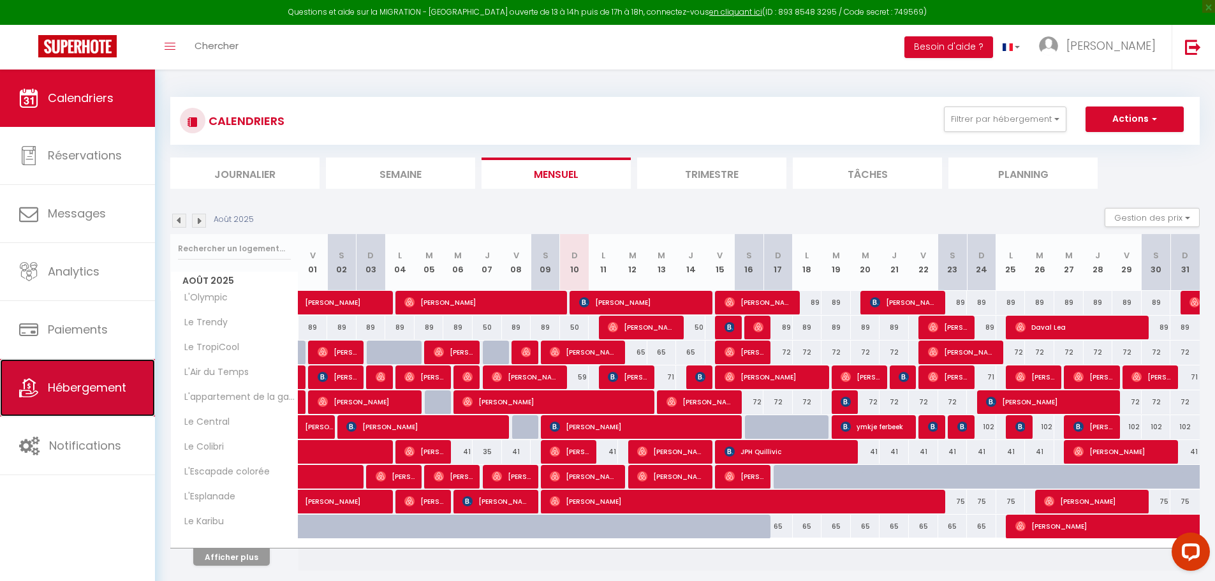
click at [68, 382] on span "Hébergement" at bounding box center [87, 388] width 78 height 16
click at [64, 387] on span "Hébergement" at bounding box center [87, 388] width 78 height 16
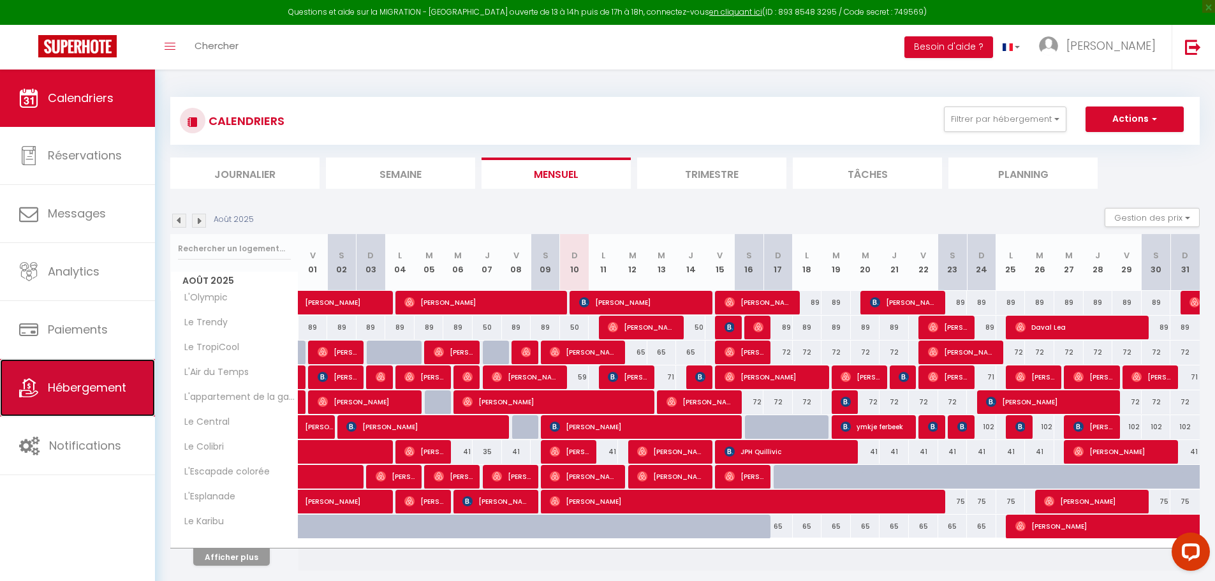
click at [64, 387] on span "Hébergement" at bounding box center [87, 388] width 78 height 16
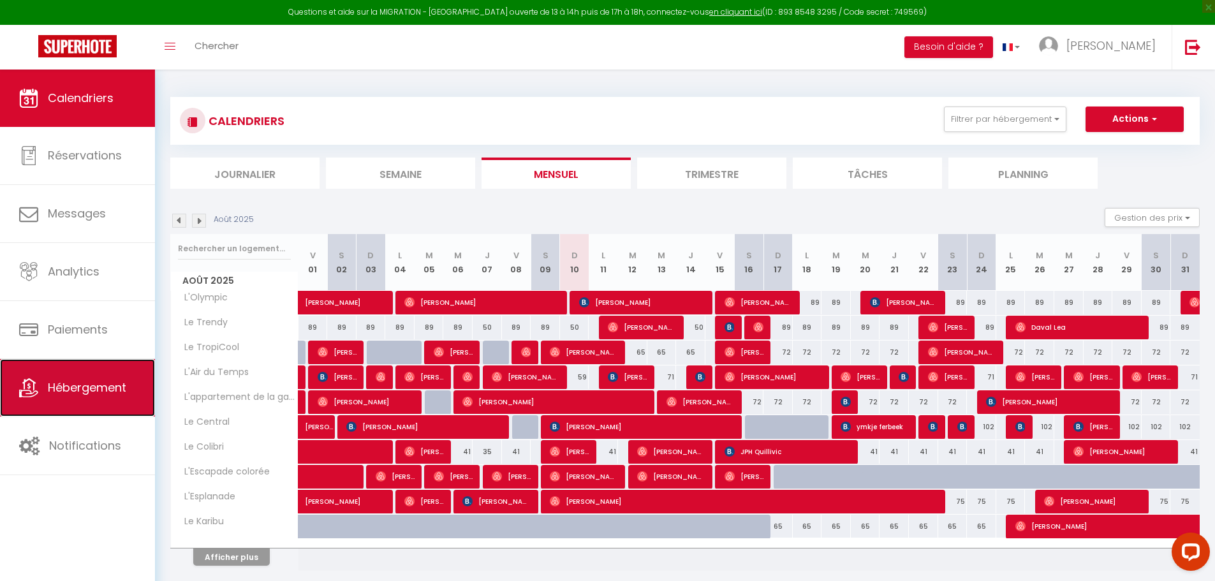
click at [64, 387] on span "Hébergement" at bounding box center [87, 388] width 78 height 16
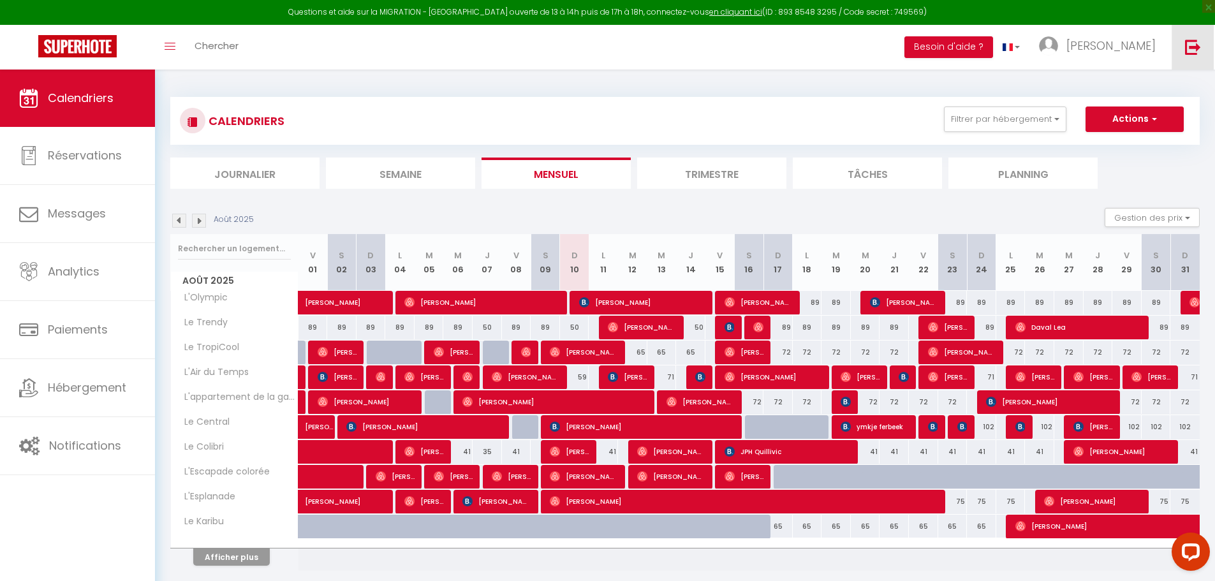
click at [1192, 50] on img at bounding box center [1193, 47] width 16 height 16
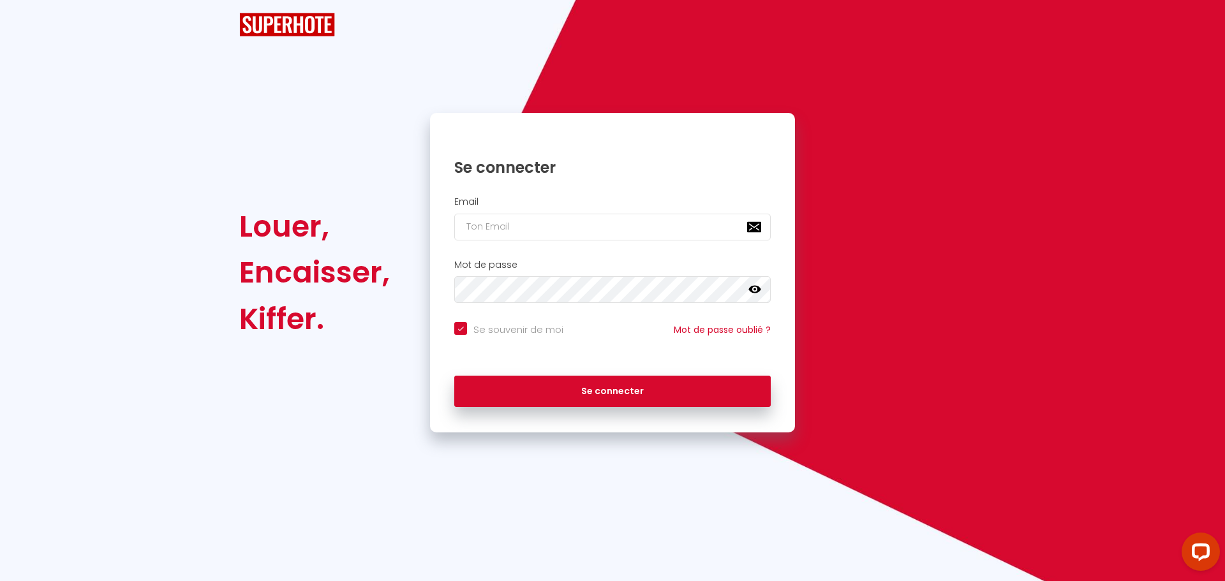
checkbox input "true"
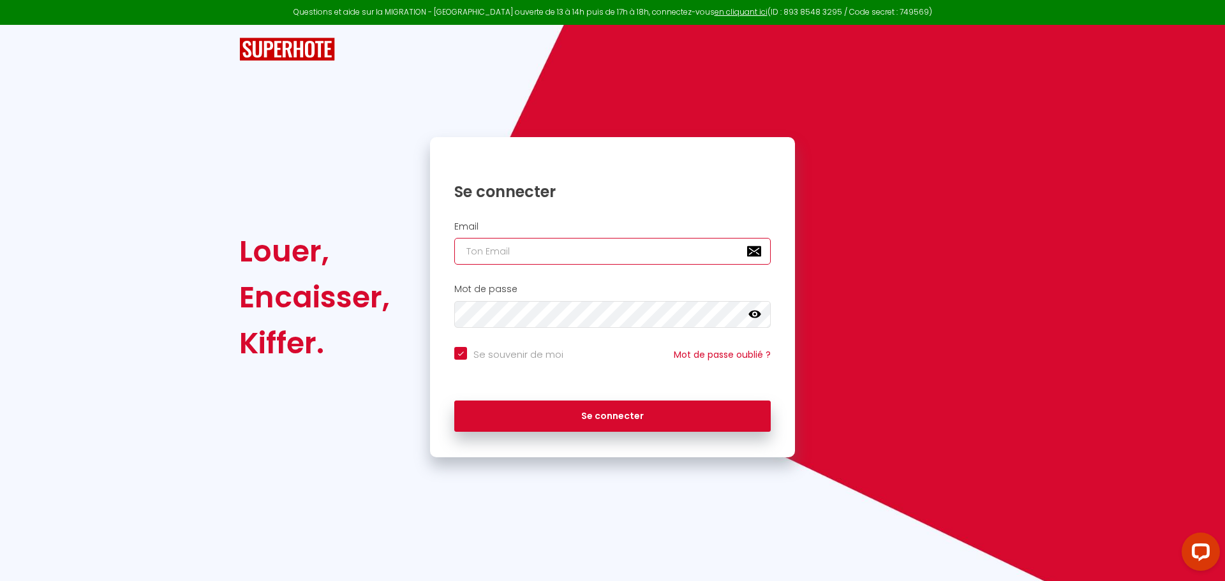
type input "daniel@superhote.com"
checkbox input "true"
drag, startPoint x: 600, startPoint y: 253, endPoint x: 363, endPoint y: 251, distance: 237.4
click at [375, 251] on div "Louer, Encaisser, Kiffer. Se connecter Email daniel@superhote.com Mot de passe …" at bounding box center [612, 297] width 763 height 320
paste input "loc.homecity@gmail"
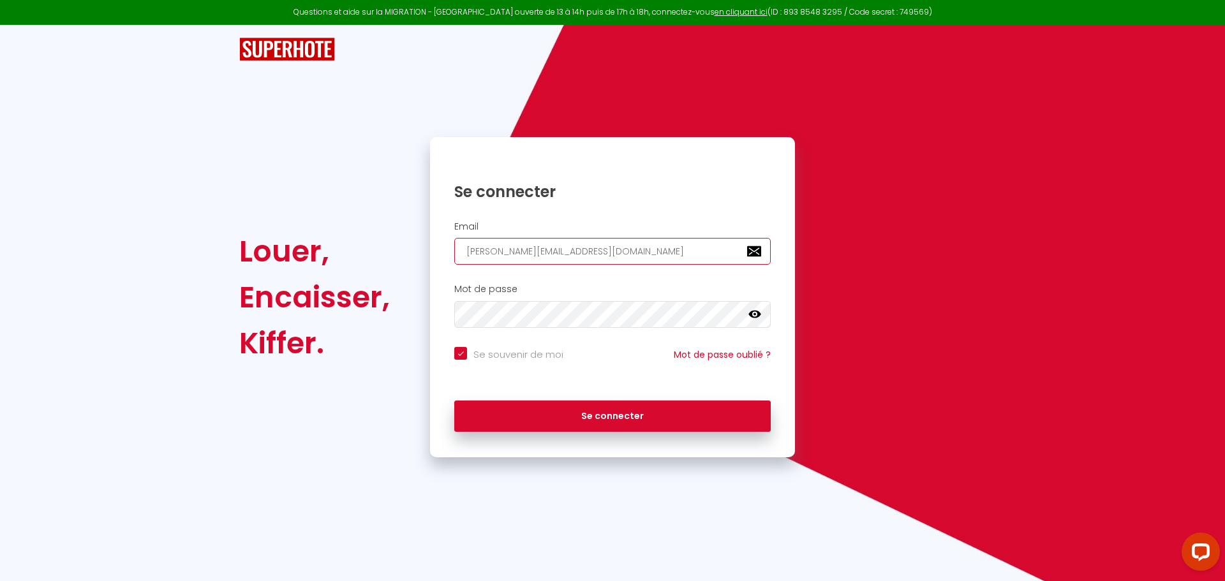
type input "loc.homecity@gmail.com"
checkbox input "true"
type input "loc.homecity@gmail.com"
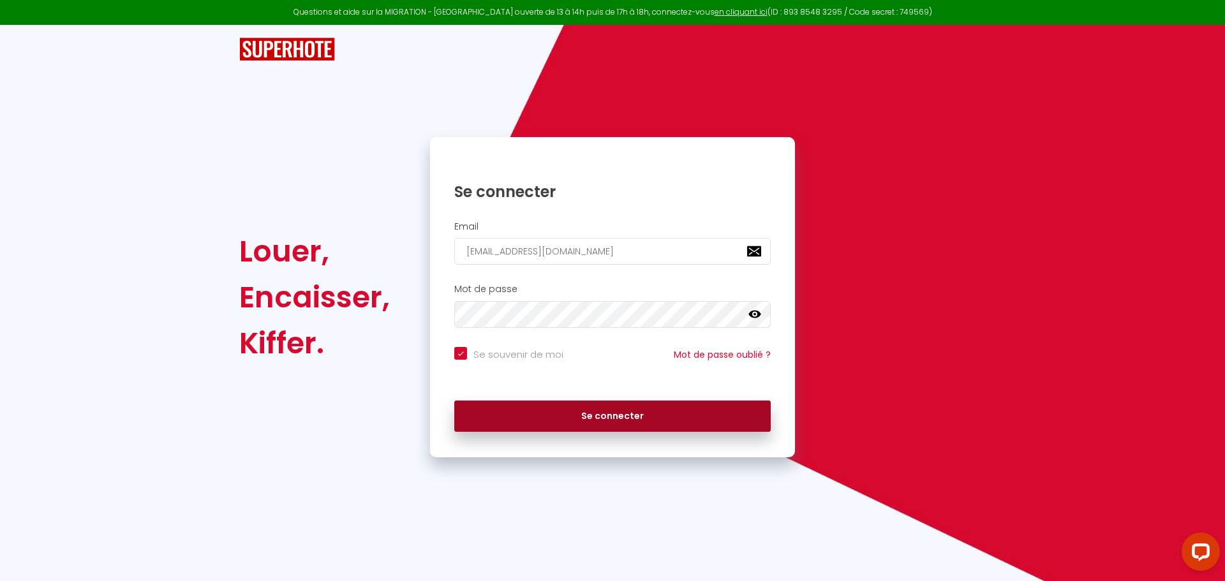
click at [553, 413] on button "Se connecter" at bounding box center [612, 417] width 316 height 32
checkbox input "true"
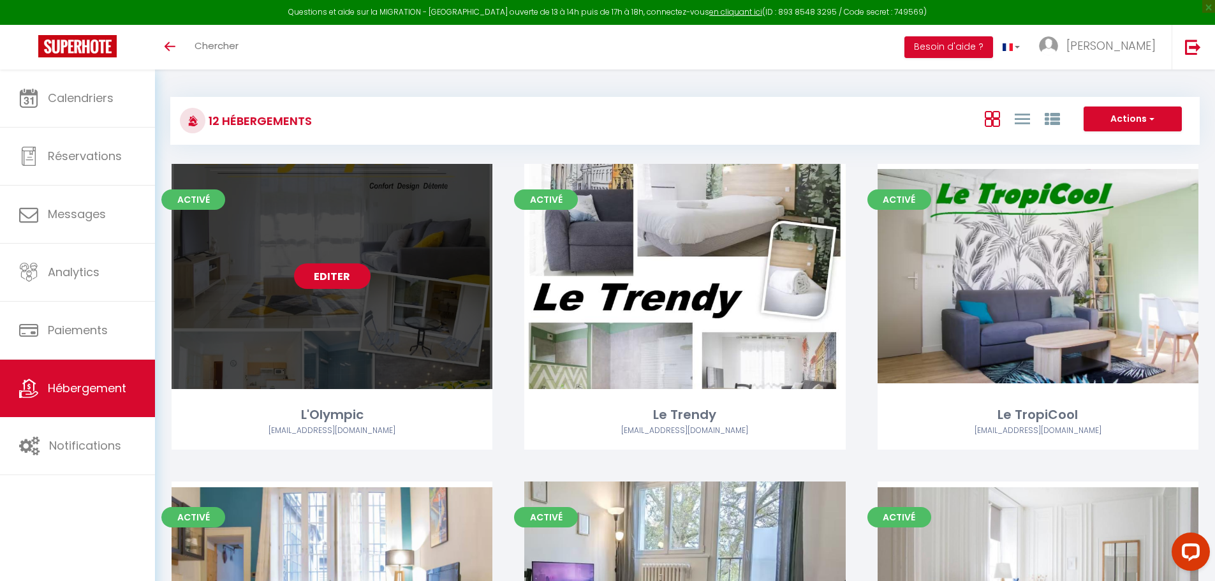
click at [350, 274] on link "Editer" at bounding box center [332, 277] width 77 height 26
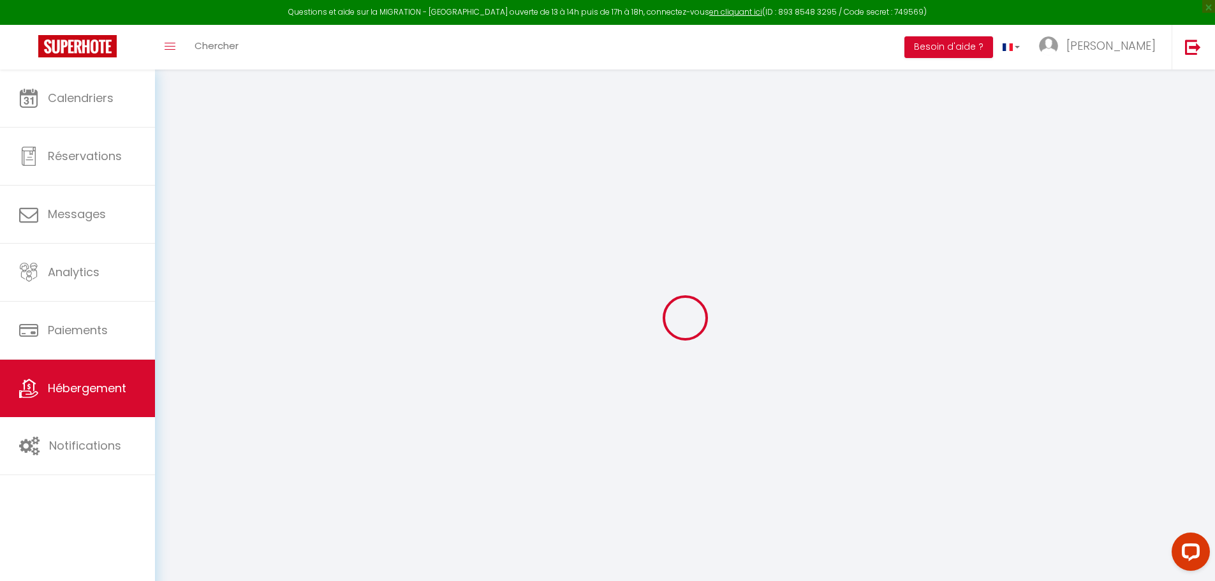
select select
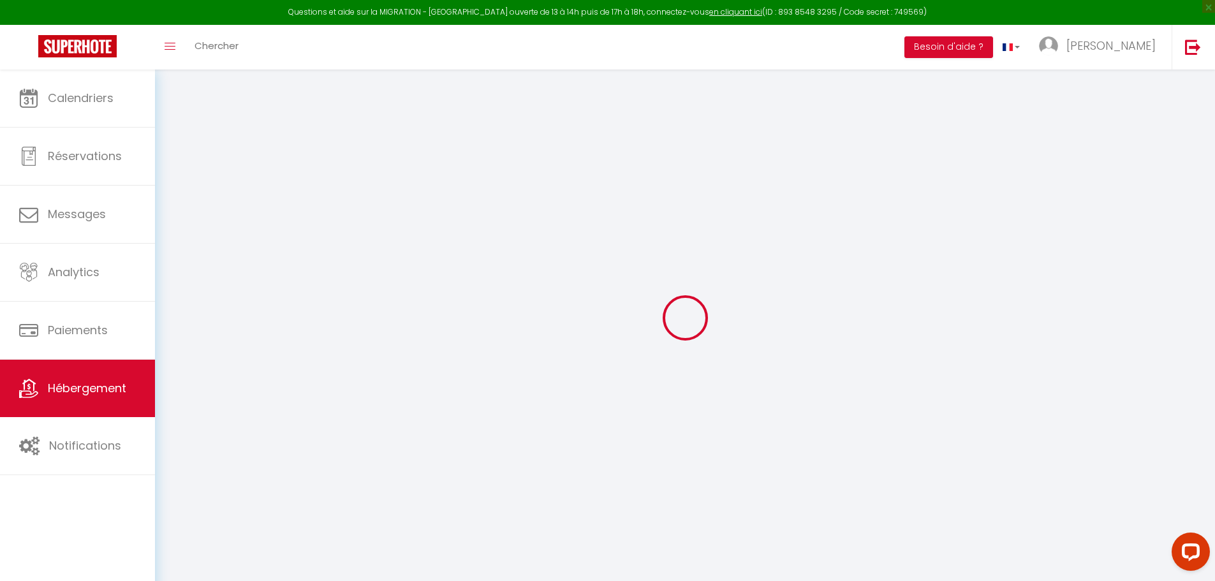
select select
checkbox input "false"
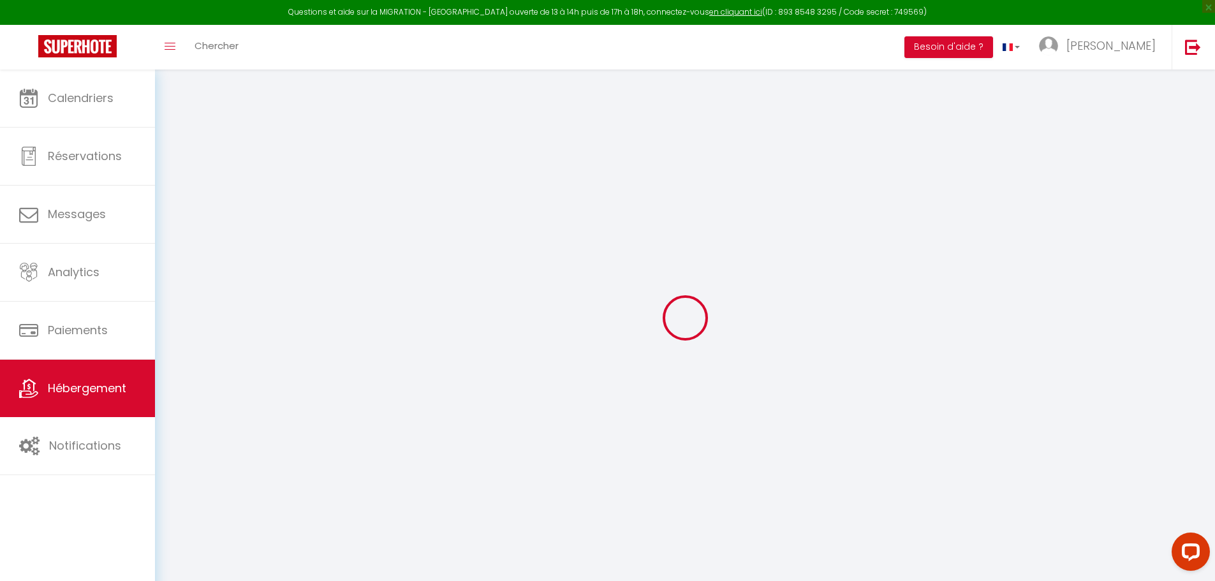
select select
type input "L'Olympic"
type input "Anthony"
select select "1"
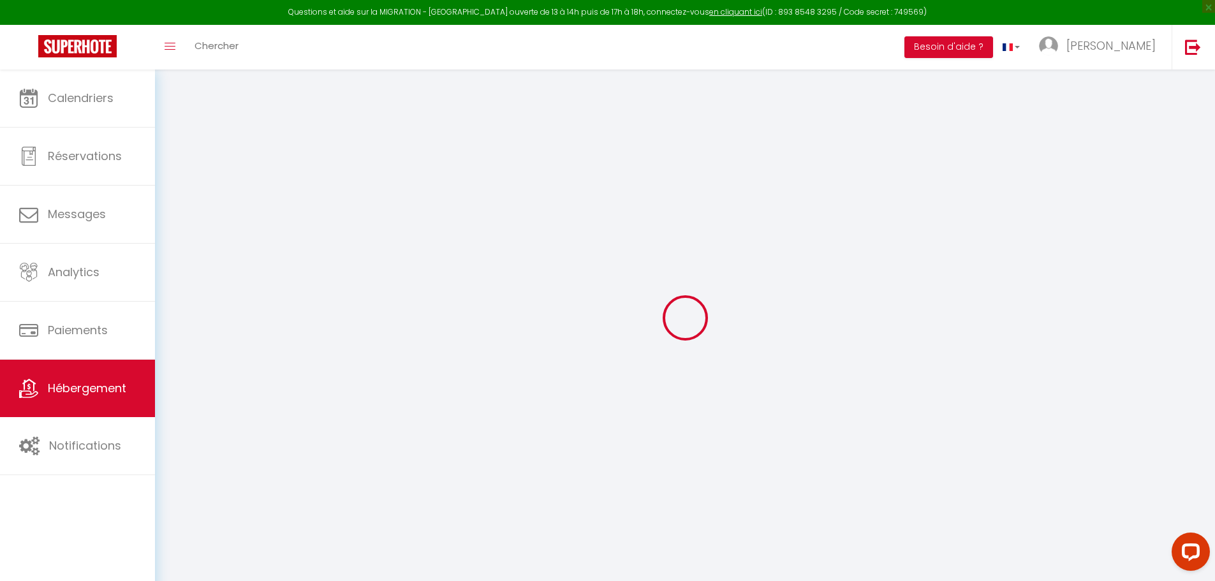
type input "66"
type input "30"
type input "0.88"
type input "200"
select select
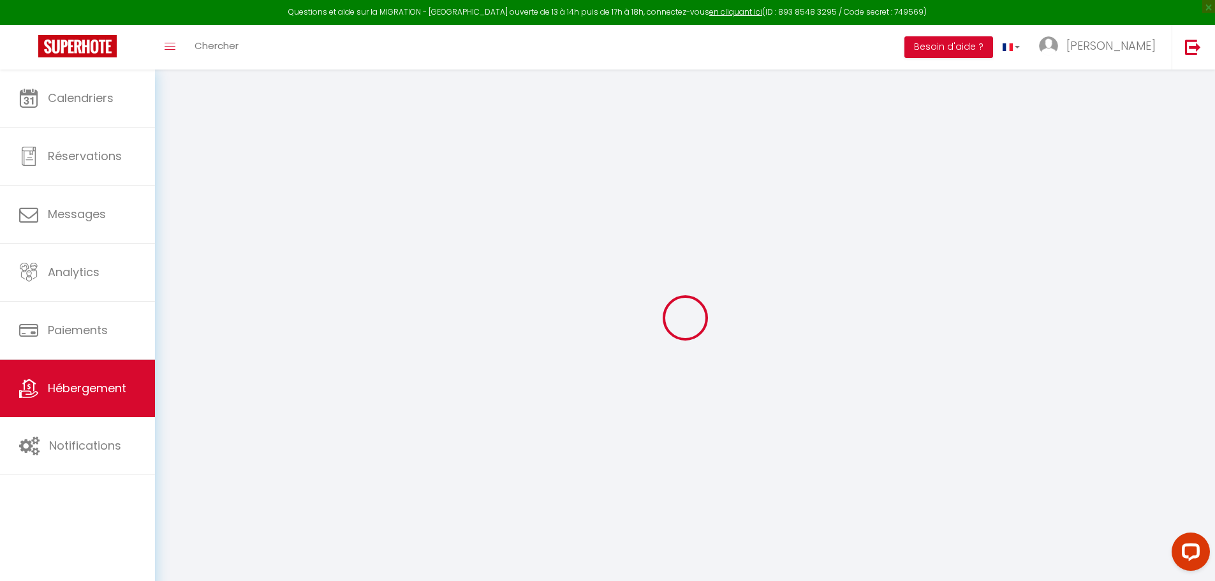
select select
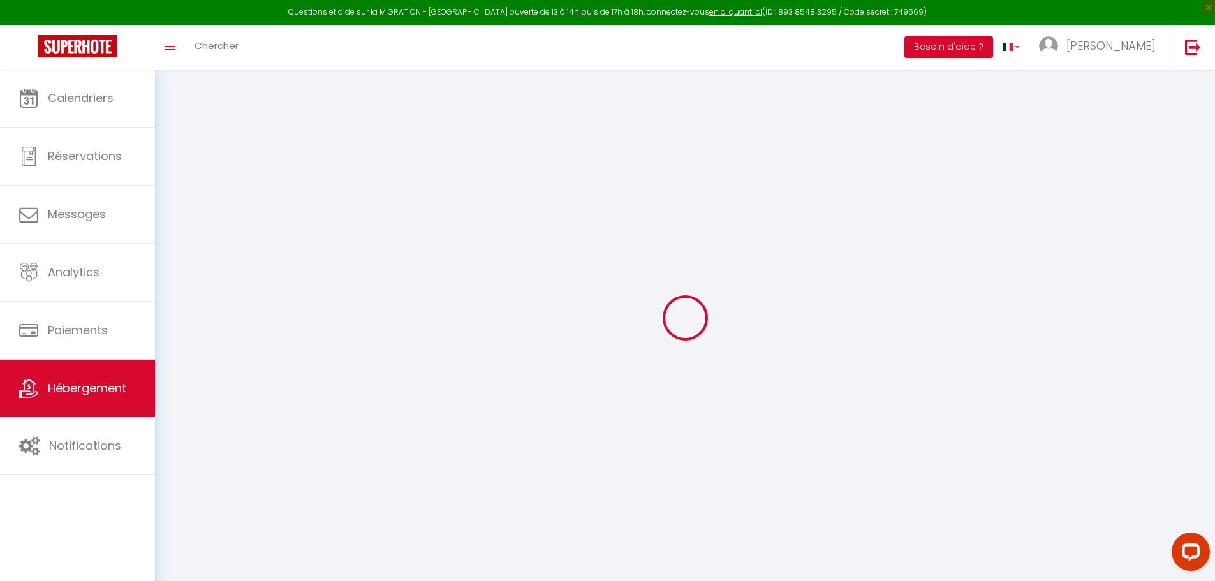
type input "24 rue Olympe de Gouges"
type input "25220"
type input "Chalezeule"
type input "[EMAIL_ADDRESS][DOMAIN_NAME]"
select select "14413"
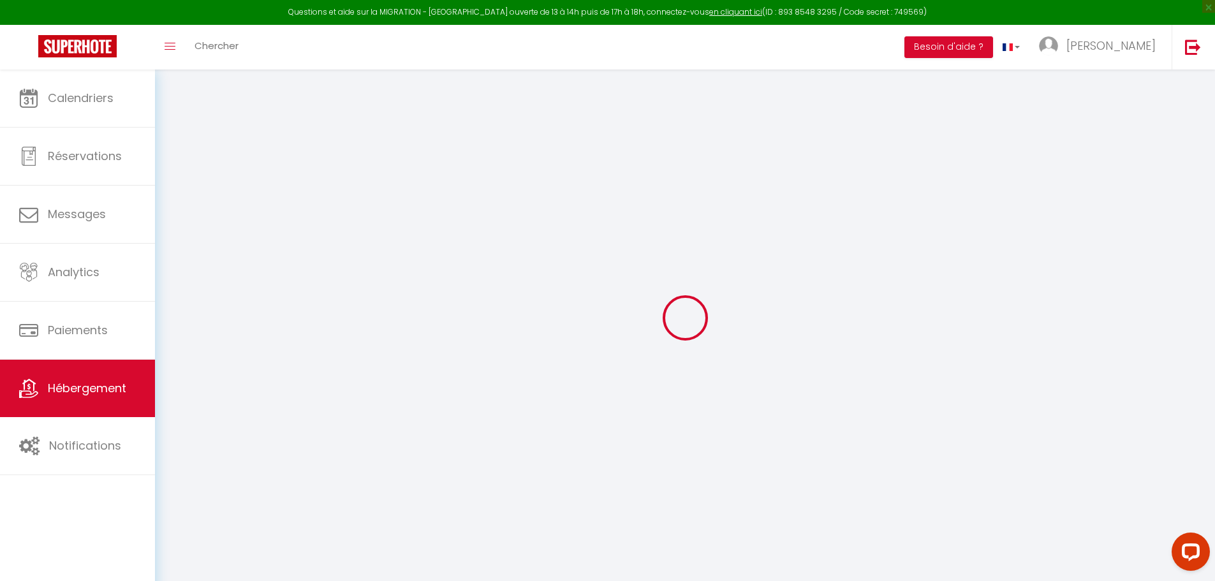
checkbox input "false"
type input "0"
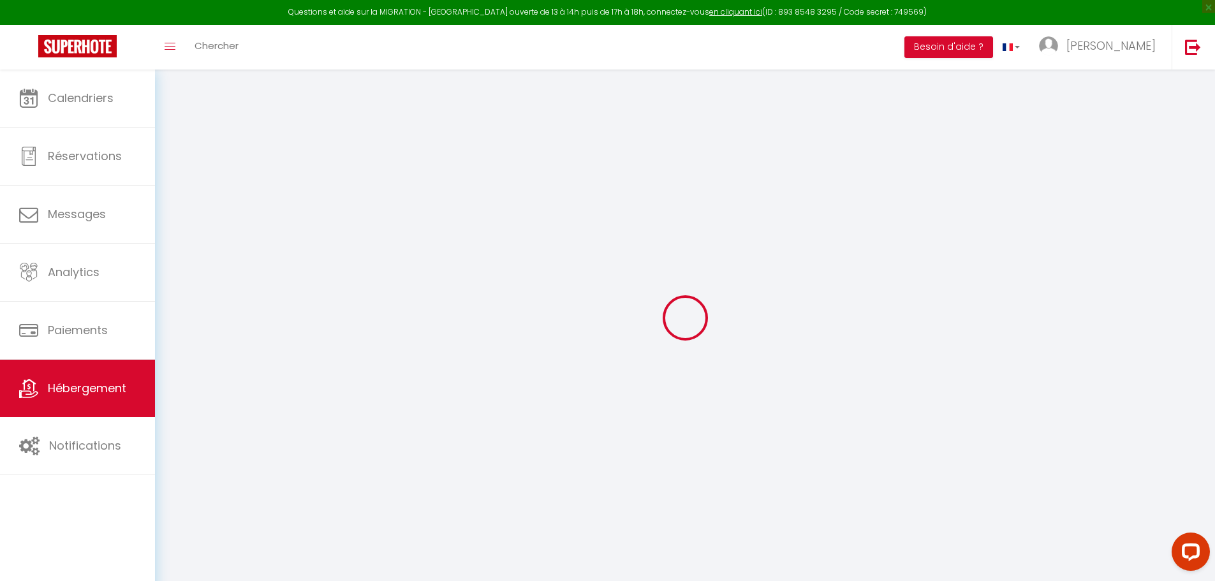
type input "0"
select select "46750"
select select
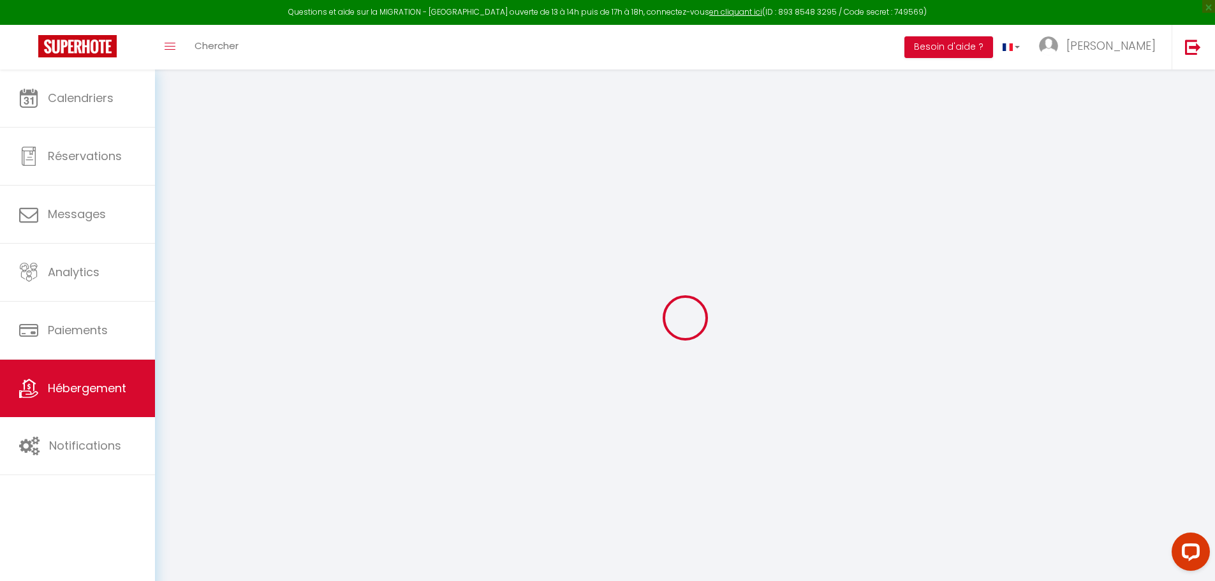
select select
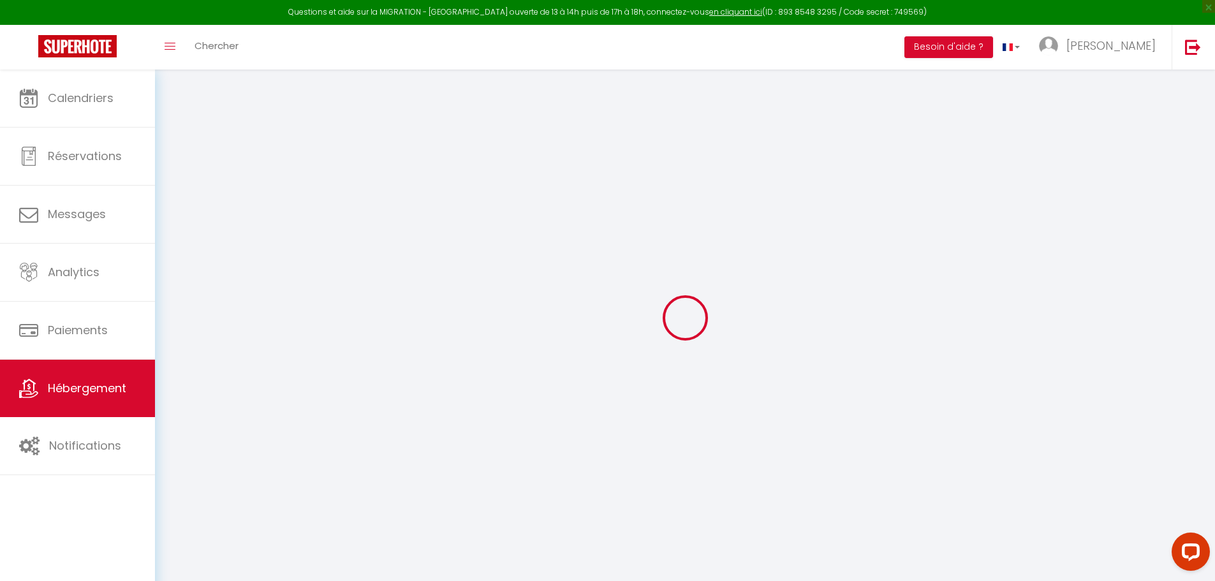
checkbox input "false"
select select
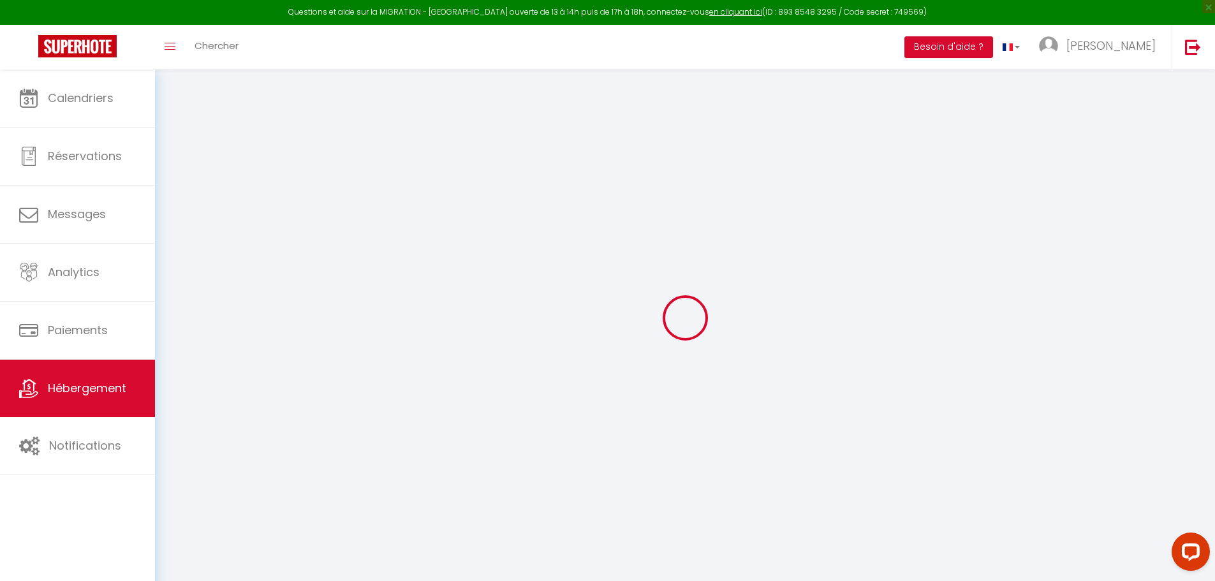
select select
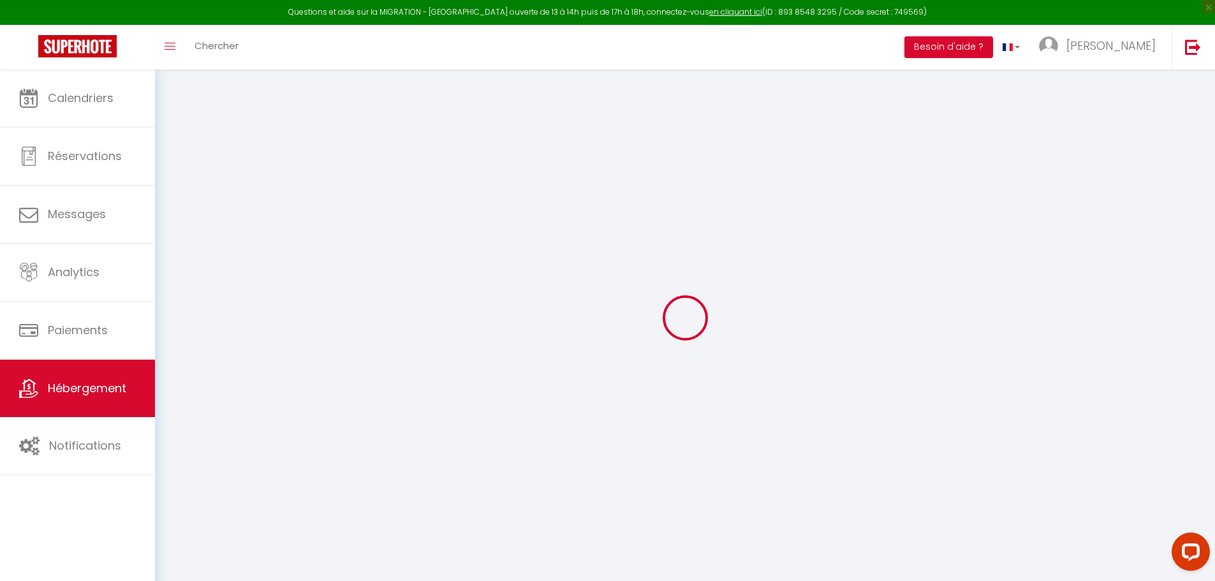
checkbox input "false"
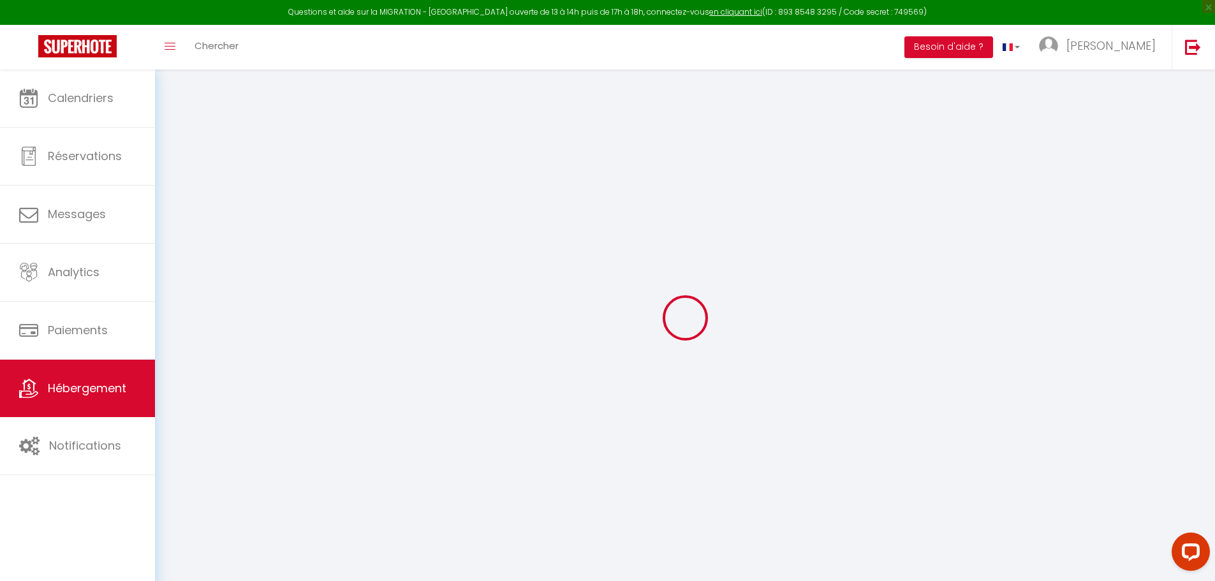
checkbox input "false"
select select "15:00"
select select
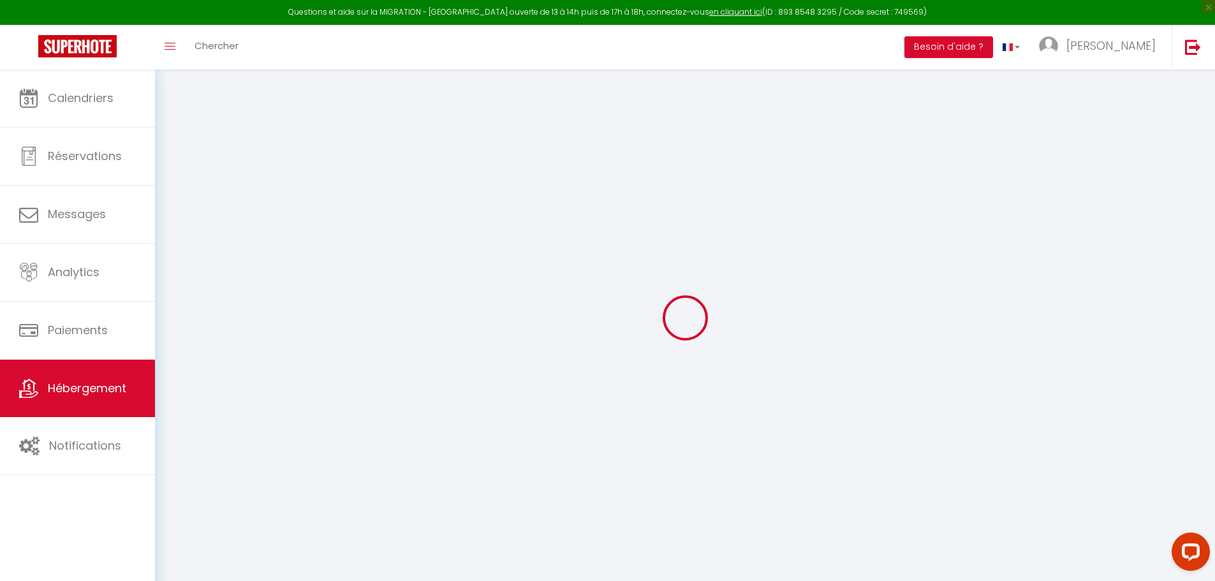
select select "11:00"
select select "30"
select select "15"
select select "21:00"
select select
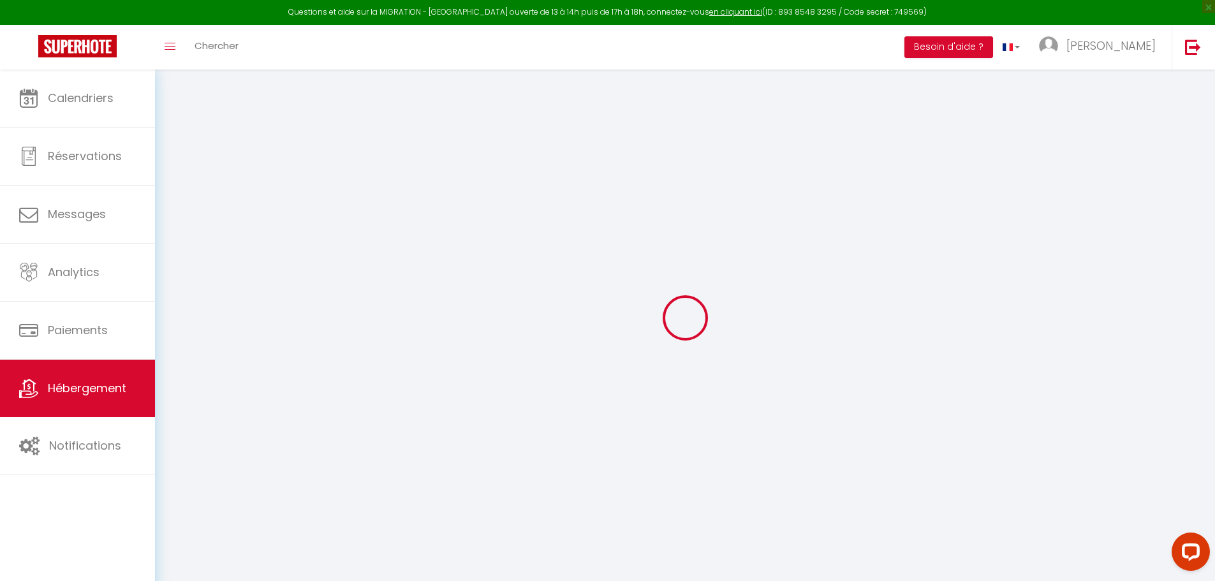
checkbox input "false"
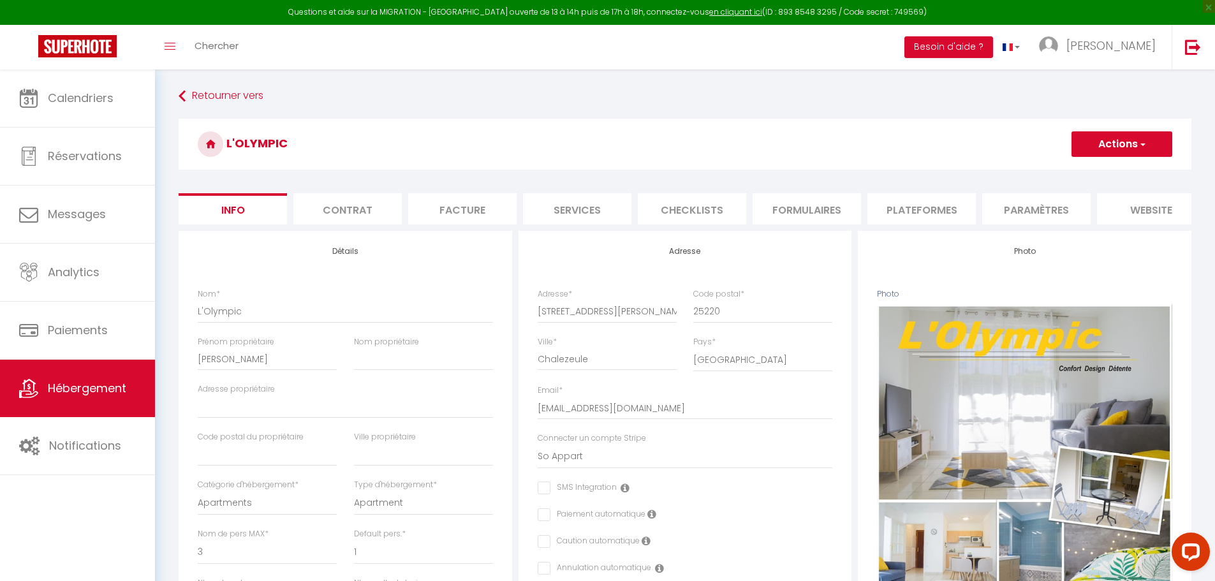
click at [928, 209] on li "Plateformes" at bounding box center [922, 208] width 108 height 31
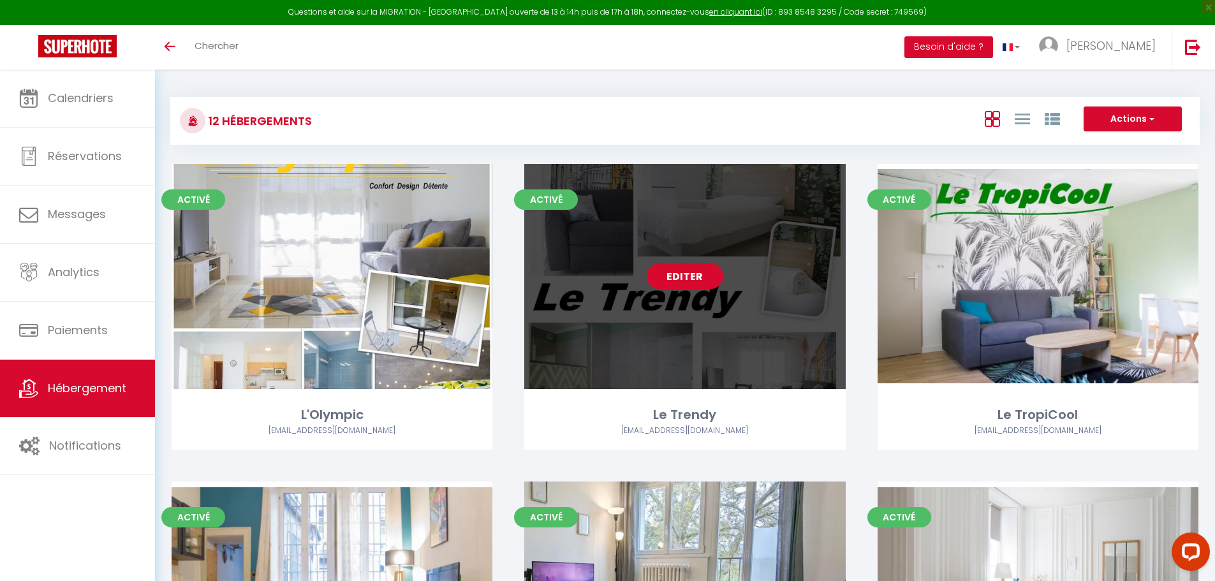
click at [687, 281] on link "Editer" at bounding box center [685, 277] width 77 height 26
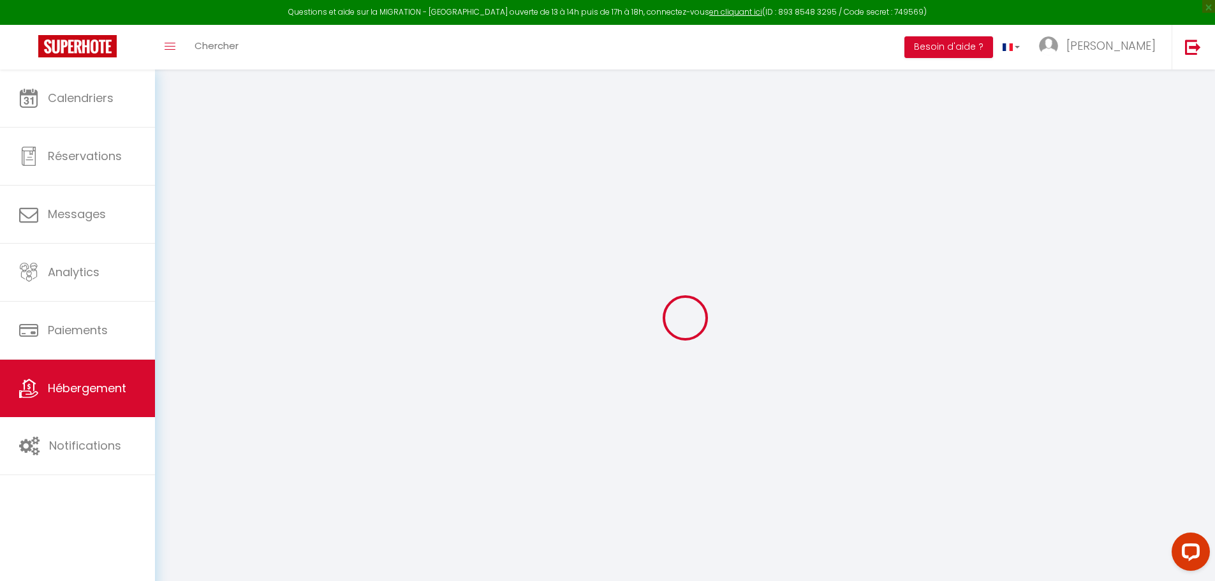
select select
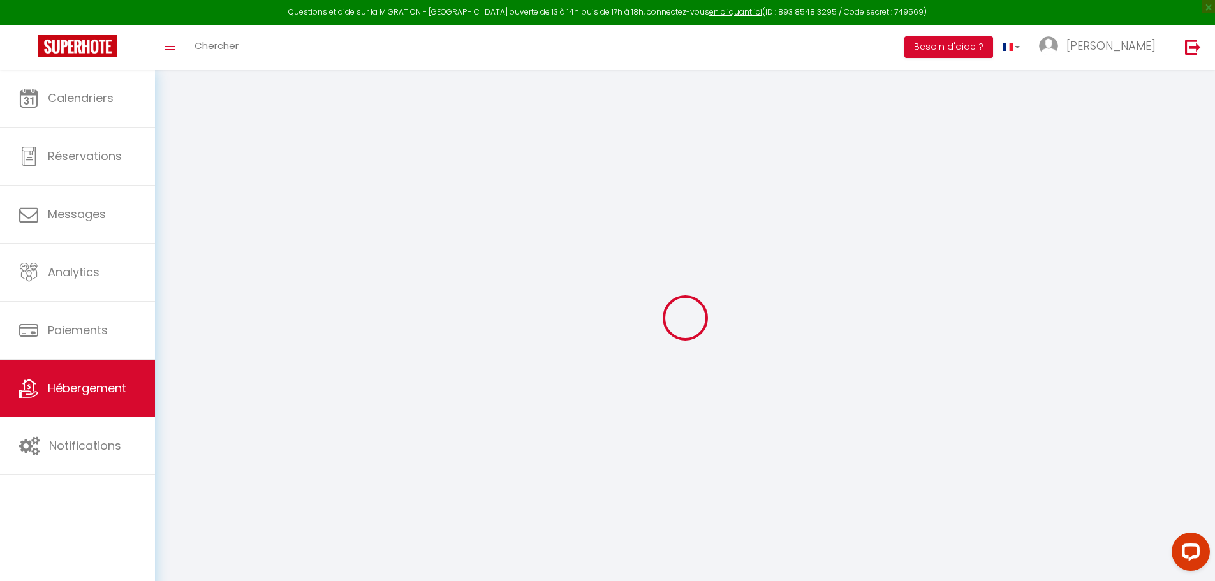
select select
checkbox input "false"
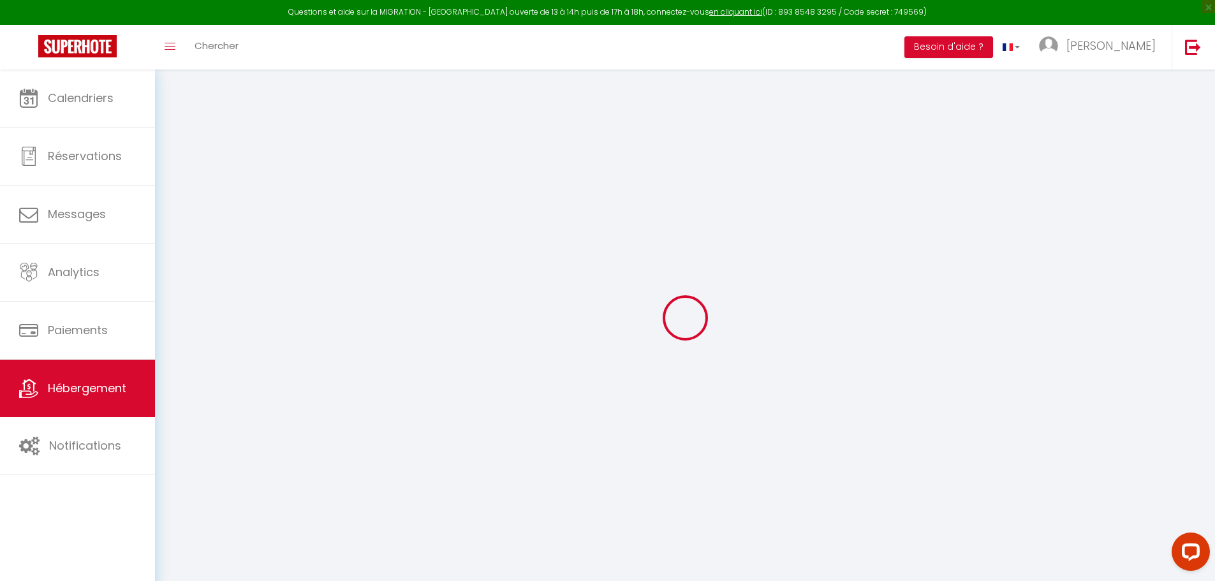
select select
type input "Le Trendy"
type input "Anthony"
type input "STURMA"
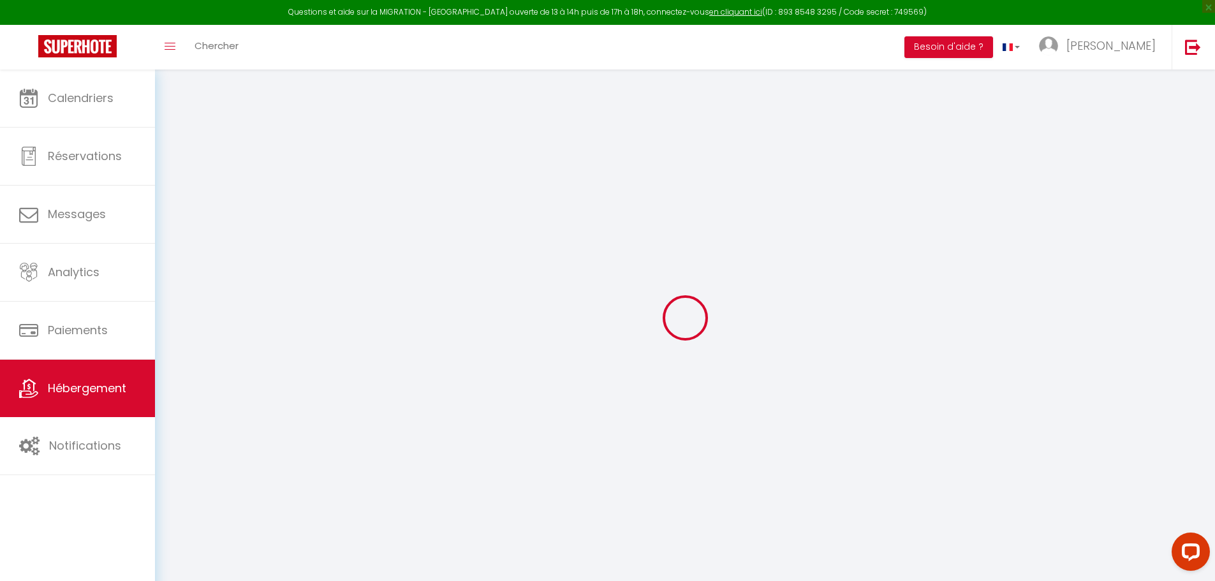
type input "24 rue Olympe de Gouges"
type input "25220"
type input "Chalezeule"
select select "1"
type input "66"
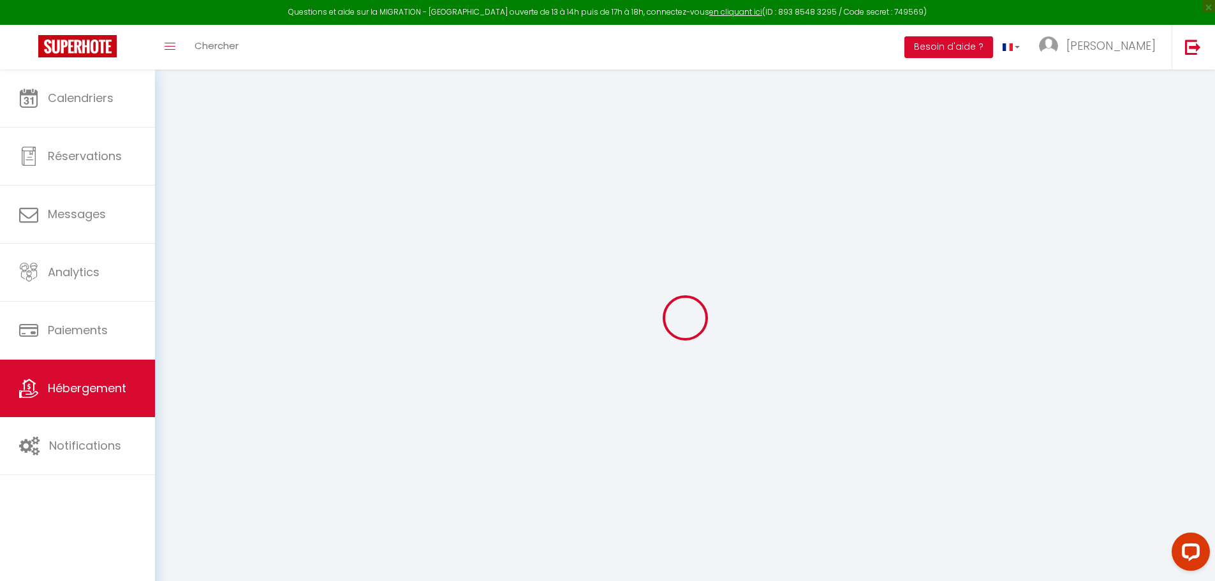
type input "30"
type input "0.87"
type input "200"
select select
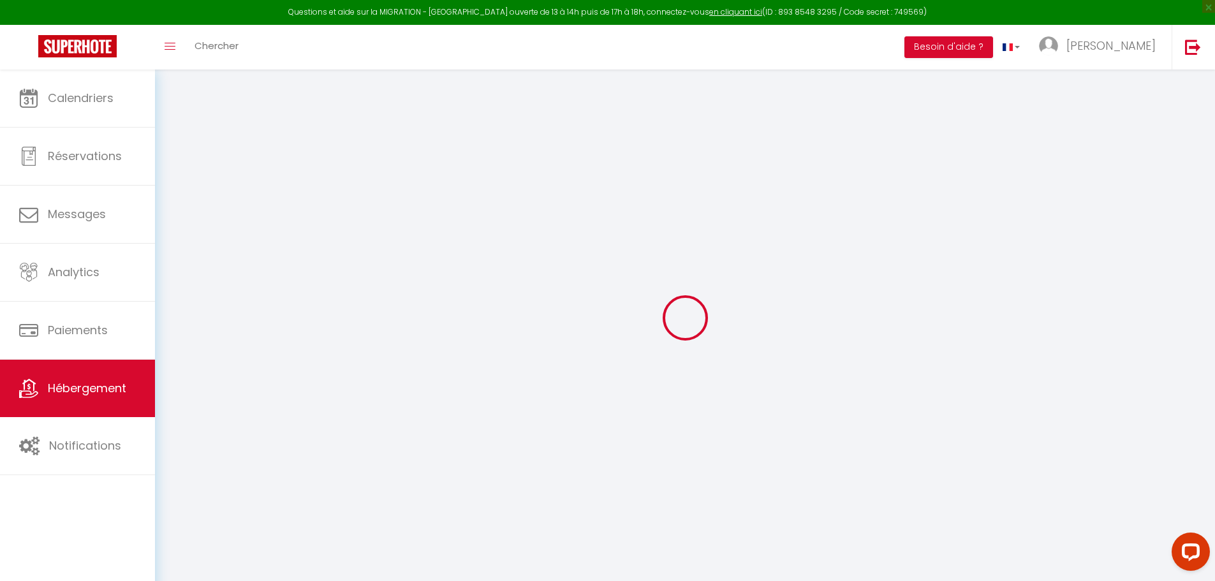
select select
type input "24 rue Olympe de Gouges"
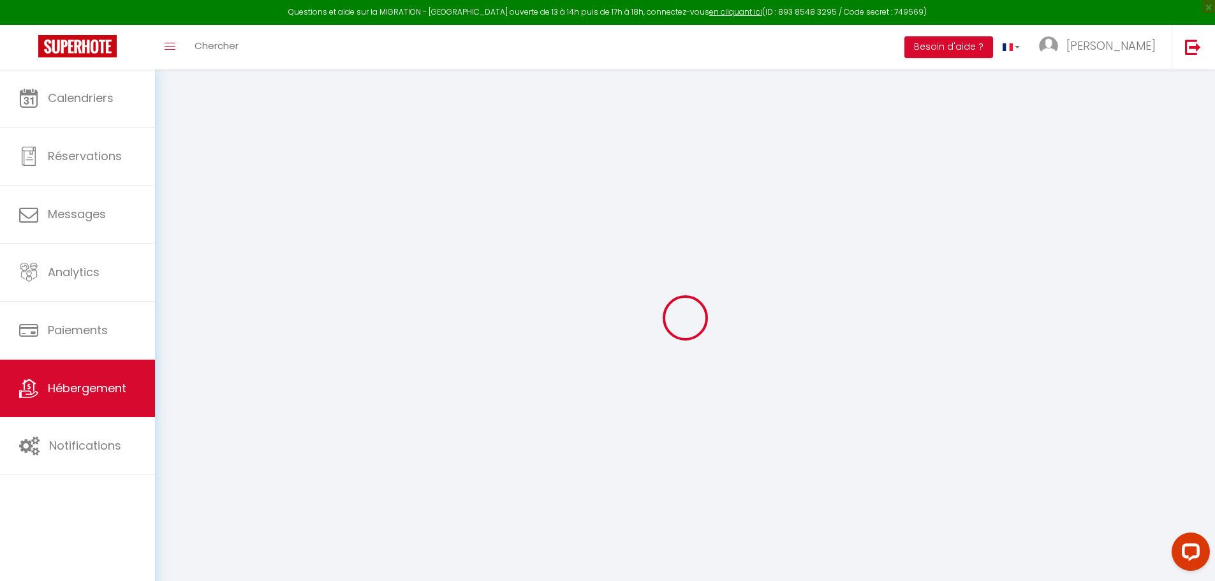
type input "25220"
type input "Chalezeule"
type input "[EMAIL_ADDRESS][DOMAIN_NAME]"
select select "14413"
checkbox input "false"
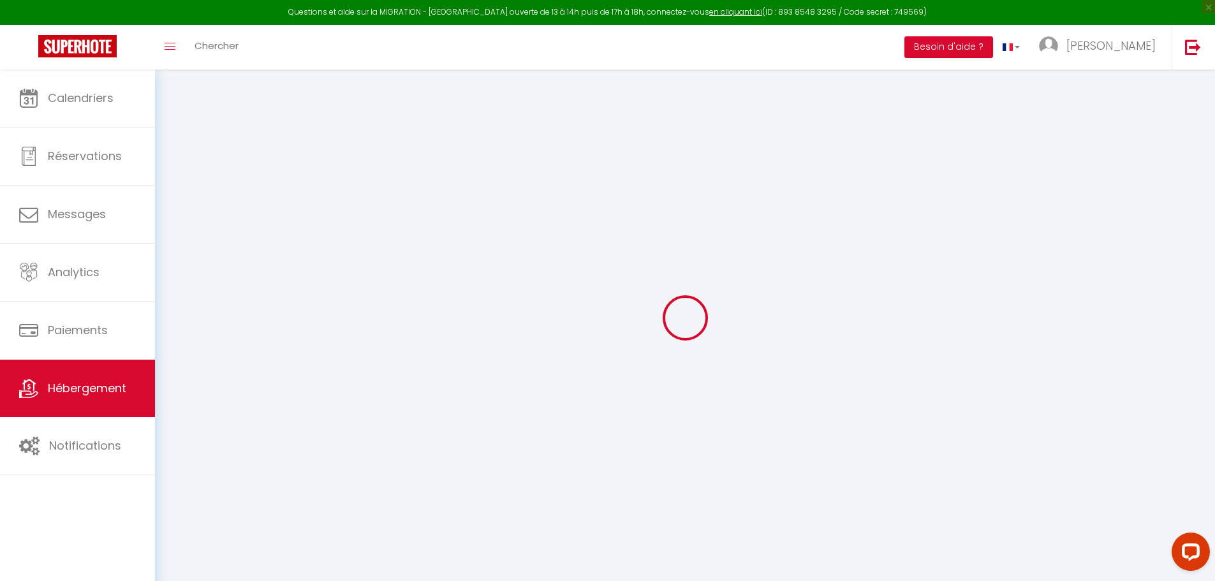
checkbox input "false"
type input "0"
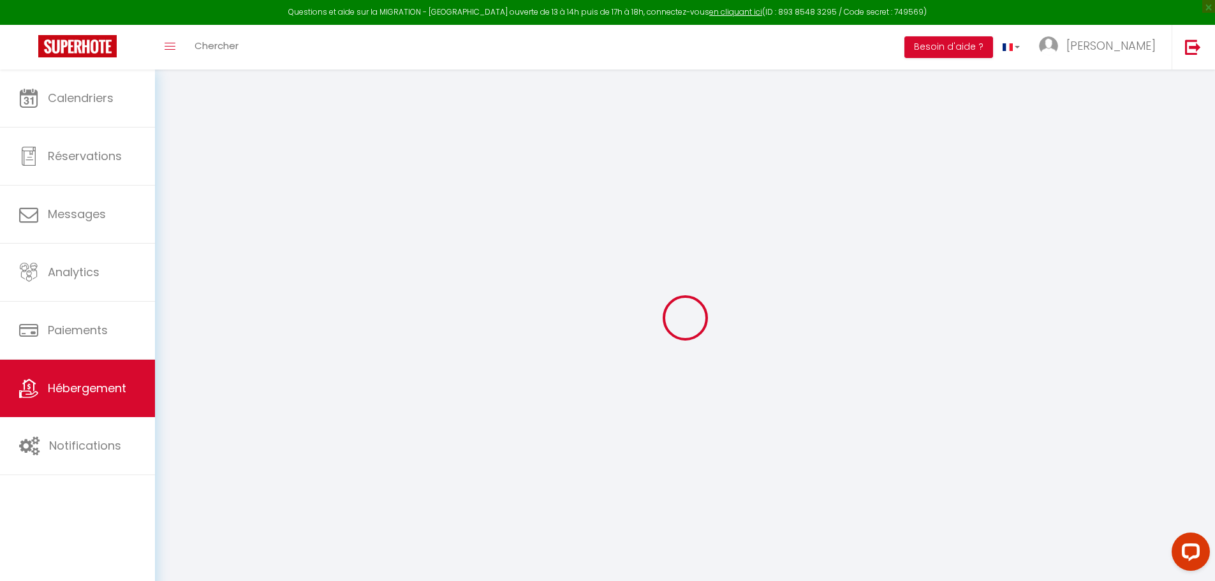
select select
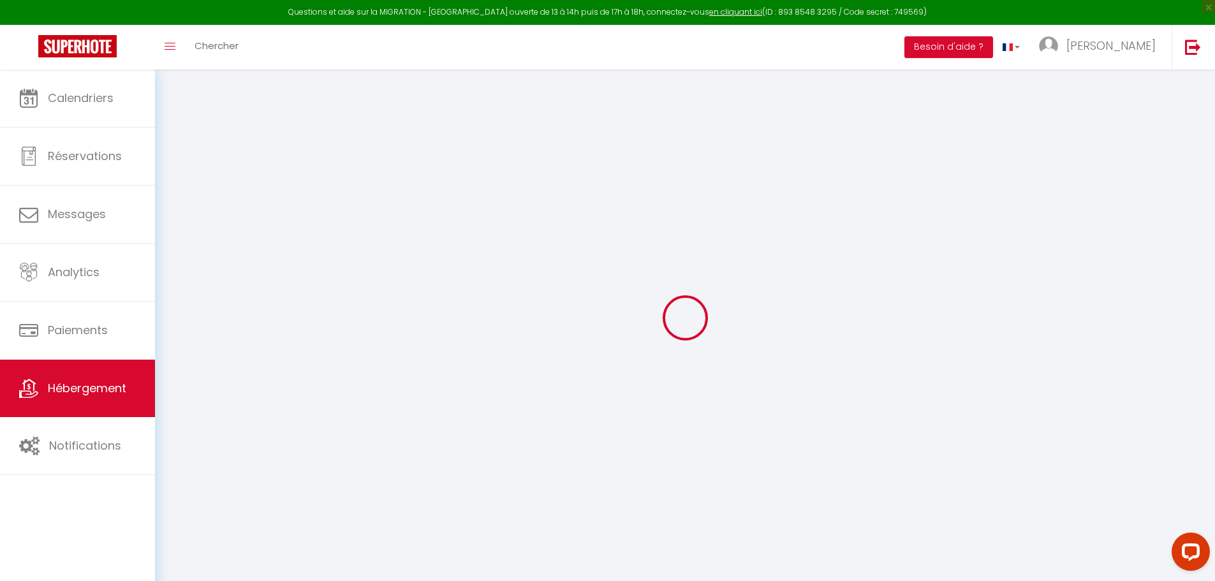
select select
checkbox input "false"
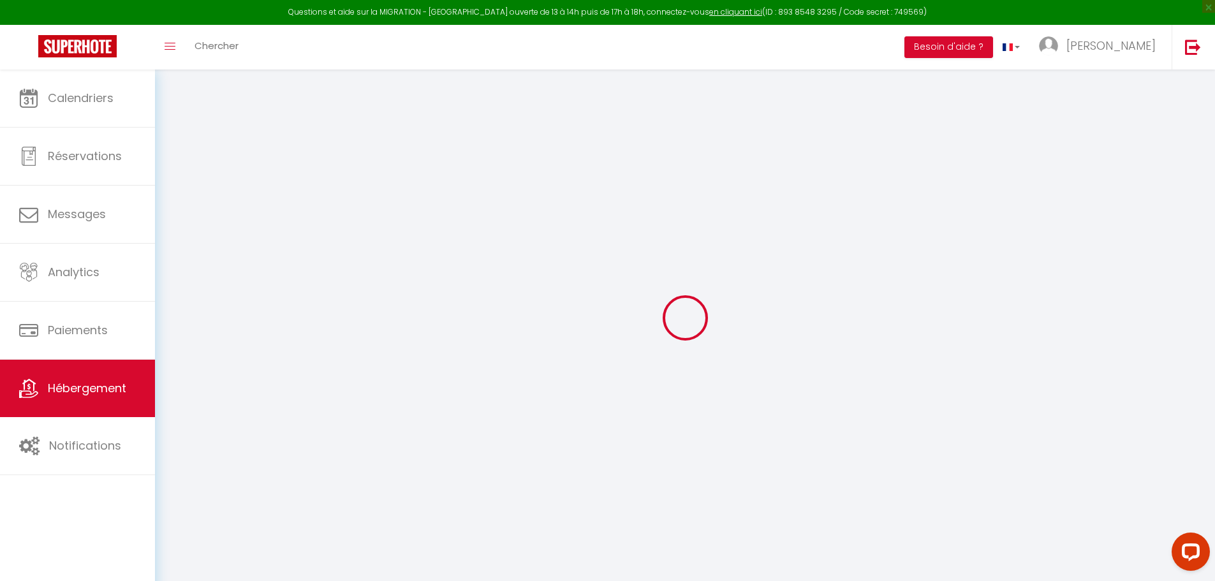
select select "46750"
select select
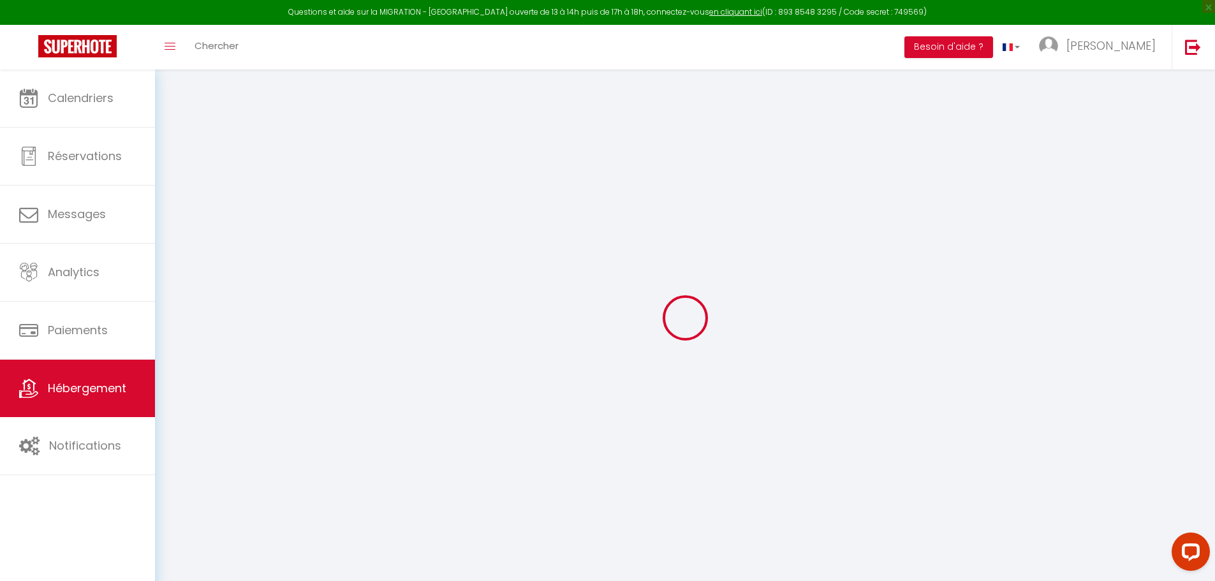
select select
checkbox input "false"
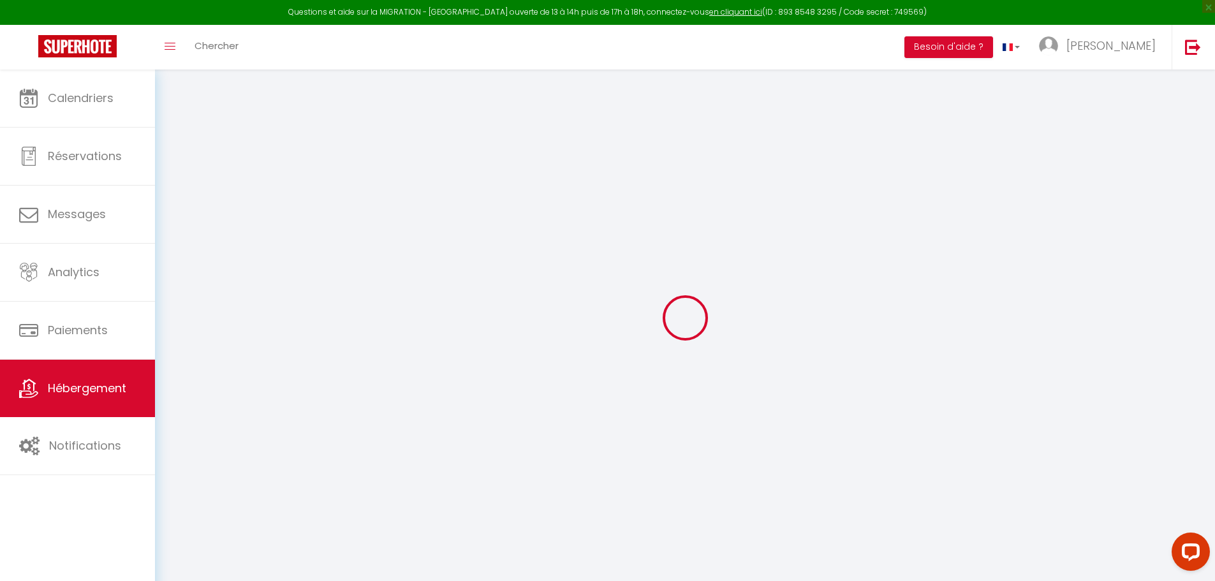
checkbox input "false"
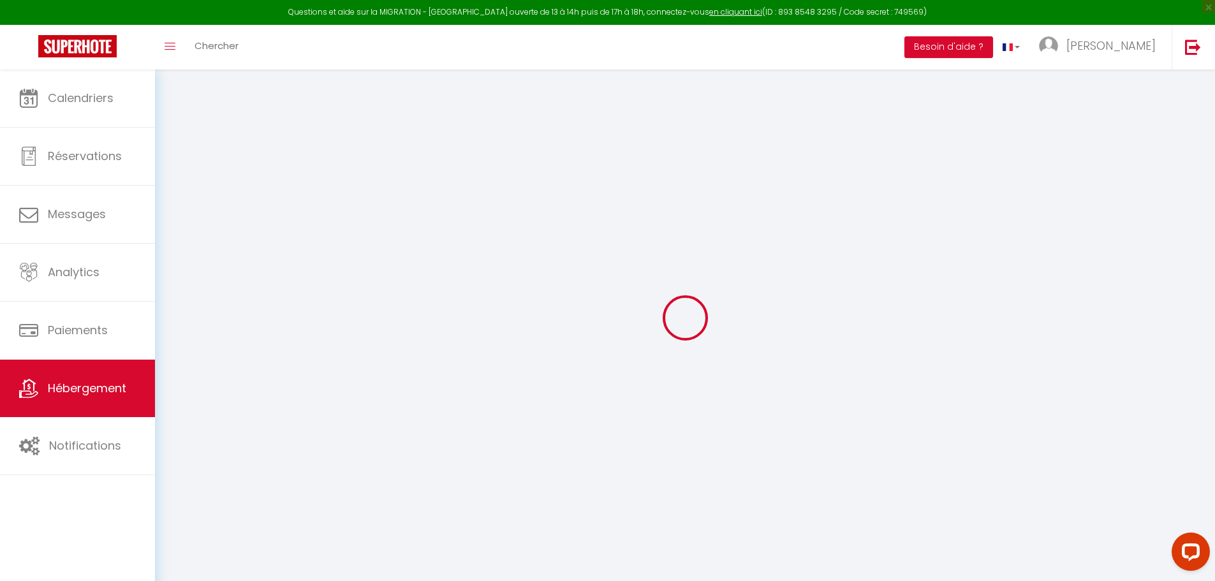
select select "15:00"
select select "23:45"
select select "10:00"
select select "15"
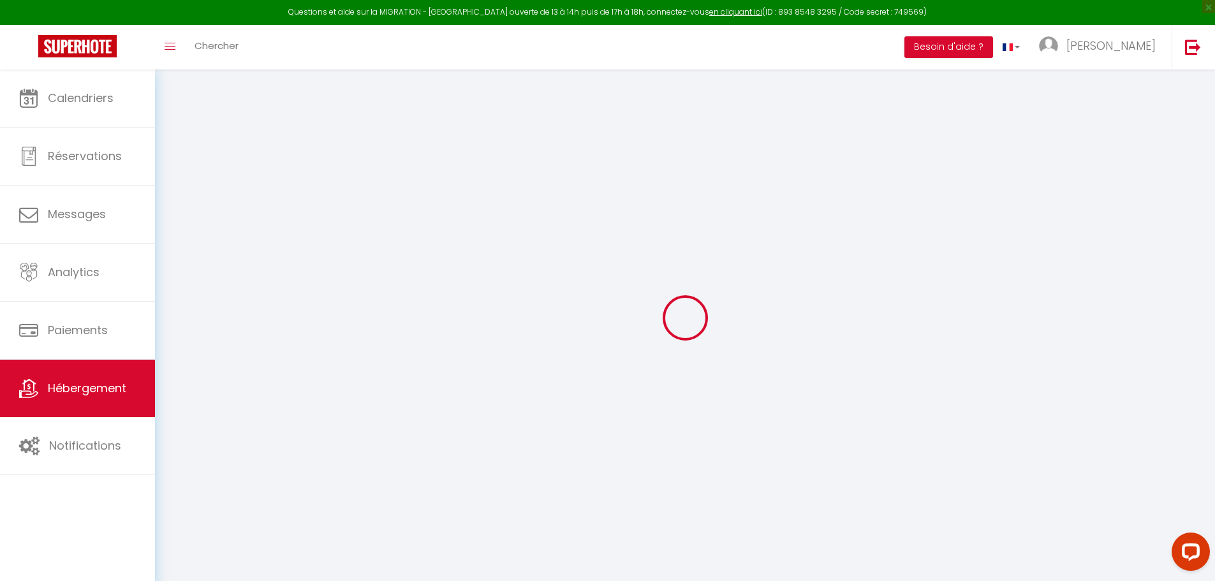
select select "21:00"
checkbox input "false"
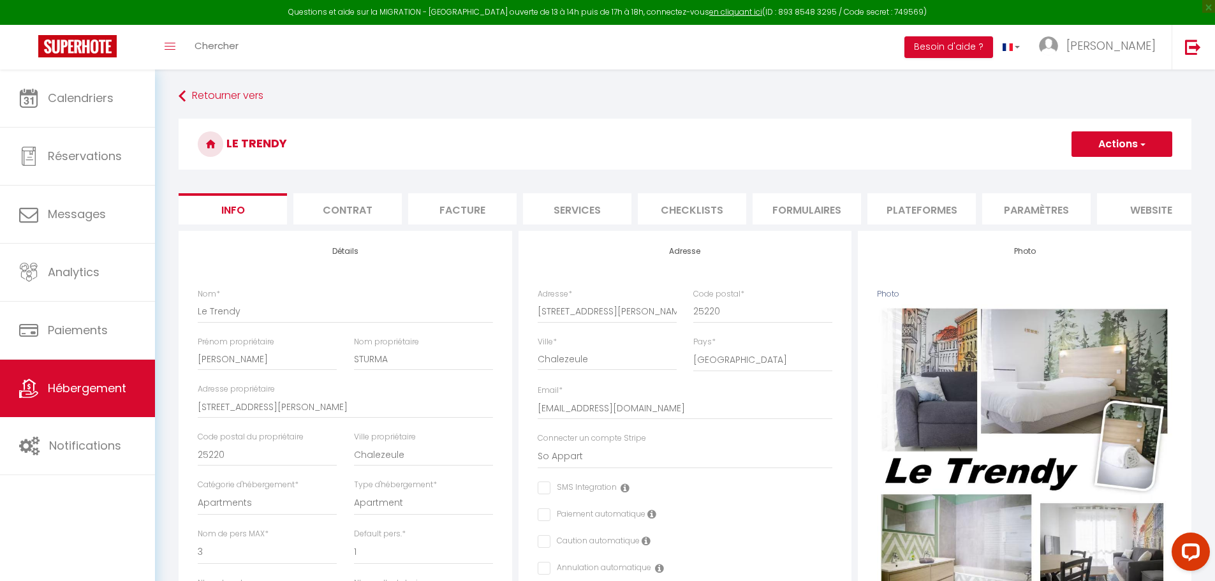
click at [931, 200] on li "Plateformes" at bounding box center [922, 208] width 108 height 31
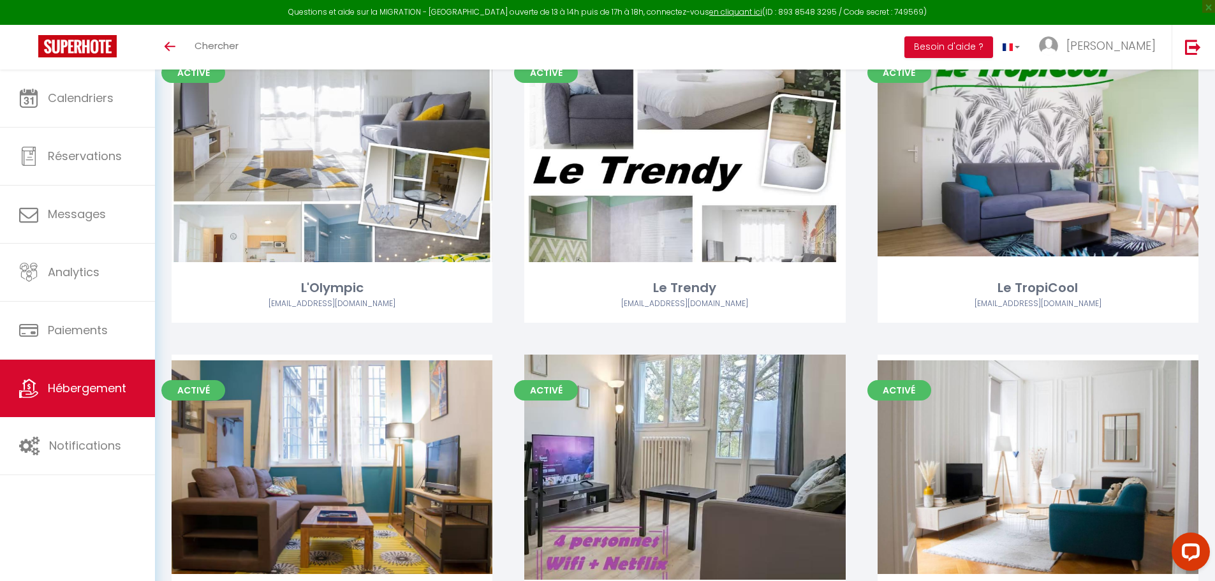
scroll to position [128, 0]
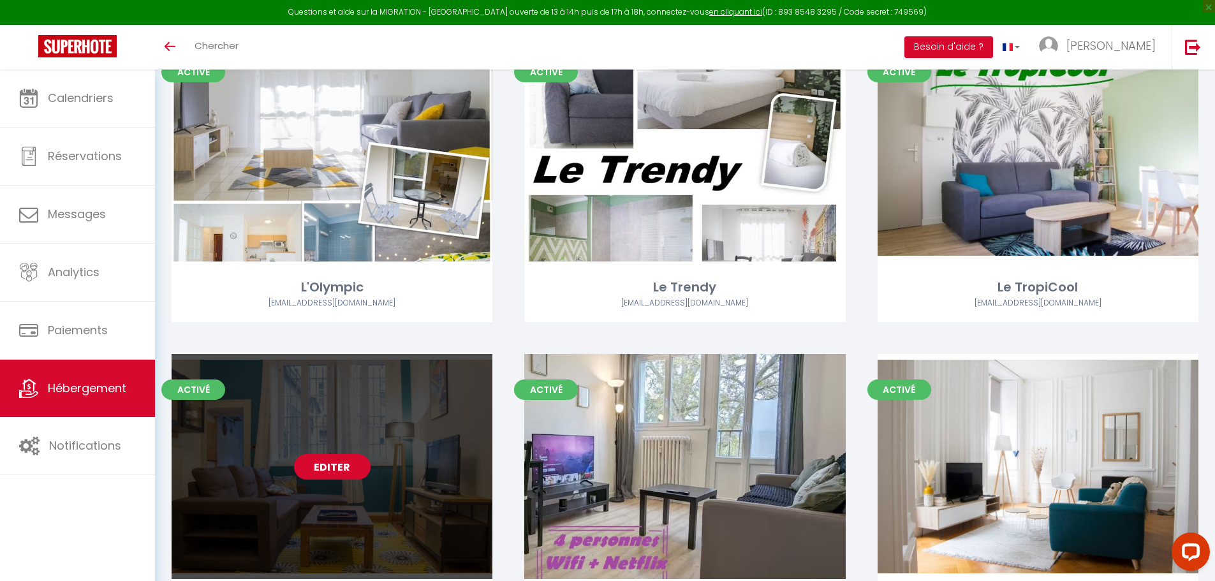
click at [346, 468] on link "Editer" at bounding box center [332, 467] width 77 height 26
click at [346, 464] on link "Editer" at bounding box center [332, 467] width 77 height 26
click at [336, 461] on link "Editer" at bounding box center [332, 467] width 77 height 26
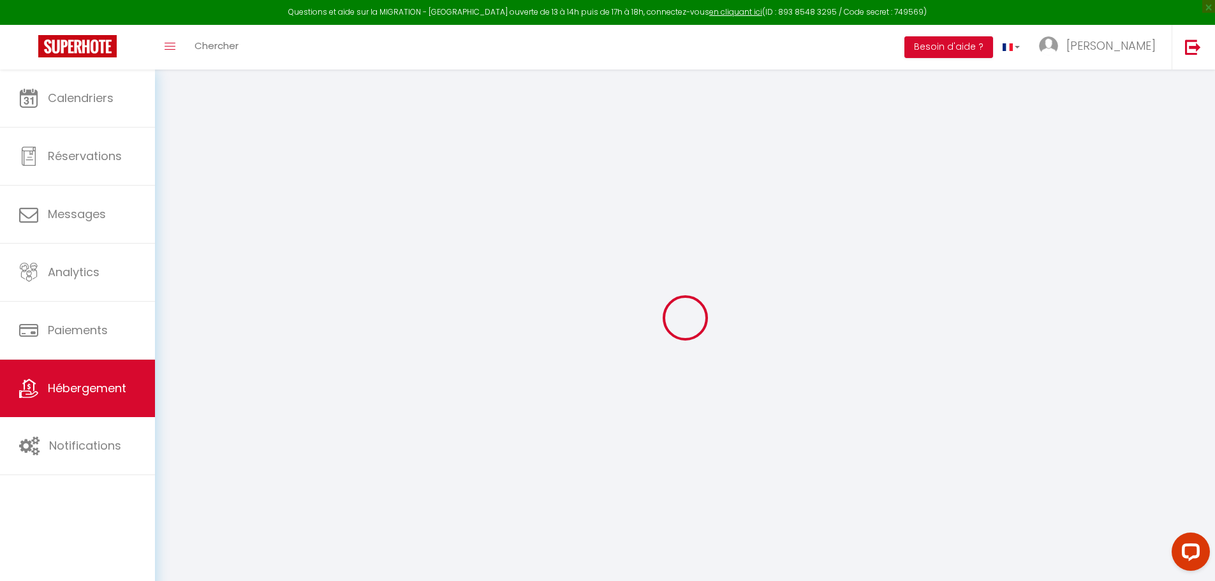
select select "10746"
select select
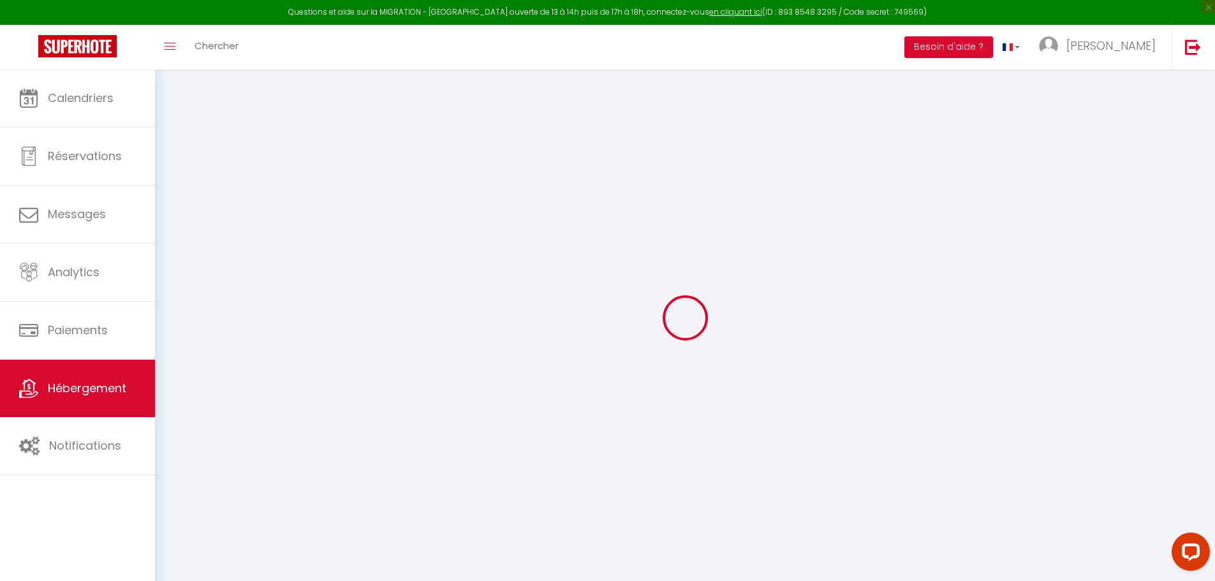
select select
checkbox input "false"
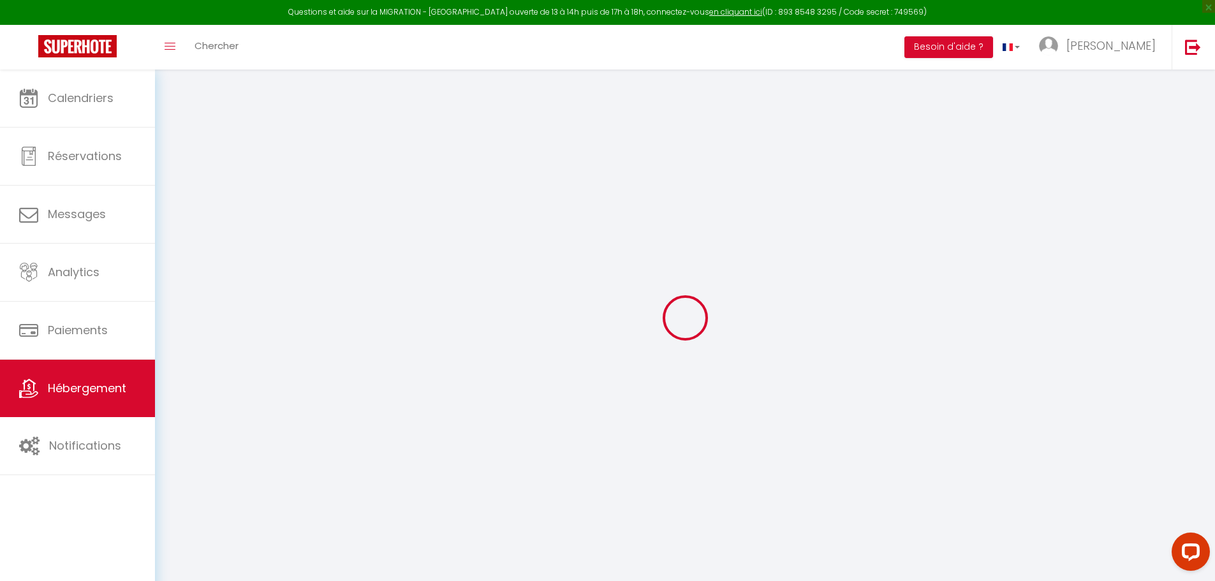
checkbox input "false"
select select
checkbox input "false"
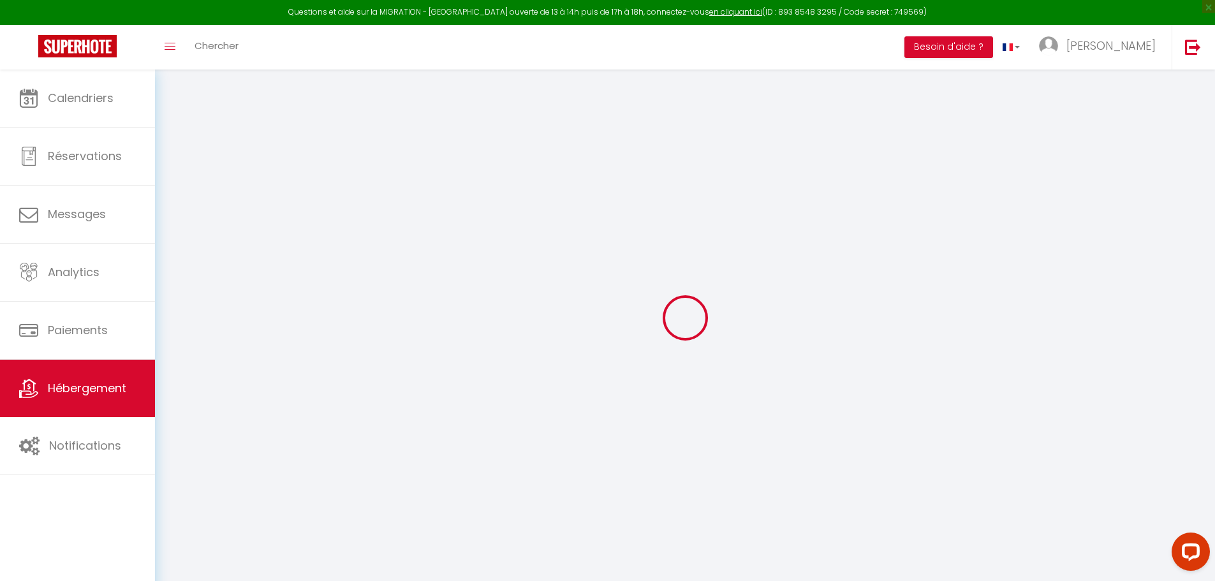
checkbox input "false"
select select "15:00"
select select "23:45"
select select "10:00"
select select "15"
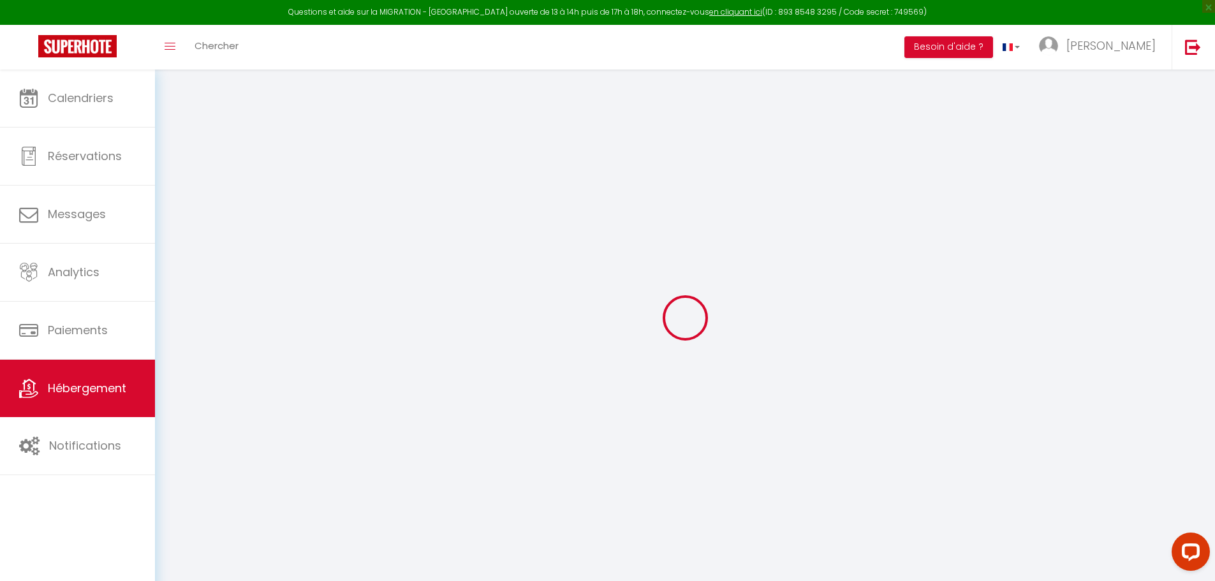
select select "15"
select select
checkbox input "false"
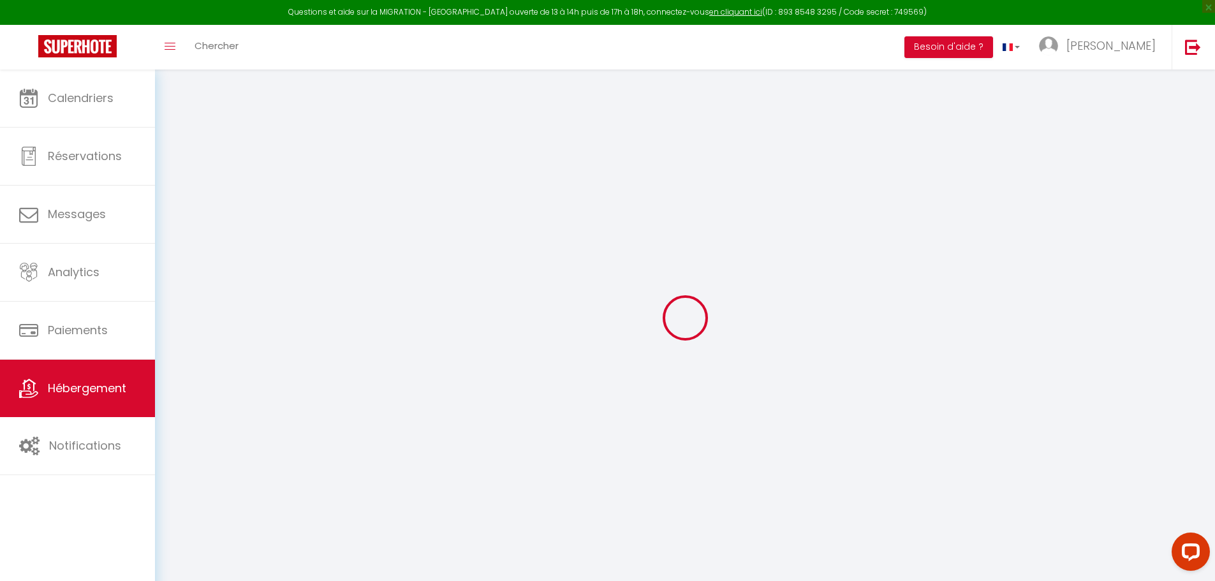
checkbox input "false"
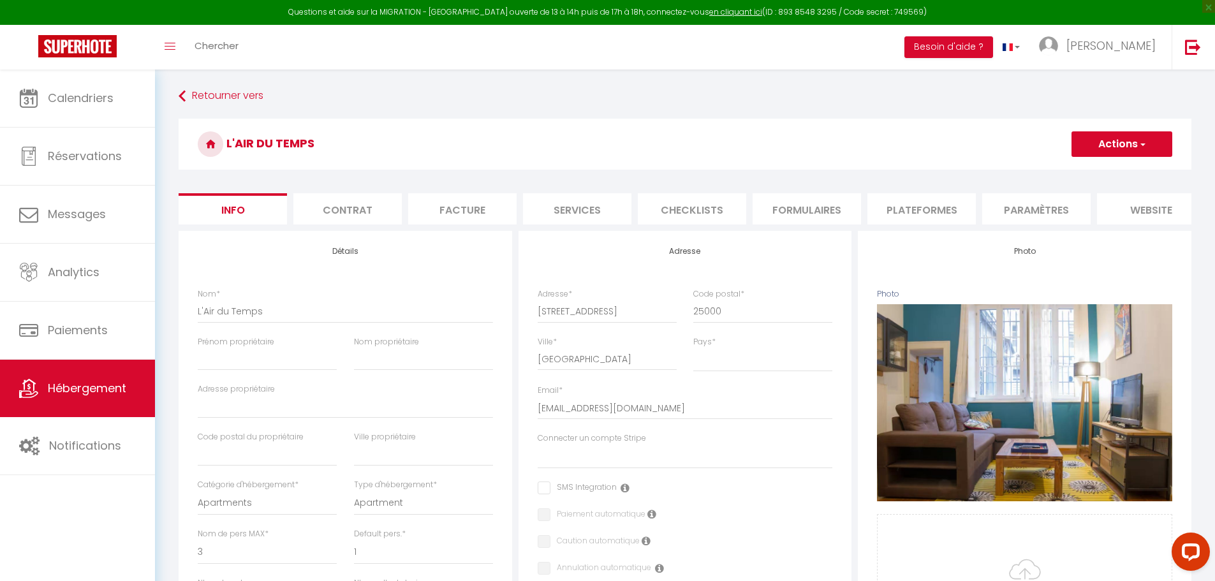
click at [946, 212] on li "Plateformes" at bounding box center [922, 208] width 108 height 31
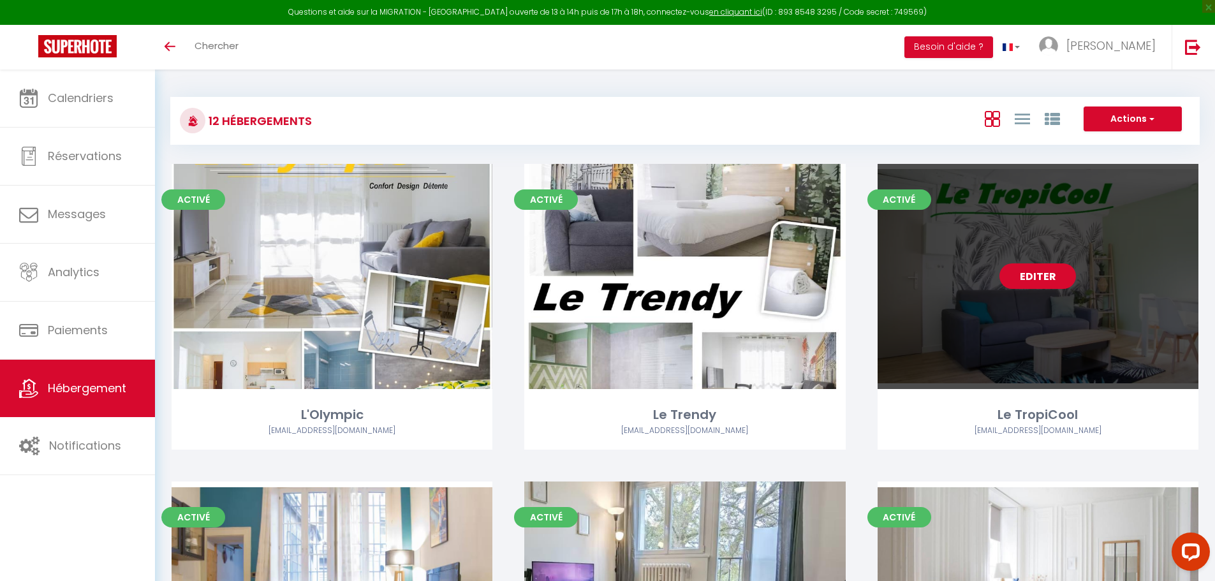
click at [1057, 270] on link "Editer" at bounding box center [1038, 277] width 77 height 26
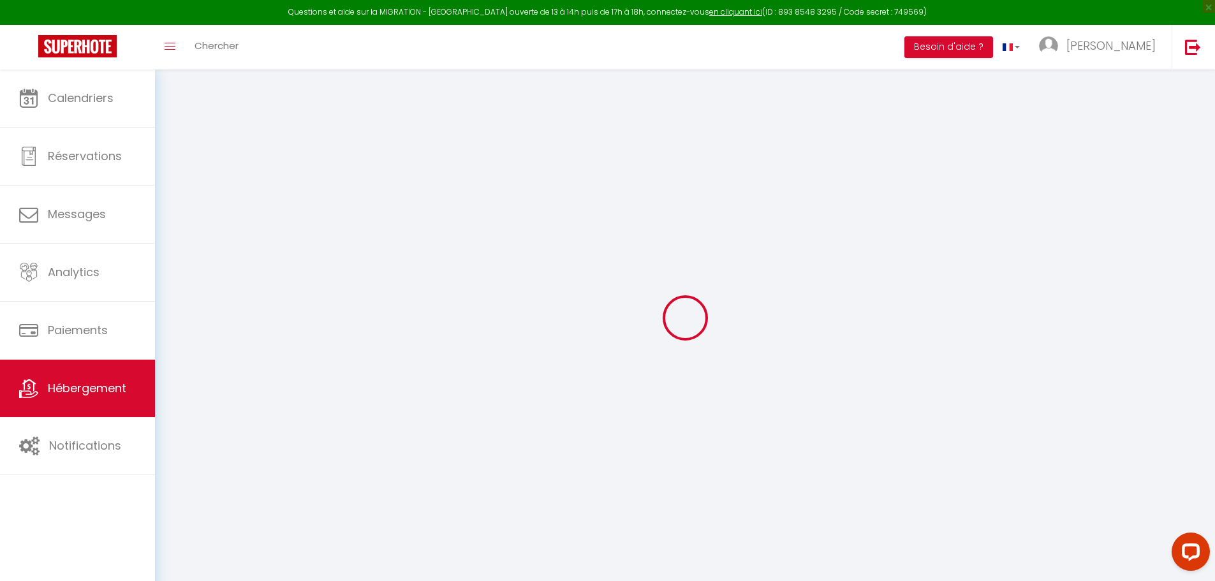
select select
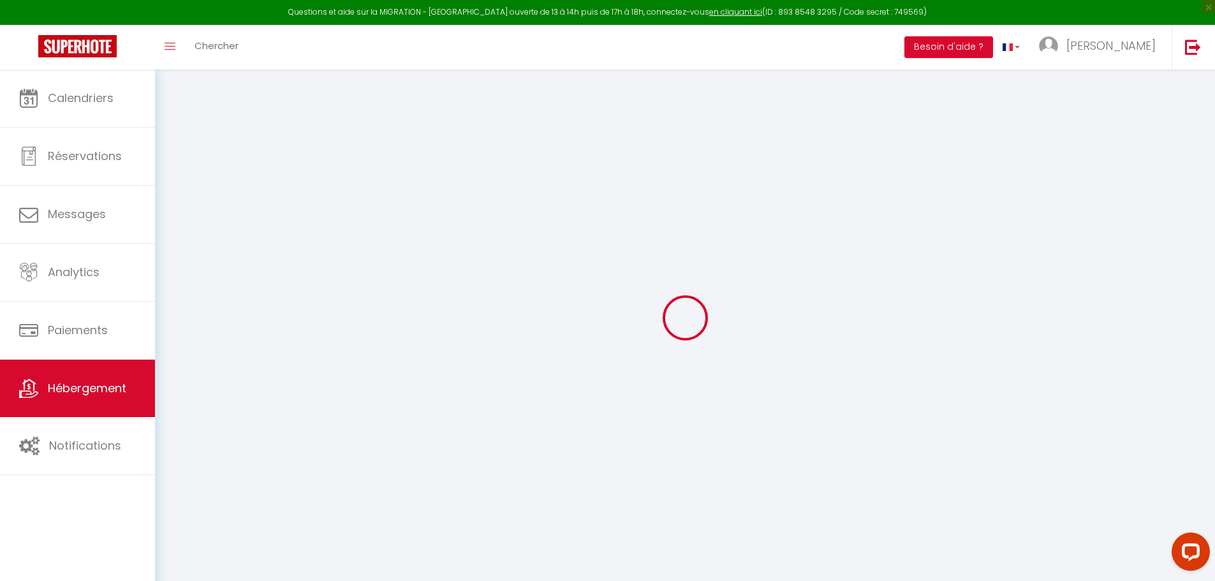
select select
checkbox input "false"
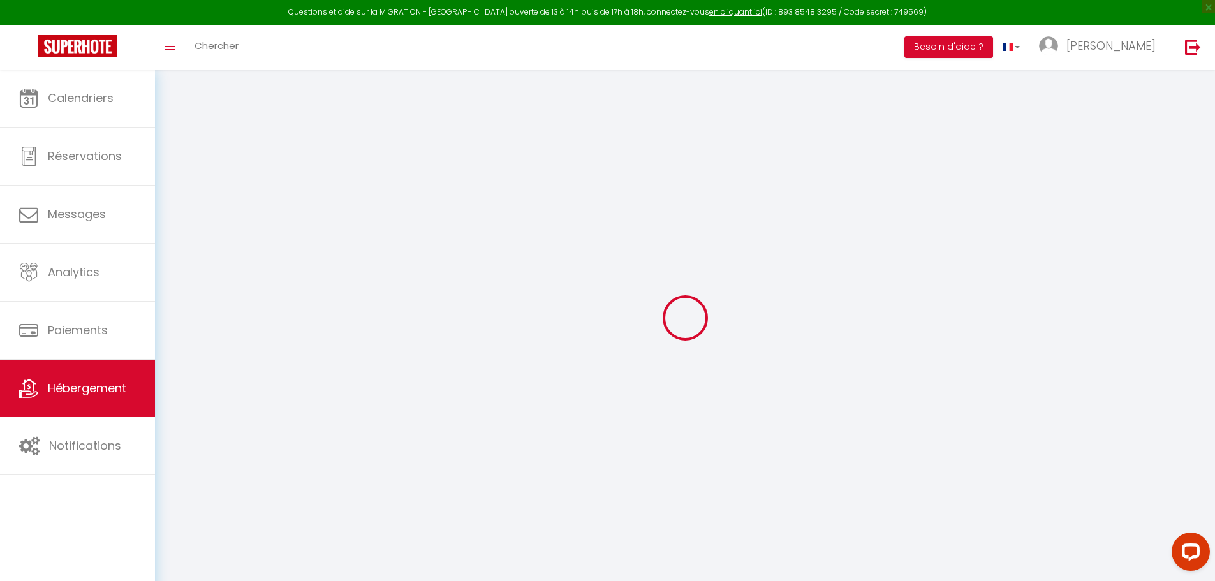
select select
type input "Le TropiCool"
type input "So"
type input "Appart"
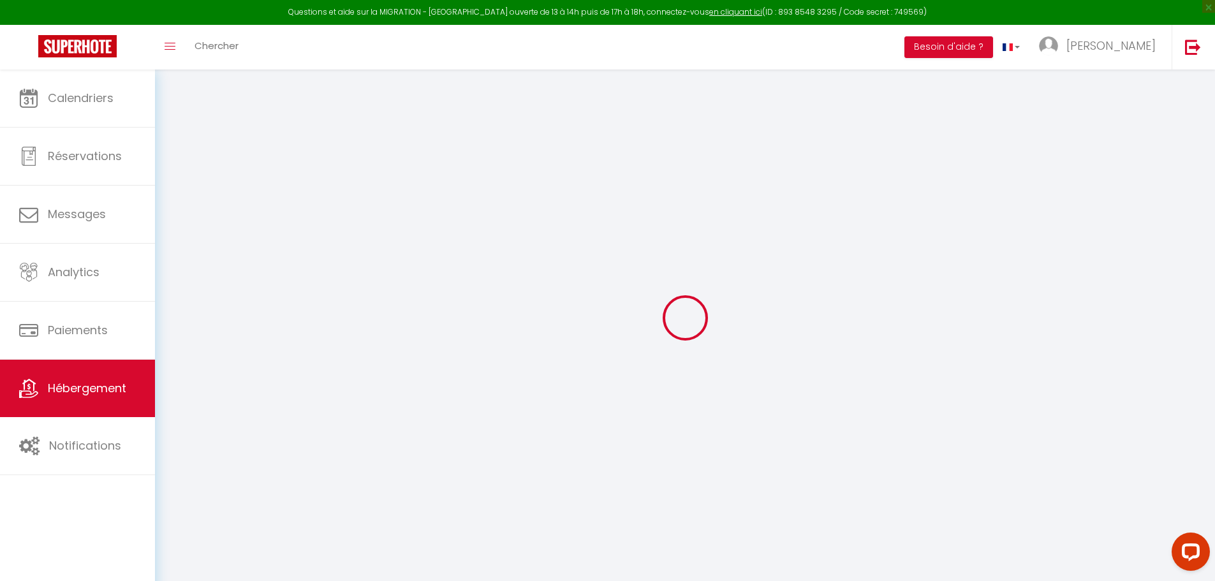
type input "24 rue Olympe de Gouges"
type input "25220"
type input "Chalezeule"
select select "1"
type input "60"
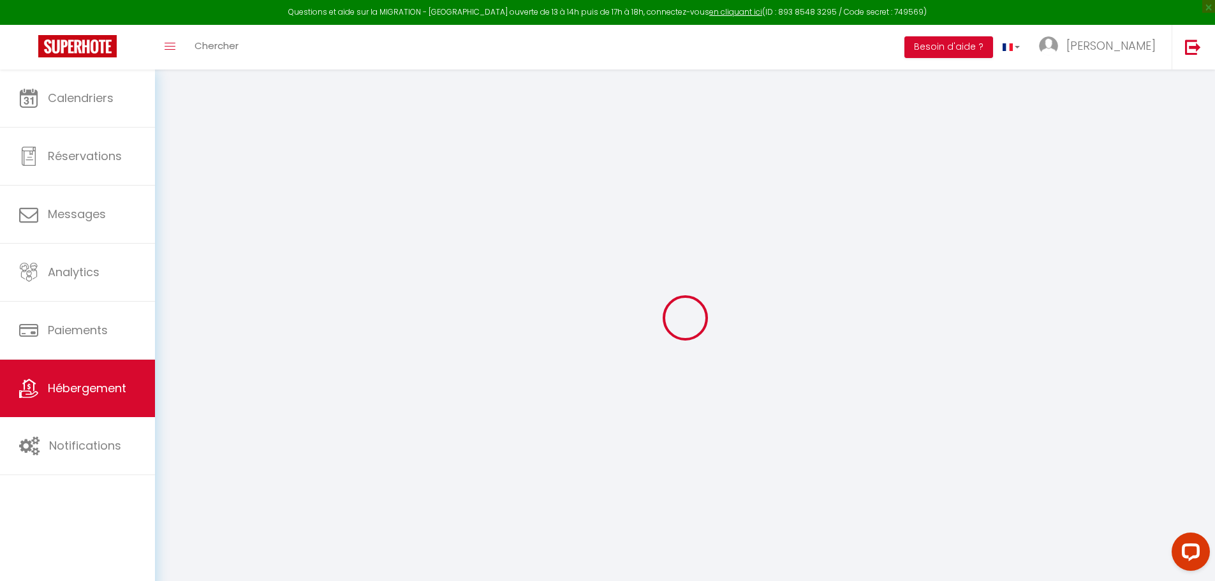
type input "30"
type input "0.88"
type input "199"
select select
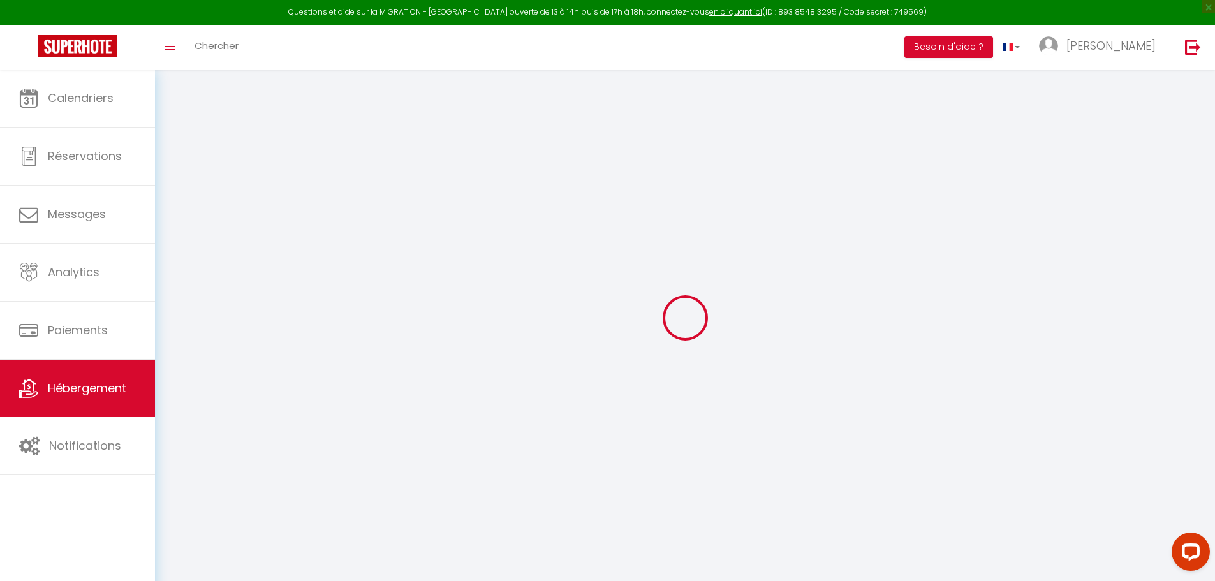
select select
type input "24 rue Olympe de Gouges"
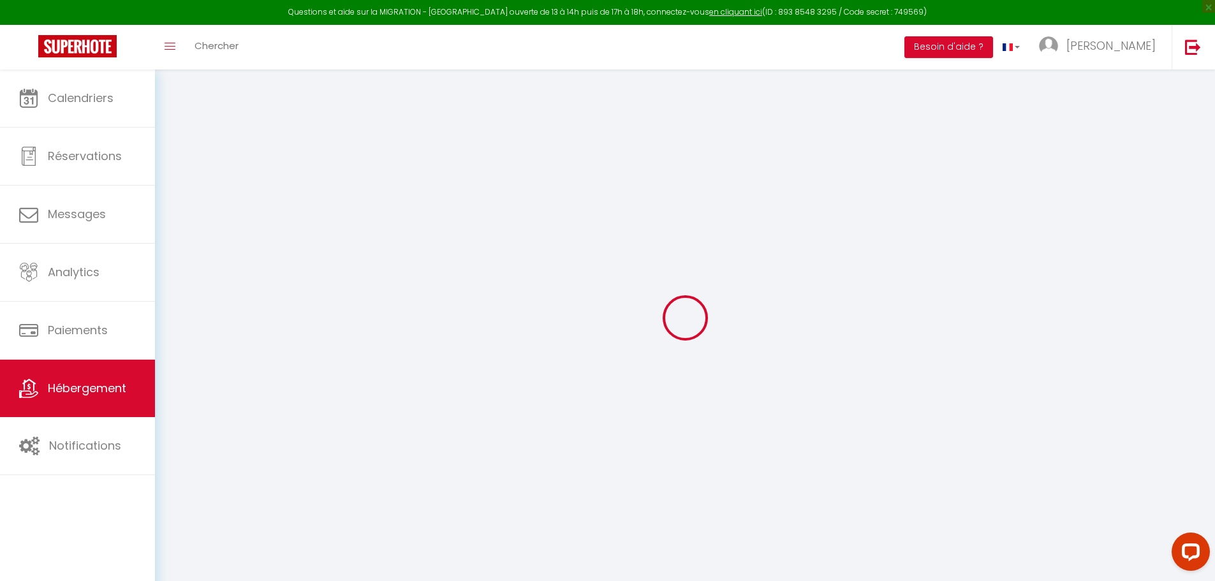
type input "25220"
type input "Chalezeule"
type input "[EMAIL_ADDRESS][DOMAIN_NAME]"
select select "14413"
checkbox input "false"
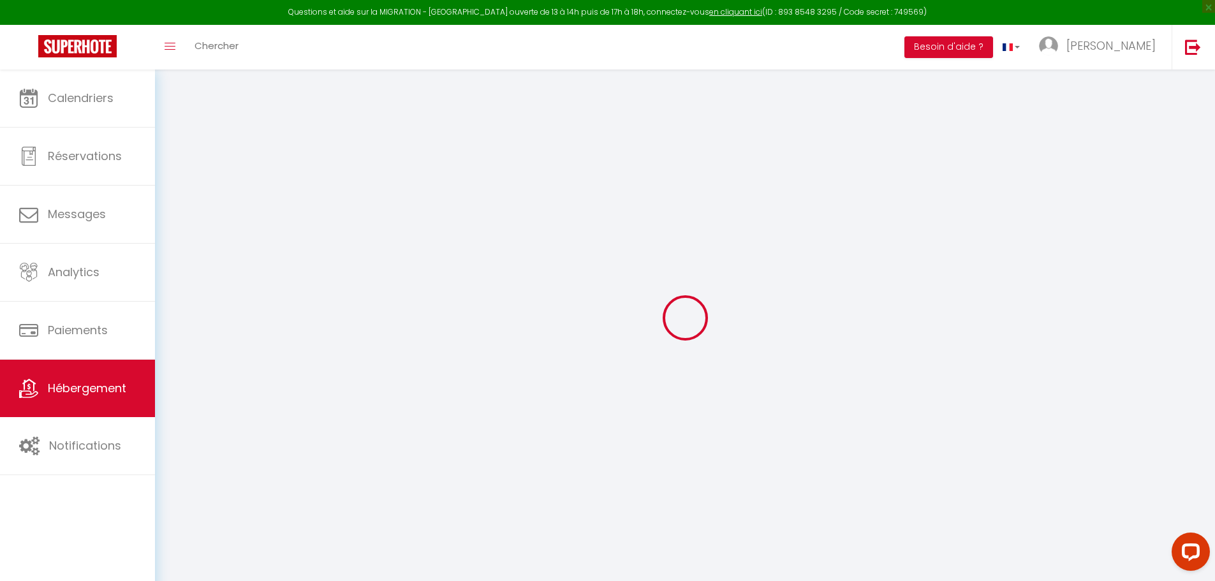
checkbox input "false"
type input "0"
type input "1"
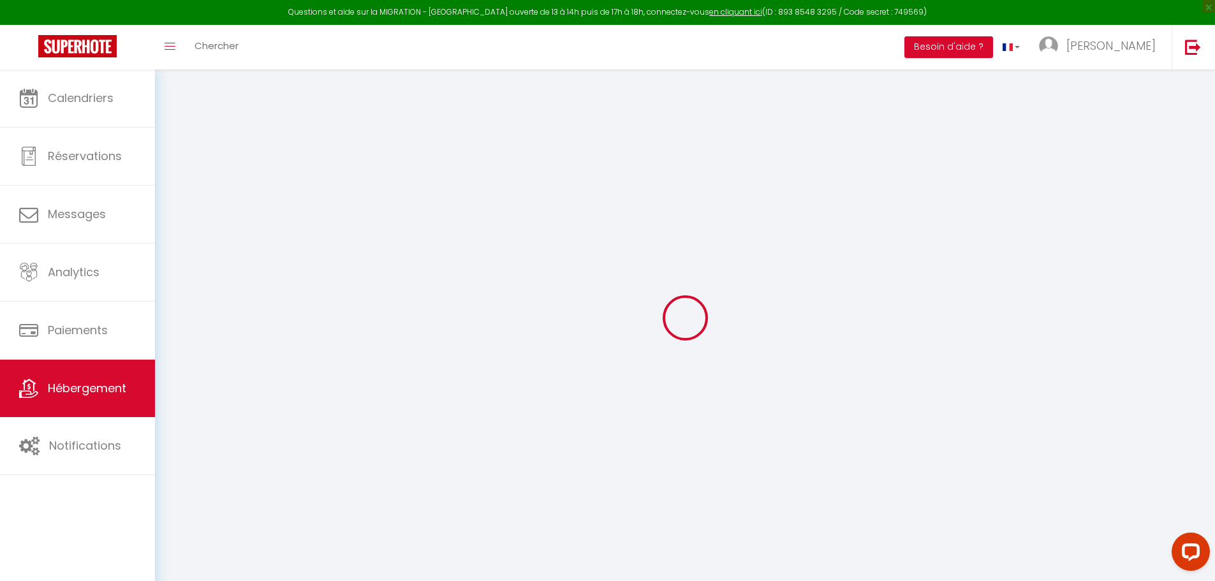
type input "0"
select select
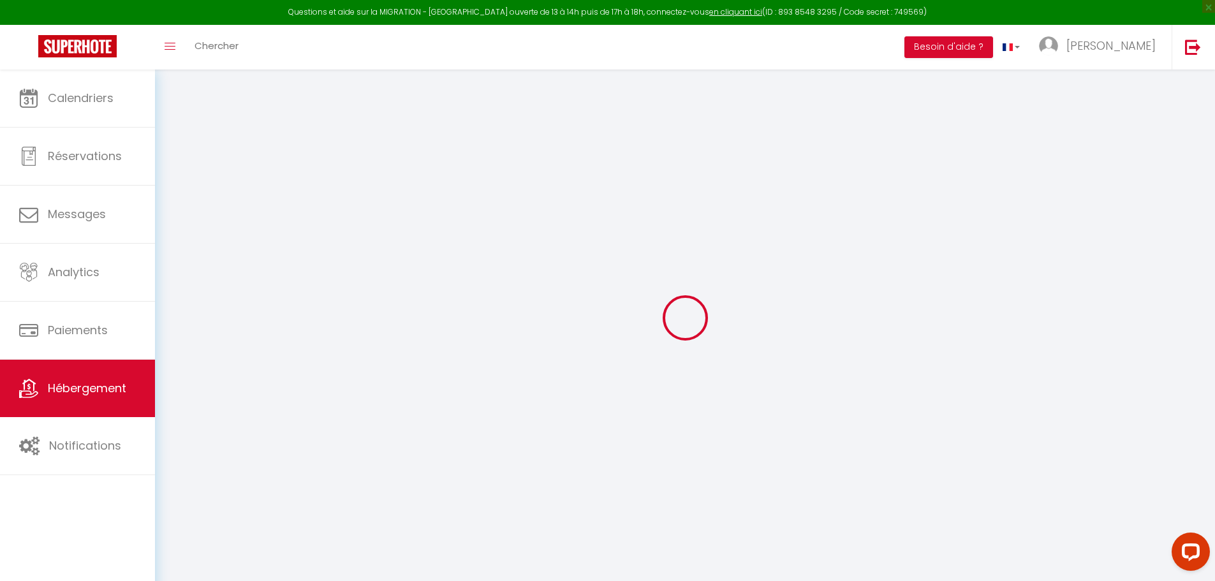
select select
checkbox input "false"
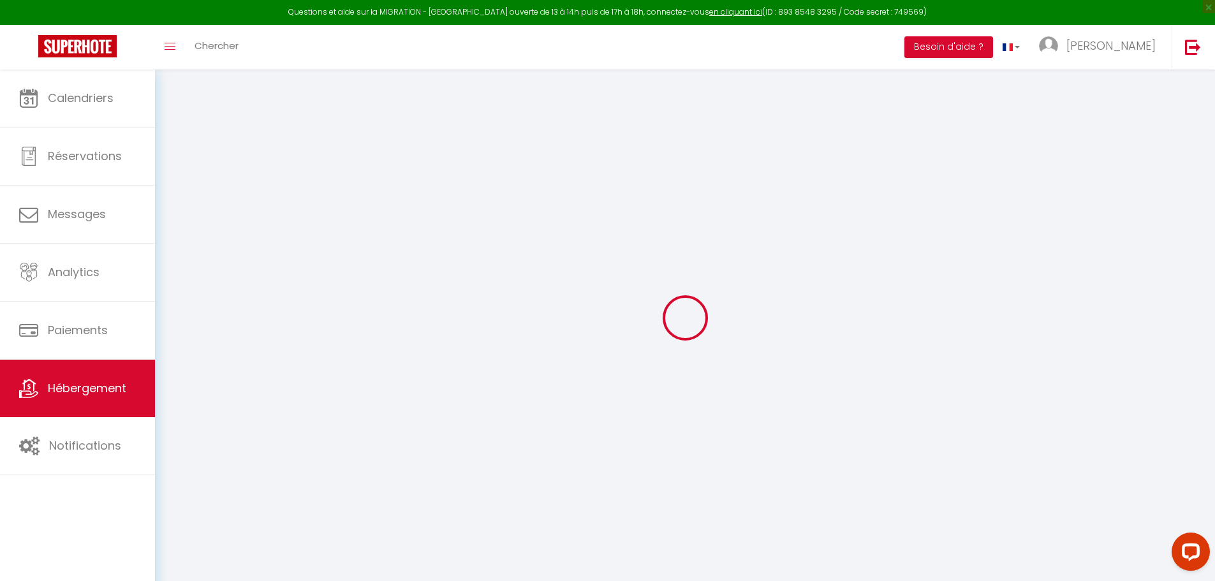
checkbox input "false"
select select
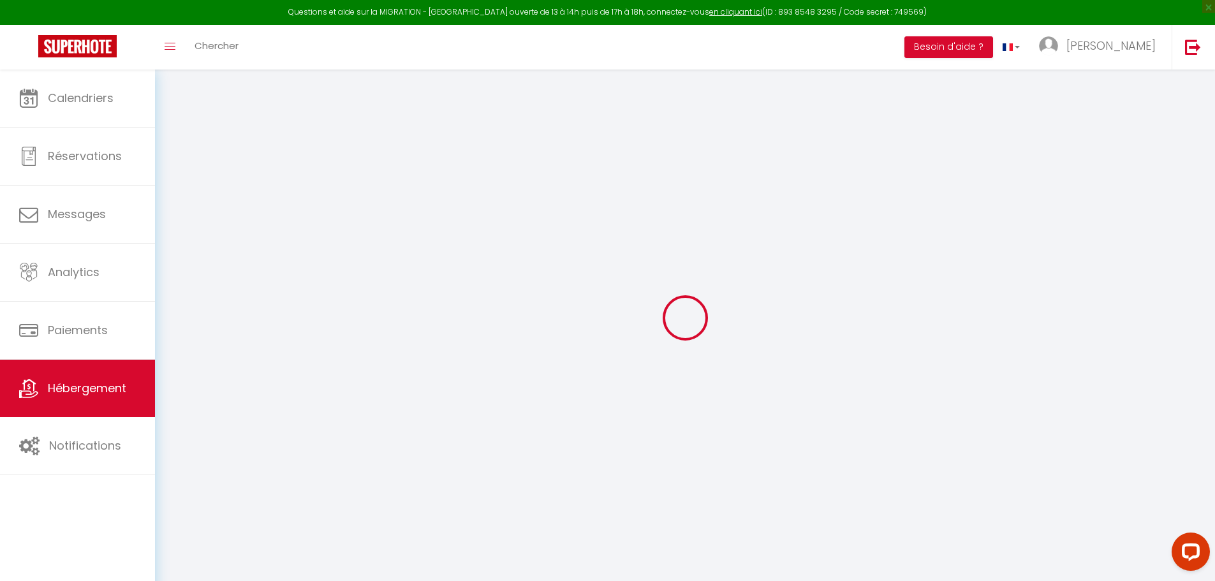
select select
checkbox input "false"
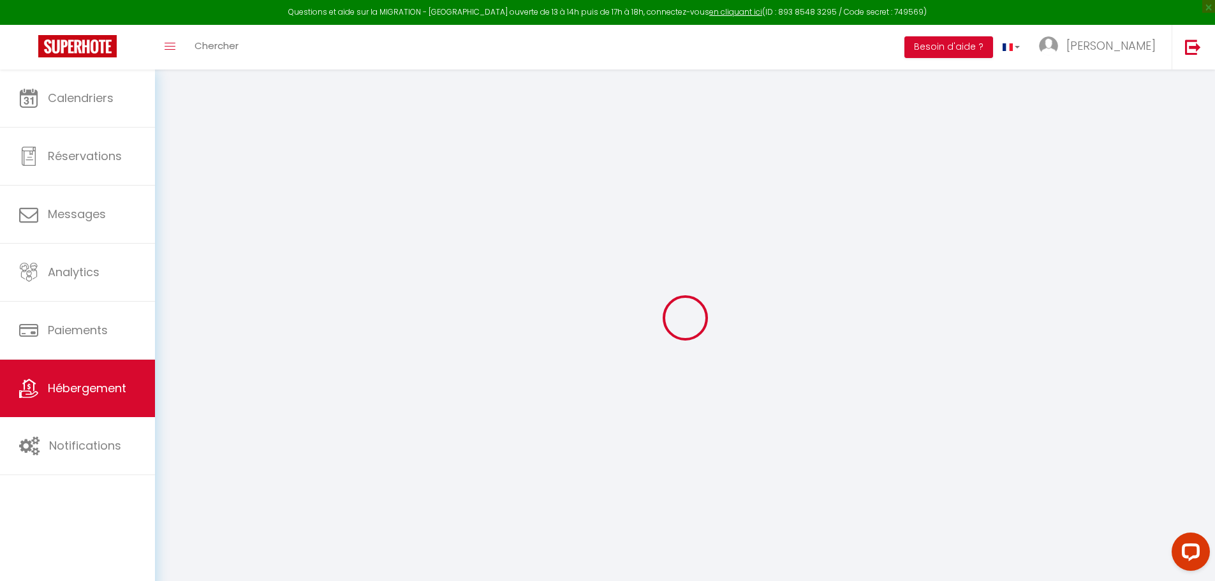
checkbox input "false"
select select
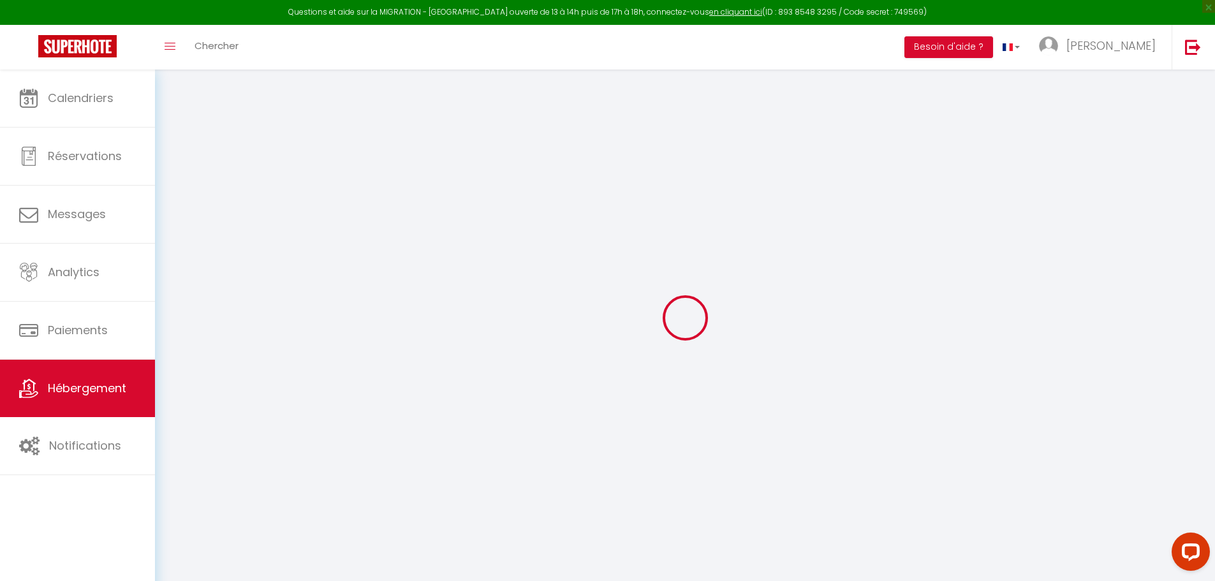
select select
checkbox input "false"
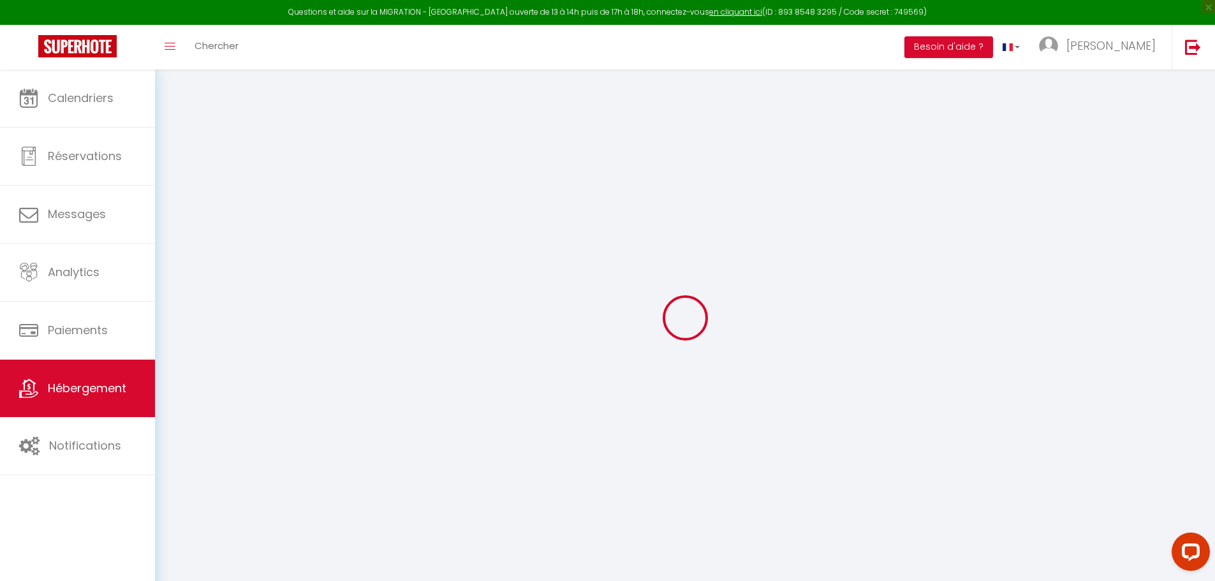
checkbox input "false"
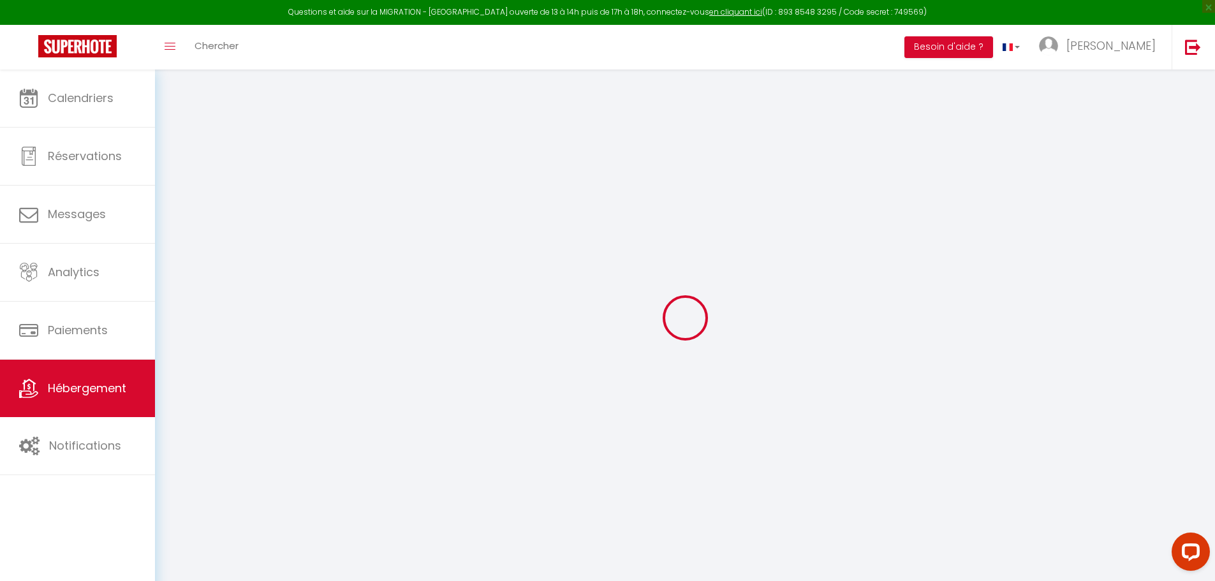
checkbox input "false"
select select "15:00"
select select "23:45"
select select "10:00"
select select "15"
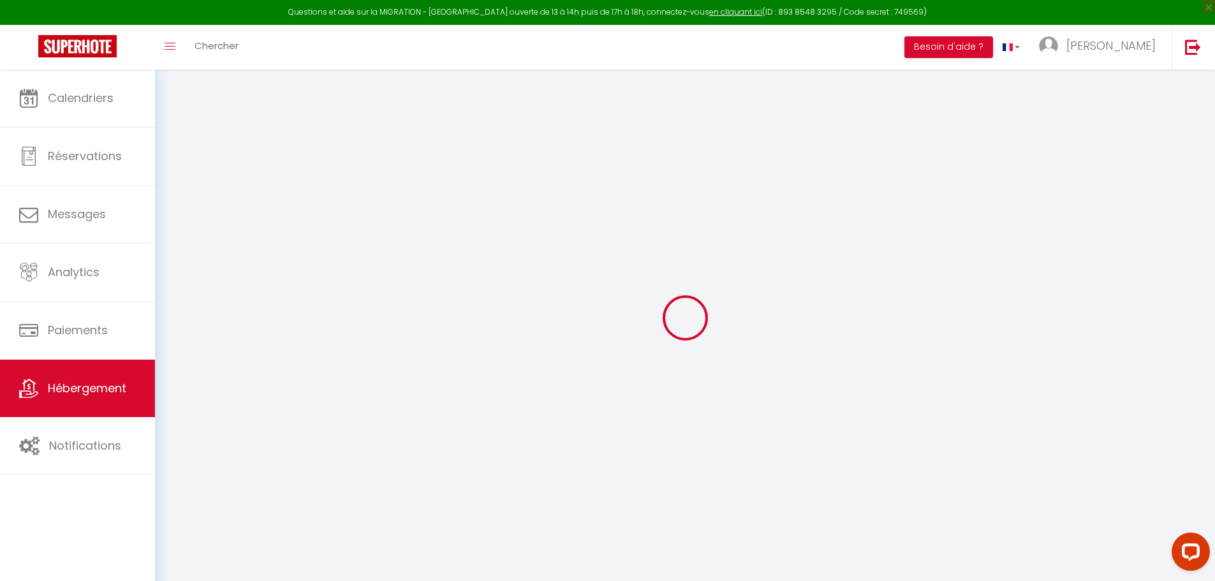
select select "15"
select select "21:00"
select select "46750"
checkbox input "false"
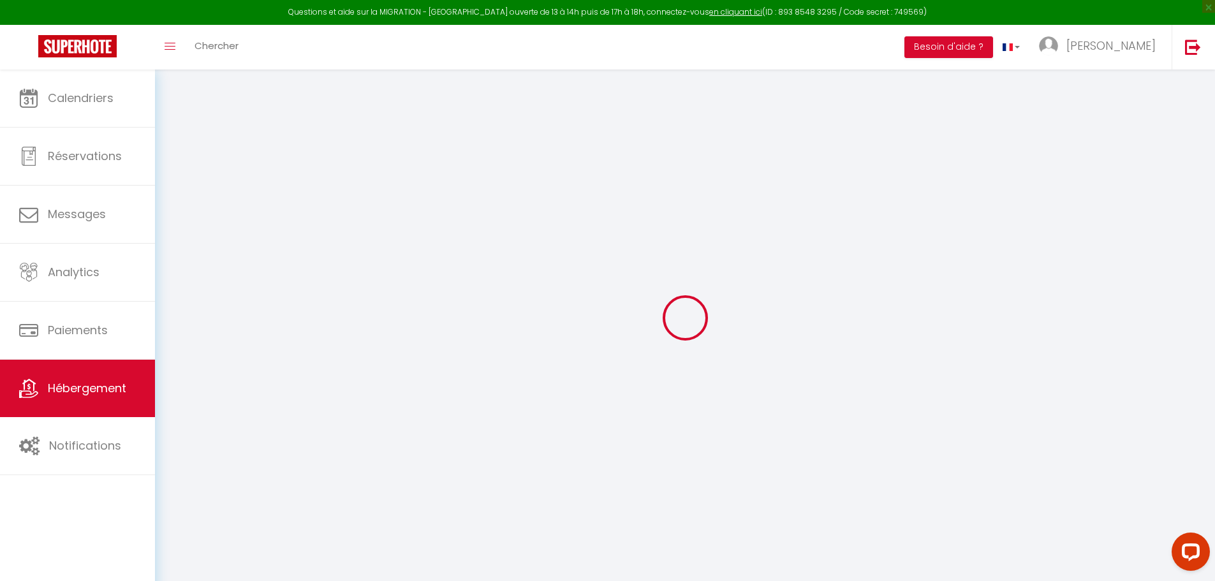
checkbox input "false"
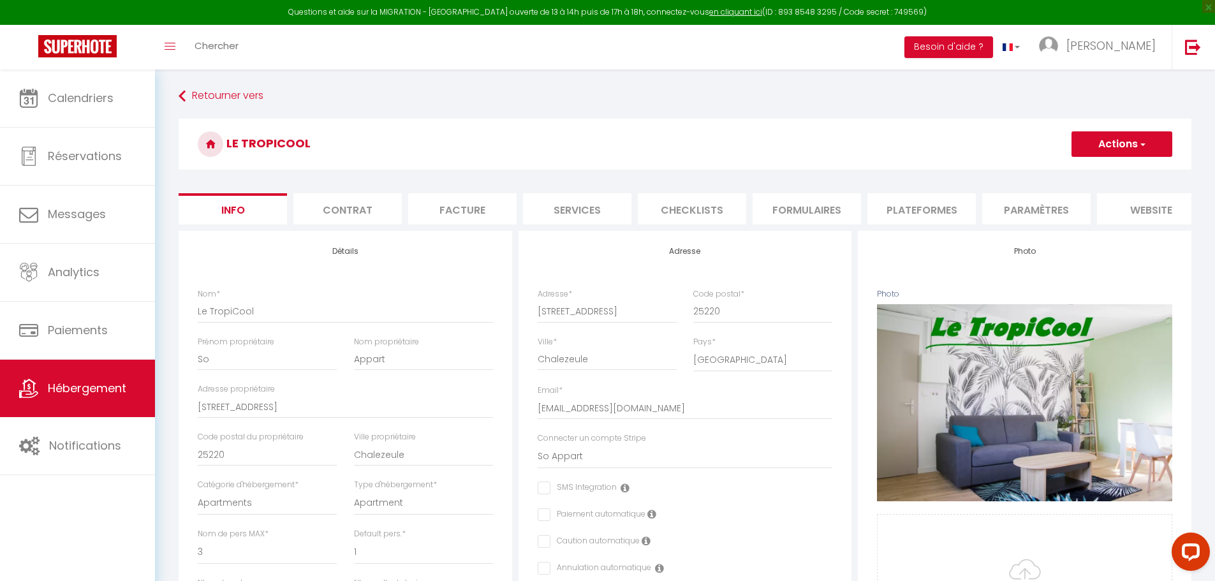
click at [923, 204] on li "Plateformes" at bounding box center [922, 208] width 108 height 31
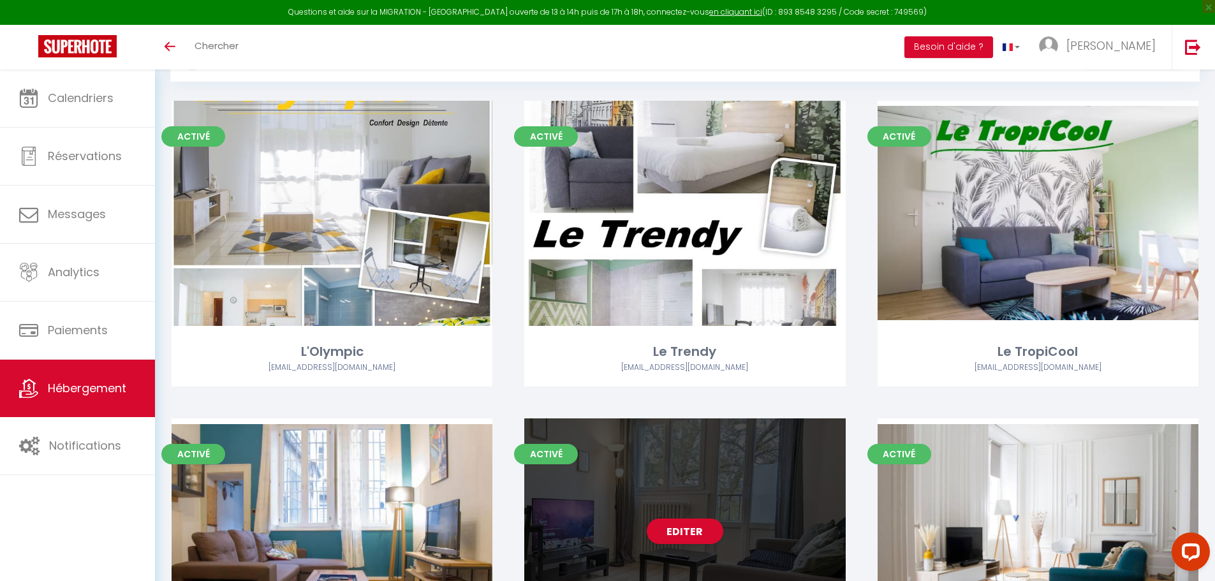
scroll to position [64, 0]
click at [672, 522] on link "Editer" at bounding box center [685, 531] width 77 height 26
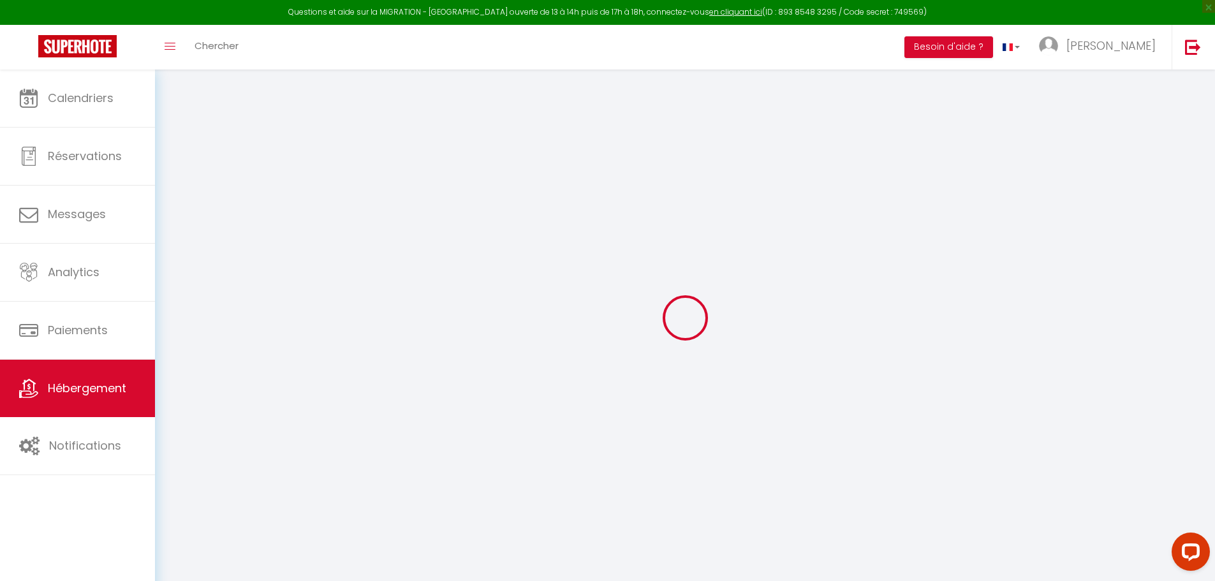
type input "L'appartement de la gare"
type input "[PERSON_NAME]"
type input "[STREET_ADDRESS][PERSON_NAME]"
type input "25000"
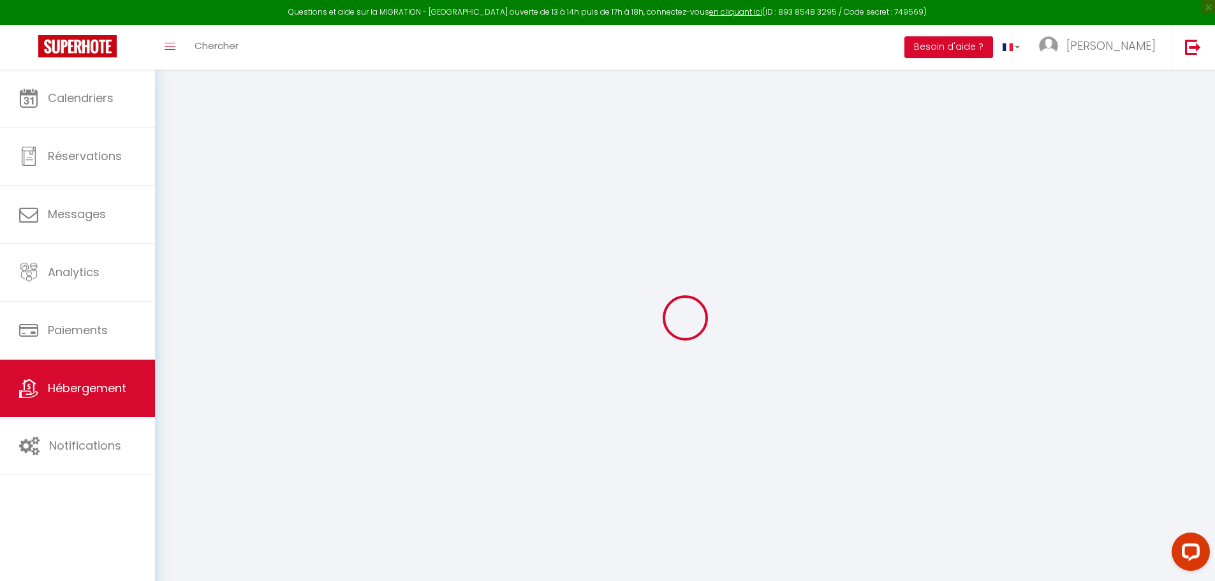
type input "[GEOGRAPHIC_DATA]"
select select "1"
type input "72"
type input "30"
type input "0.88"
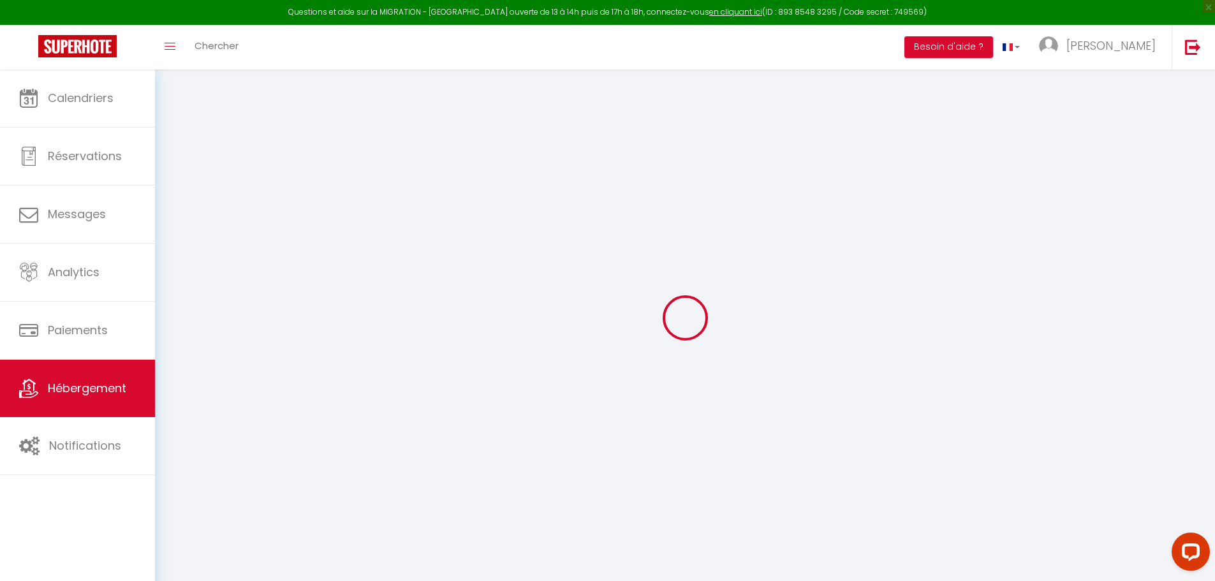
type input "200"
select select
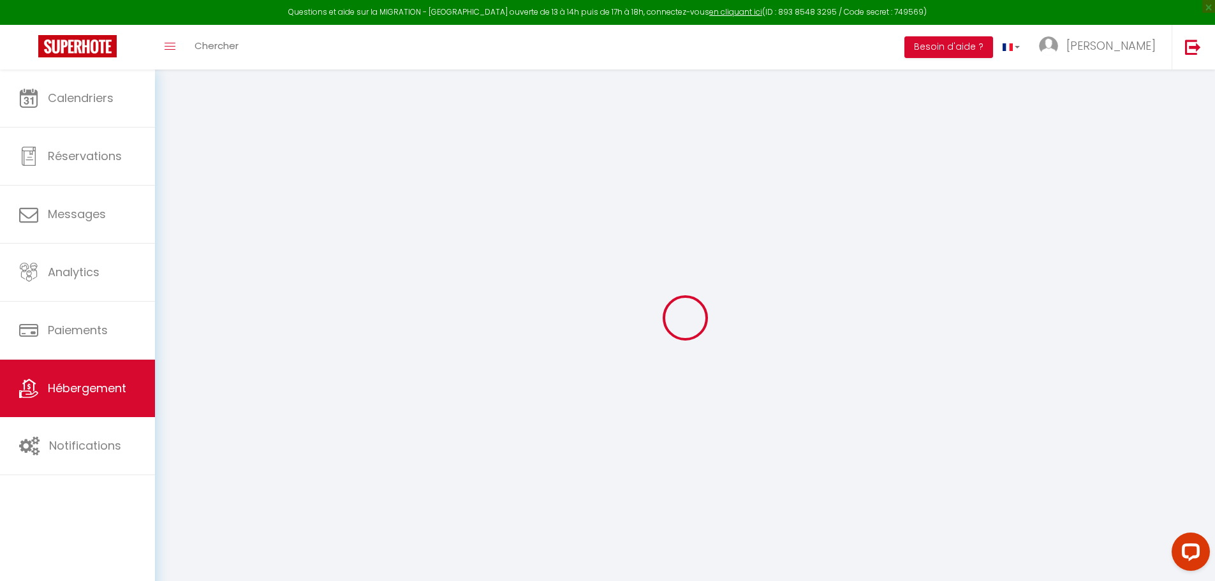
select select
type input "[STREET_ADDRESS][PERSON_NAME]"
type input "25000"
type input "[GEOGRAPHIC_DATA]"
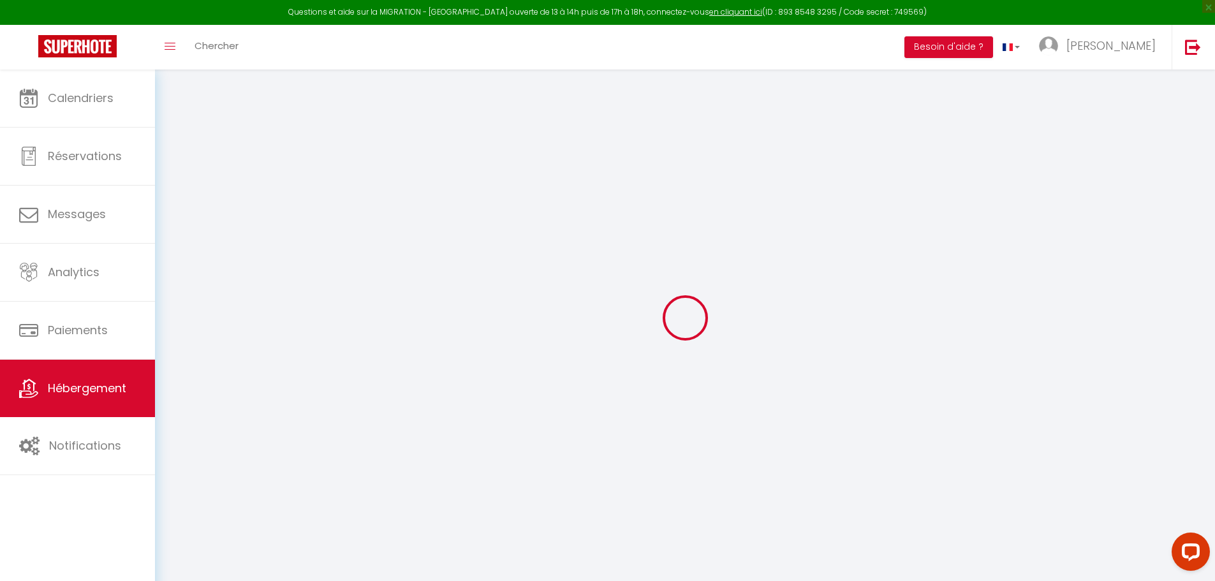
type input "[EMAIL_ADDRESS][DOMAIN_NAME]"
select select "14413"
checkbox input "false"
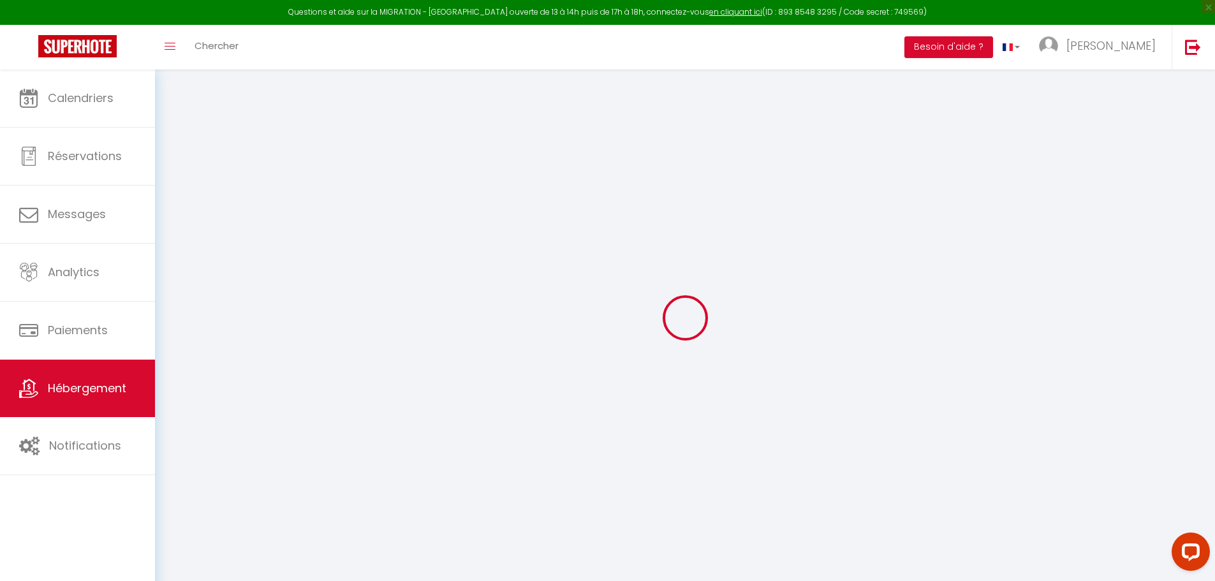
checkbox input "false"
type input "0"
select select
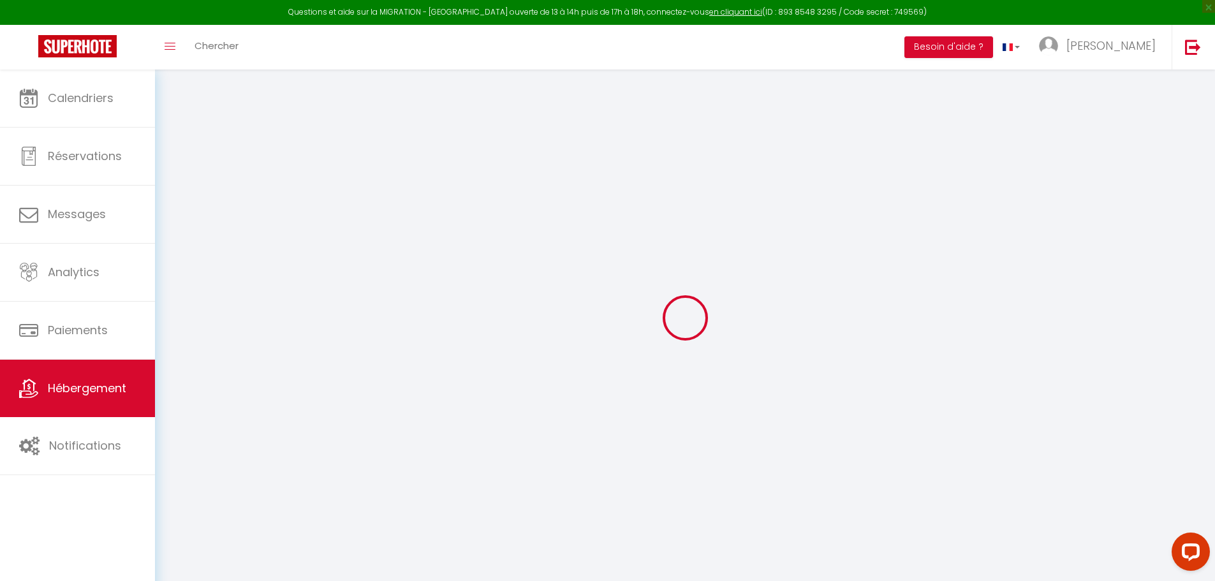
select select
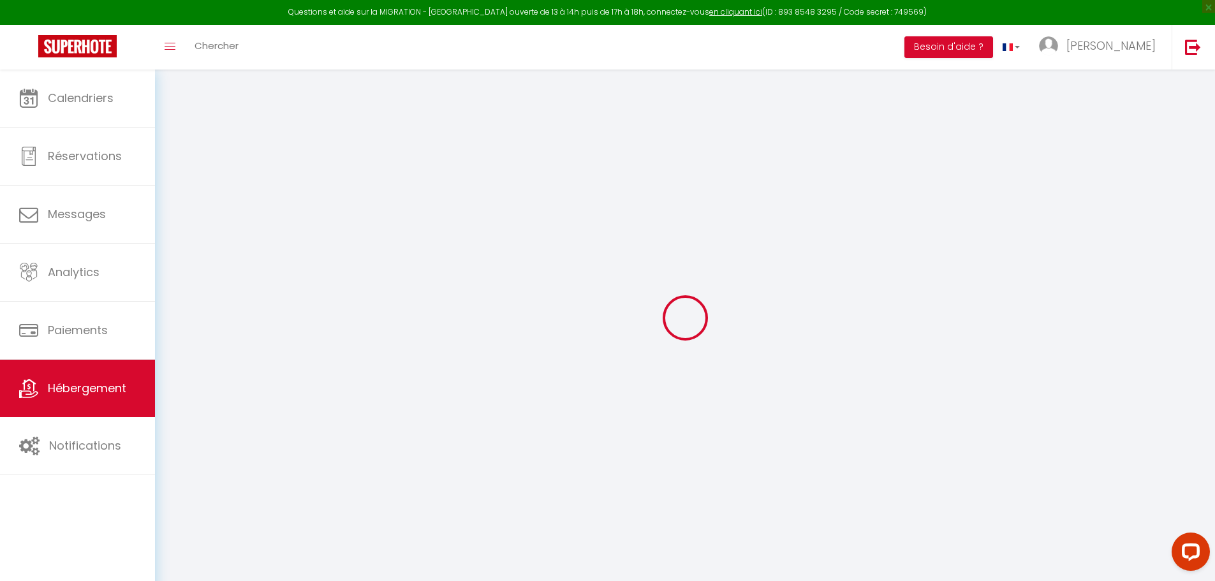
checkbox input "false"
select select
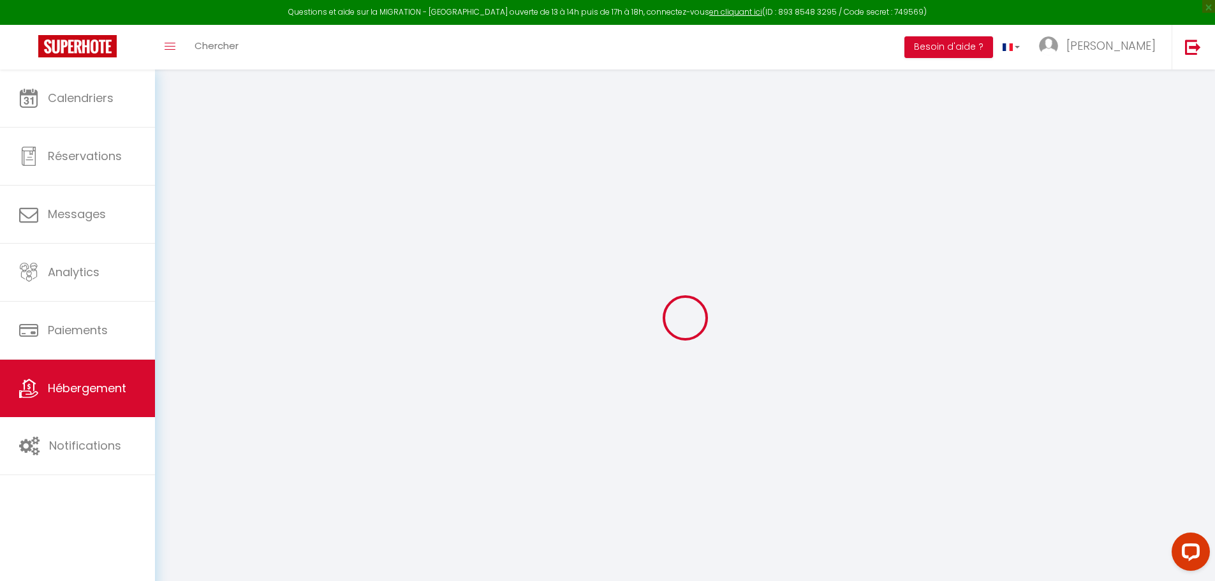
select select
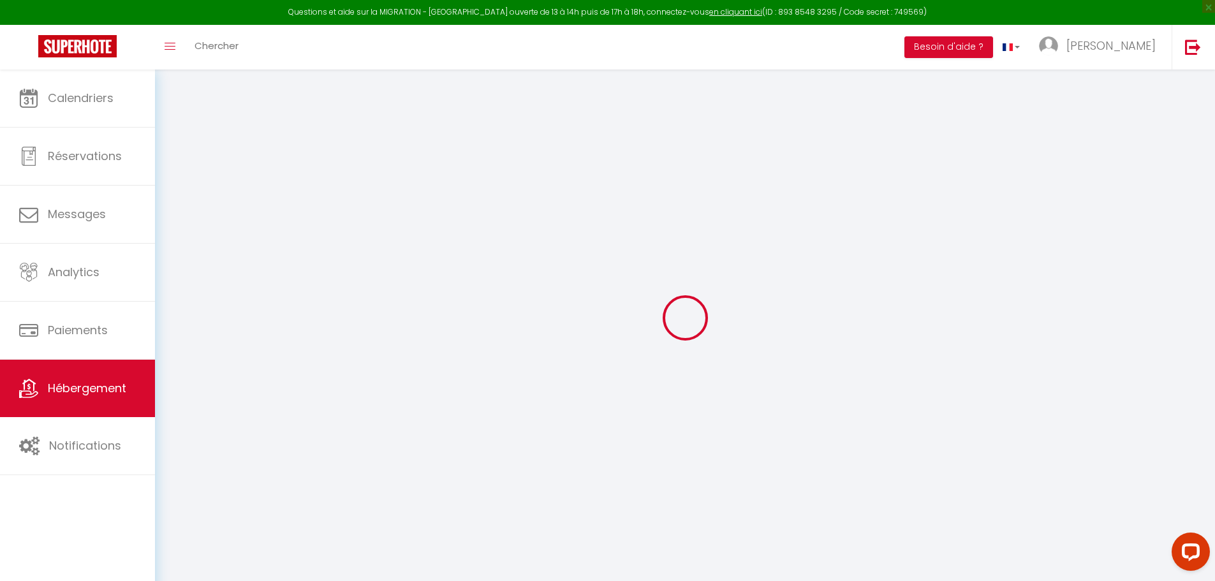
checkbox input "false"
select select "46750"
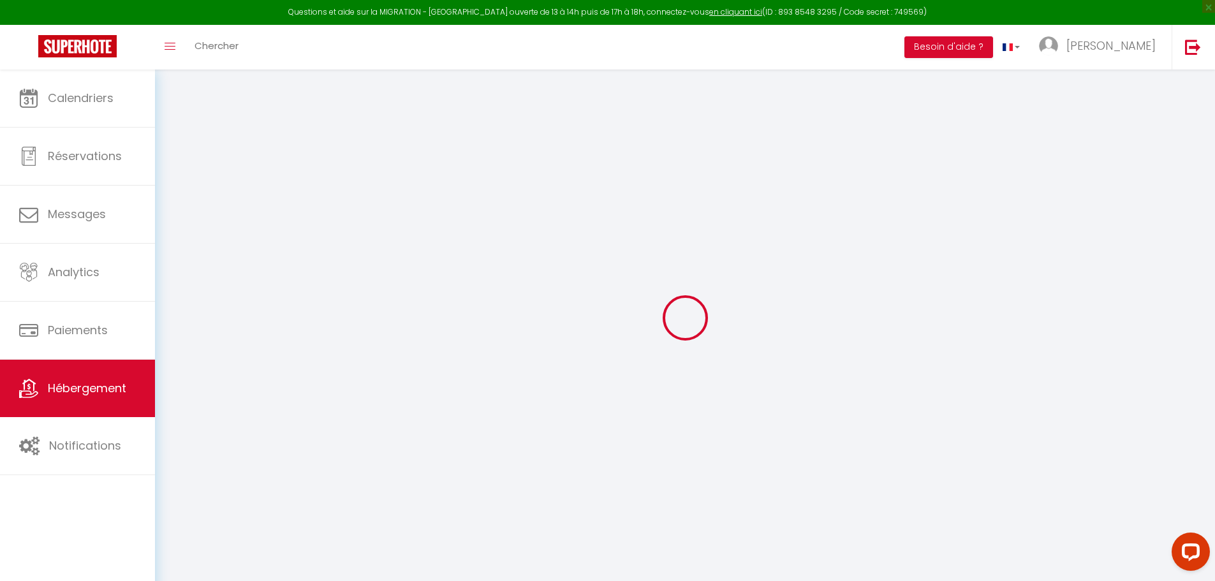
select select
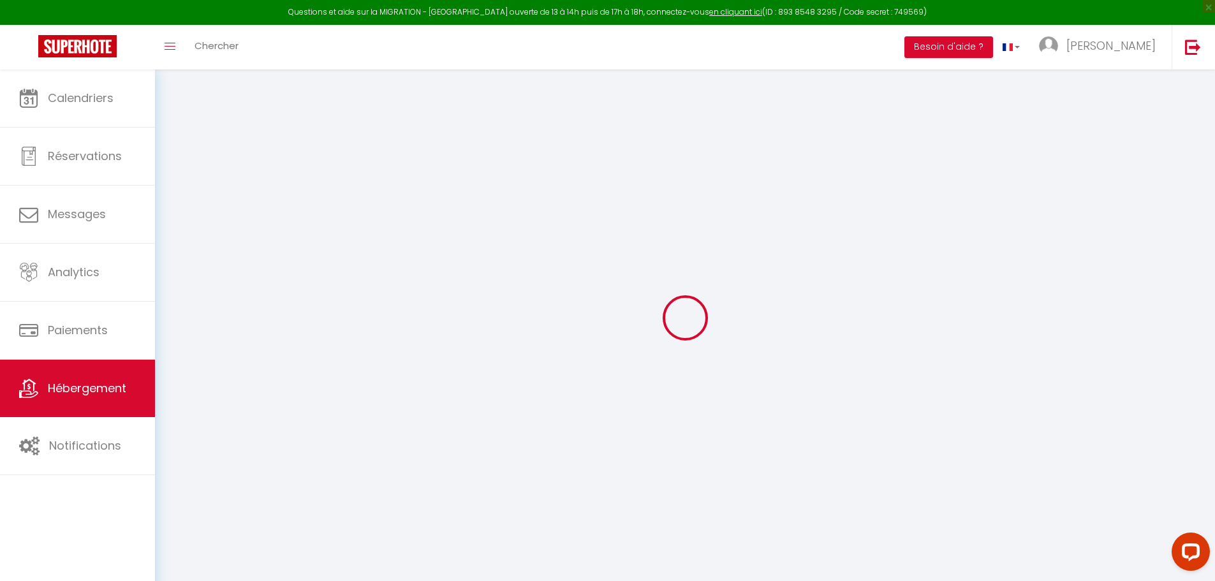
select select
checkbox input "false"
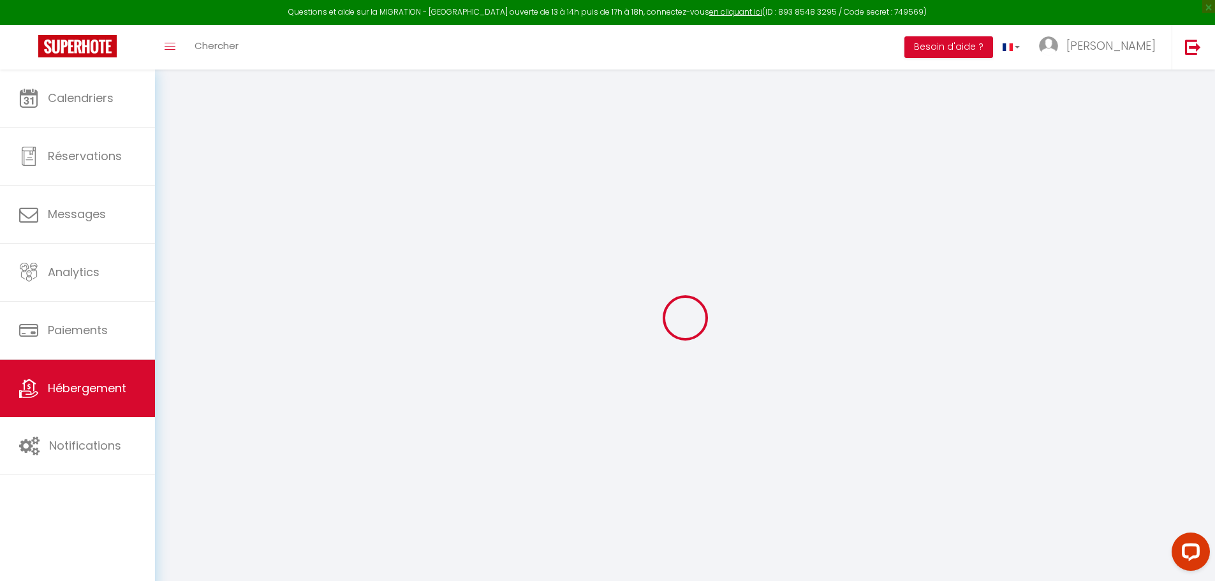
checkbox input "false"
select select "15:00"
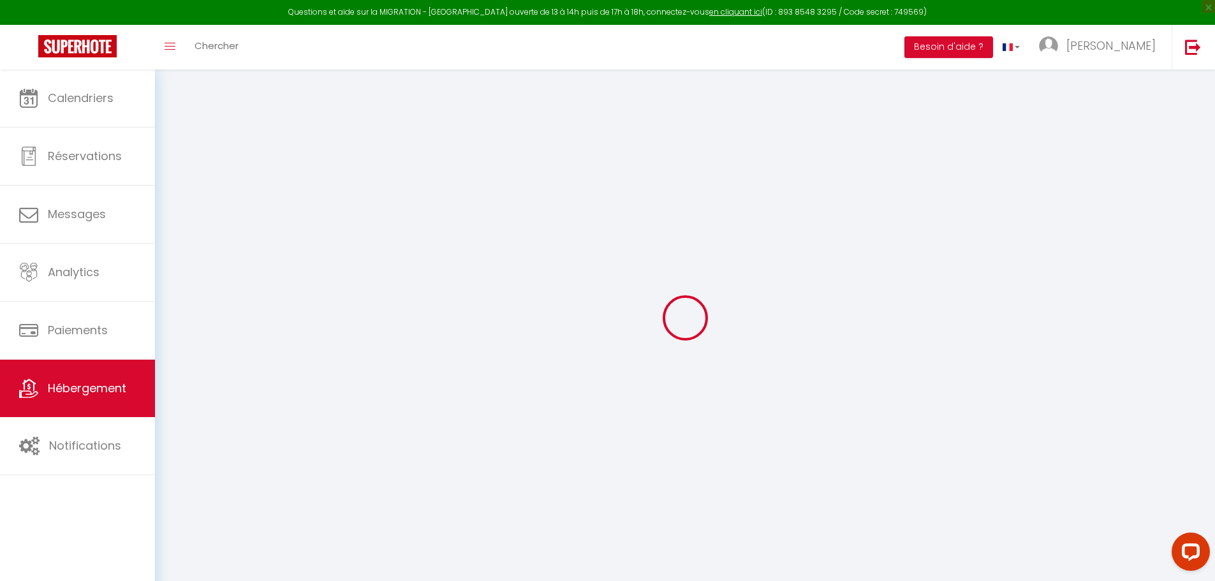
select select "23:45"
select select "10:00"
select select "15"
select select "21:00"
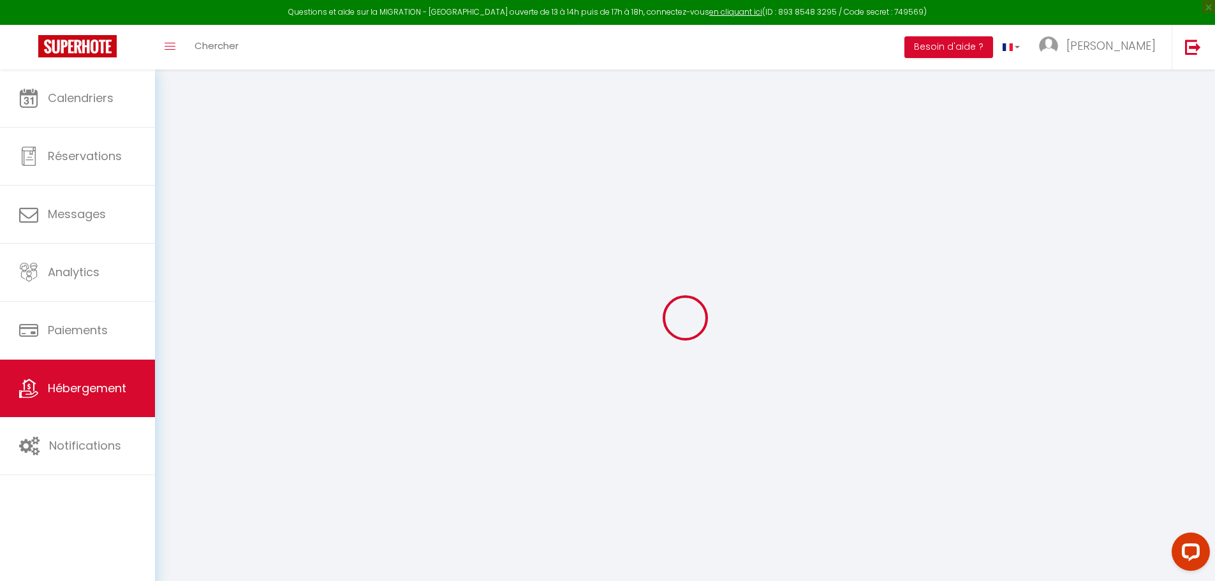
checkbox input "false"
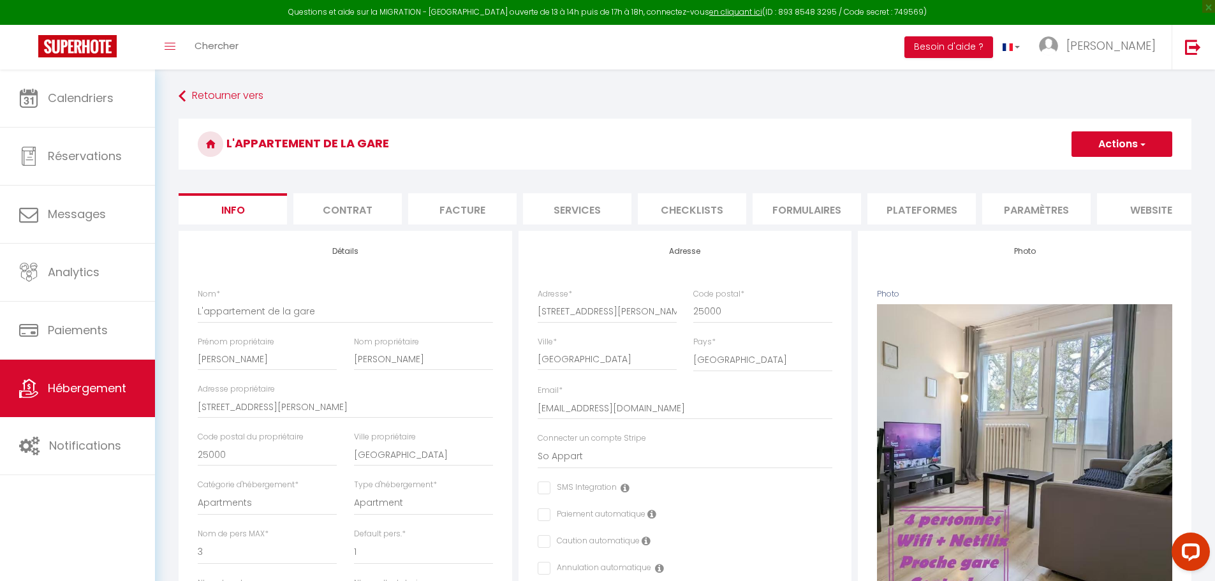
click at [931, 202] on li "Plateformes" at bounding box center [922, 208] width 108 height 31
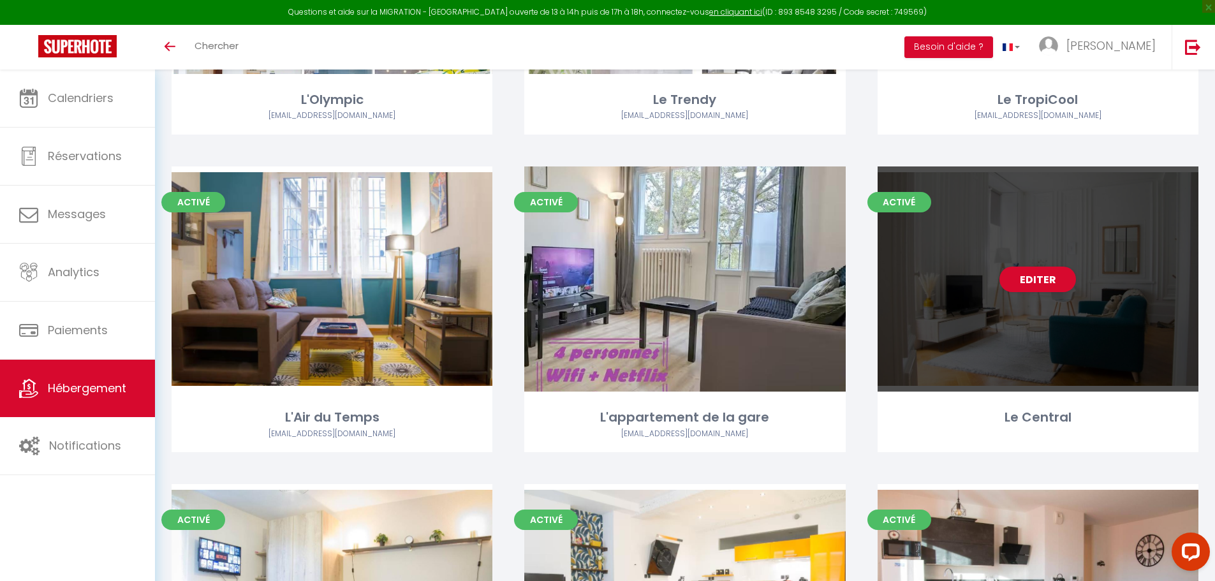
scroll to position [255, 0]
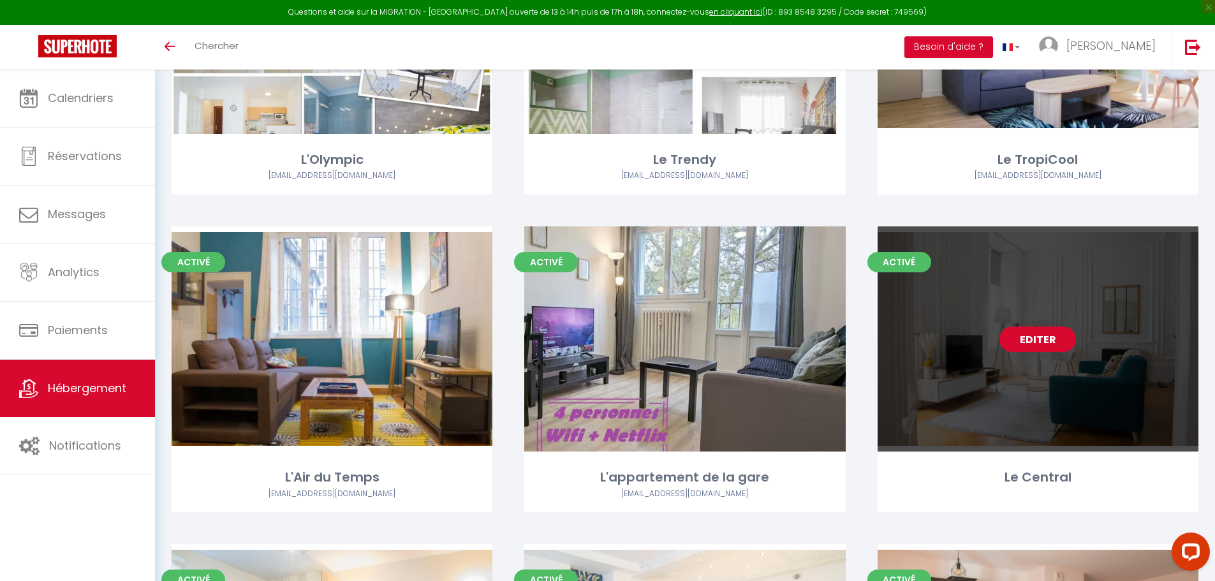
click at [1033, 339] on link "Editer" at bounding box center [1038, 340] width 77 height 26
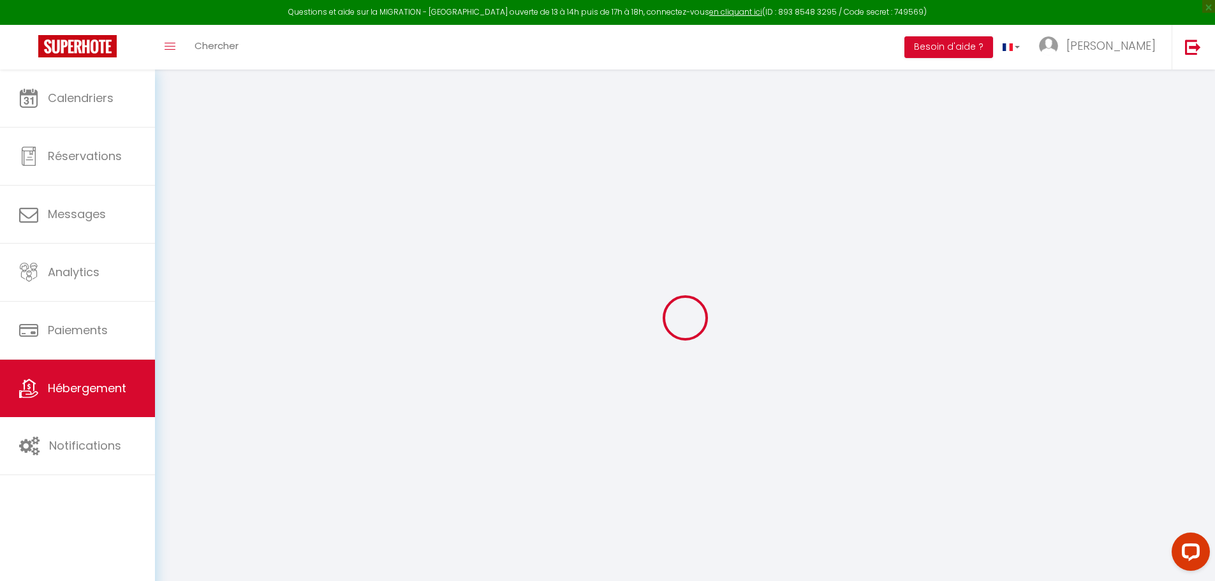
select select "10746"
select select
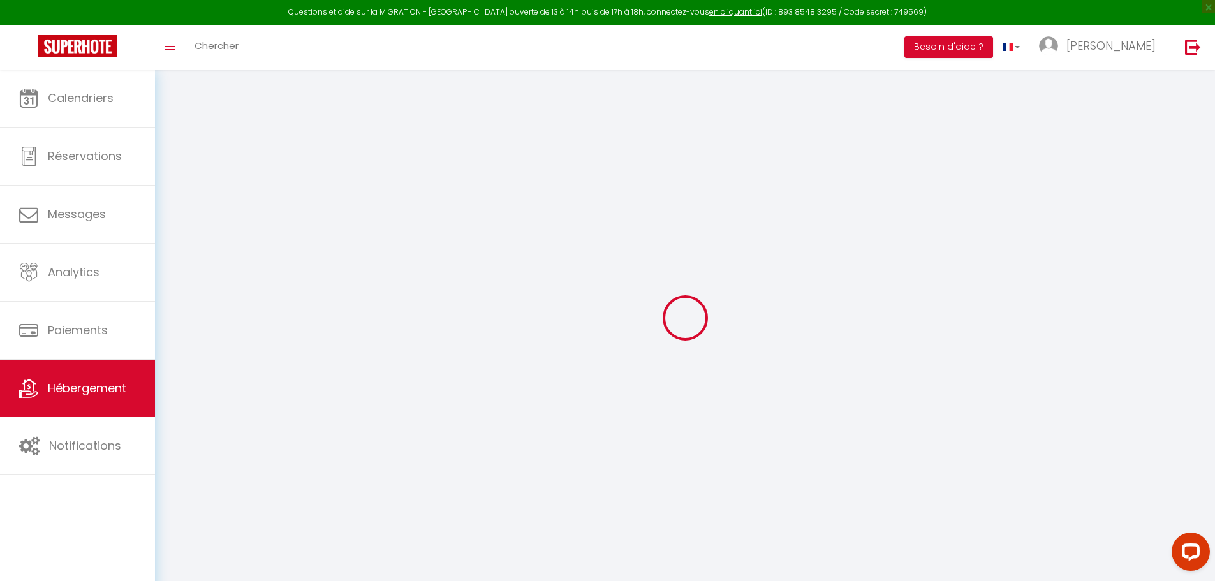
select select
checkbox input "false"
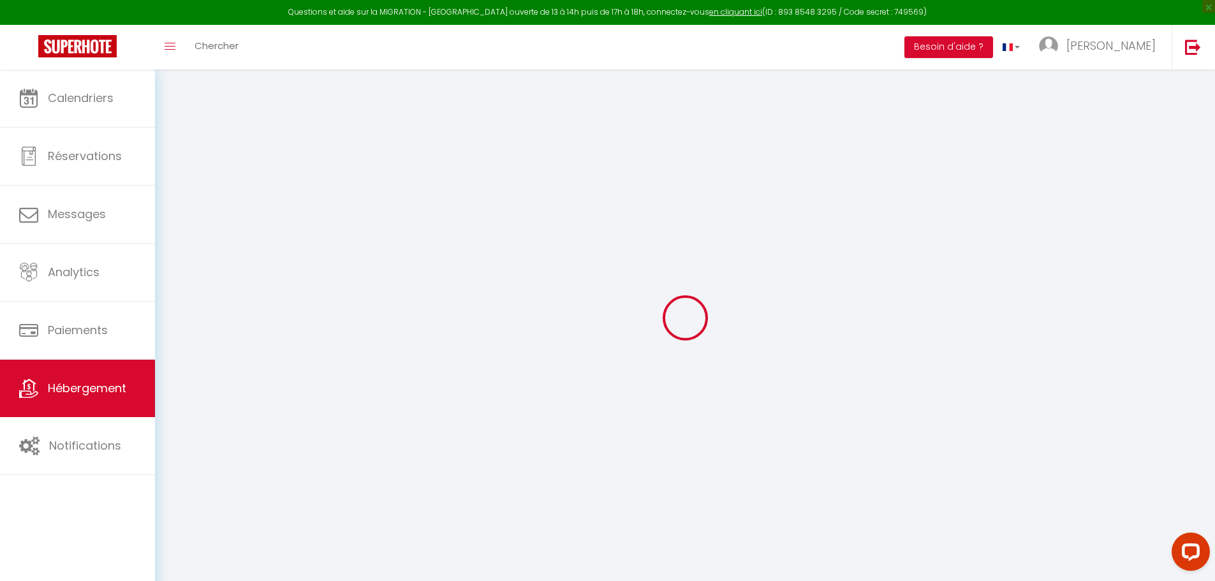
checkbox input "false"
select select
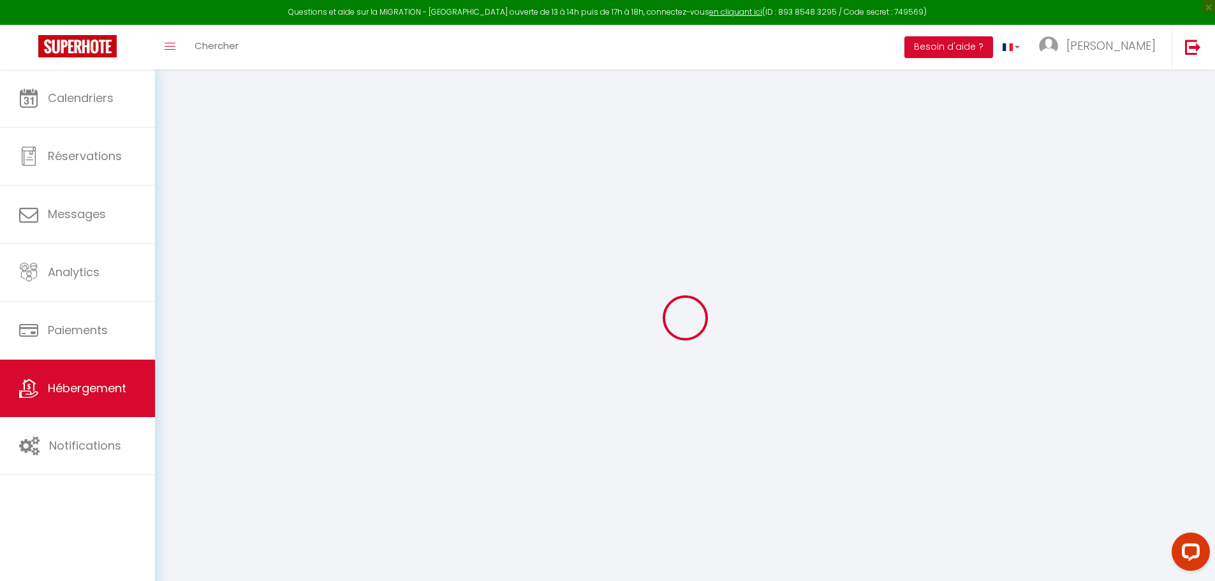
select select
checkbox input "false"
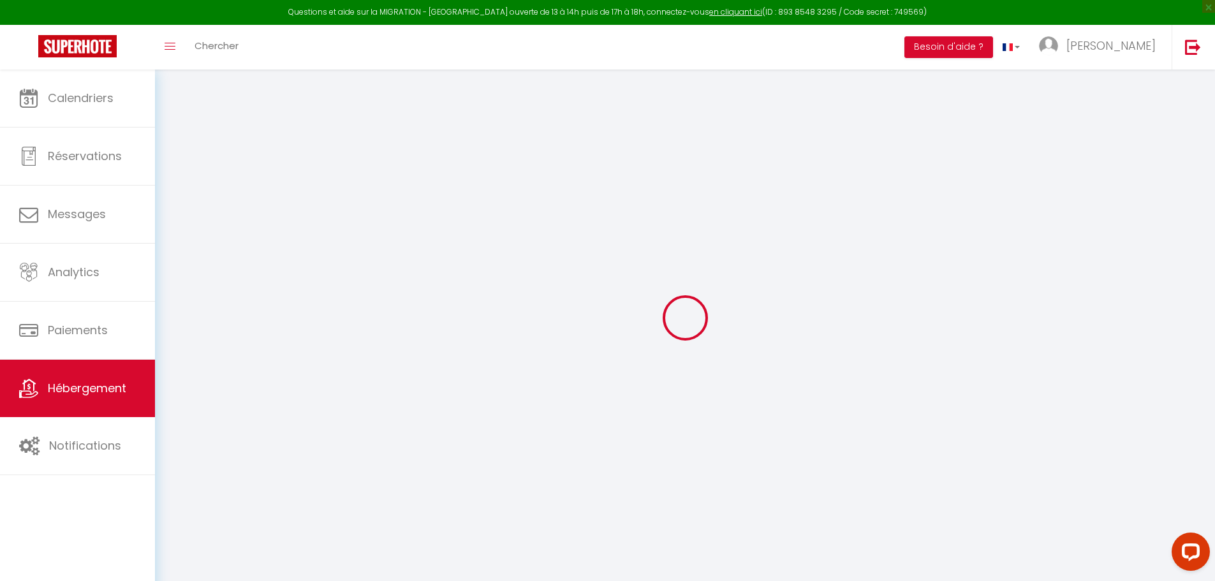
checkbox input "false"
select select "15:00"
select select "23:45"
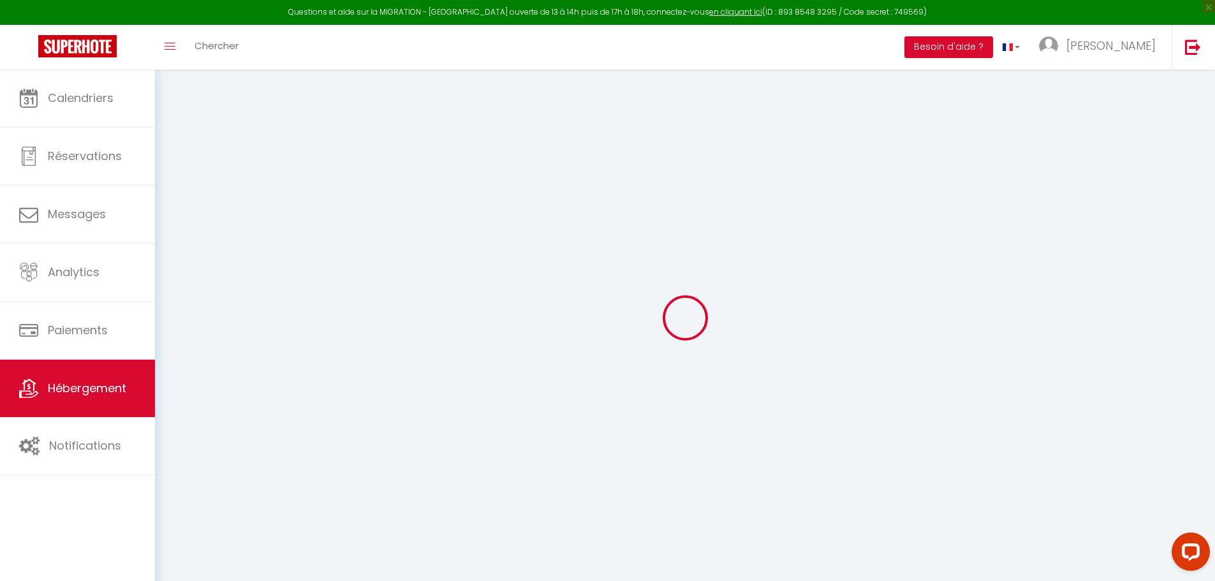
select select "10:00"
select select "15"
select select "21:00"
select select
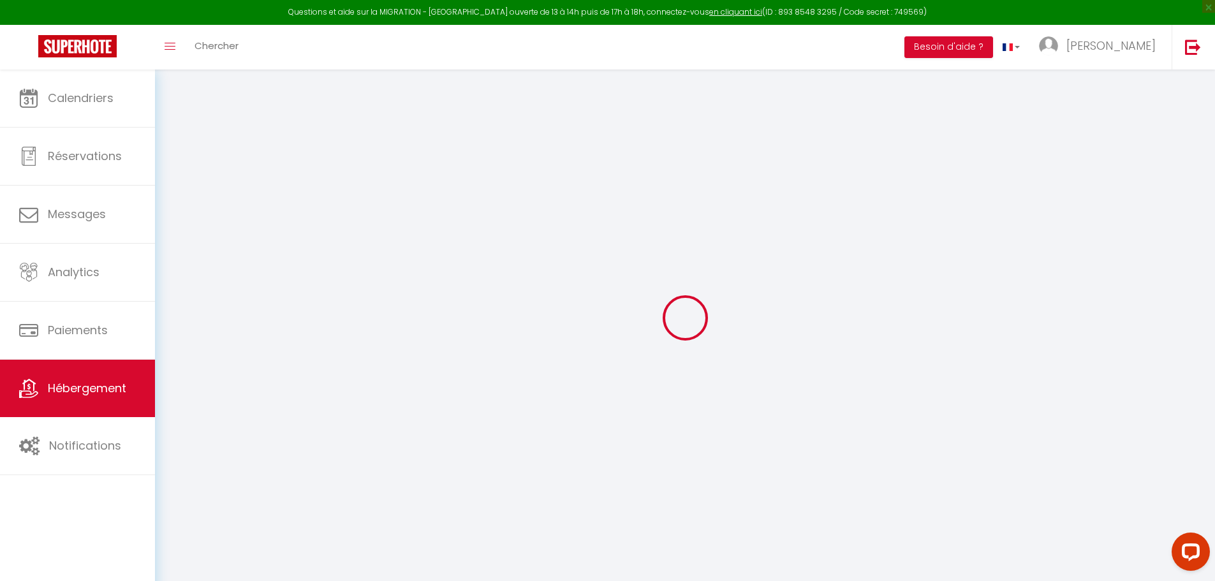
checkbox input "false"
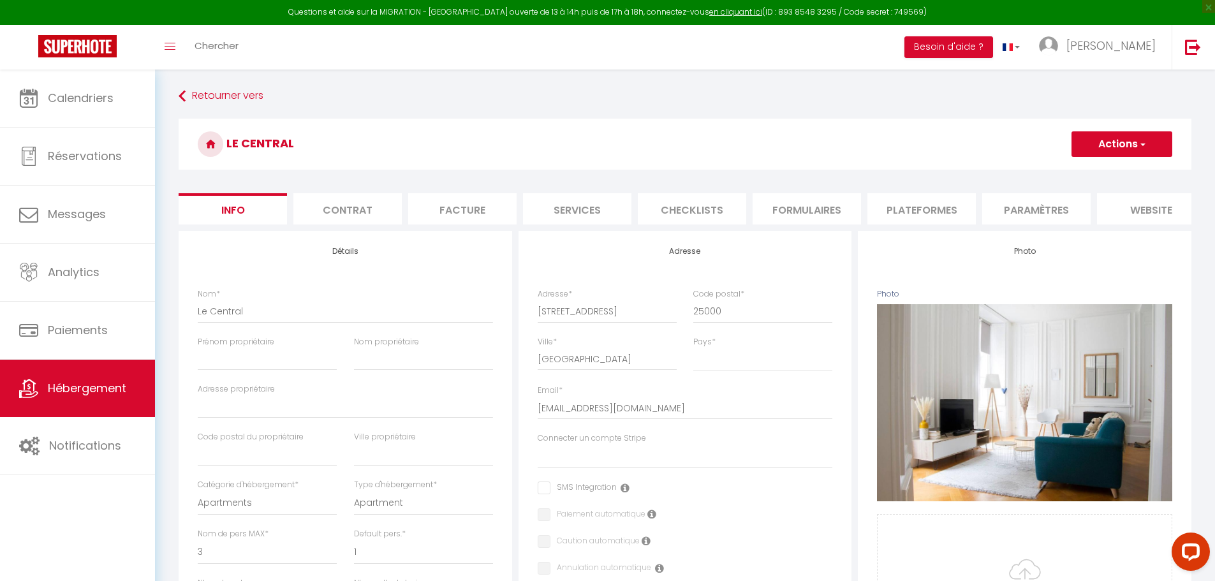
select select
checkbox input "false"
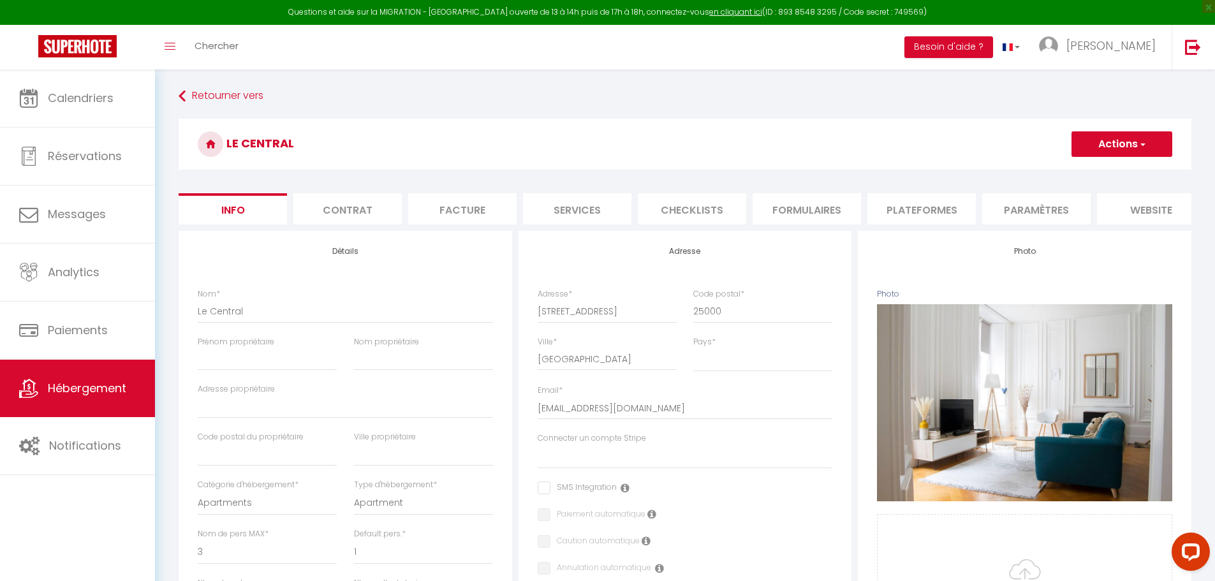
click at [900, 205] on li "Plateformes" at bounding box center [922, 208] width 108 height 31
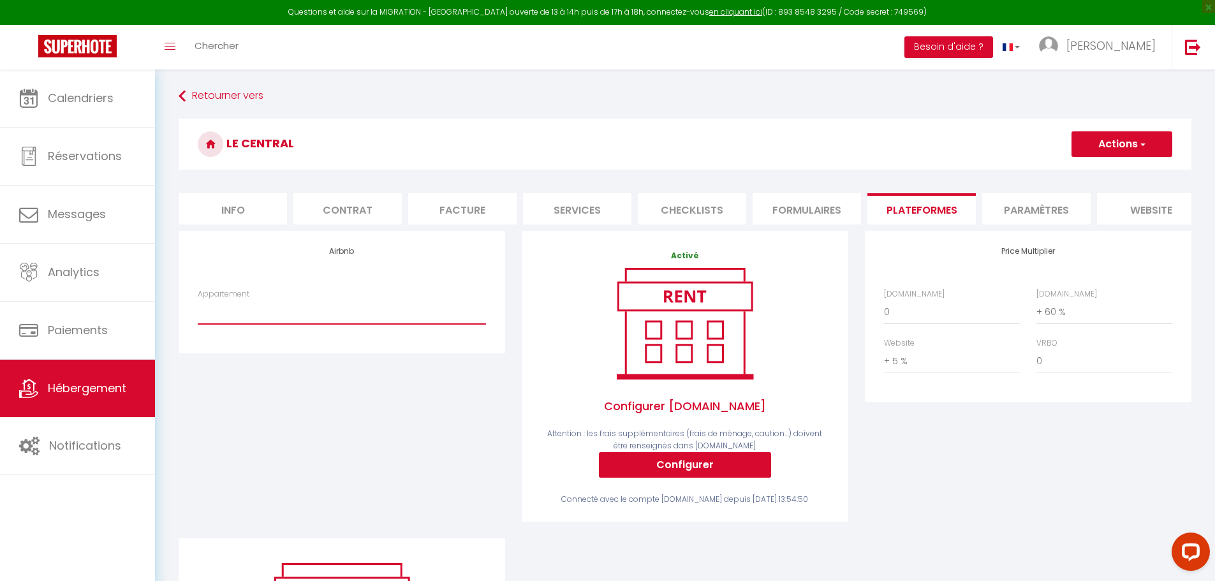
click at [260, 323] on select "Le Happy Days -Grand T4 convivial - contact@soappart.fr Le Mansart - contact@so…" at bounding box center [342, 312] width 288 height 24
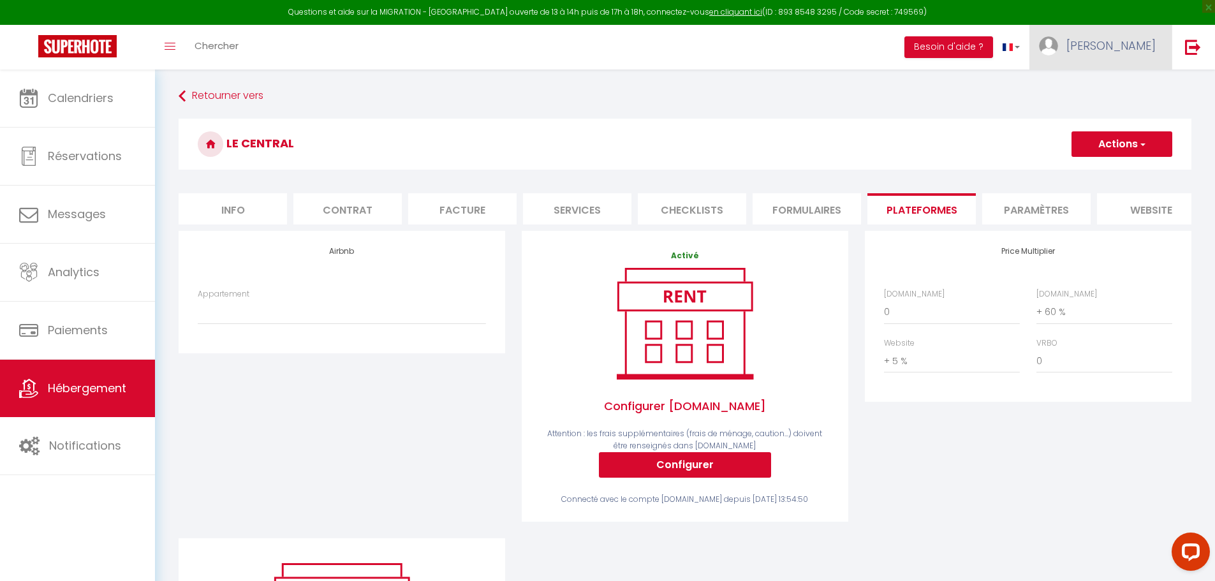
click at [1117, 42] on span "[PERSON_NAME]" at bounding box center [1111, 46] width 89 height 16
click at [1097, 82] on link "Paramètres" at bounding box center [1121, 89] width 94 height 22
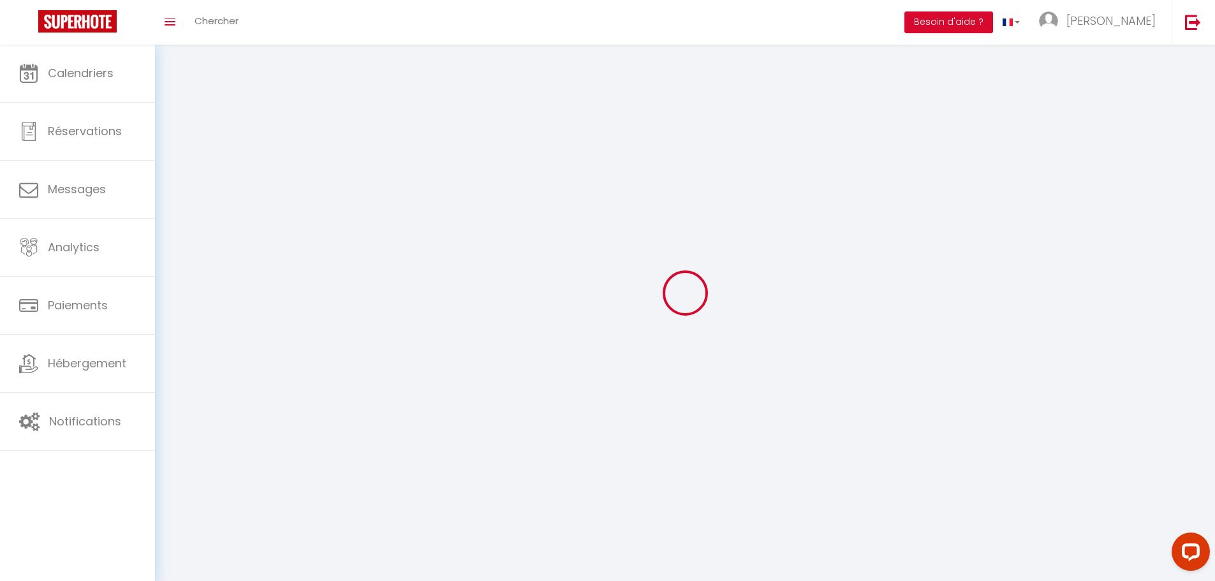
type input "[PERSON_NAME]"
type input "So Appart"
type input "0670940748"
type input "24 rue Olympe de Gouges"
type input "25220"
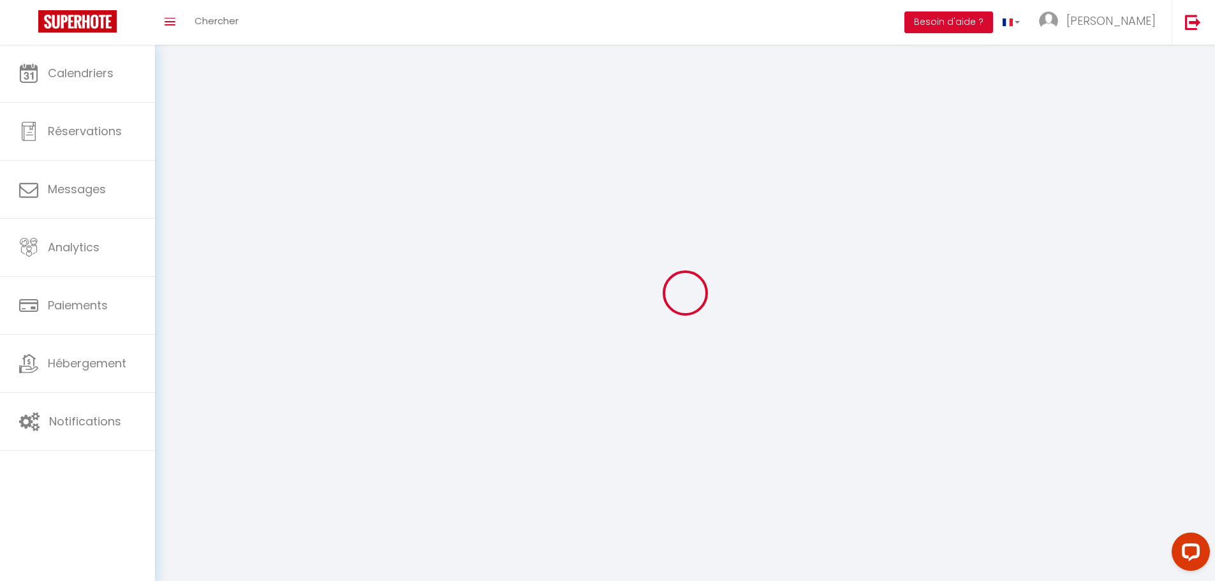
type input "Chalezeule"
type input "h7utBSdtHDlYdP5rm1JBW6Qi3"
type input "YRDhRZHsMBaIHZQaCLRFD9GNq"
select select "28"
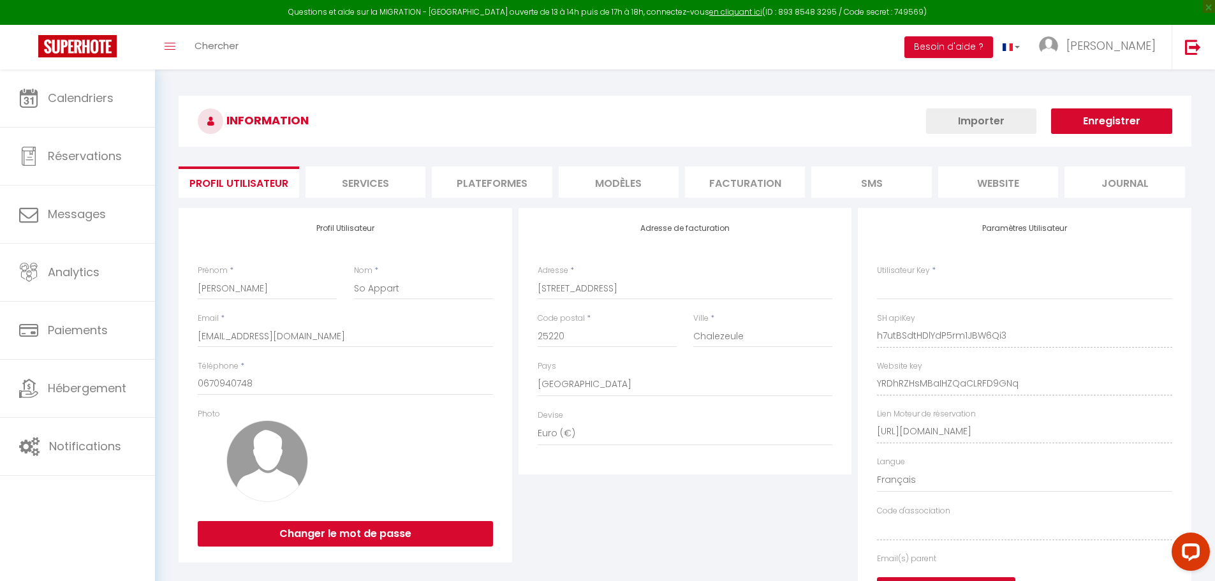
type input "h7utBSdtHDlYdP5rm1JBW6Qi3"
type input "YRDhRZHsMBaIHZQaCLRFD9GNq"
type input "https://app.superhote.com/#/get-available-rentals/YRDhRZHsMBaIHZQaCLRFD9GNq"
select select "fr"
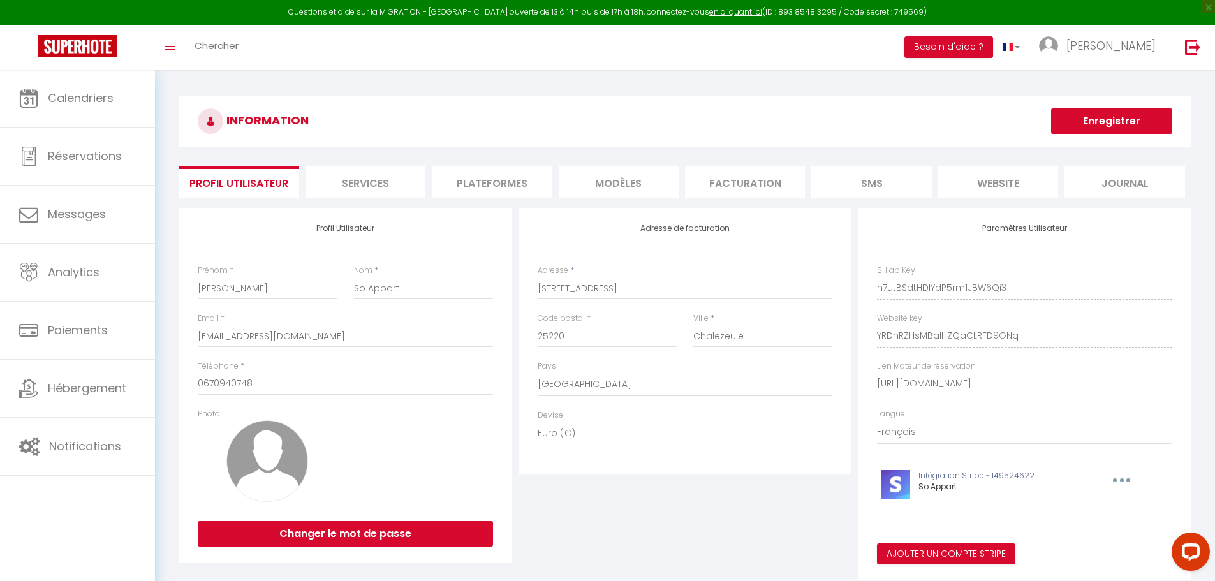
click at [487, 181] on li "Plateformes" at bounding box center [492, 182] width 120 height 31
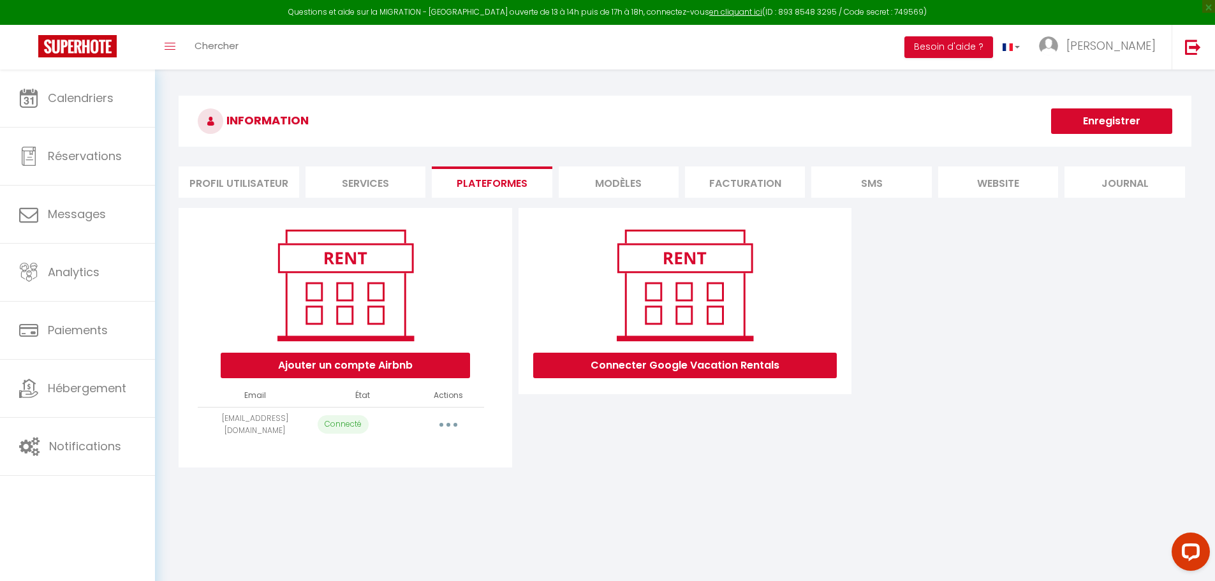
drag, startPoint x: 217, startPoint y: 424, endPoint x: 297, endPoint y: 424, distance: 79.8
click at [297, 424] on td "[EMAIL_ADDRESS][DOMAIN_NAME]" at bounding box center [255, 424] width 114 height 35
copy td "[EMAIL_ADDRESS][DOMAIN_NAME]"
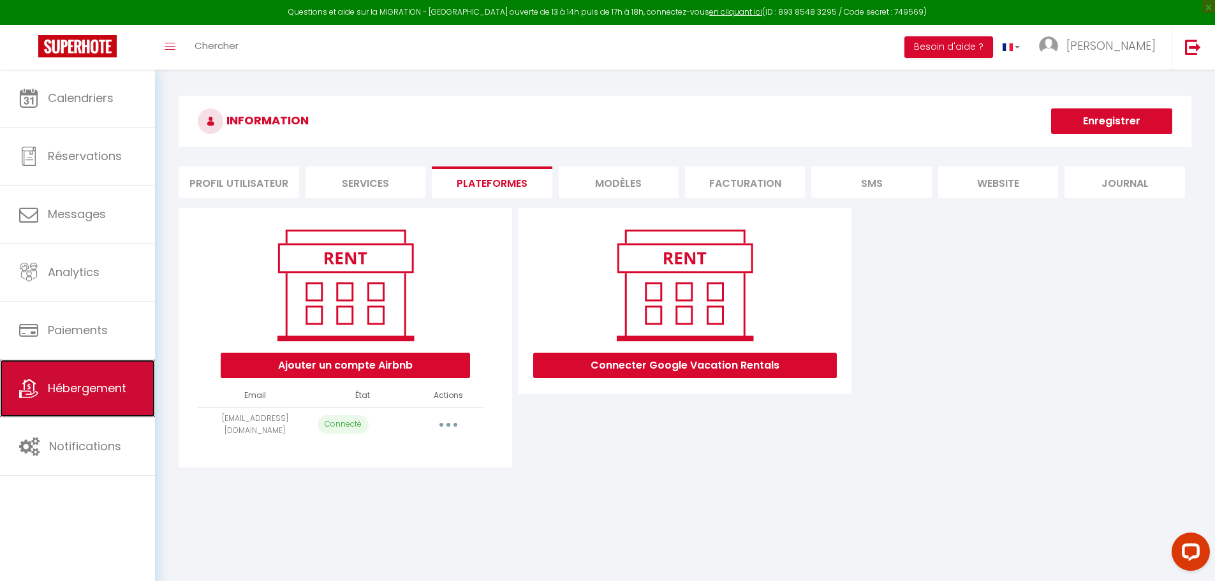
click at [84, 364] on link "Hébergement" at bounding box center [77, 388] width 155 height 57
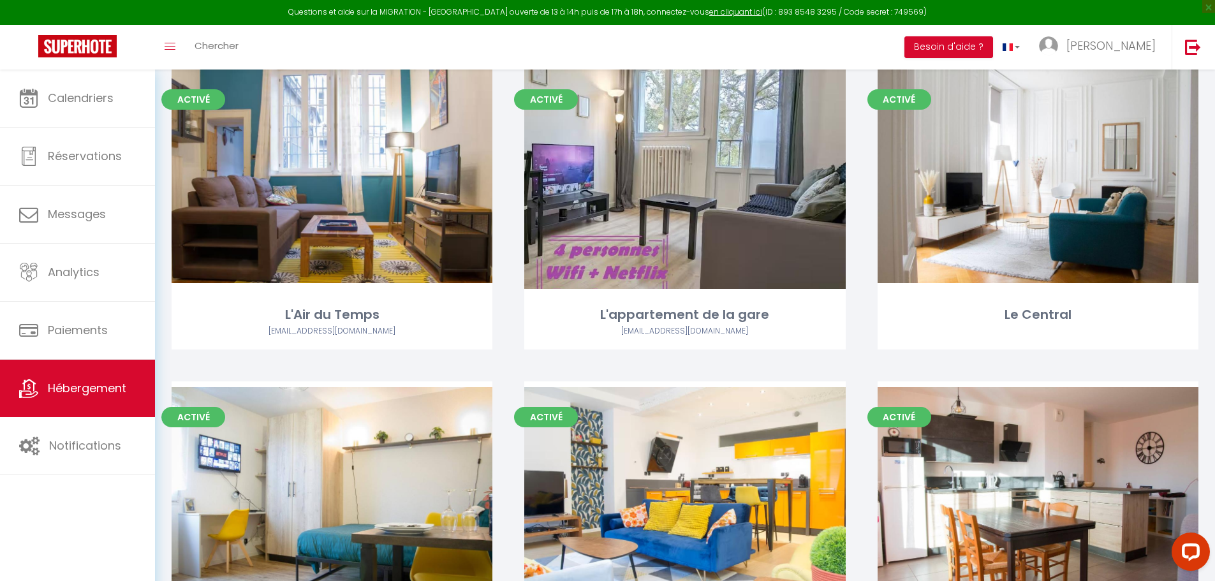
scroll to position [412, 0]
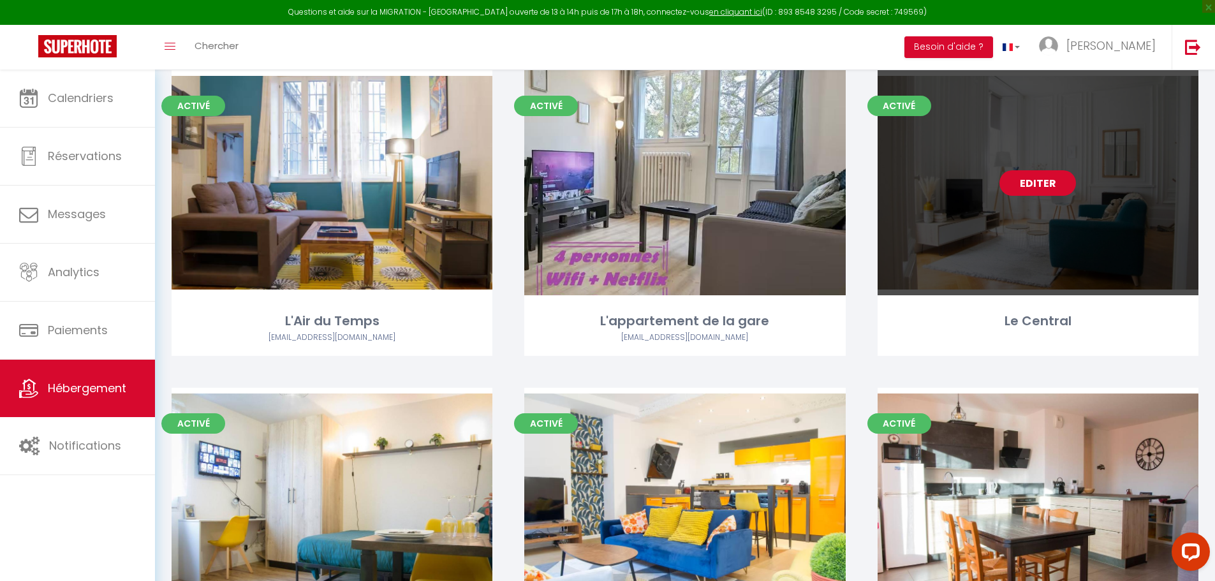
click at [1054, 191] on link "Editer" at bounding box center [1038, 183] width 77 height 26
select select "3"
select select "2"
select select "1"
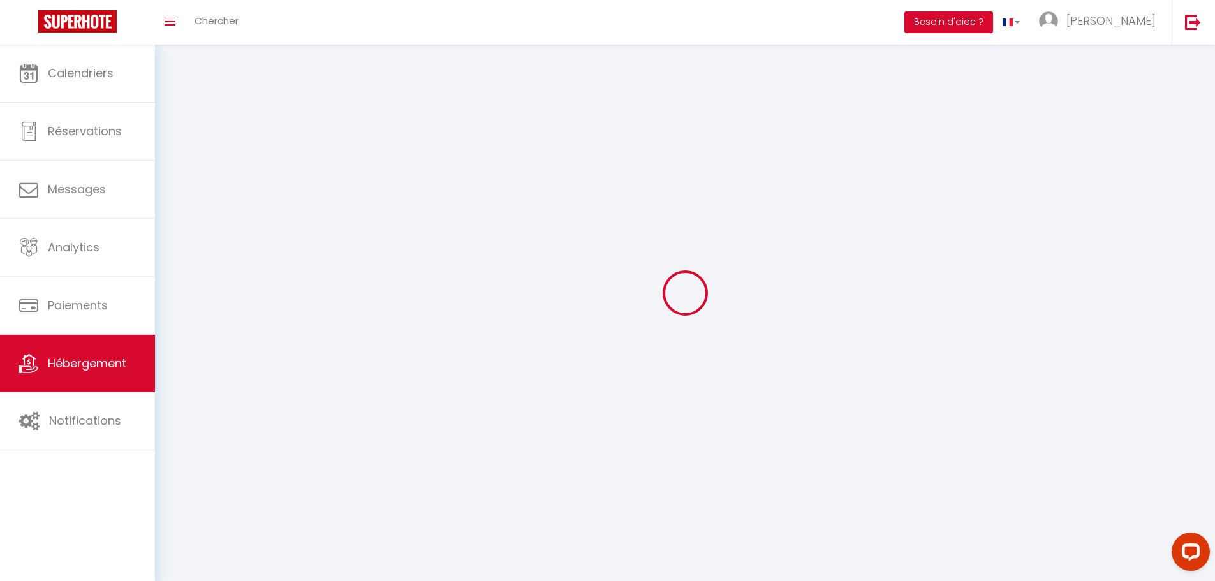
select select
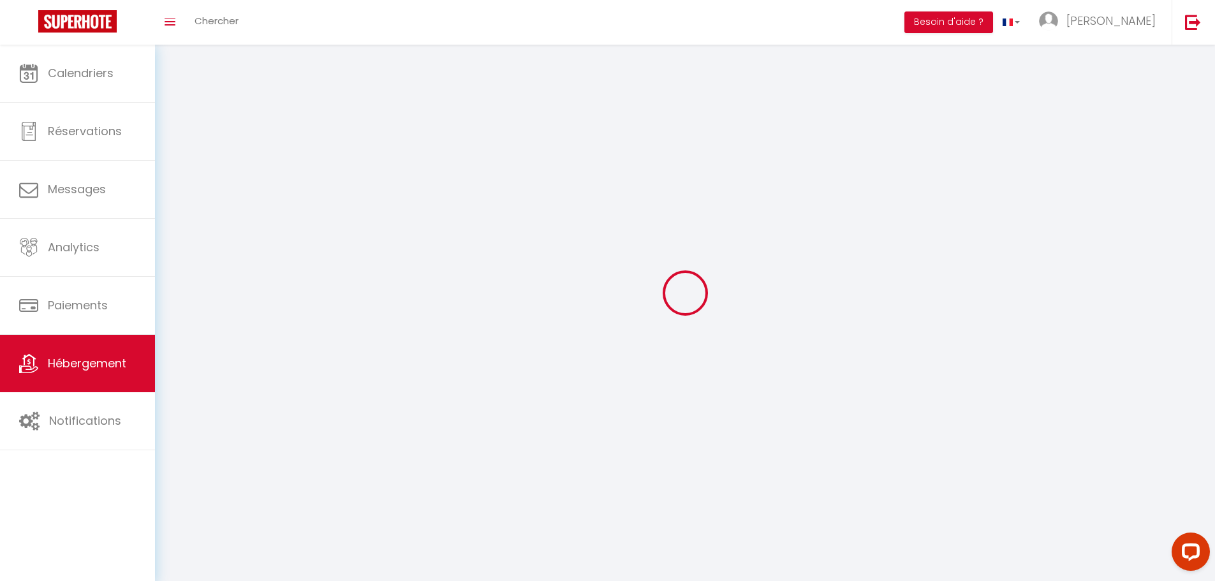
select select
checkbox input "false"
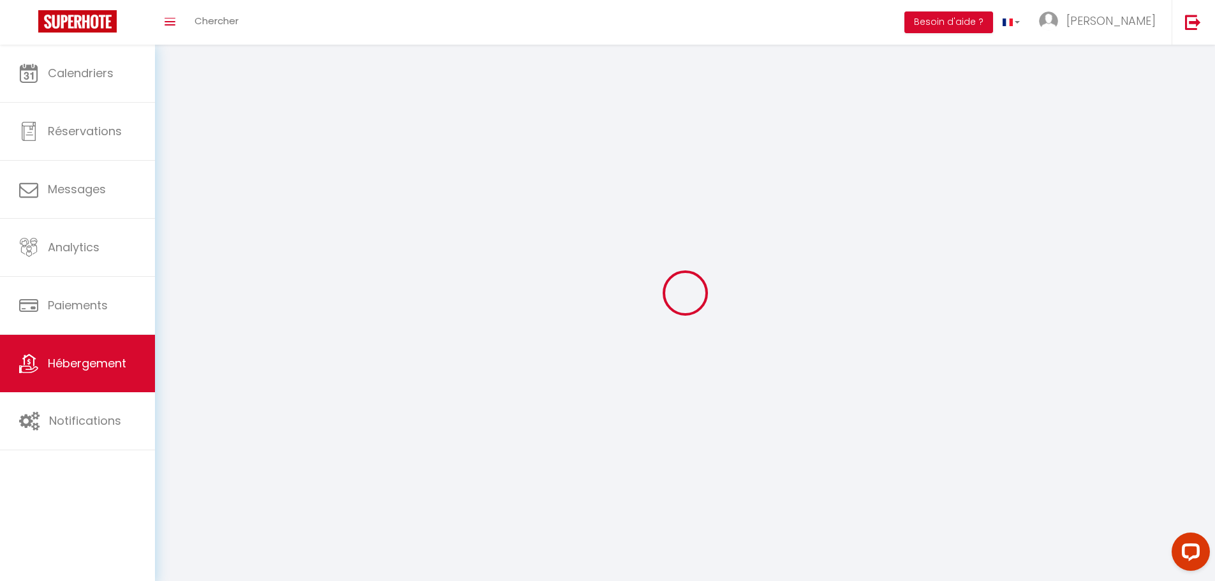
checkbox input "false"
select select
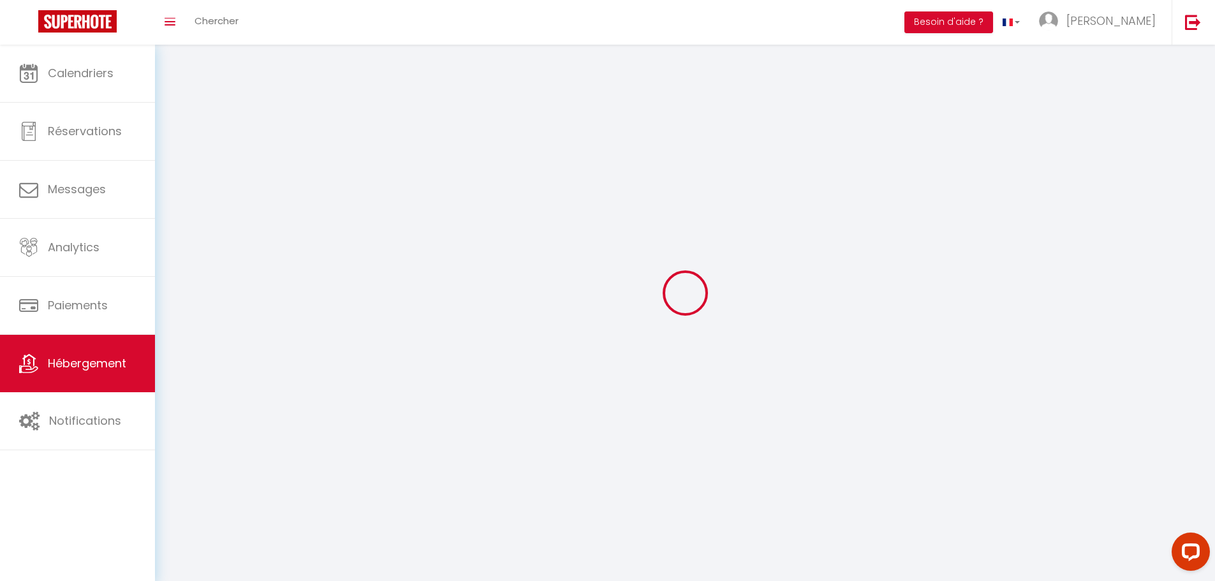
select select
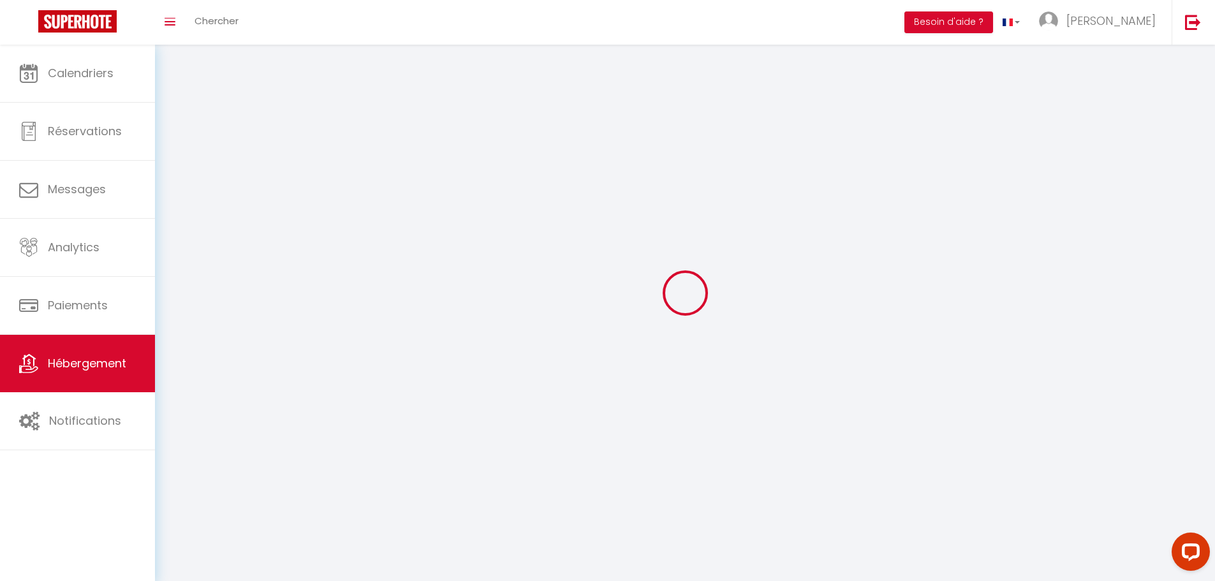
select select
checkbox input "false"
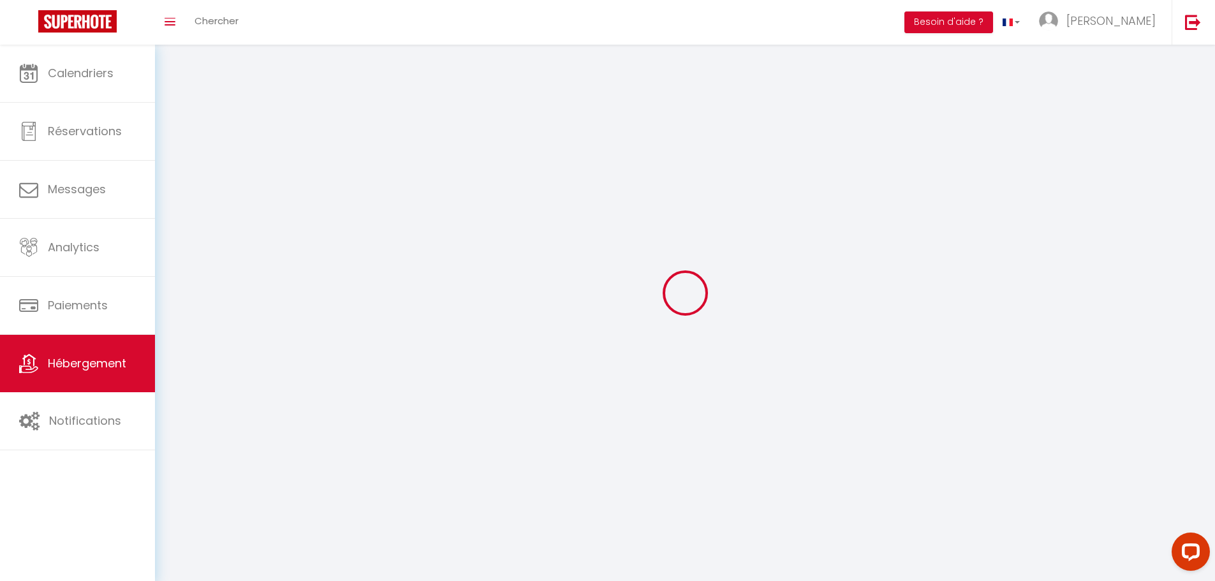
select select
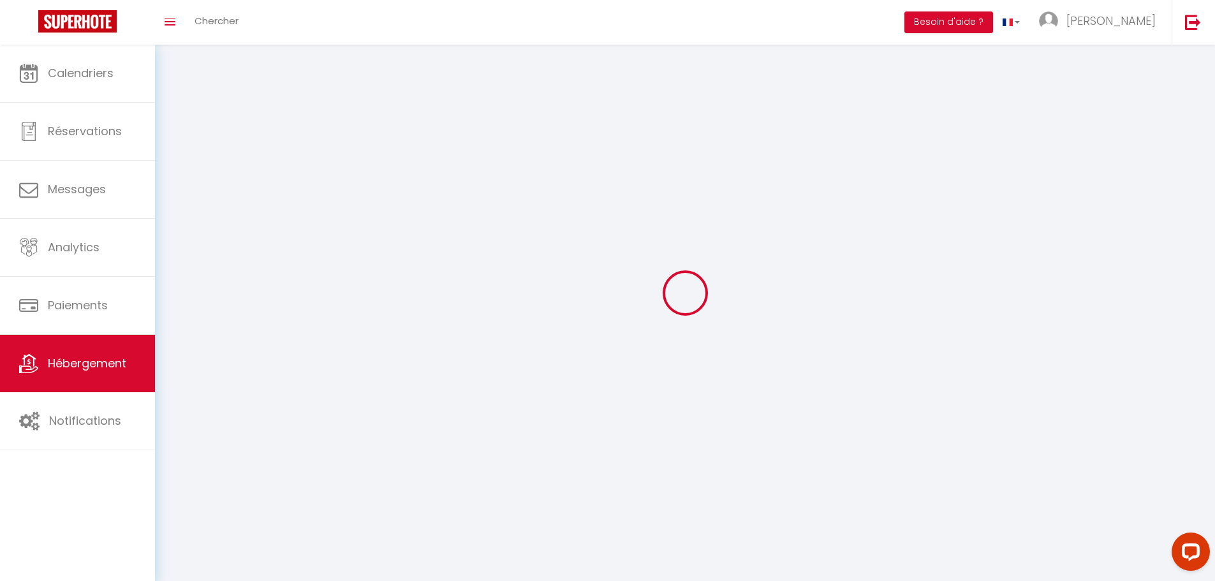
select select
checkbox input "false"
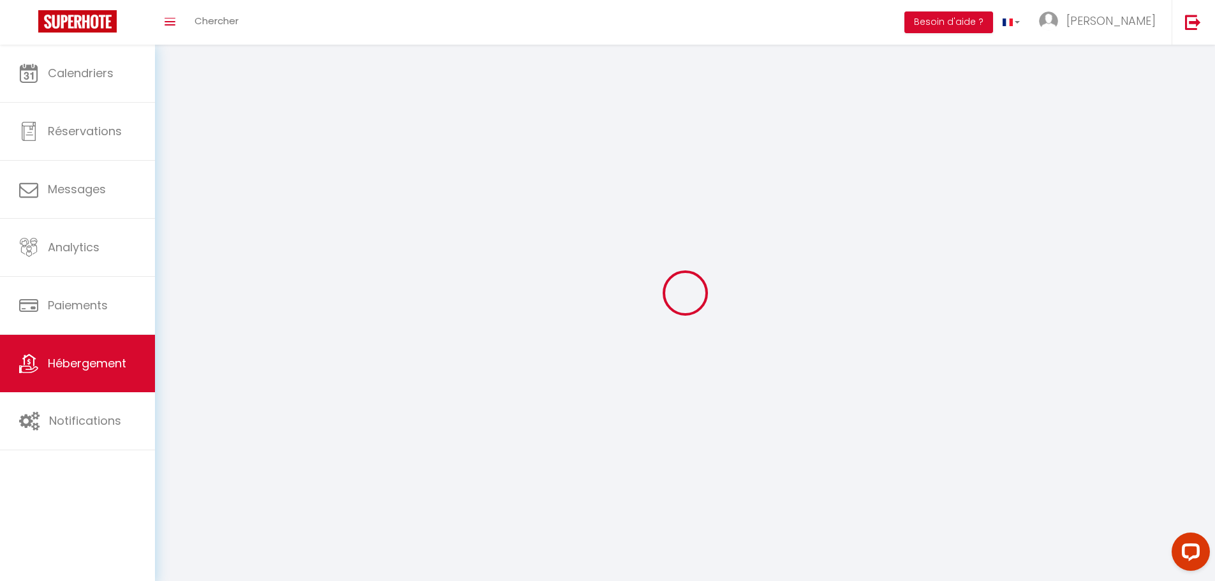
checkbox input "false"
select select
select select "28"
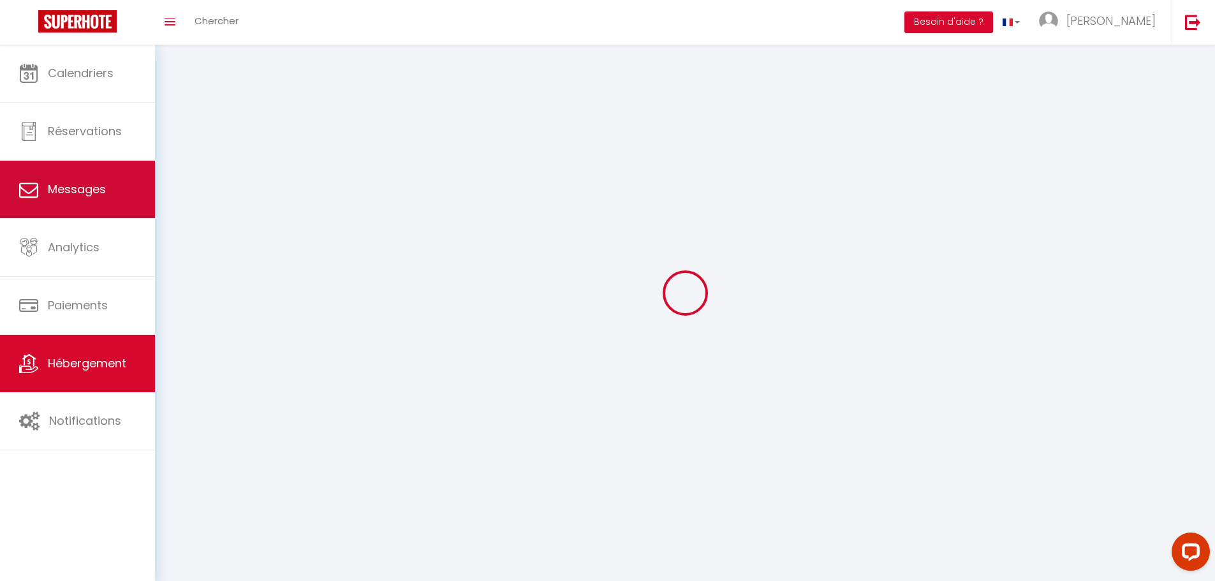
select select
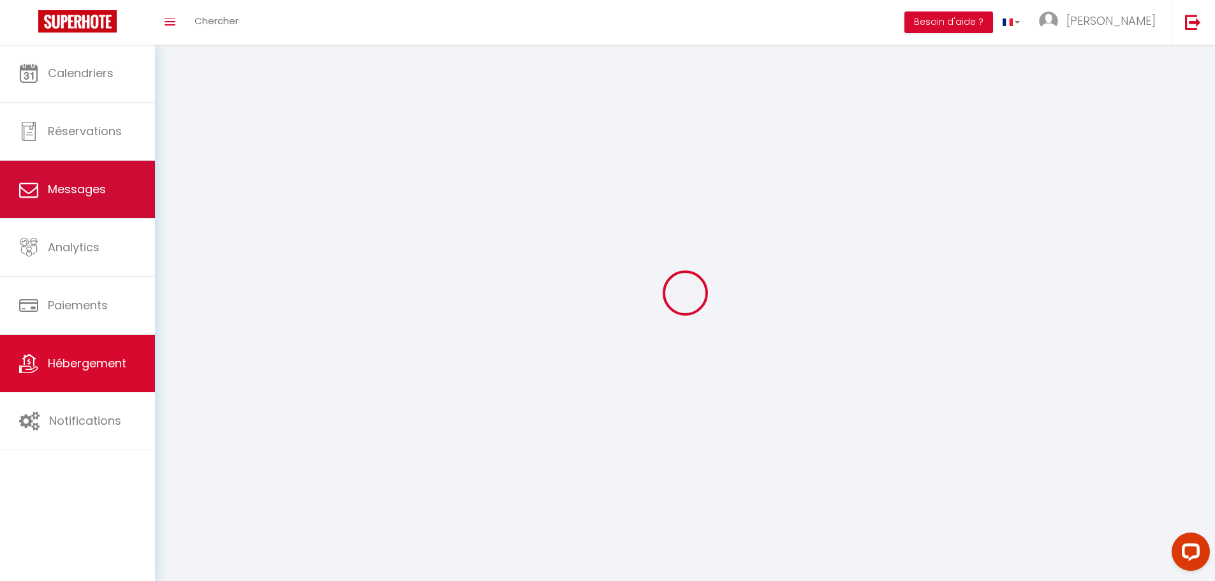
select select
checkbox input "false"
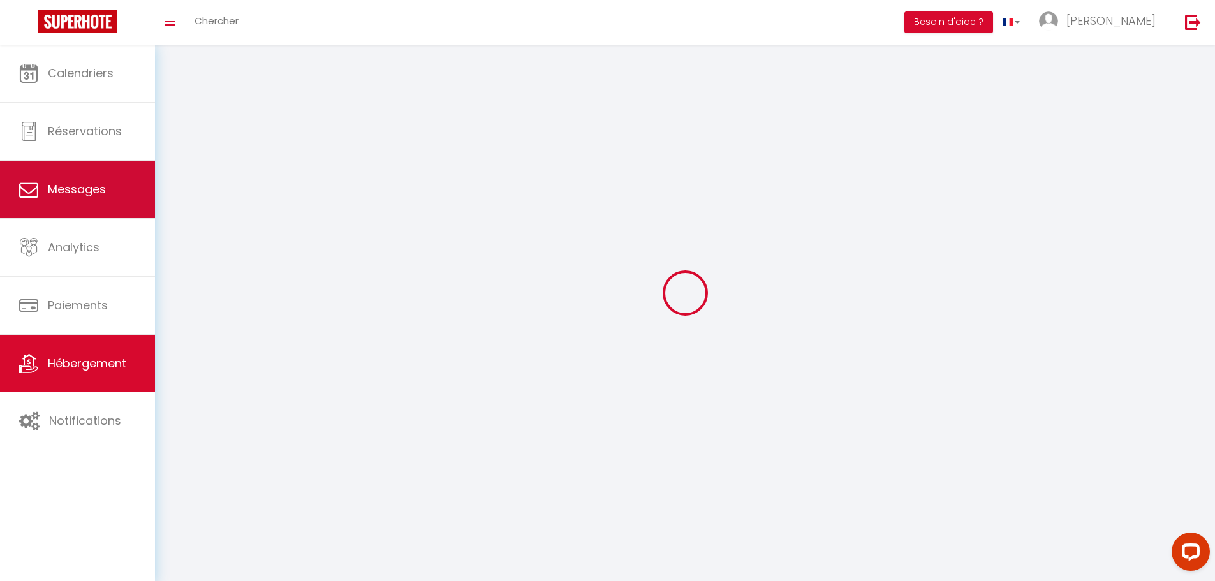
select select
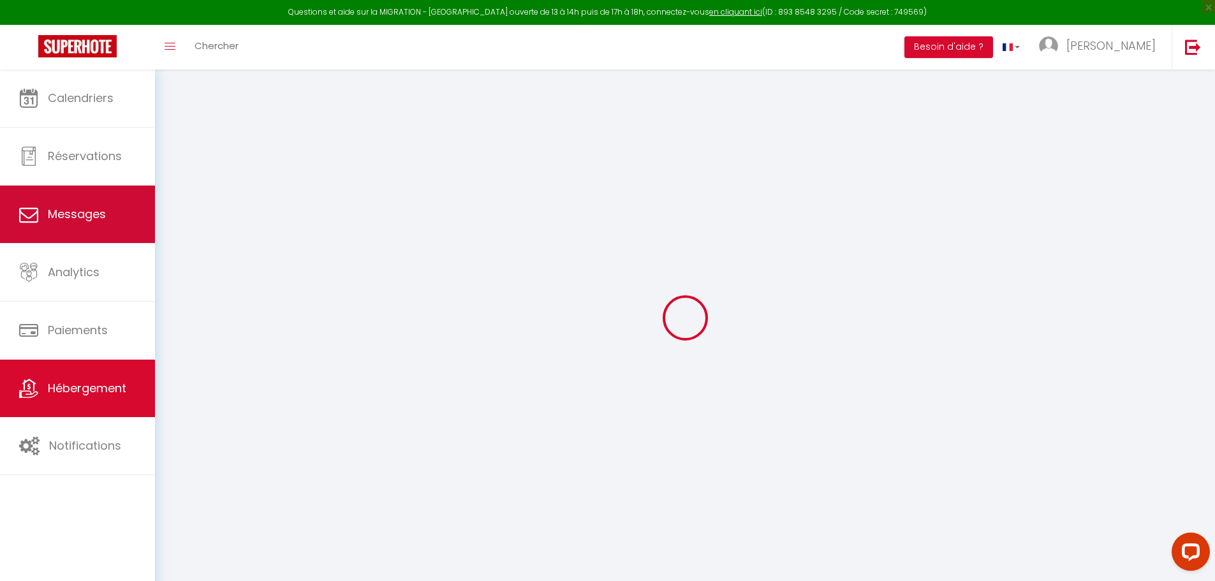
select select
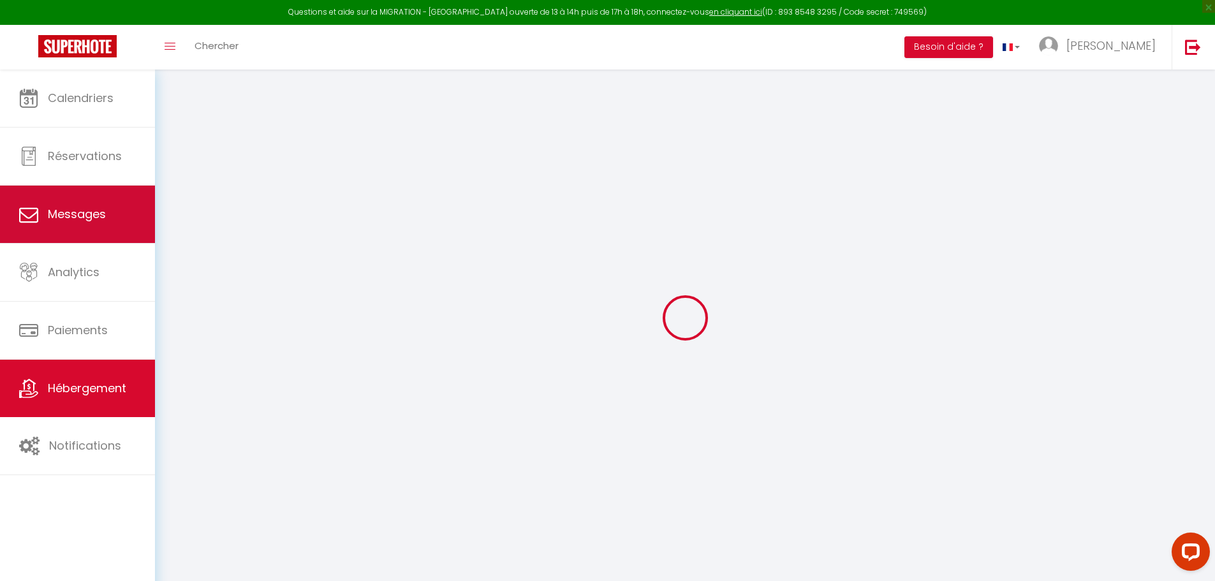
select select
checkbox input "false"
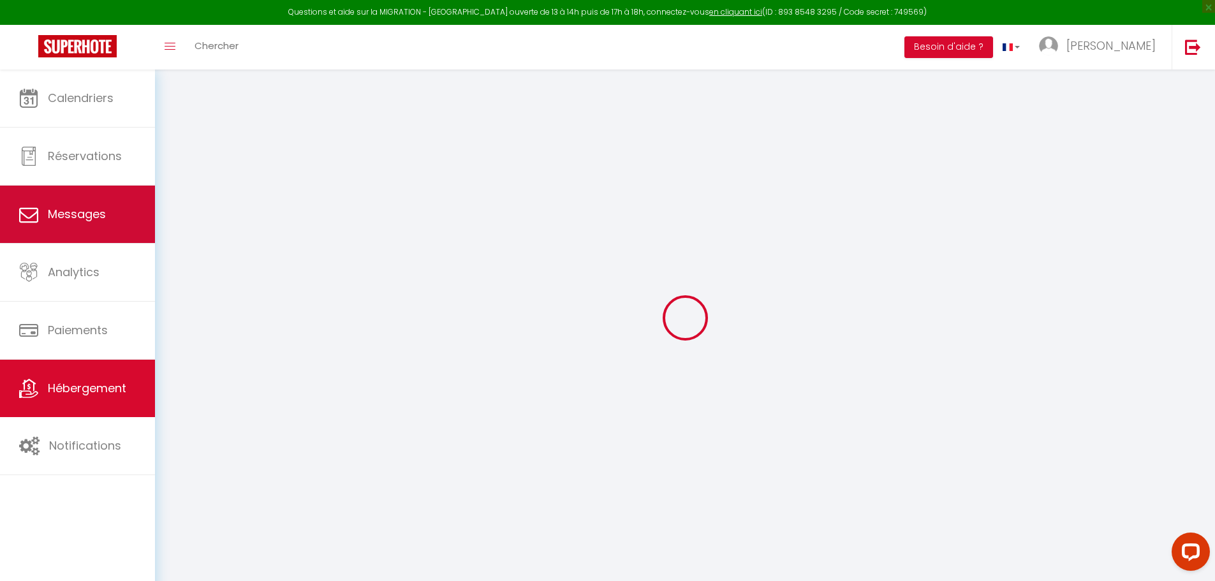
select select
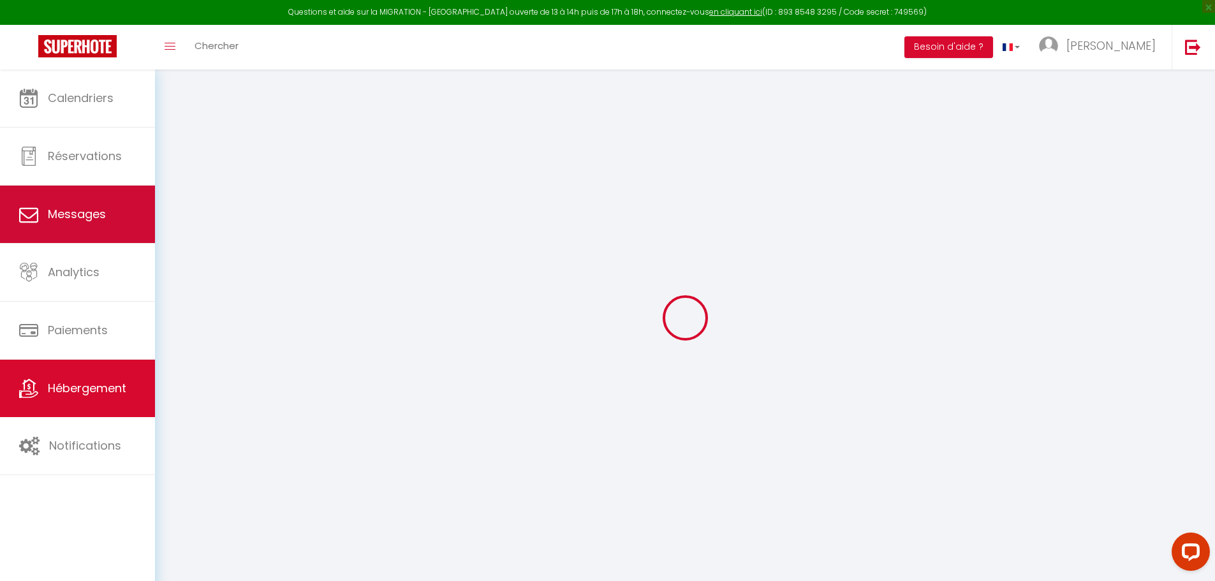
select select
checkbox input "false"
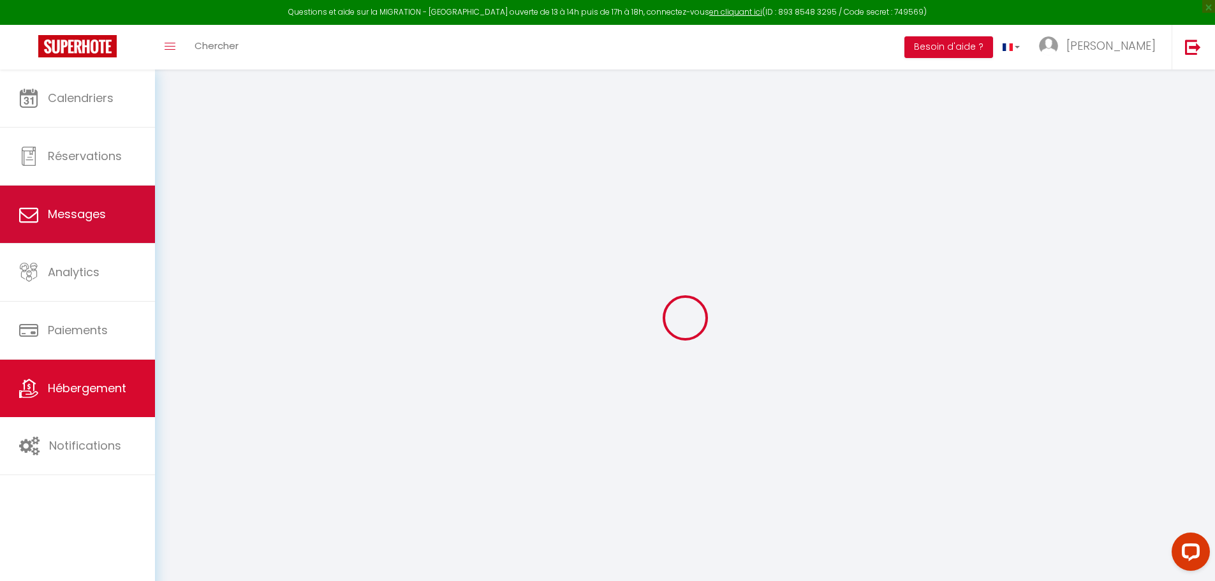
checkbox input "false"
select select
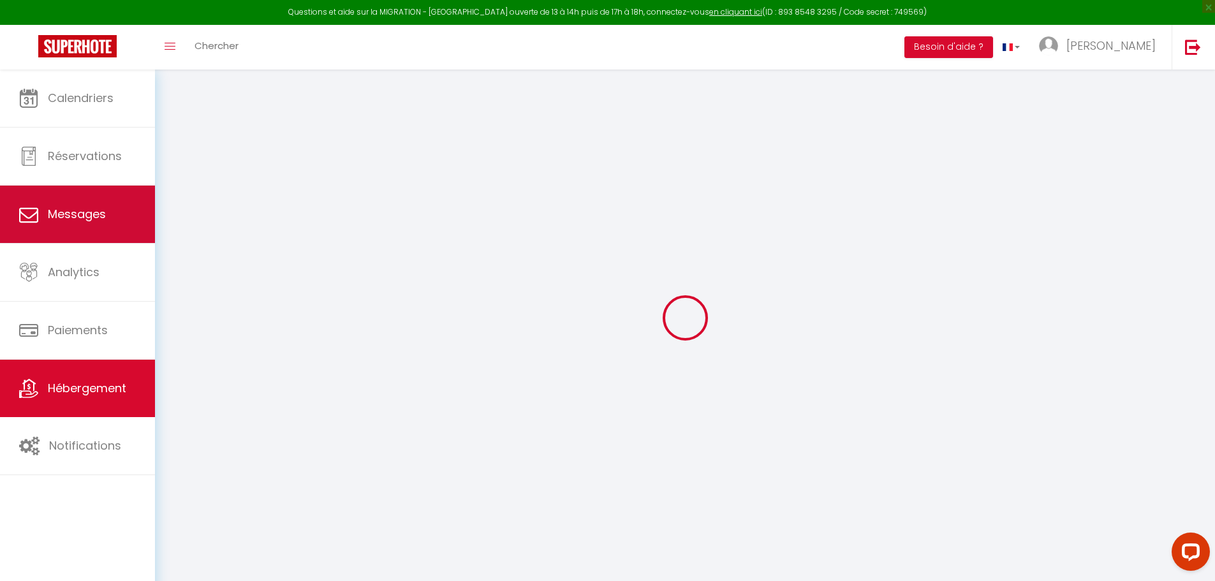
select select
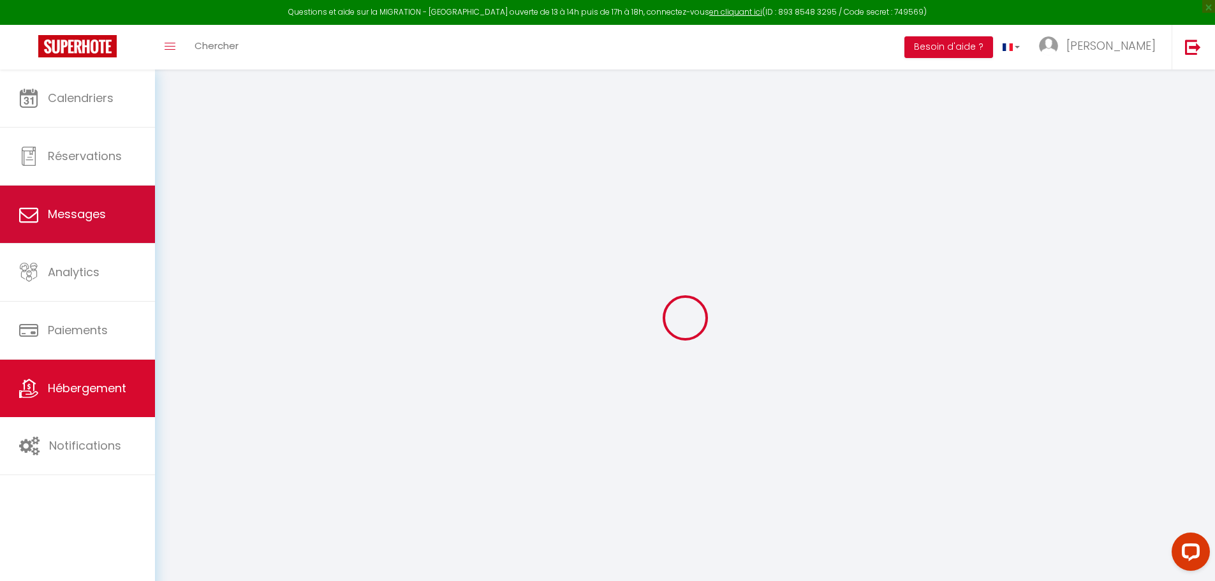
checkbox input "false"
select select
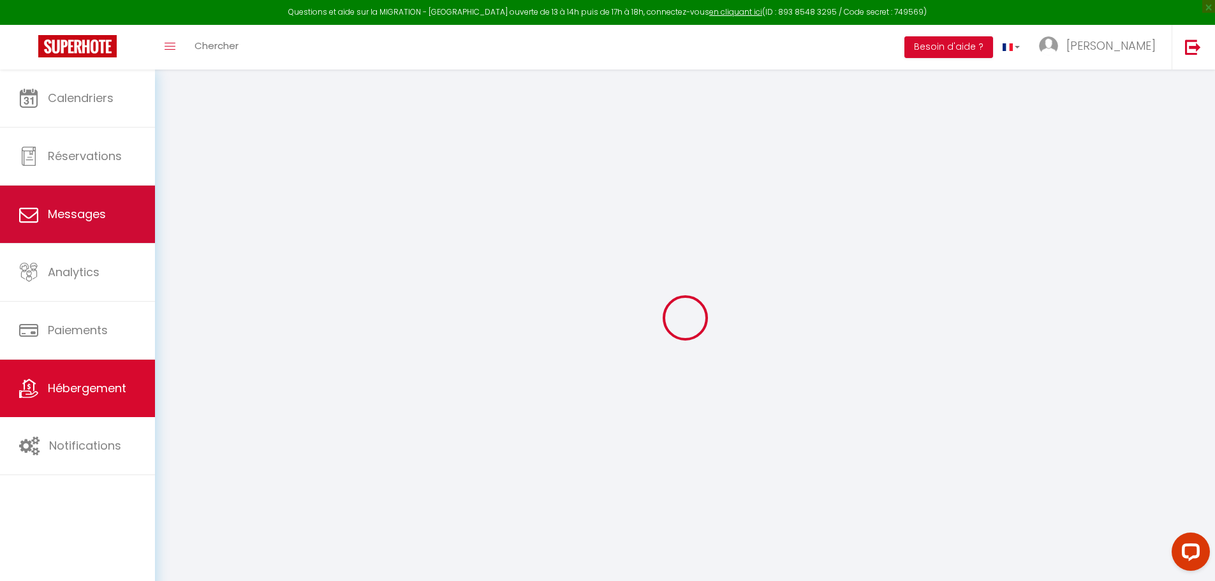
select select
type input "Le Central"
select select "1"
type input "102"
type input "42"
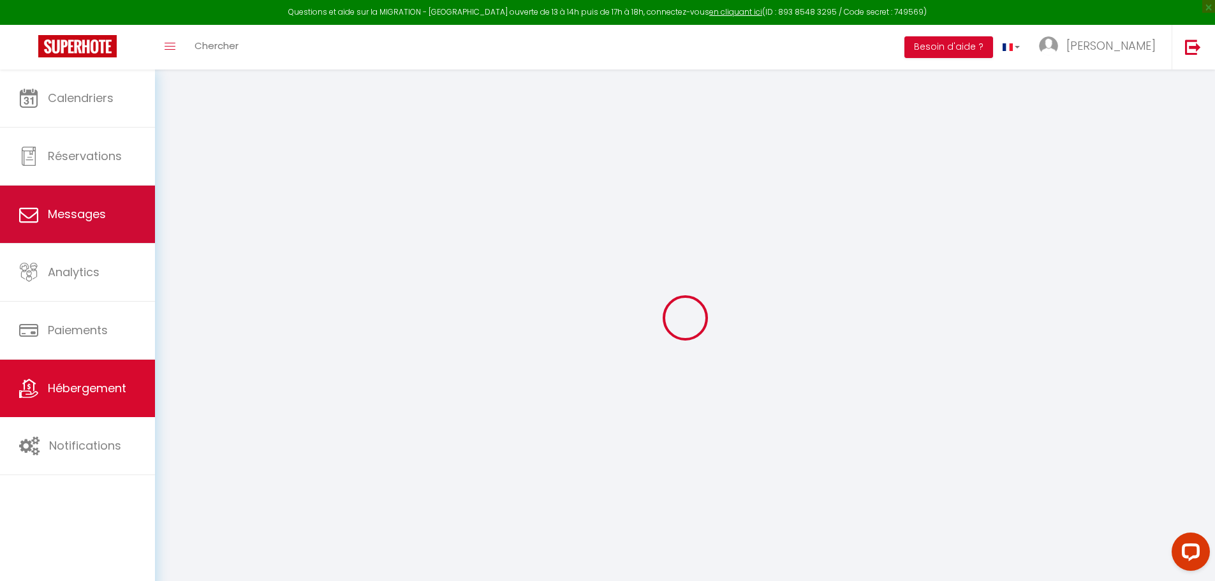
type input "5.5"
type input "100"
type input "300"
select select
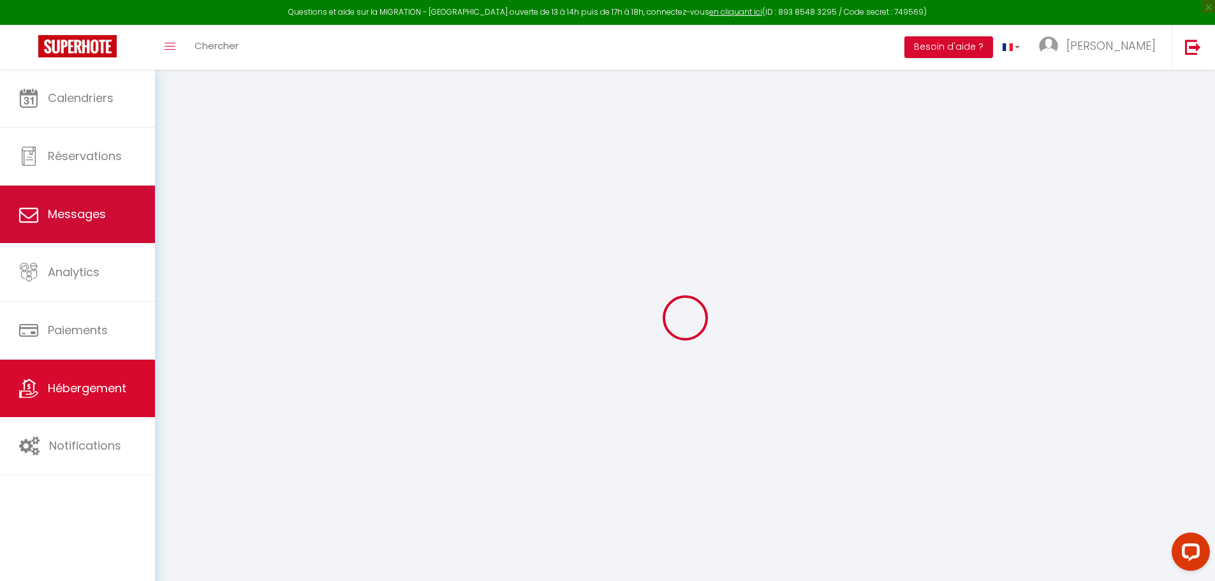
select select
type input "10 Grande rue"
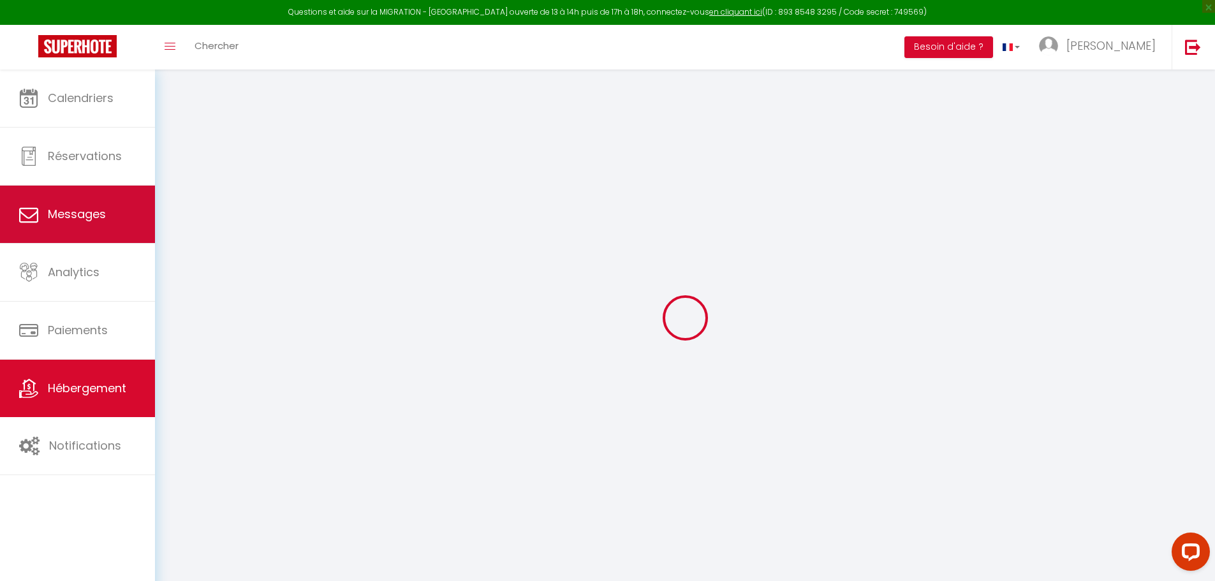
type input "25000"
type input "[GEOGRAPHIC_DATA]"
type input "[EMAIL_ADDRESS][DOMAIN_NAME]"
select select
checkbox input "false"
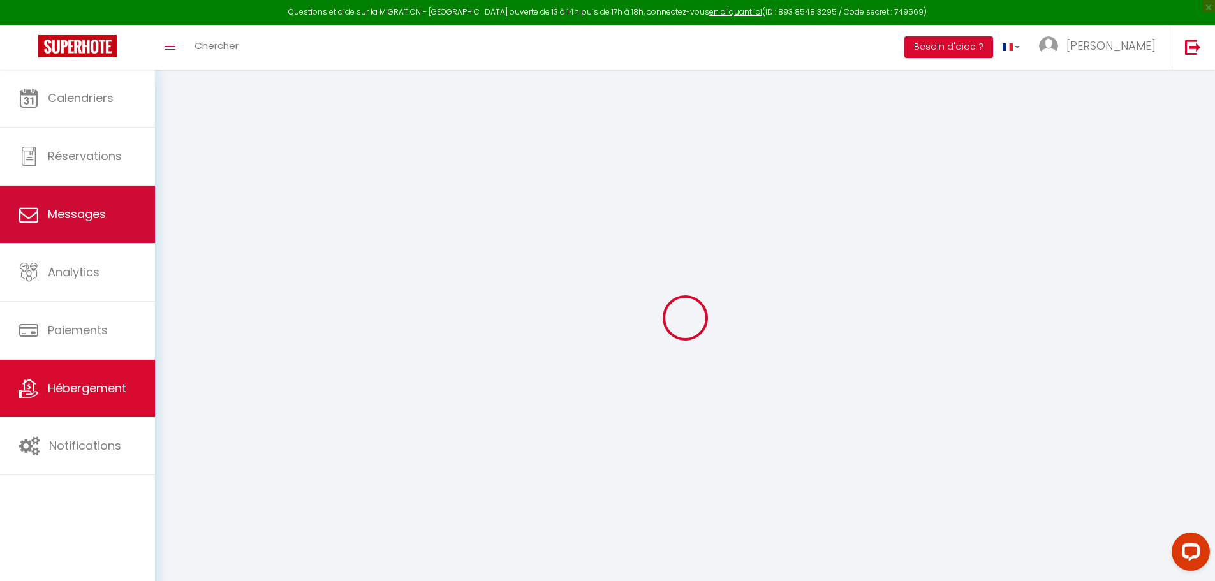
checkbox input "false"
radio input "true"
type input "0"
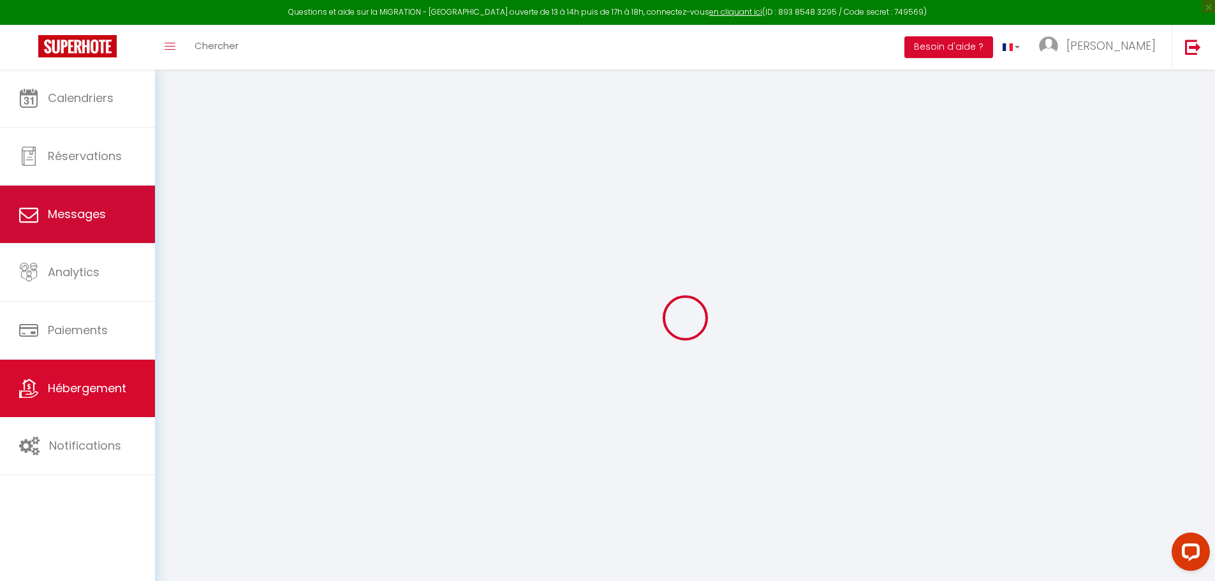
type input "0"
select select "10746"
select select
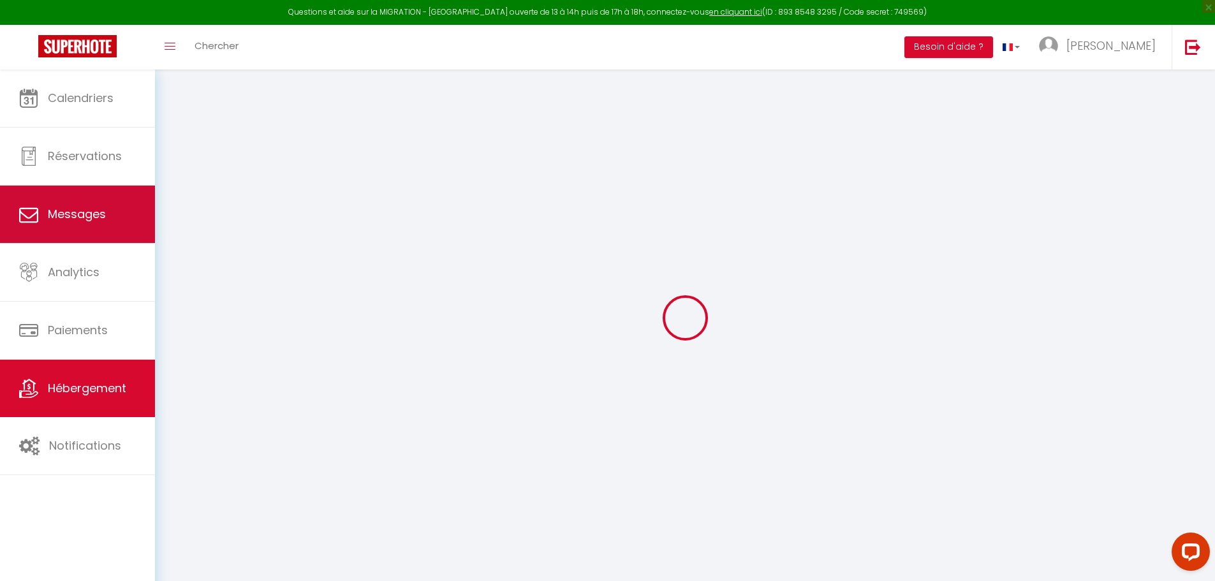
select select
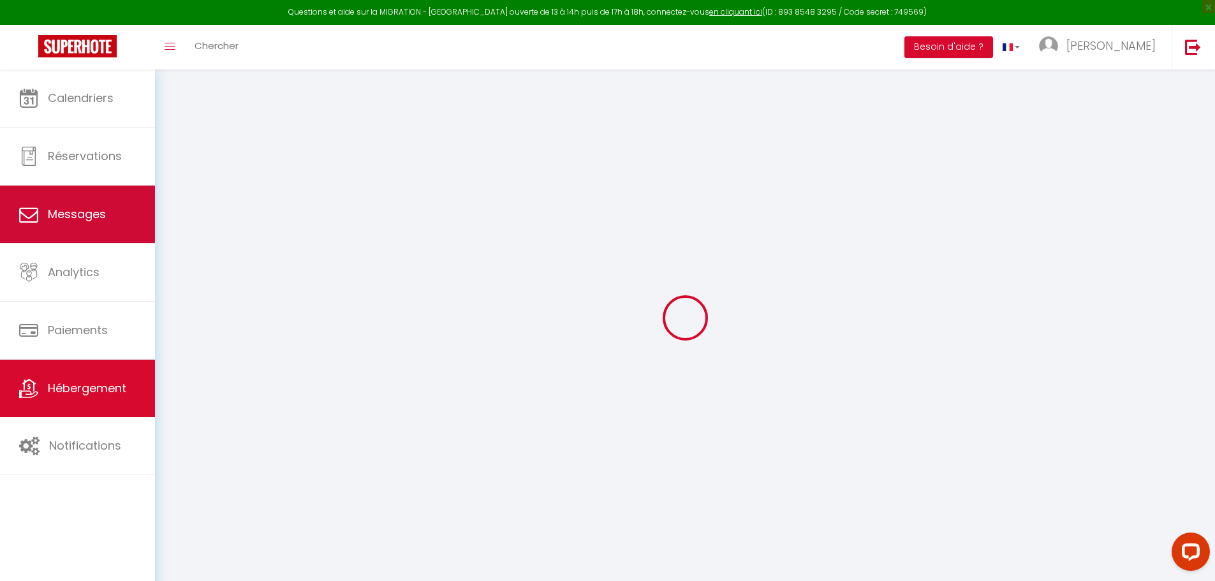
checkbox input "false"
select select
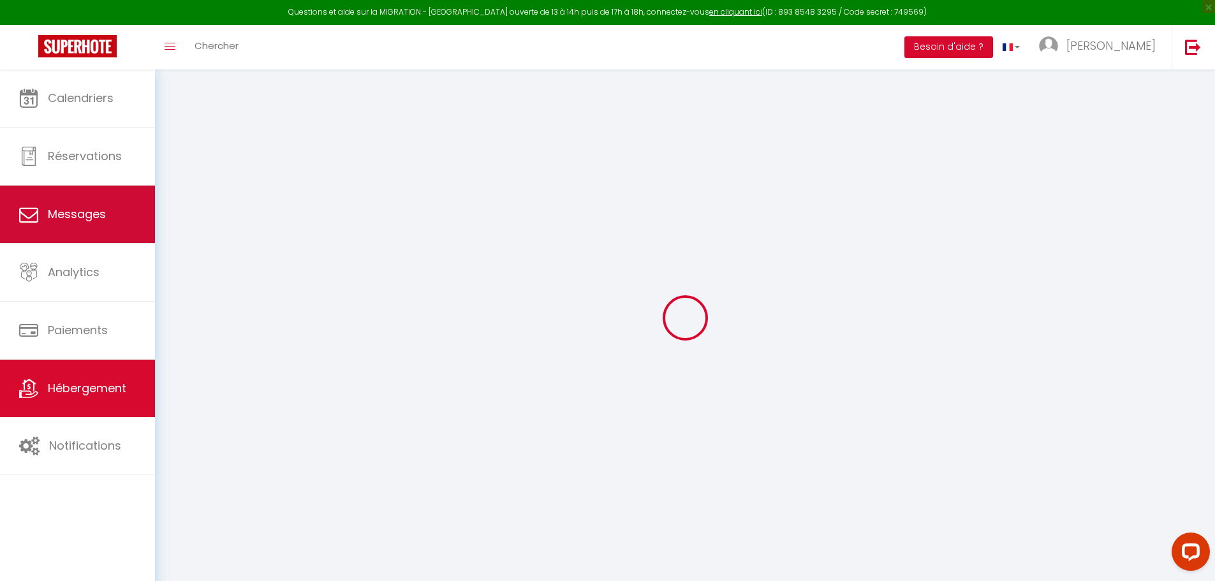
select select
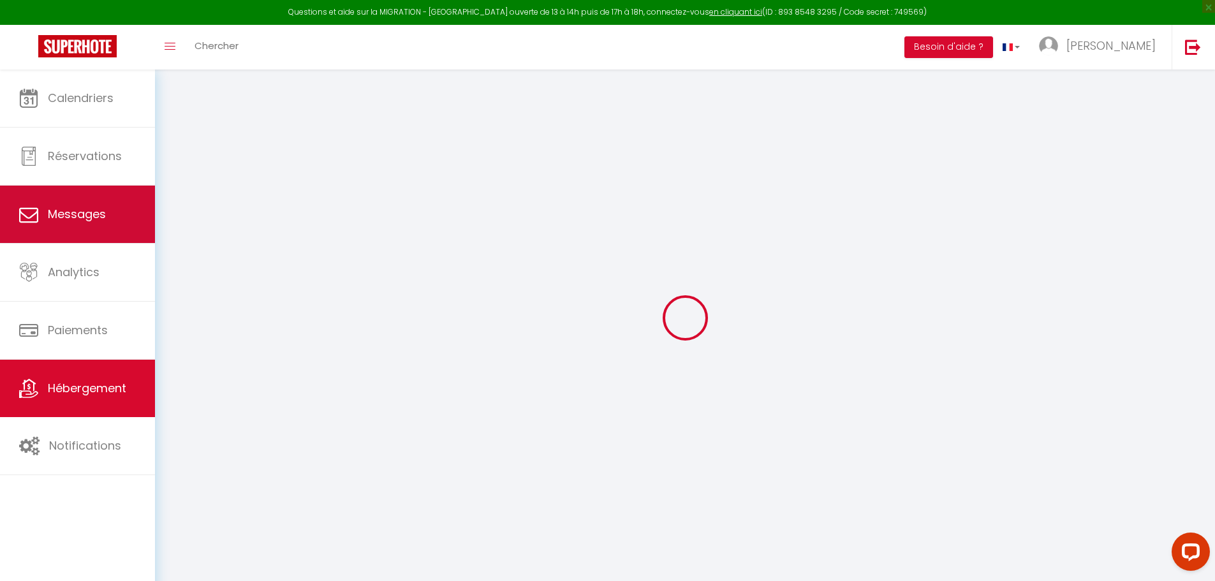
select select
checkbox input "false"
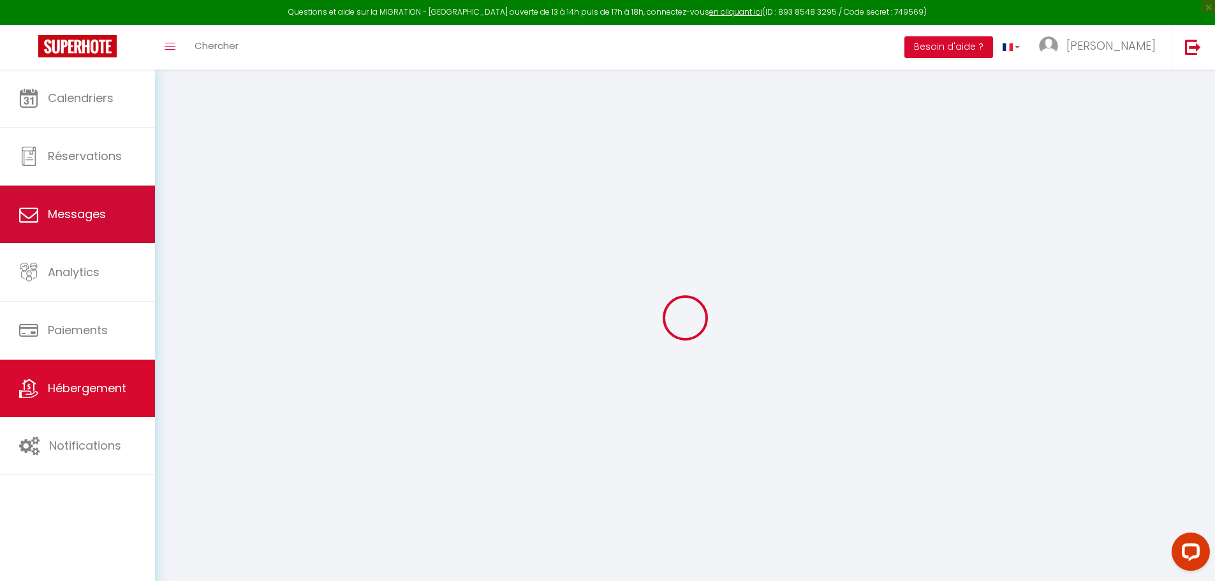
select select
checkbox input "false"
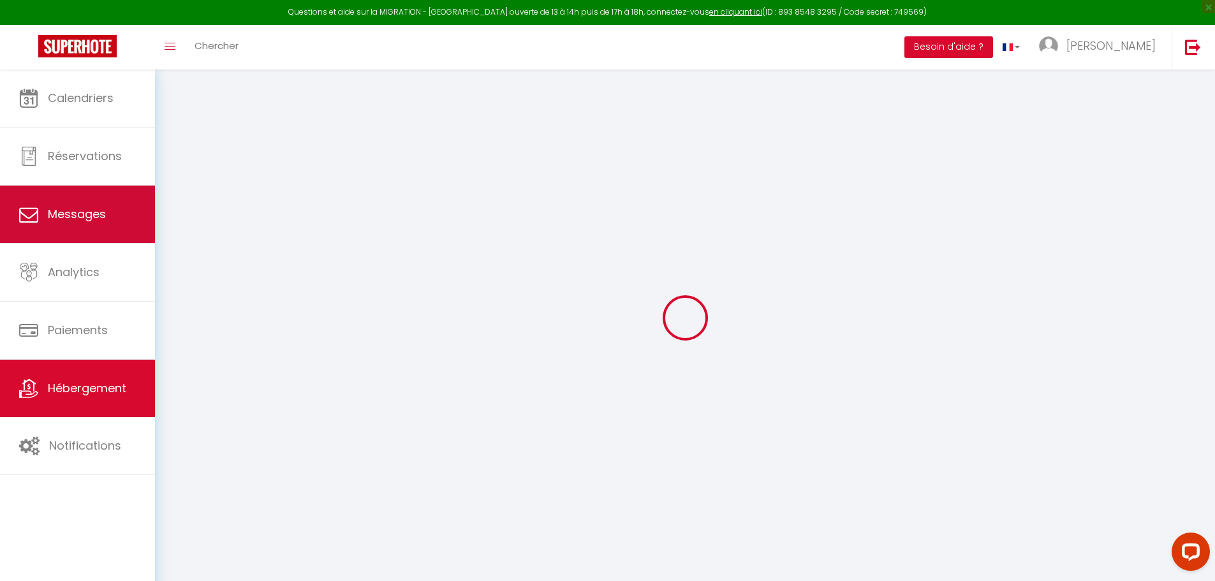
select select "15:00"
select select "23:45"
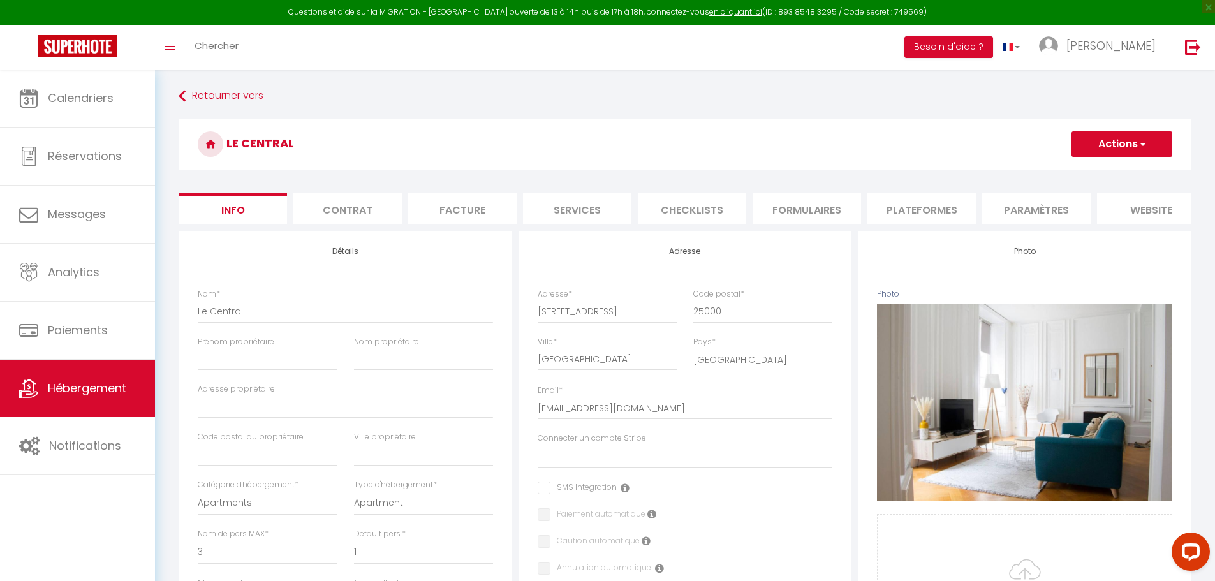
click at [909, 206] on li "Plateformes" at bounding box center [922, 208] width 108 height 31
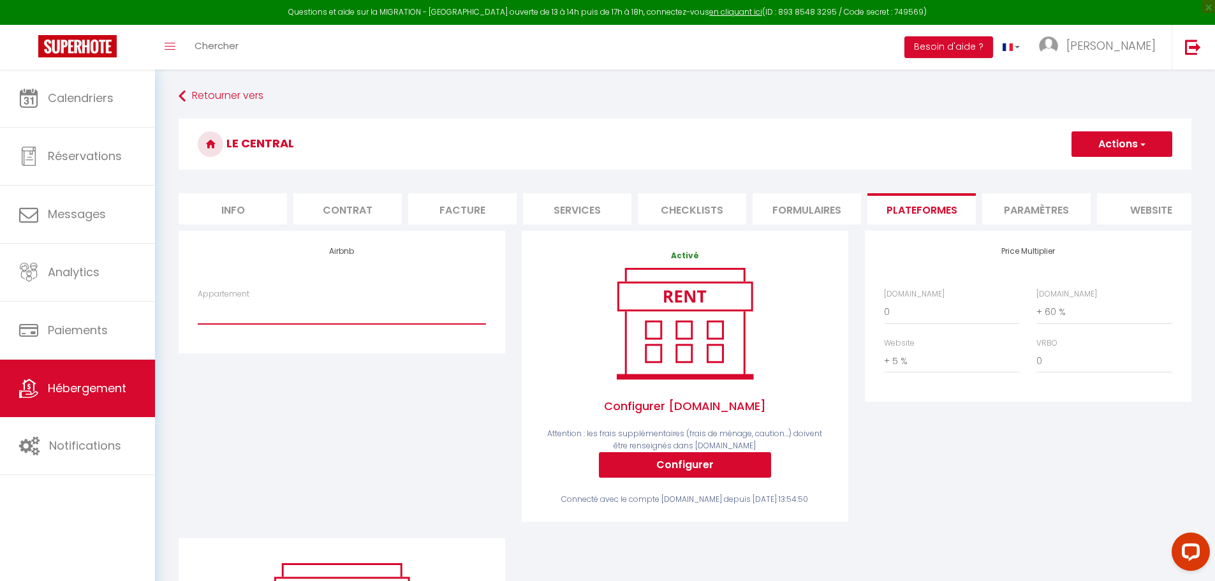
click at [289, 324] on select "Le Happy Days -Grand T4 convivial - contact@soappart.fr Le Mansart - contact@so…" at bounding box center [342, 312] width 288 height 24
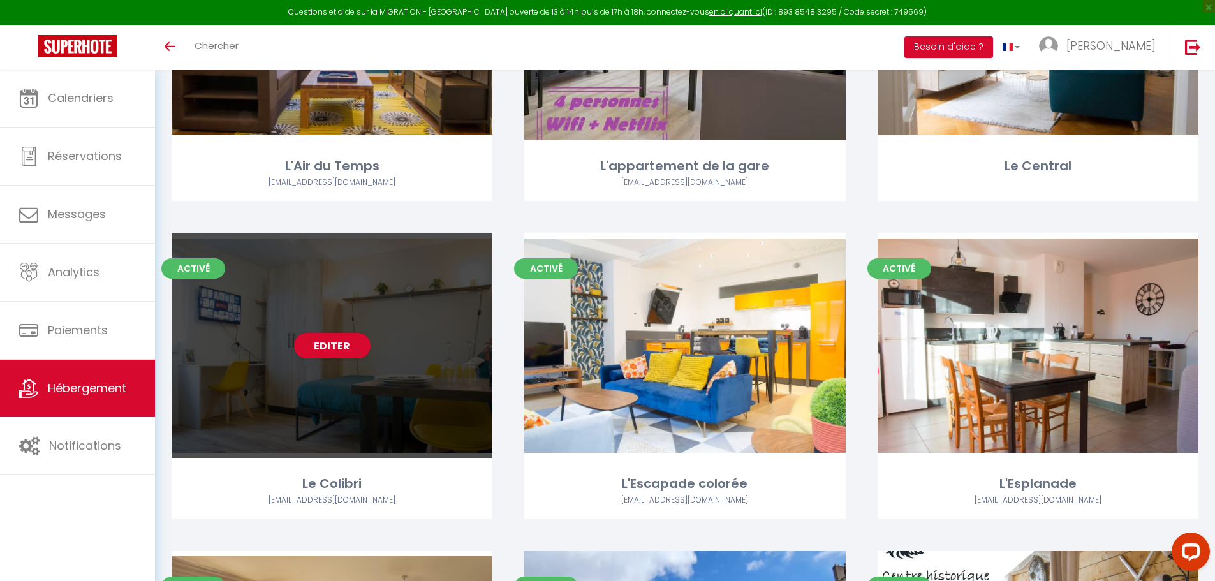
scroll to position [574, 0]
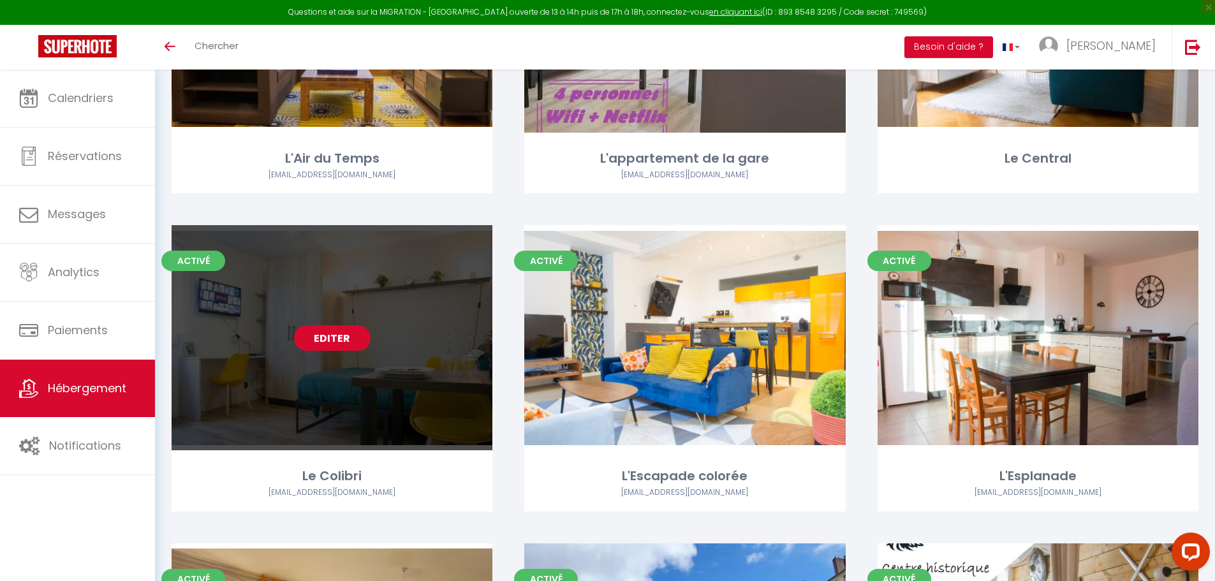
click at [338, 338] on link "Editer" at bounding box center [332, 338] width 77 height 26
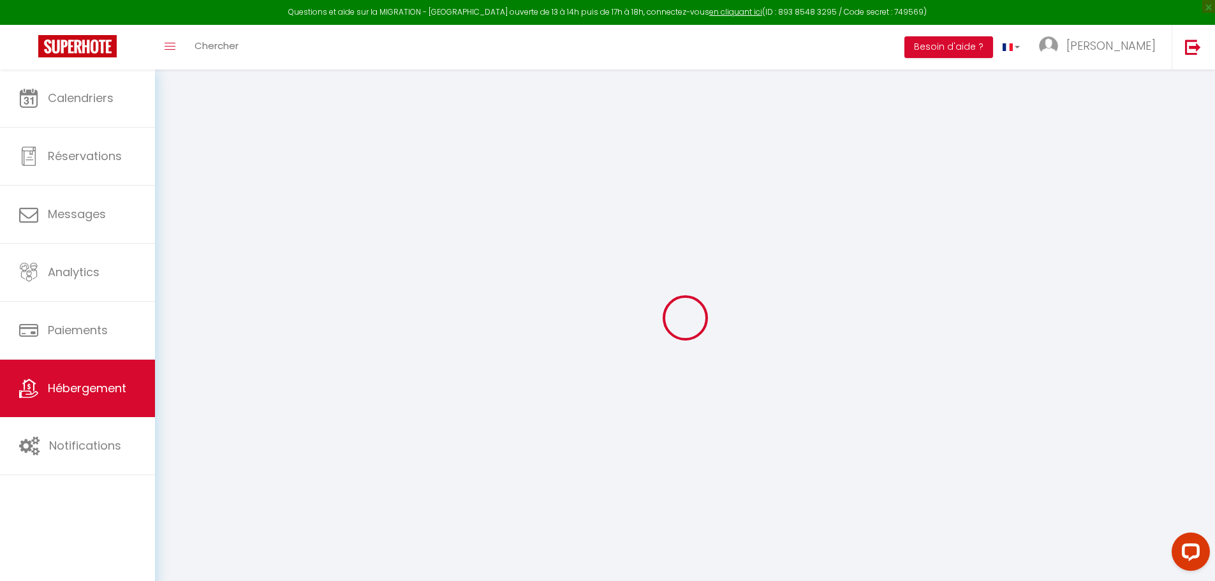
select select "10746"
select select
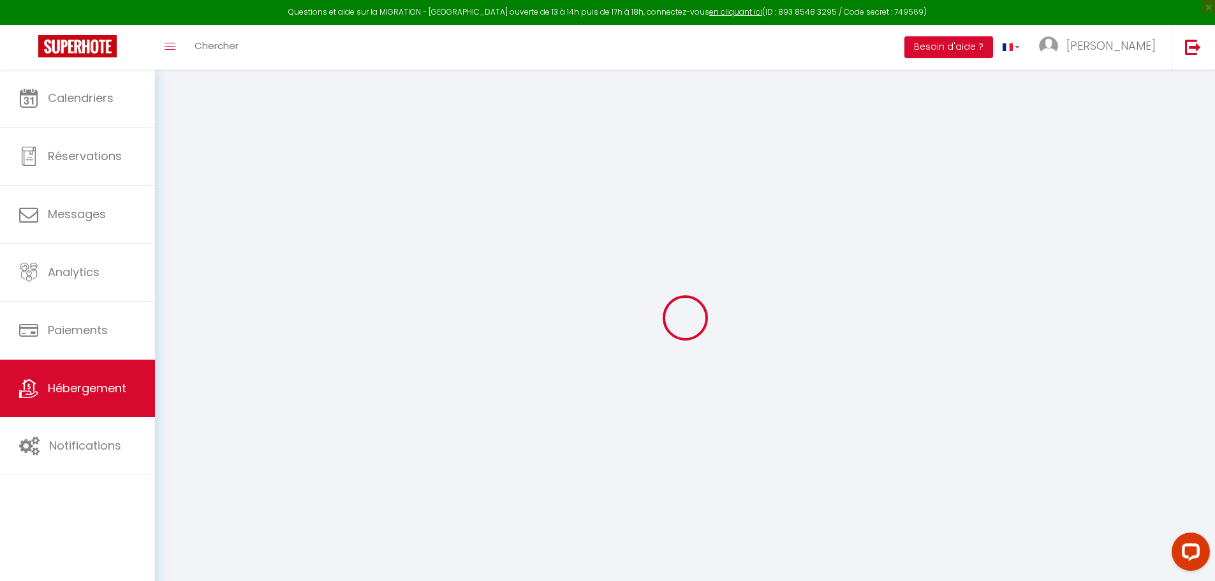
select select
checkbox input "false"
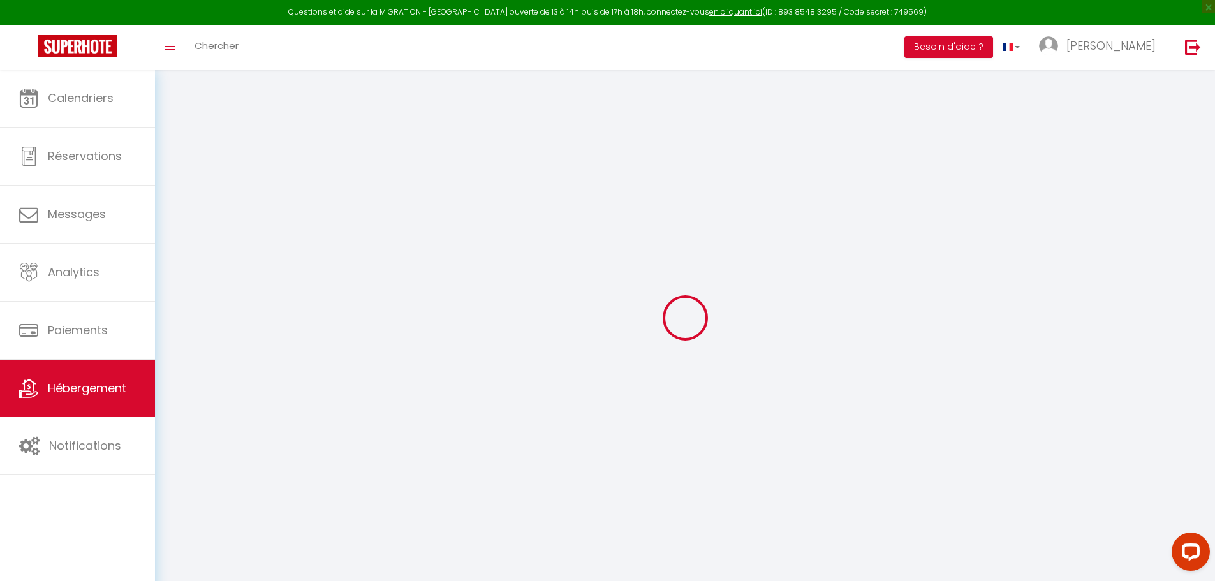
checkbox input "false"
select select
checkbox input "false"
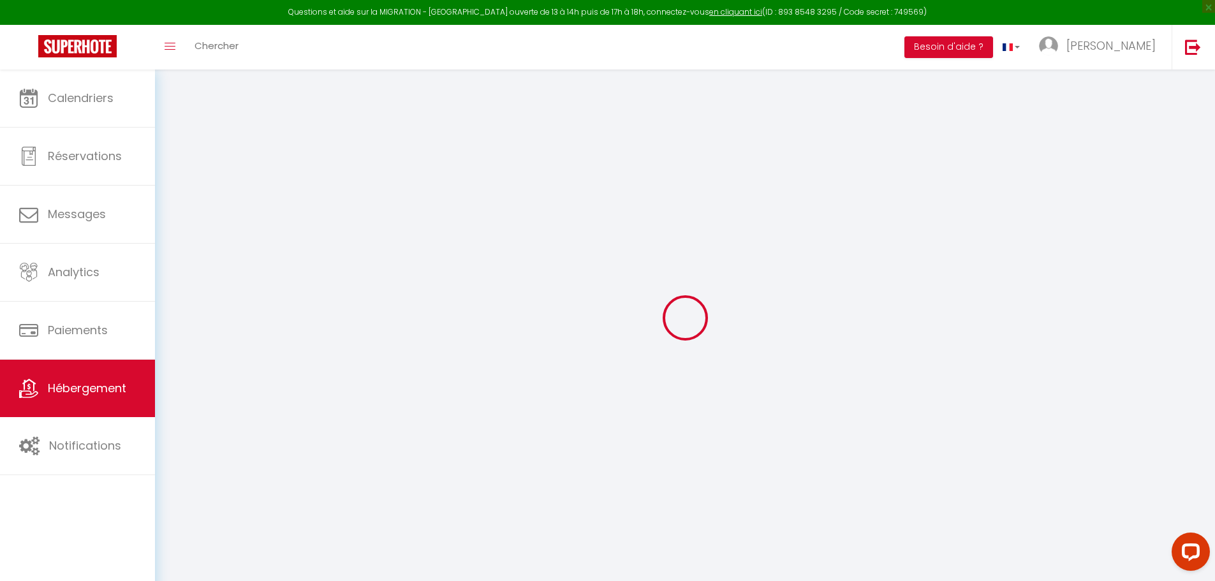
checkbox input "false"
select select "15:00"
select select "23:45"
select select "10:00"
select select "15"
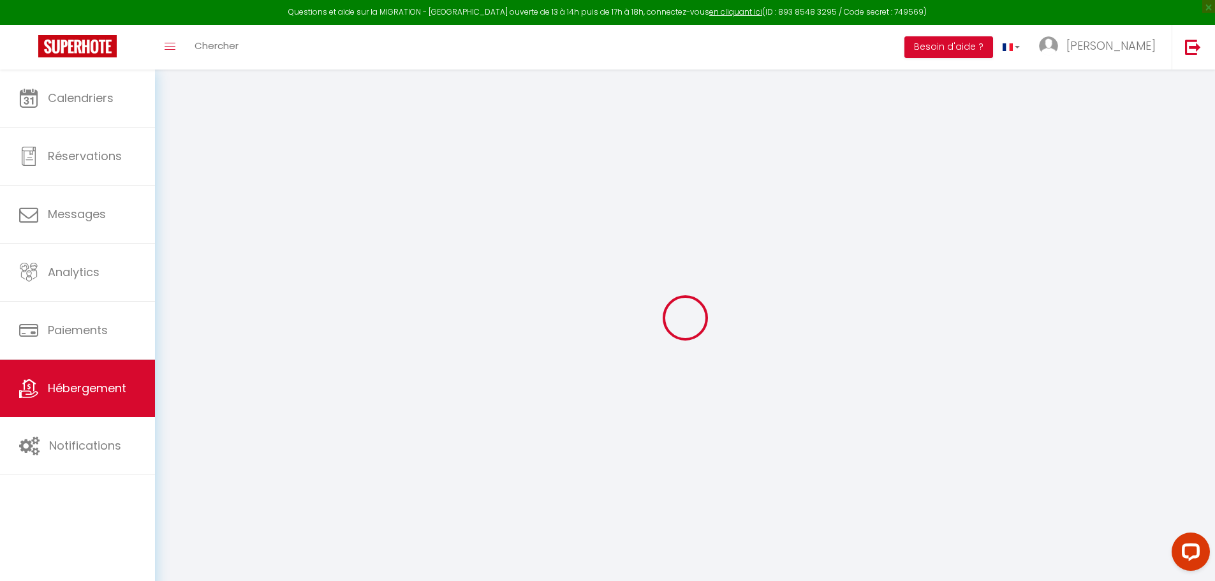
select select "15"
select select
checkbox input "false"
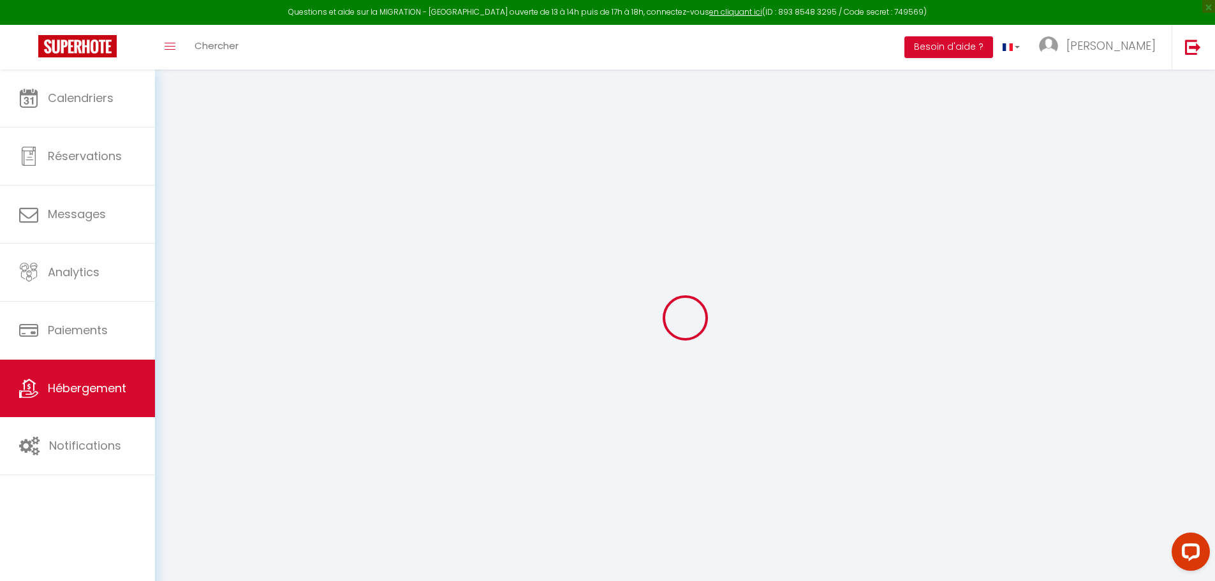
checkbox input "false"
select select
checkbox input "false"
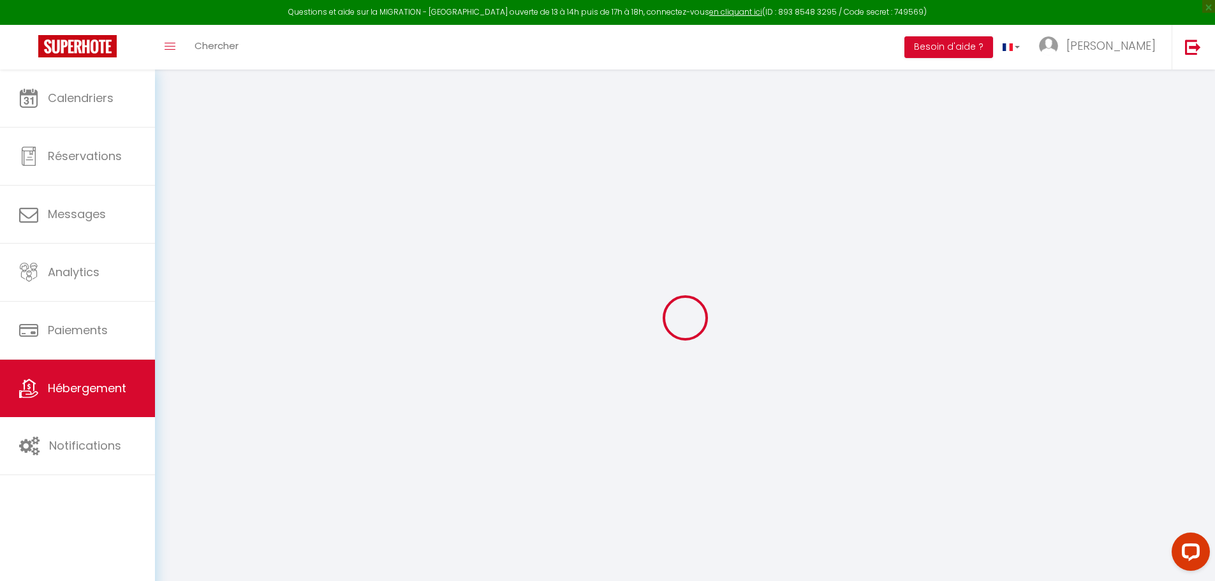
checkbox input "false"
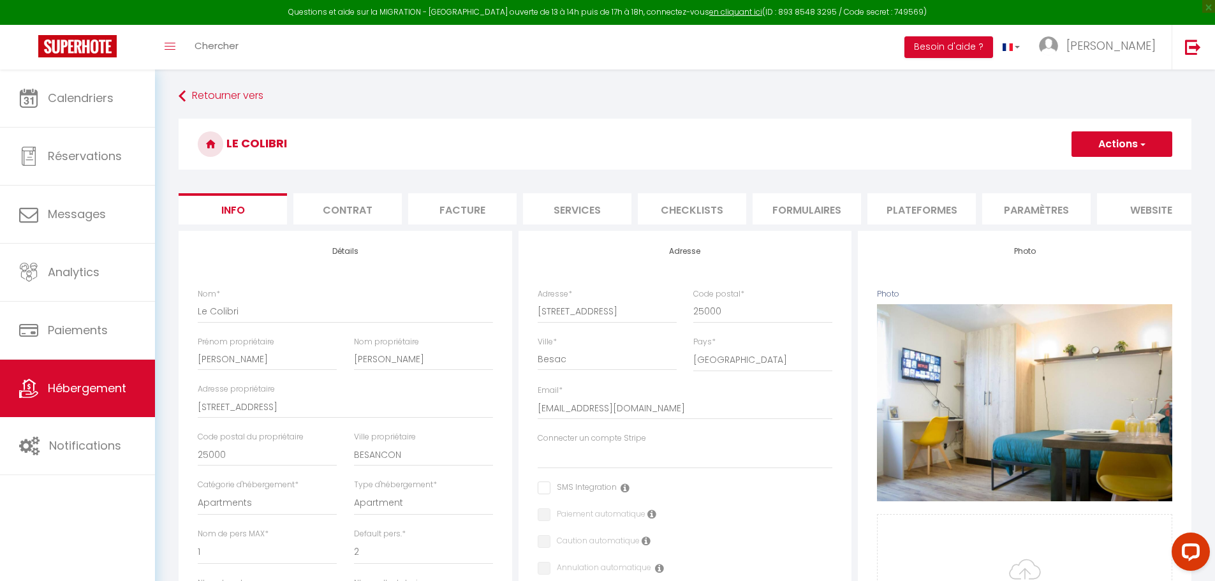
click at [900, 207] on li "Plateformes" at bounding box center [922, 208] width 108 height 31
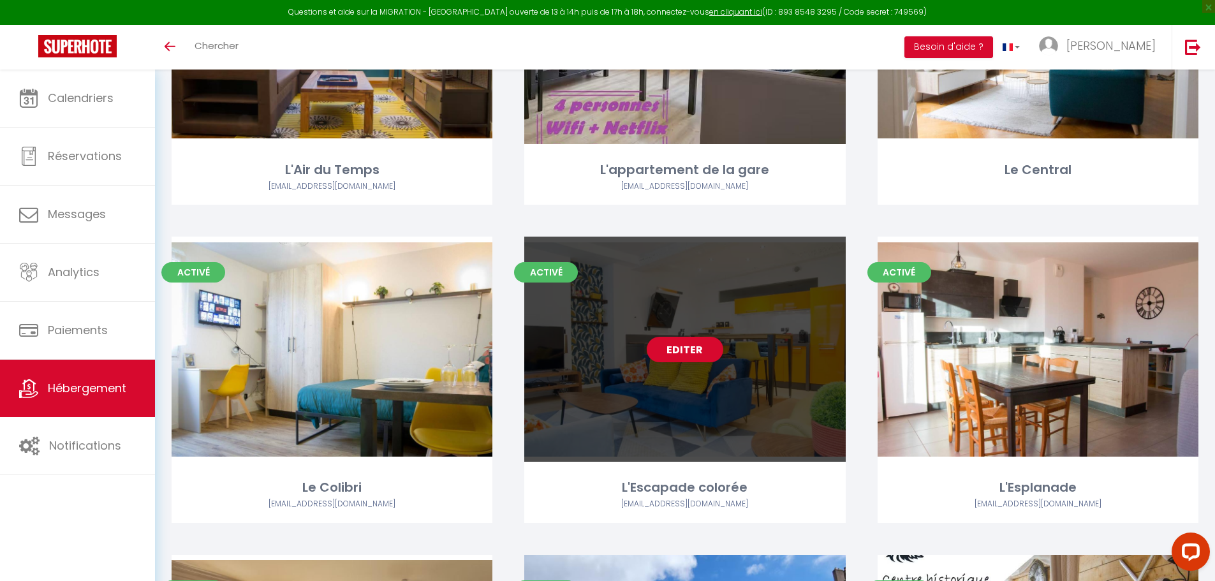
scroll to position [574, 0]
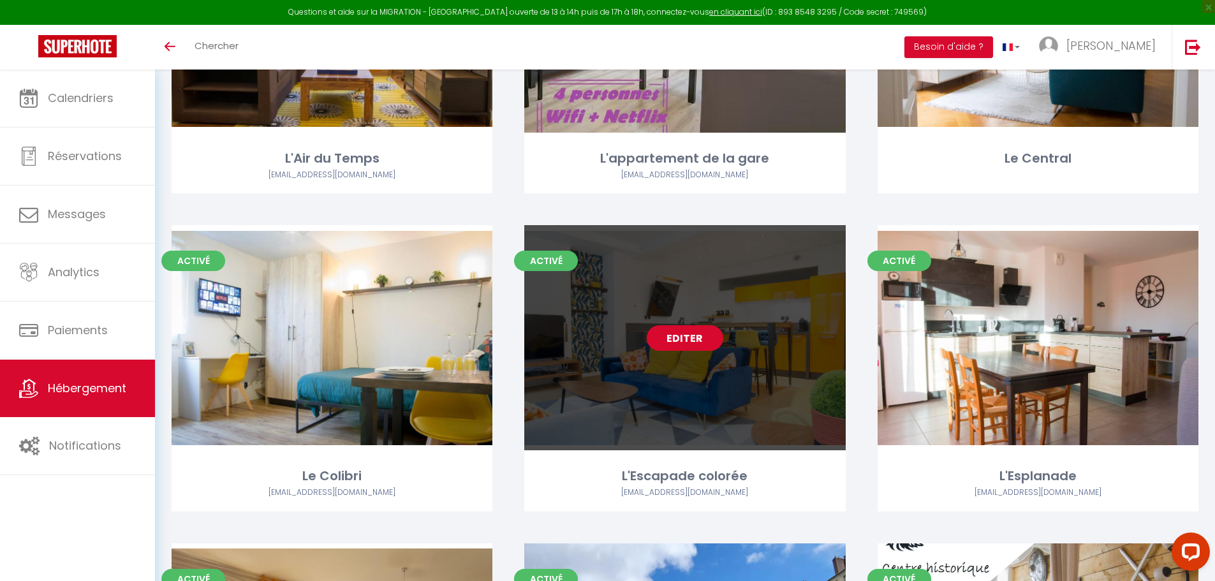
click at [686, 335] on link "Editer" at bounding box center [685, 338] width 77 height 26
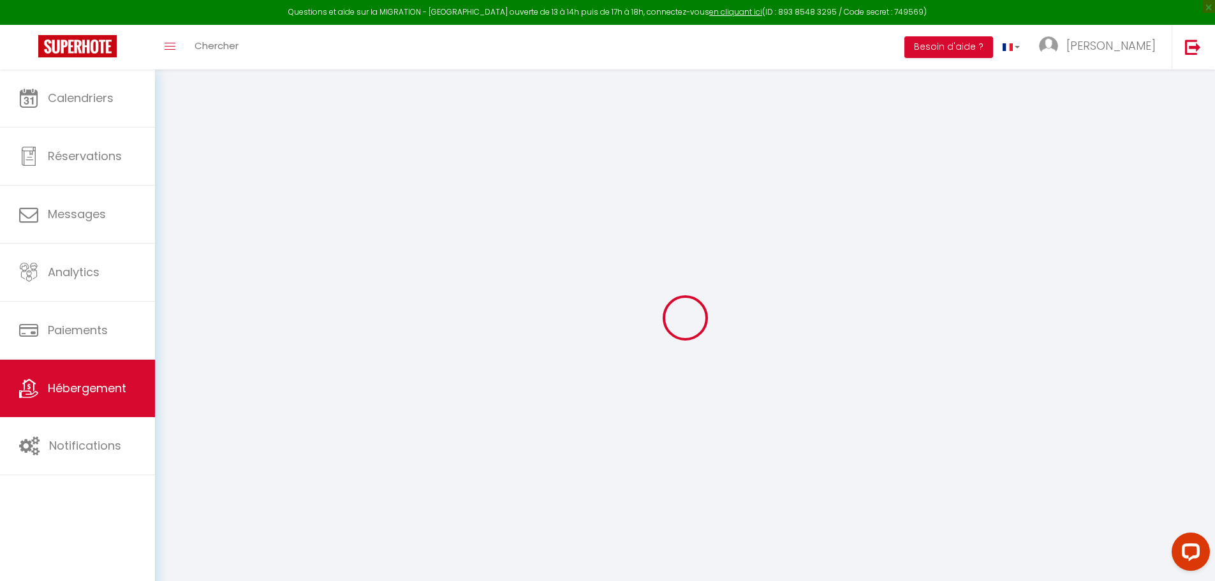
type input "L'Escapade colorée"
type input "GLTP"
type input "Invest"
type input "[STREET_ADDRESS]"
type input "25000"
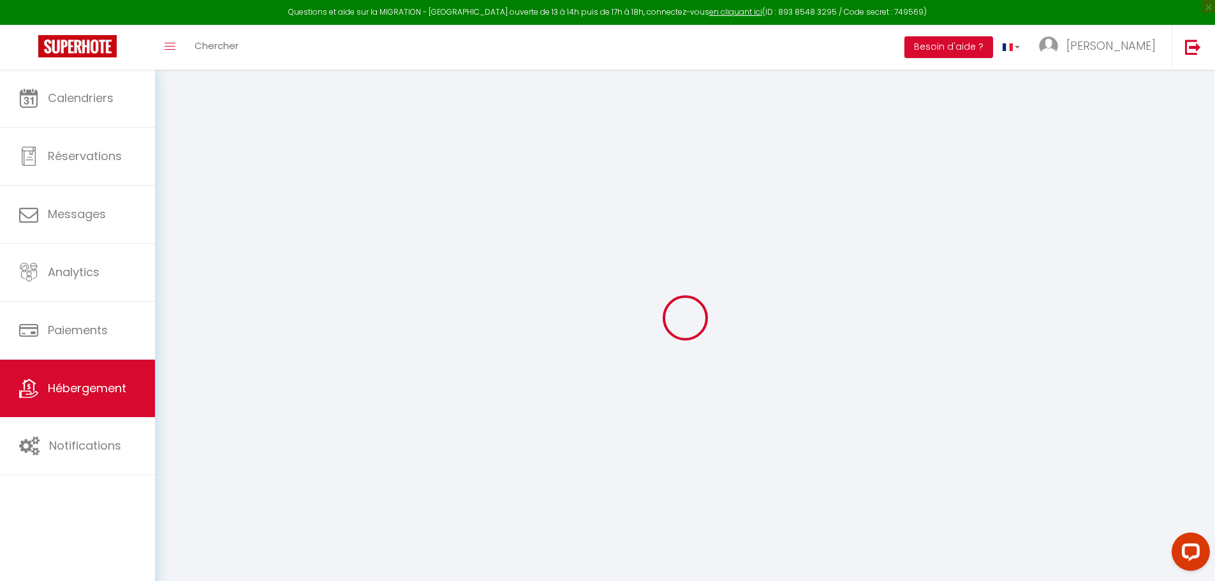
type input "[GEOGRAPHIC_DATA]"
select select "2"
type input "110"
type input "35"
type input "5.45"
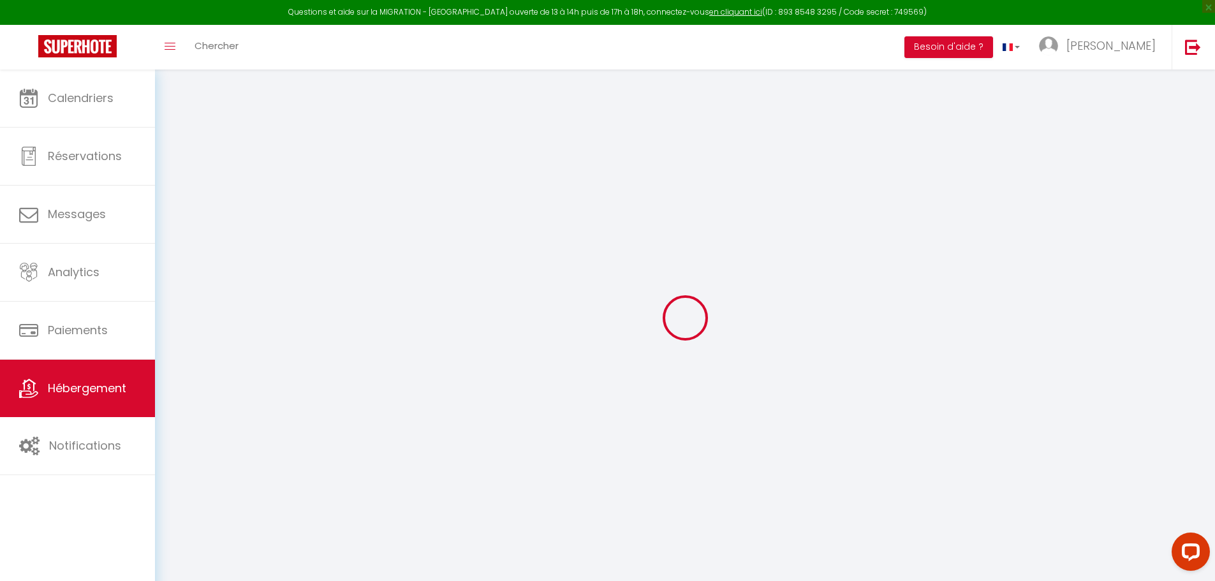
type input "300"
select select
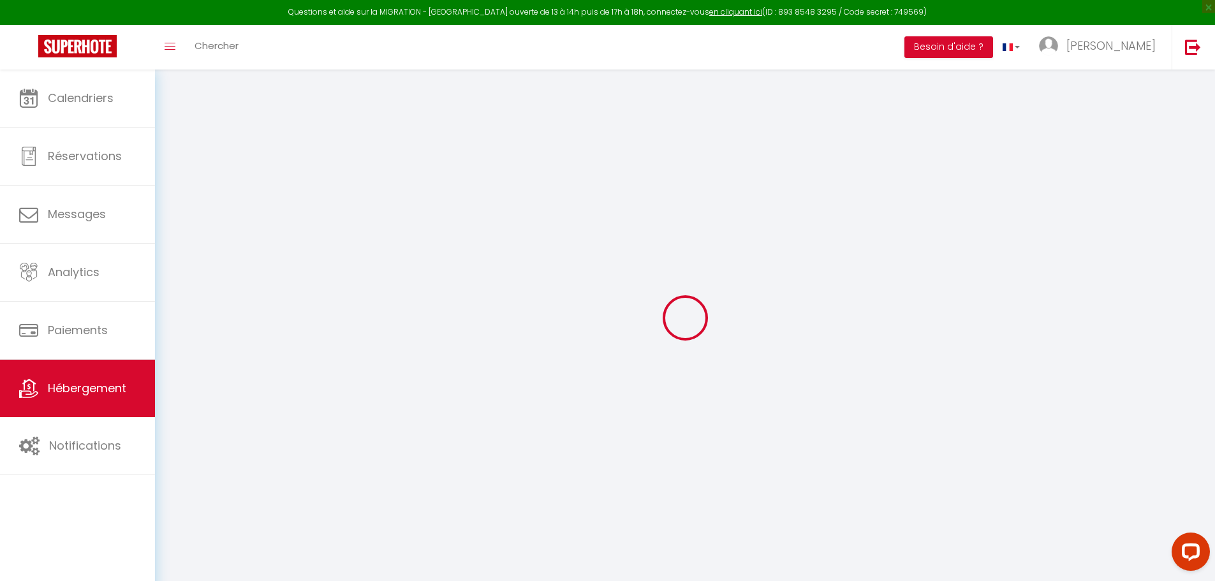
select select
type input "[STREET_ADDRESS]"
type input "25000"
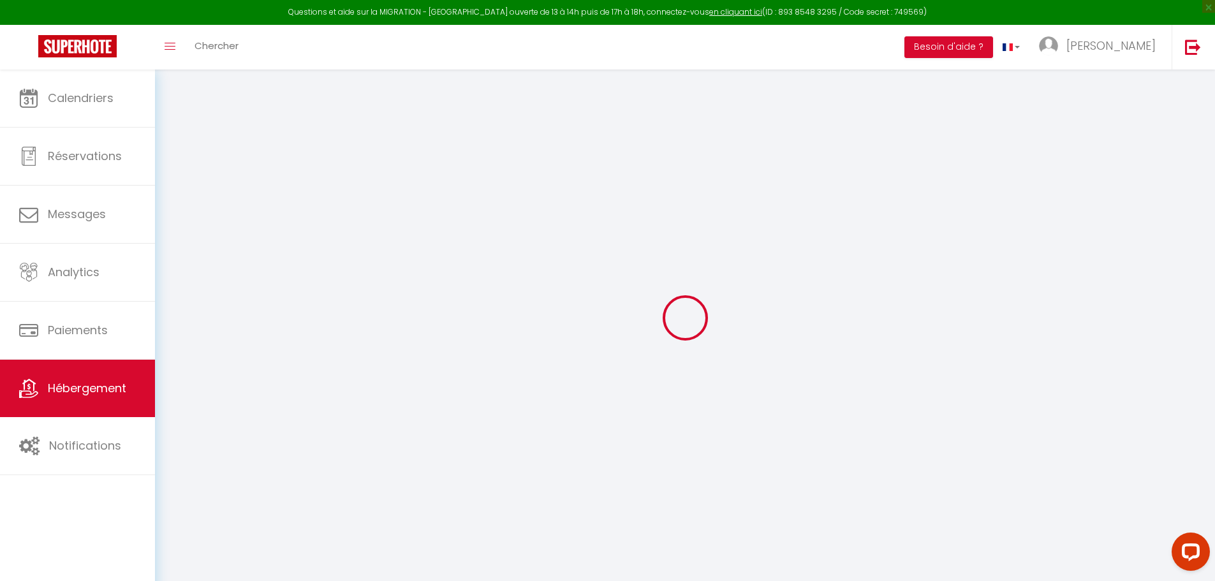
type input "[GEOGRAPHIC_DATA]"
type input "[EMAIL_ADDRESS][DOMAIN_NAME]"
select select
checkbox input "false"
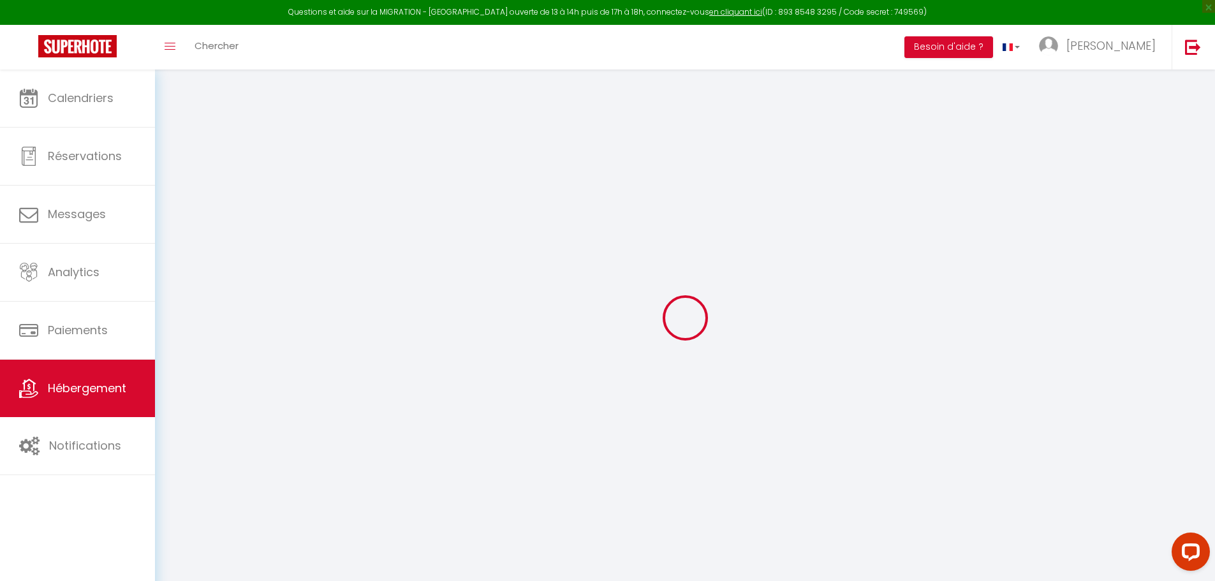
checkbox input "false"
radio input "true"
type input "0"
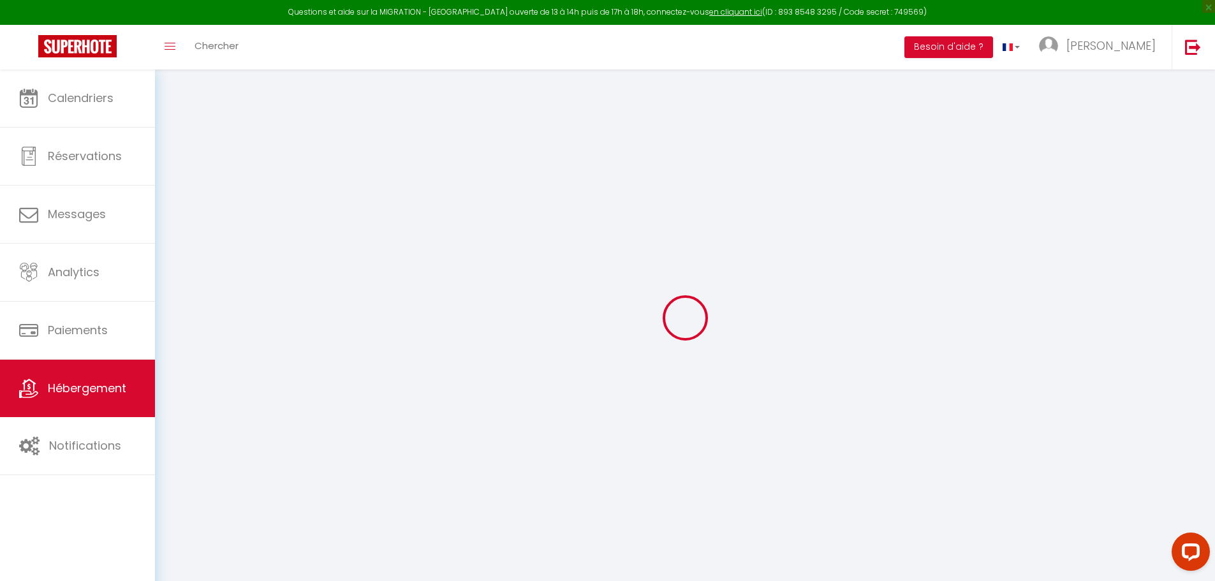
type input "0"
select select
select select "1270"
select select
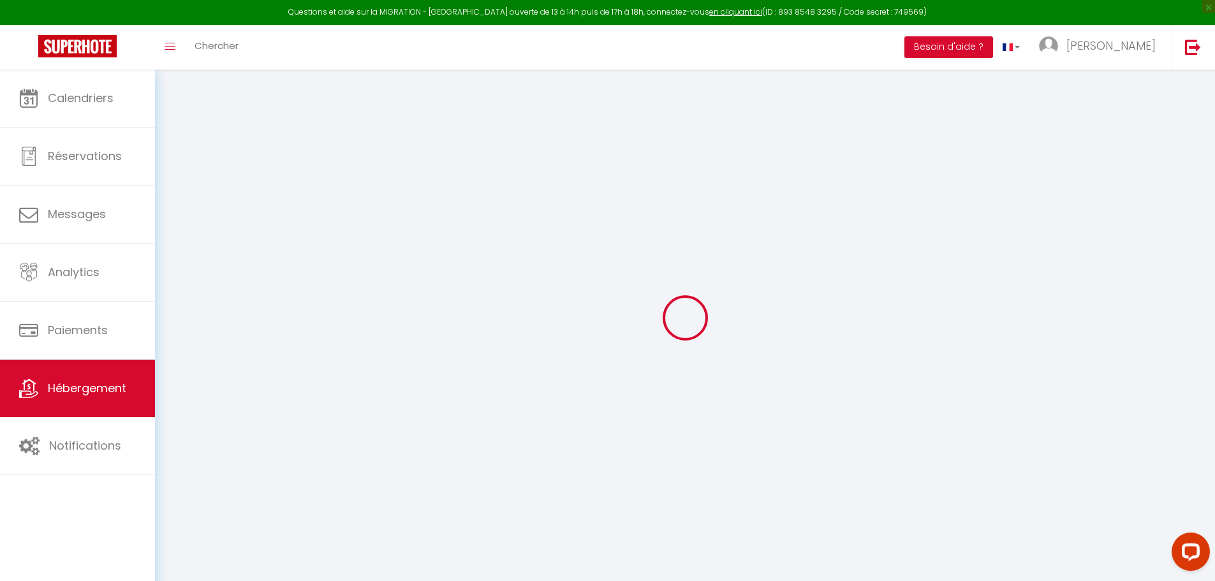
select select
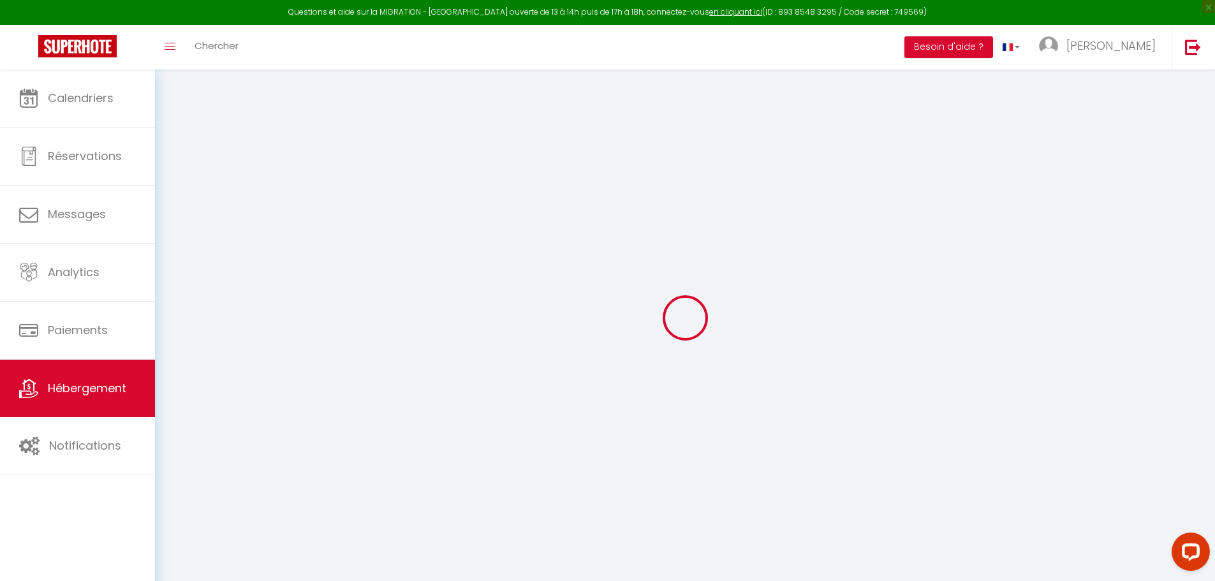
checkbox input "false"
select select
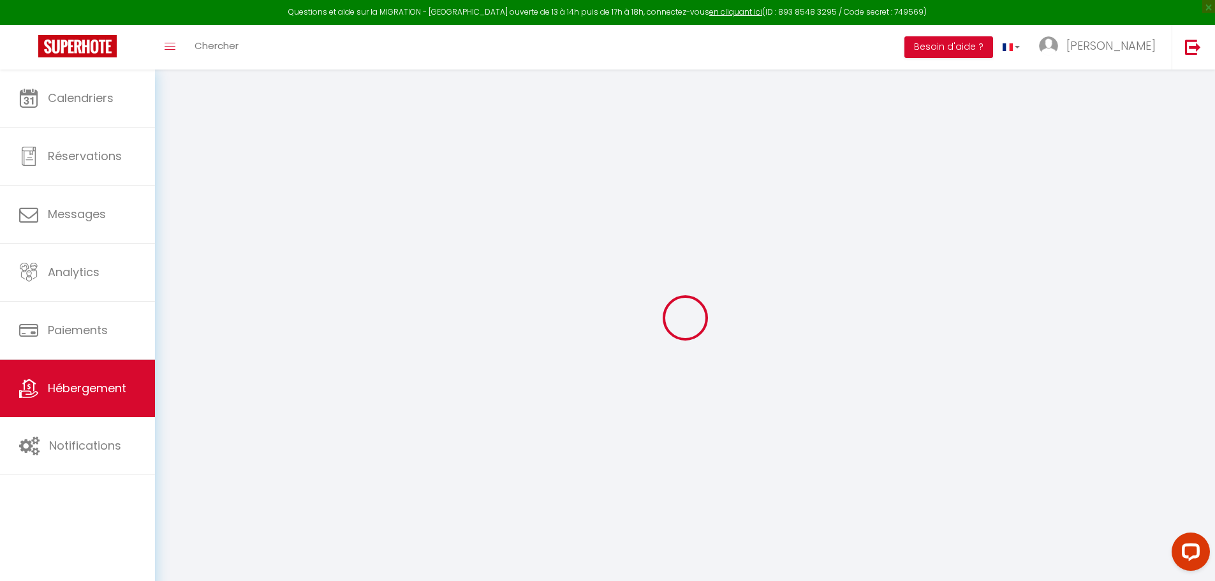
select select
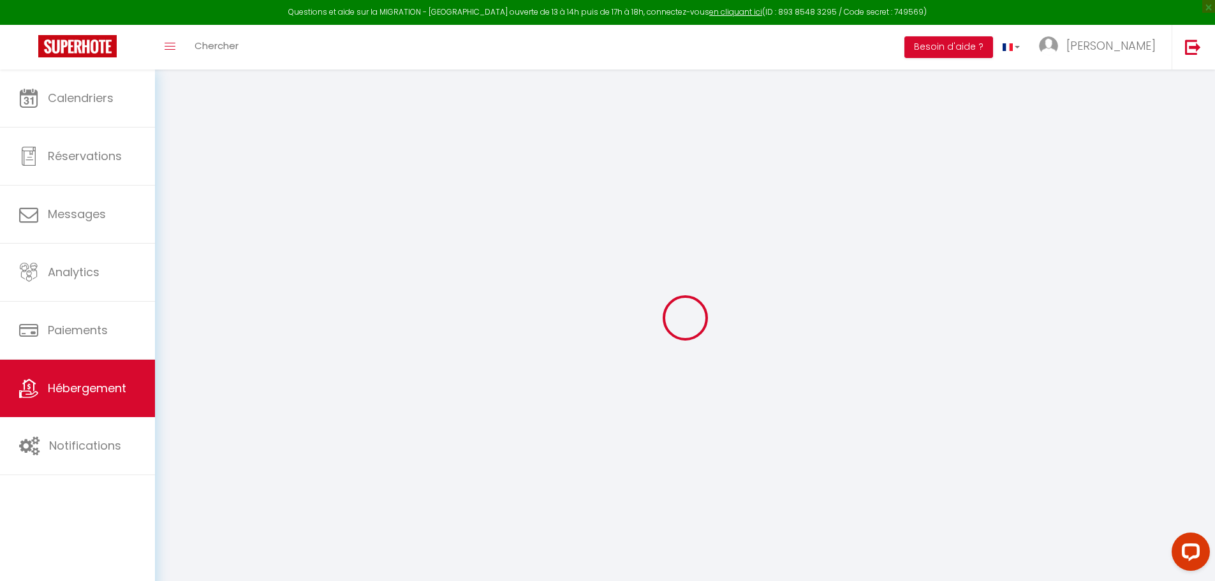
select select
checkbox input "false"
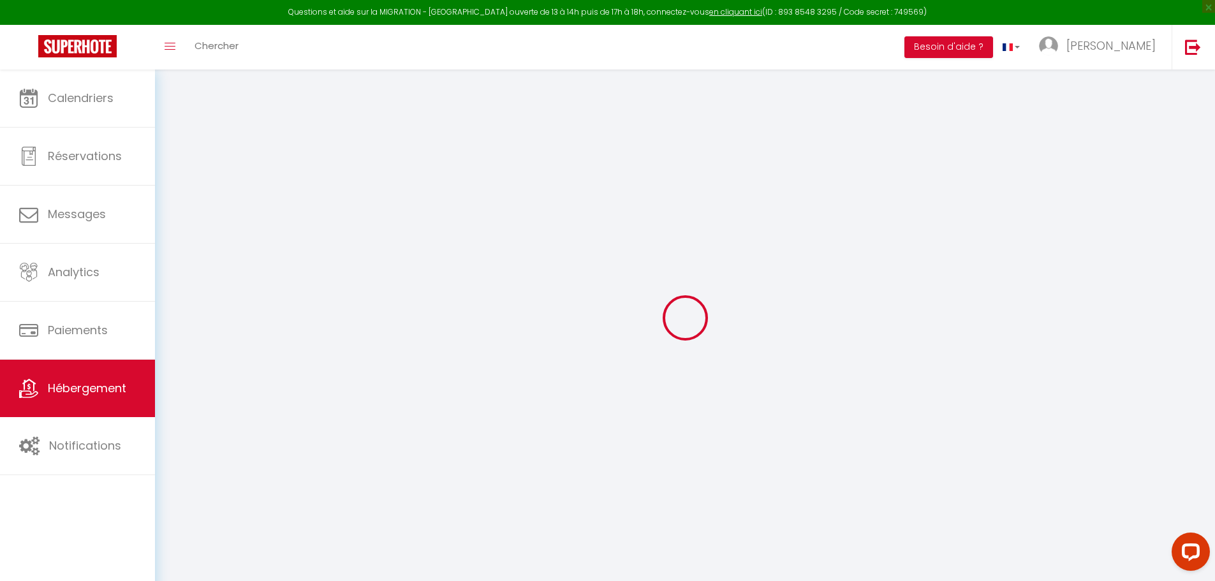
select select
checkbox input "false"
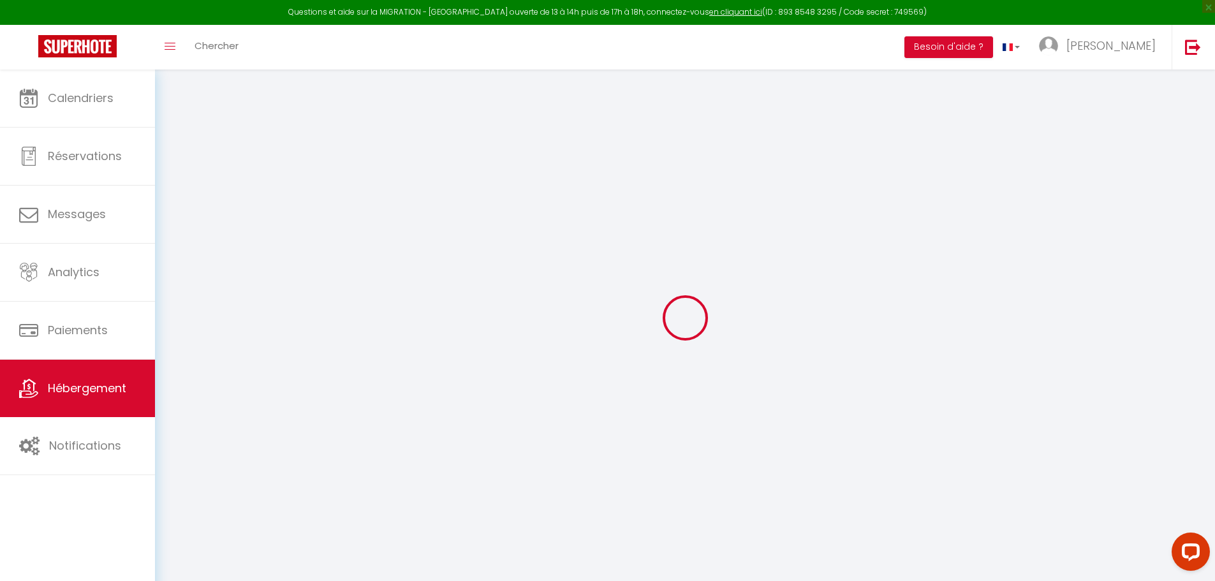
select select
checkbox input "false"
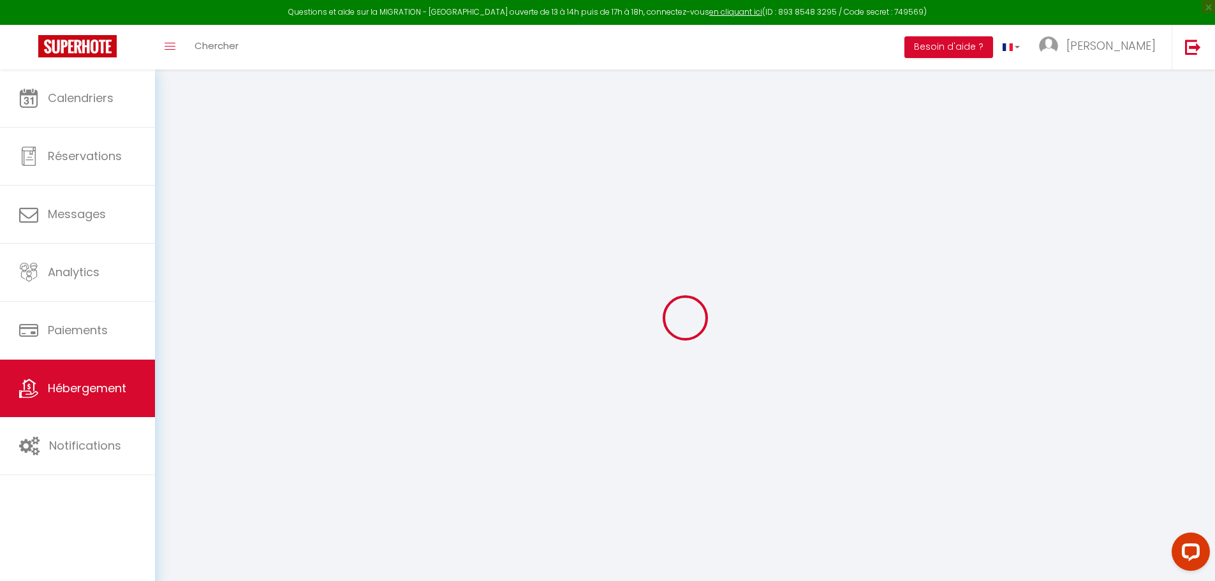
select select "15:00"
select select "23:45"
select select "10:00"
select select "15"
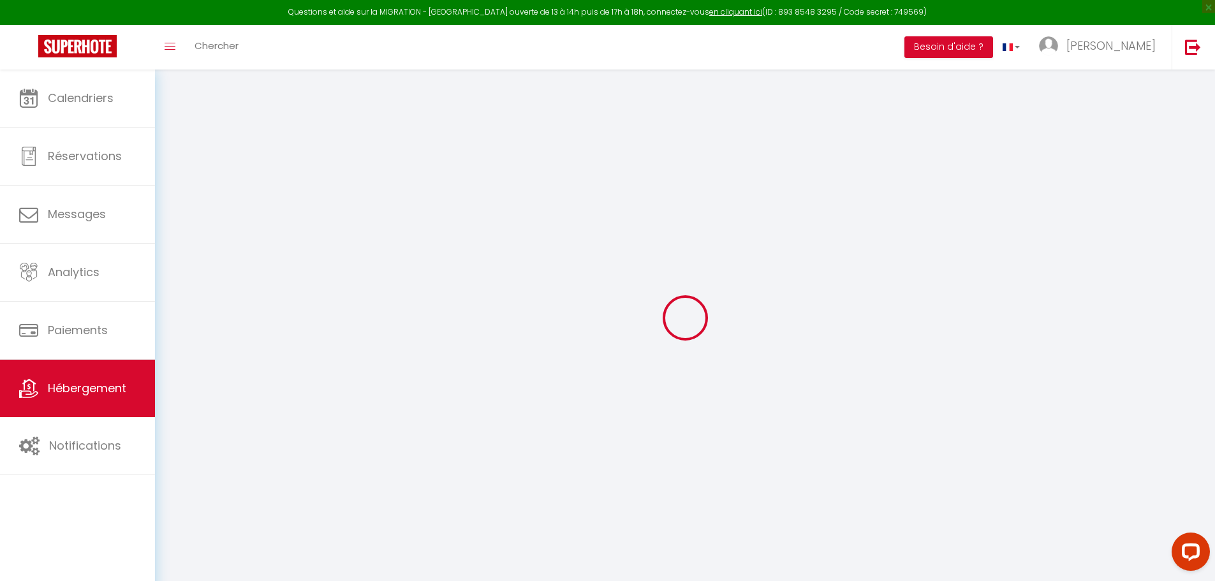
select select "21:00"
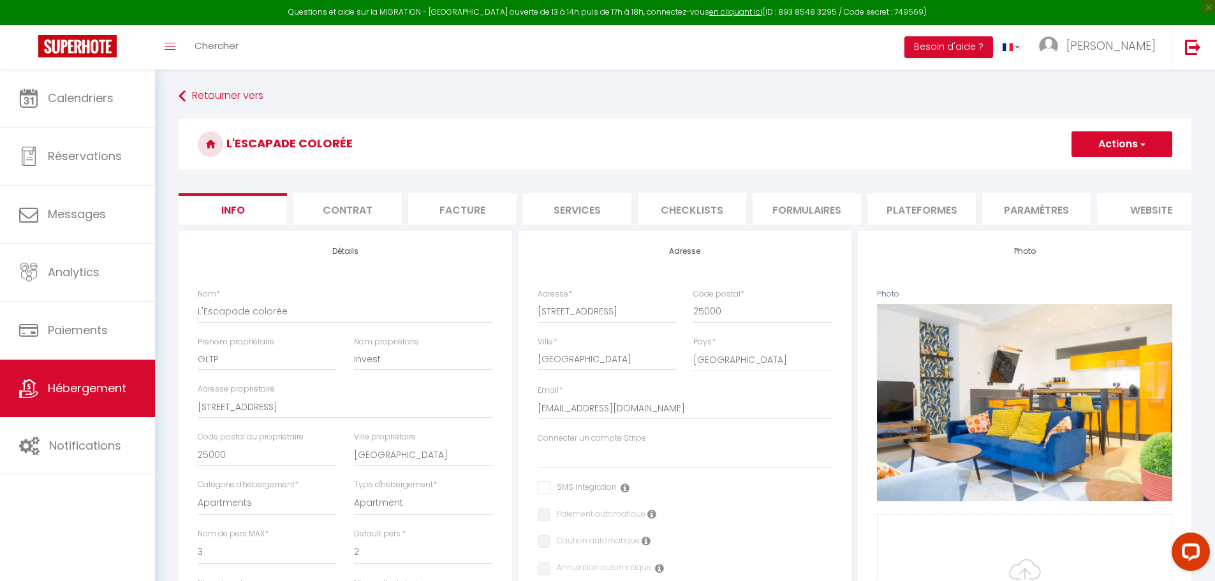
click at [919, 209] on li "Plateformes" at bounding box center [922, 208] width 108 height 31
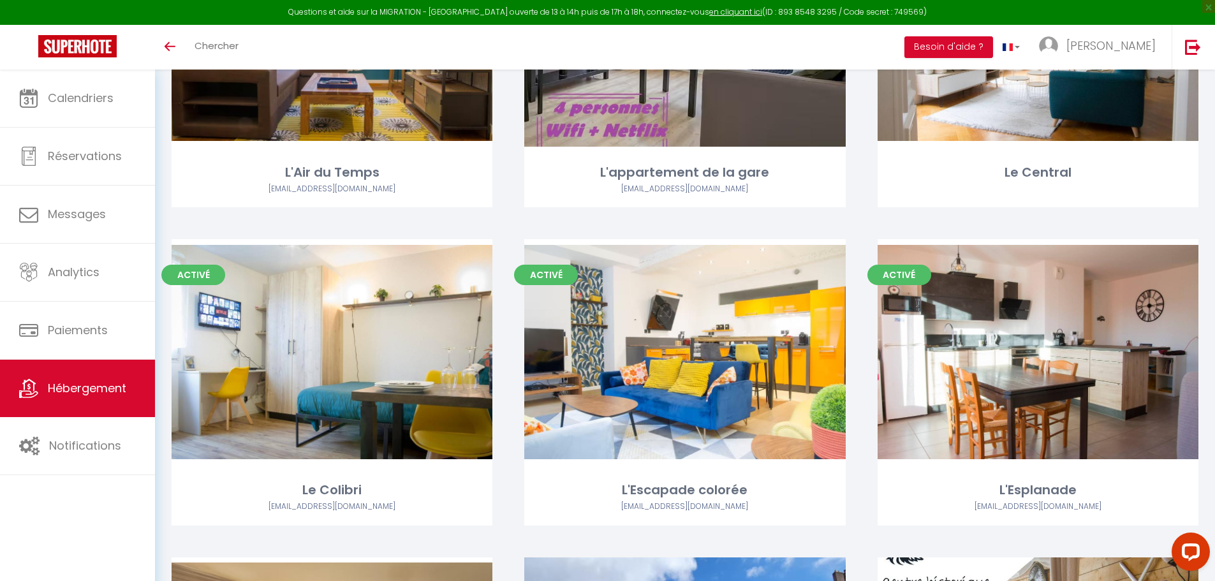
scroll to position [574, 0]
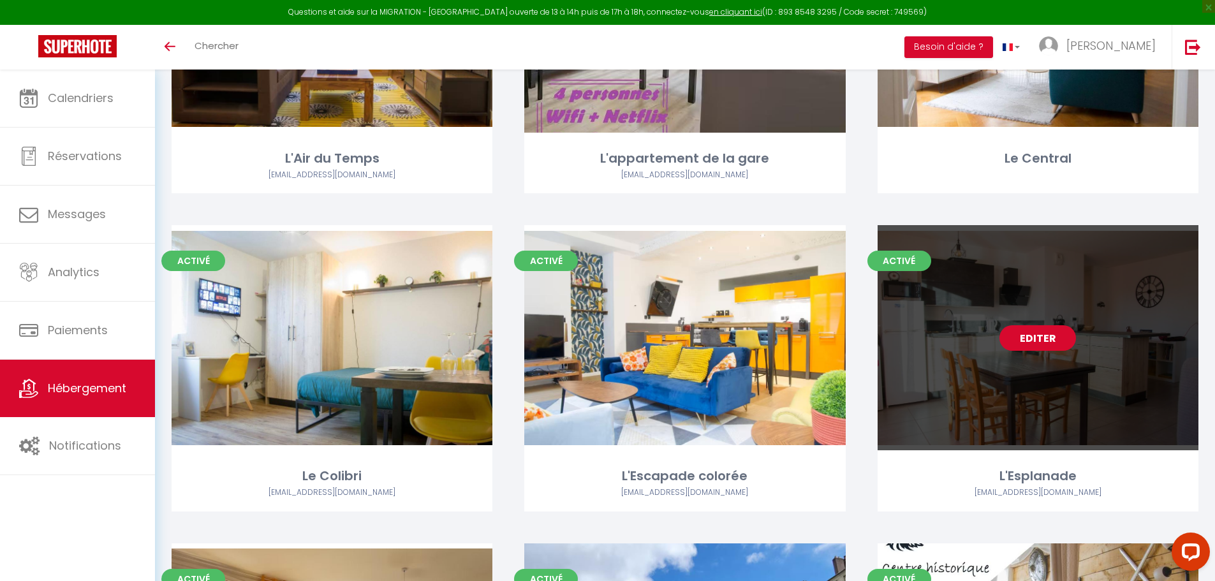
click at [1045, 339] on link "Editer" at bounding box center [1038, 338] width 77 height 26
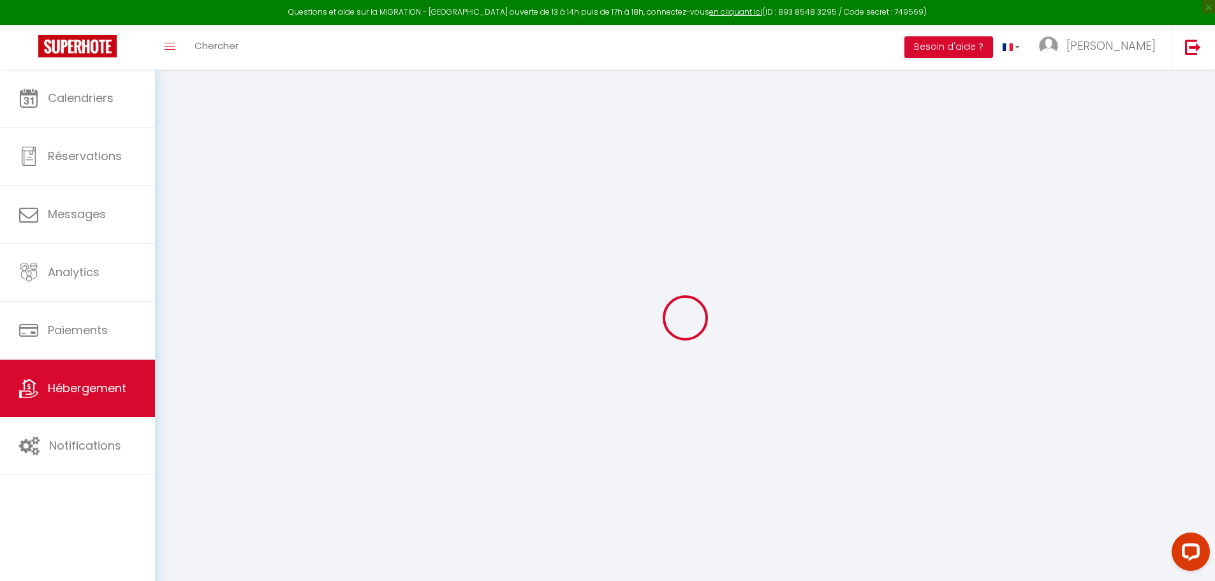
select select
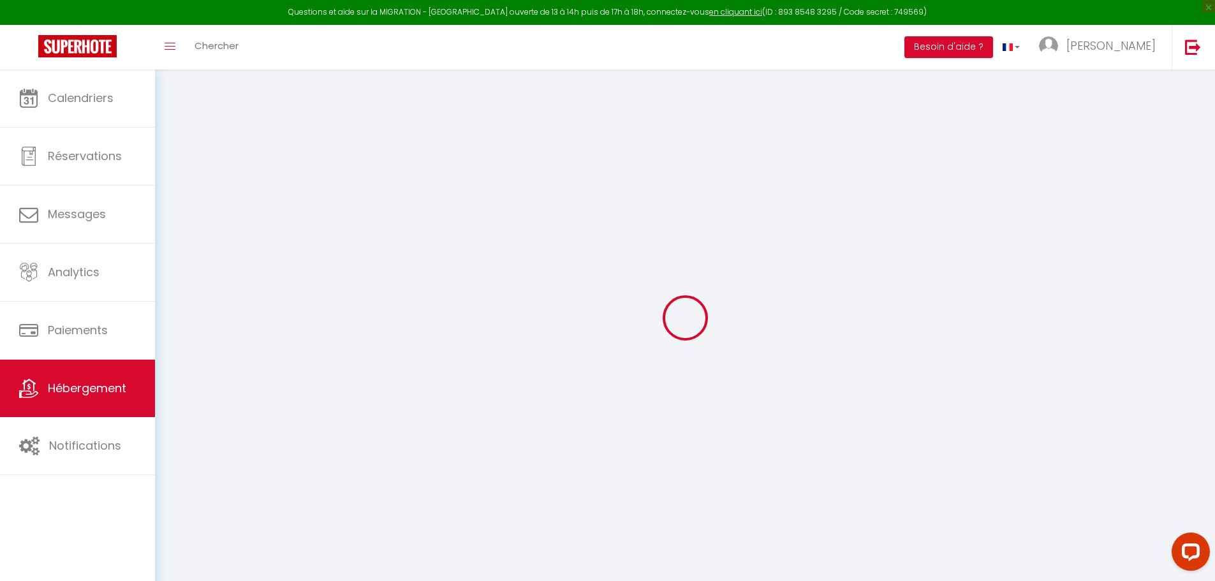
select select
checkbox input "false"
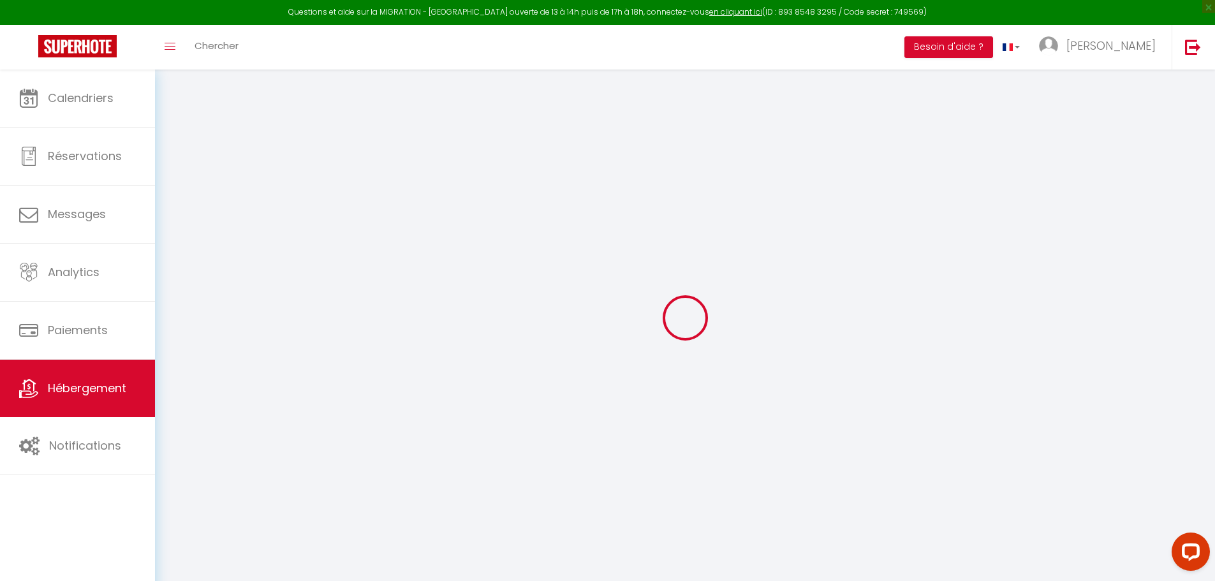
select select
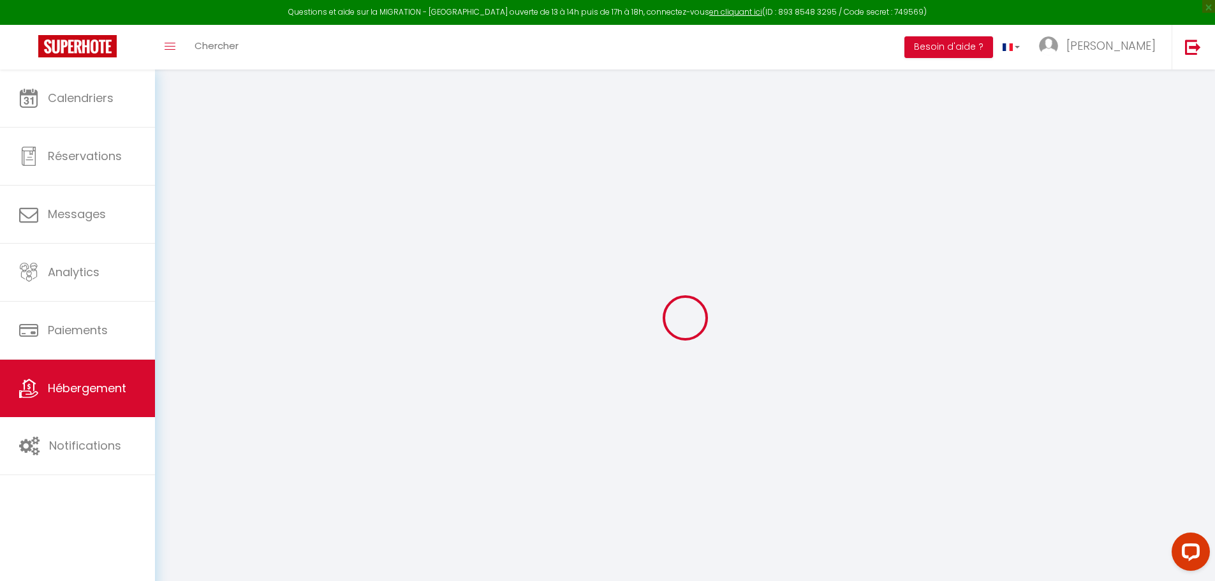
select select
checkbox input "false"
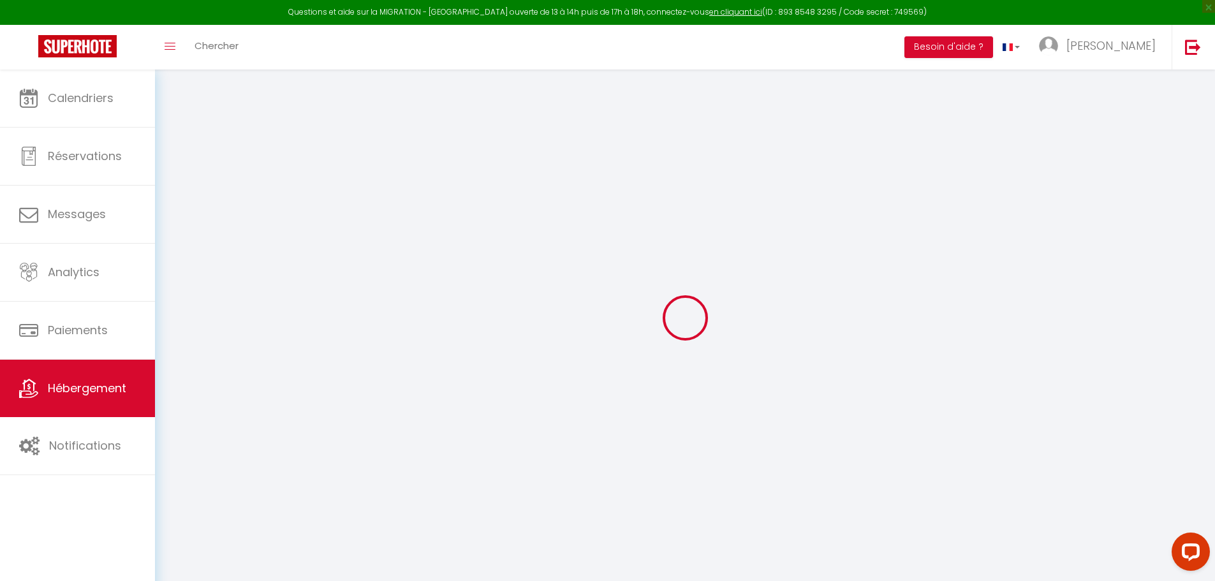
checkbox input "false"
select select
type input "L'Esplanade"
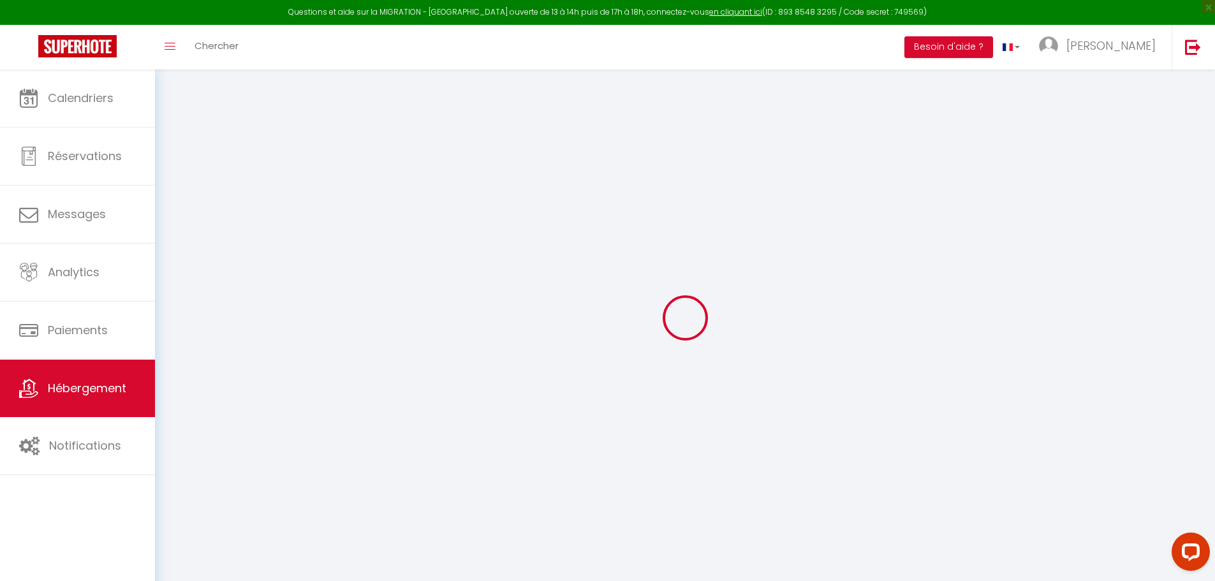
select select "1"
type input "75"
type input "47"
type input "5.5"
type input "100"
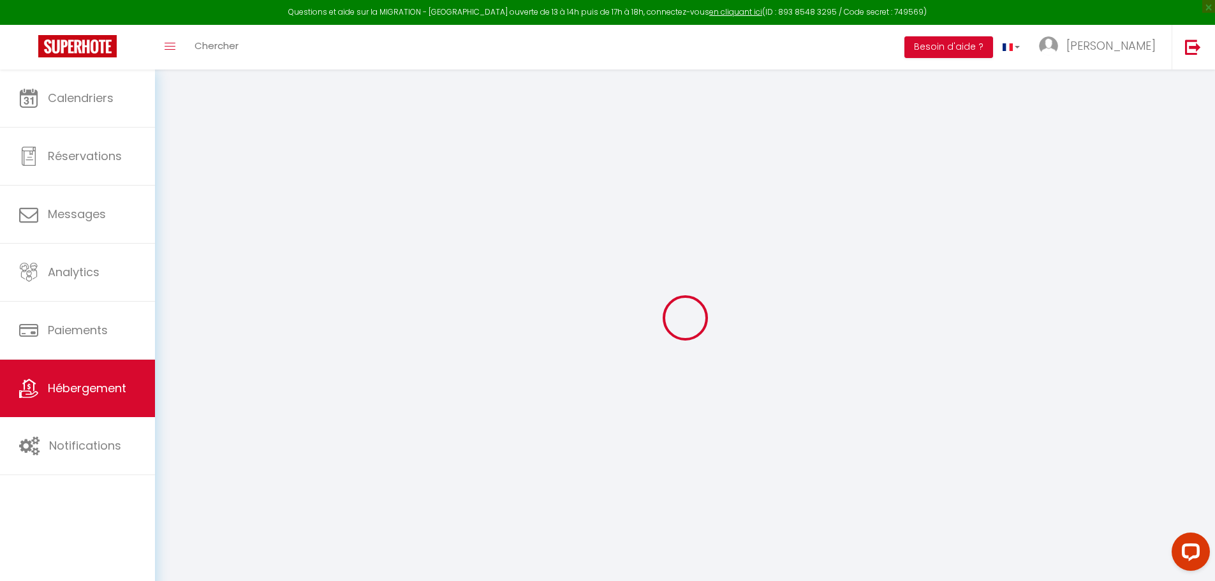
type input "300"
select select
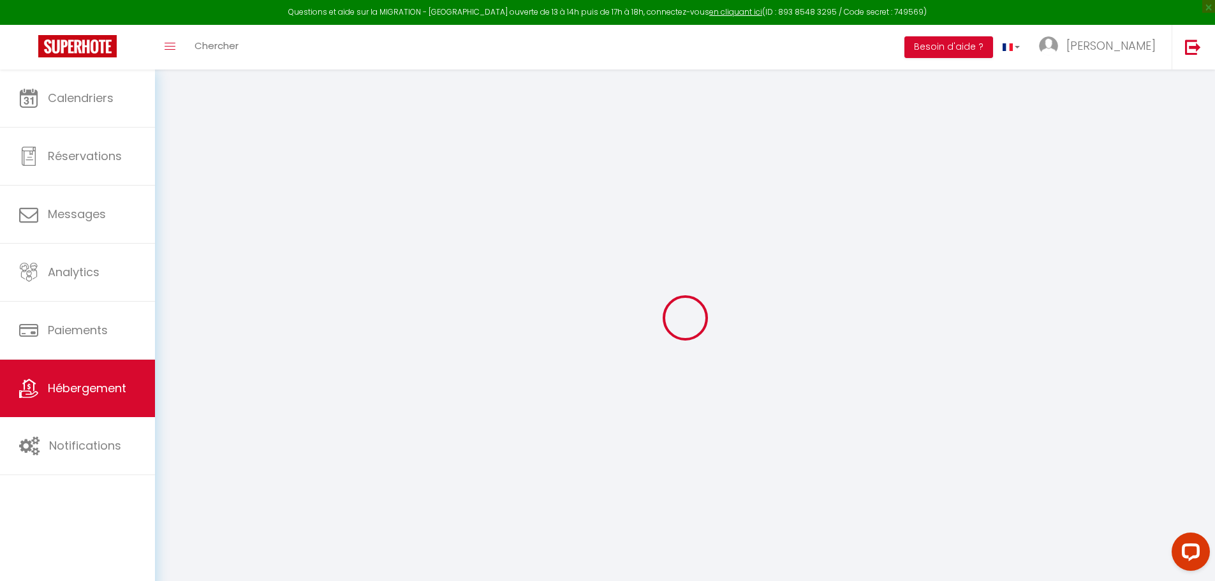
select select
type input "17 rue de Vesoul"
type input "25000"
type input "[GEOGRAPHIC_DATA]"
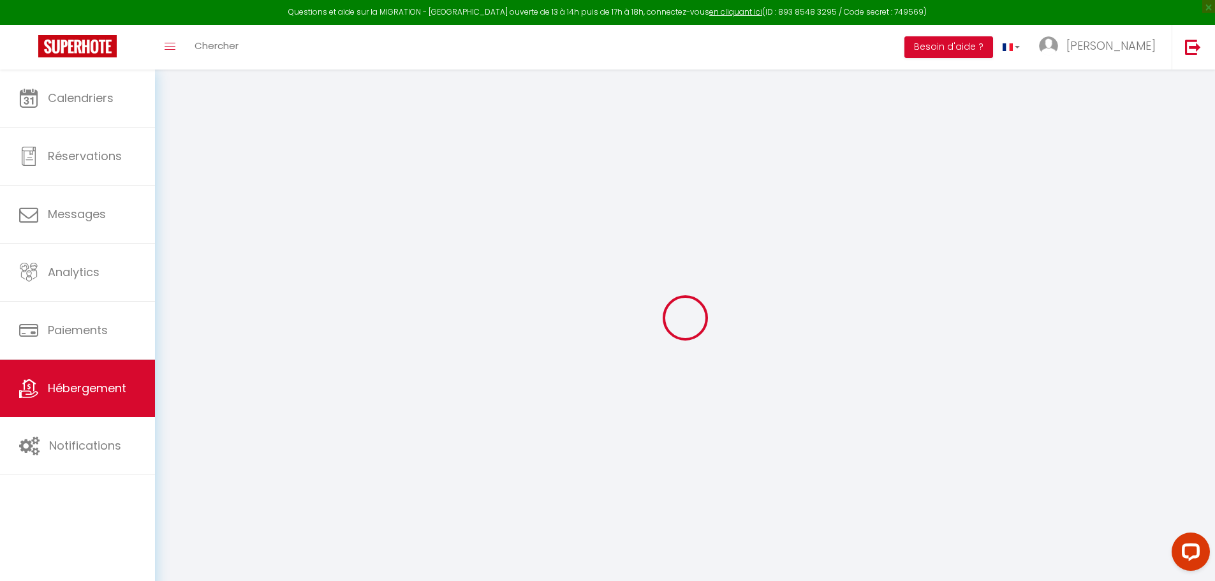
type input "[EMAIL_ADDRESS][DOMAIN_NAME]"
select select
checkbox input "false"
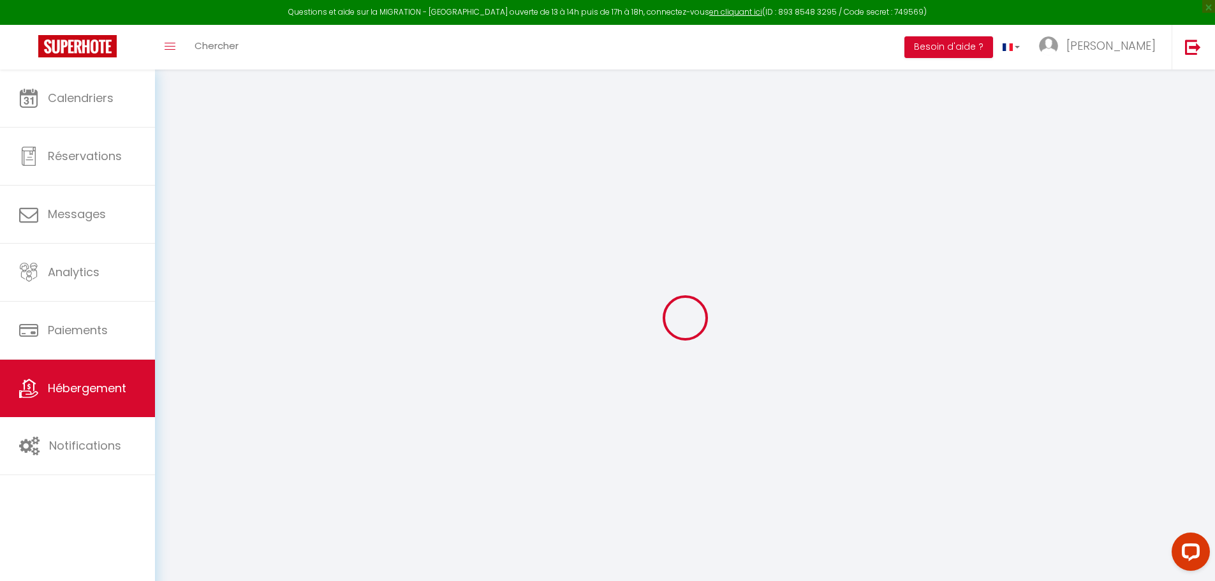
checkbox input "false"
radio input "true"
type input "0"
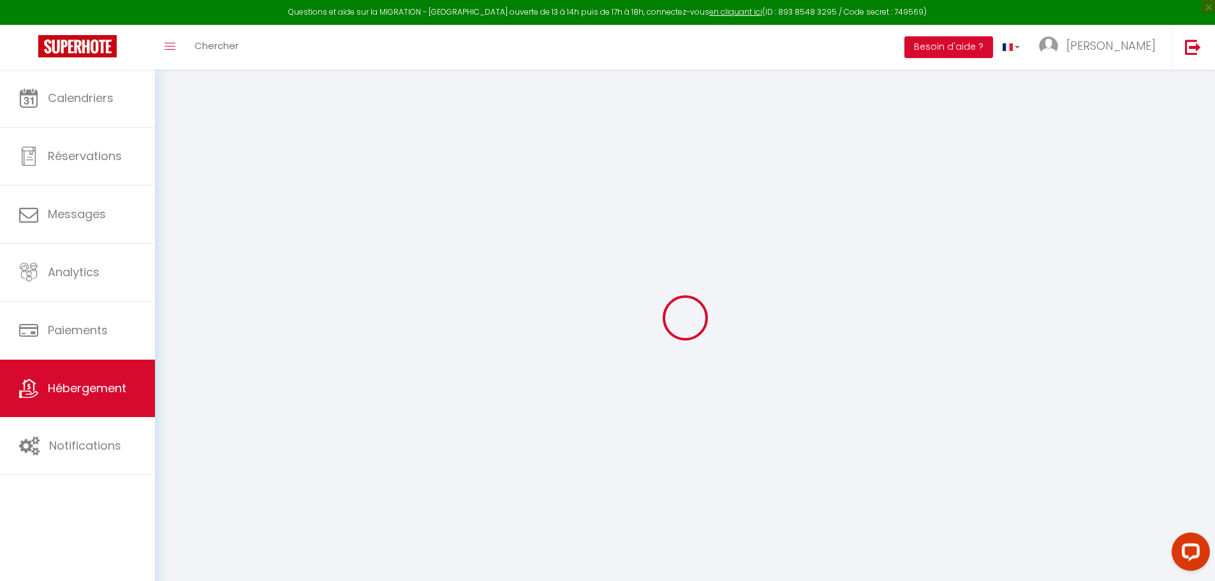
select select "37453"
select select
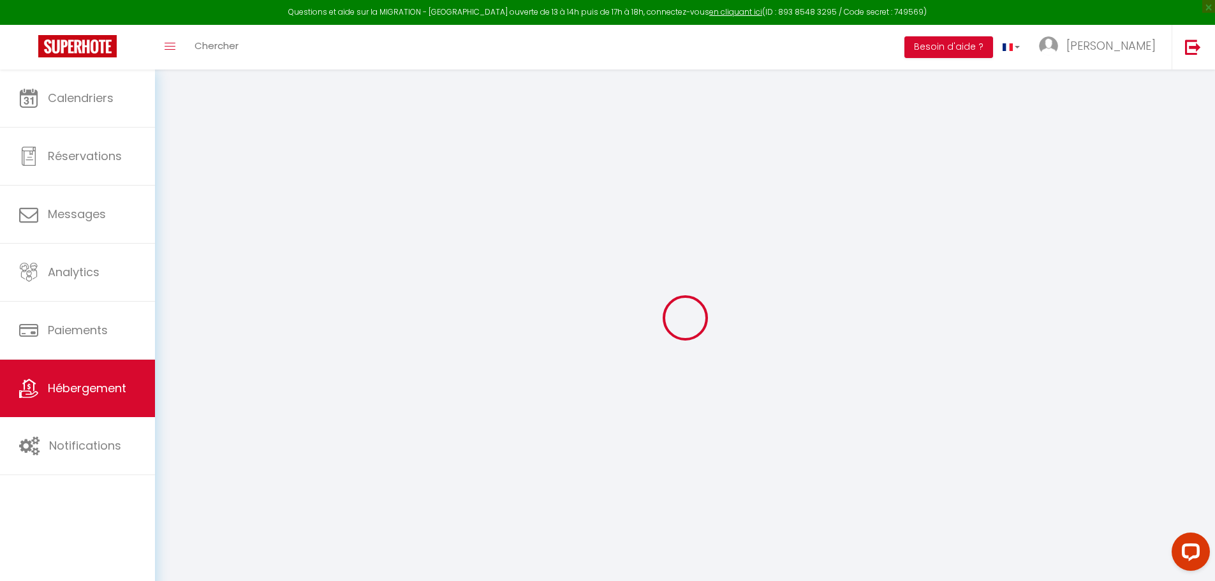
select select
checkbox input "false"
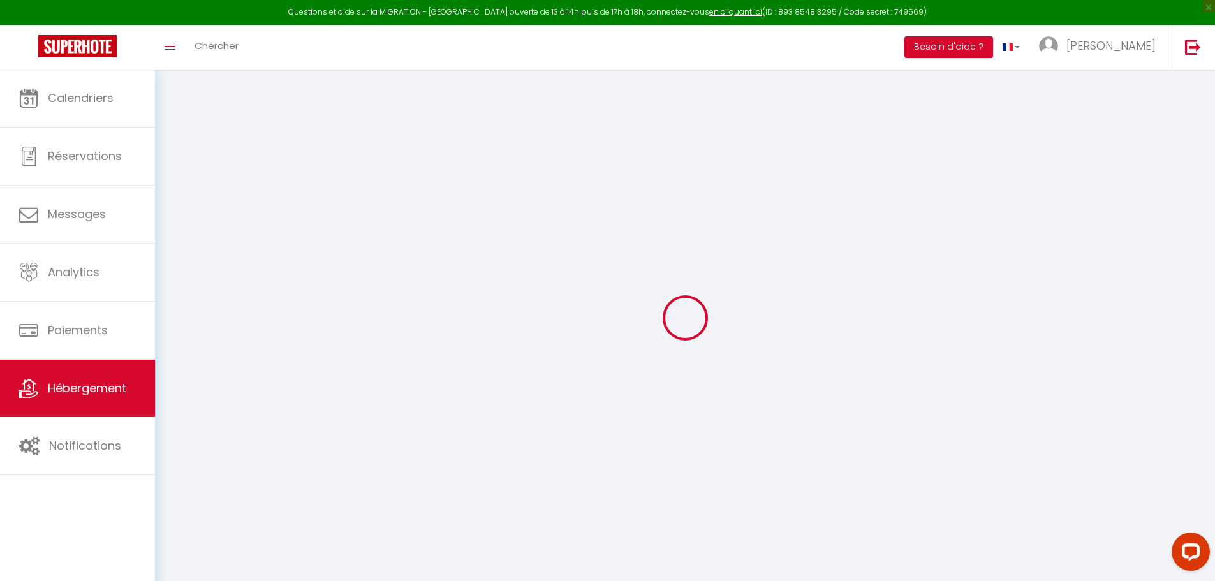
checkbox input "false"
select select
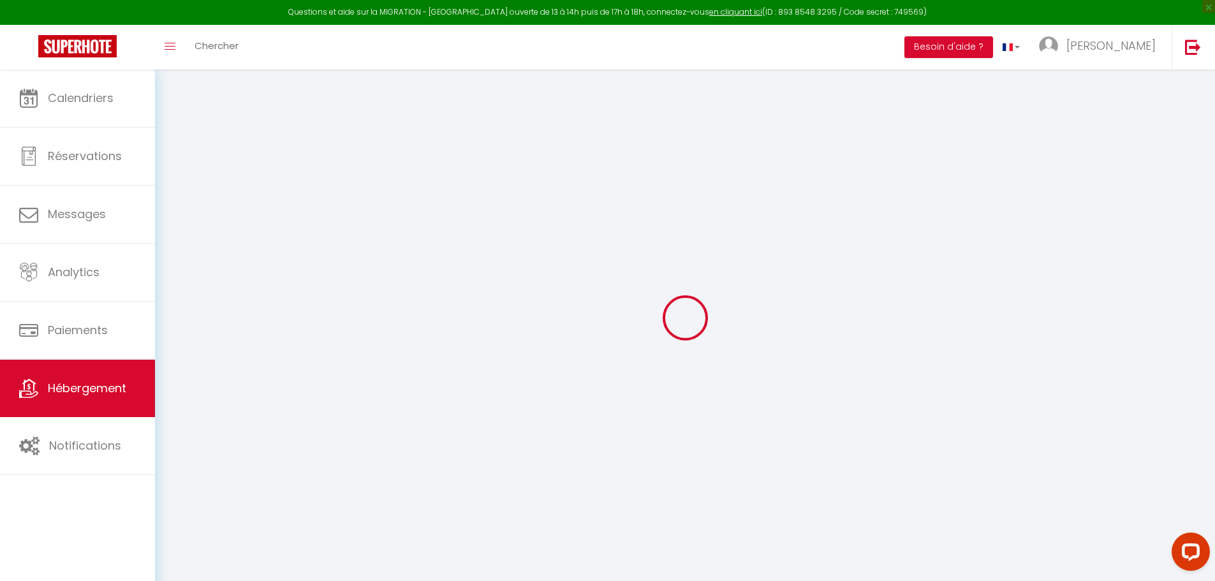
select select
checkbox input "false"
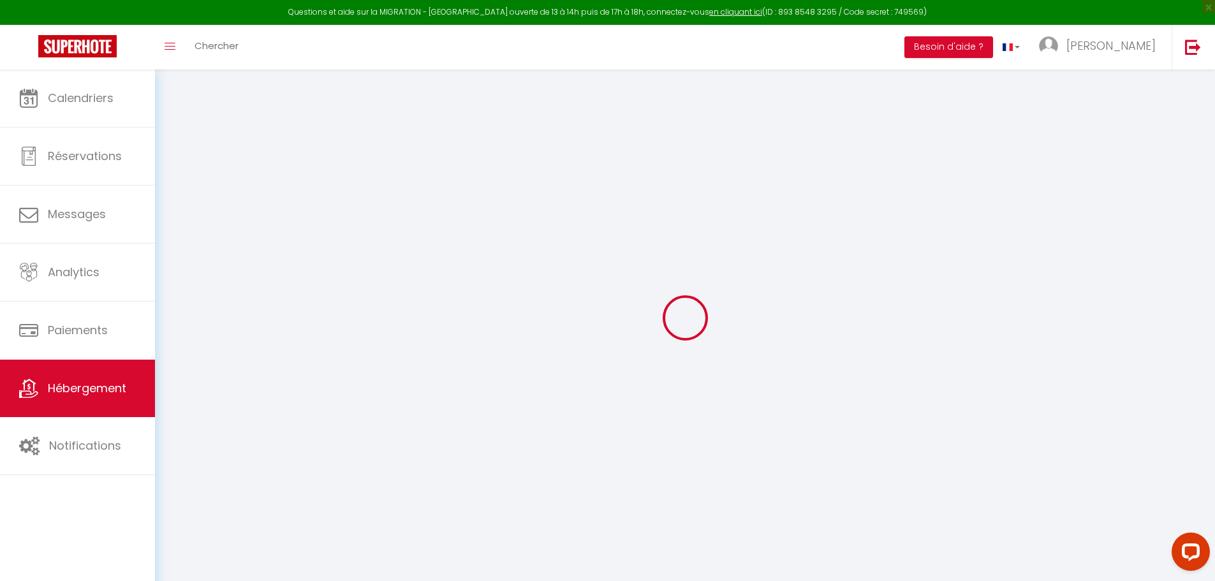
checkbox input "false"
select select "15:00"
select select "23:45"
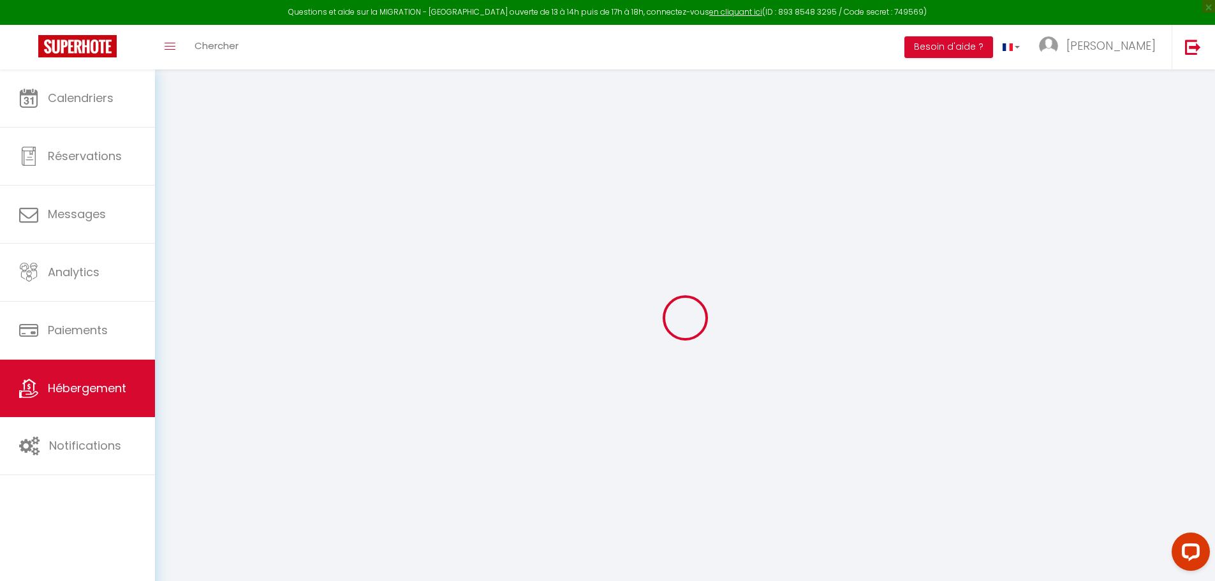
select select "10:00"
select select "15"
select select "21:00"
select select
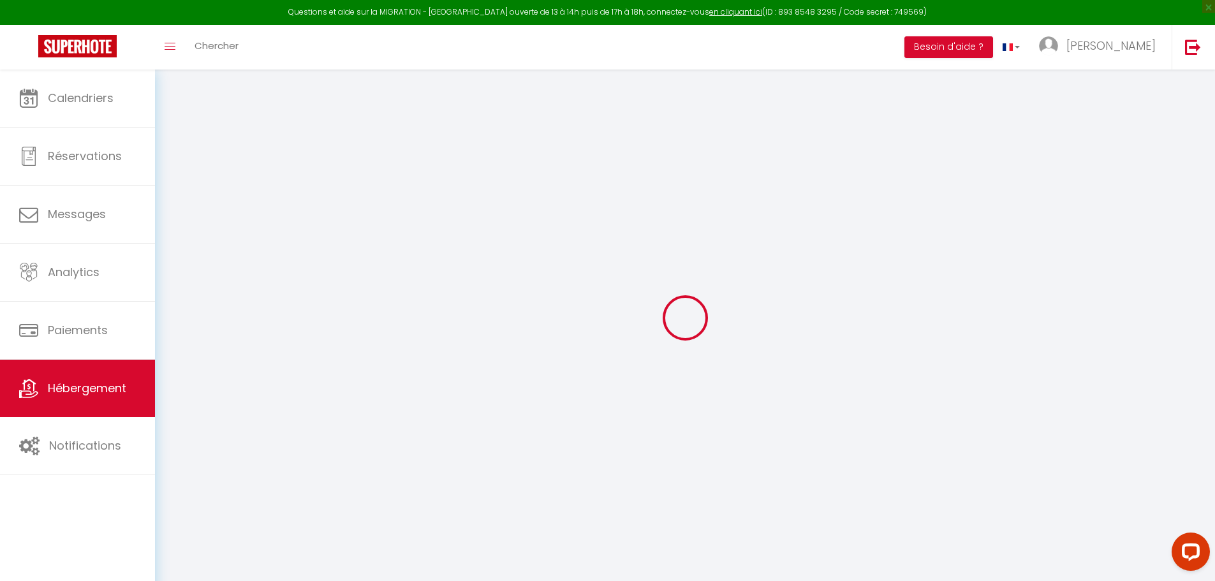
checkbox input "false"
select select
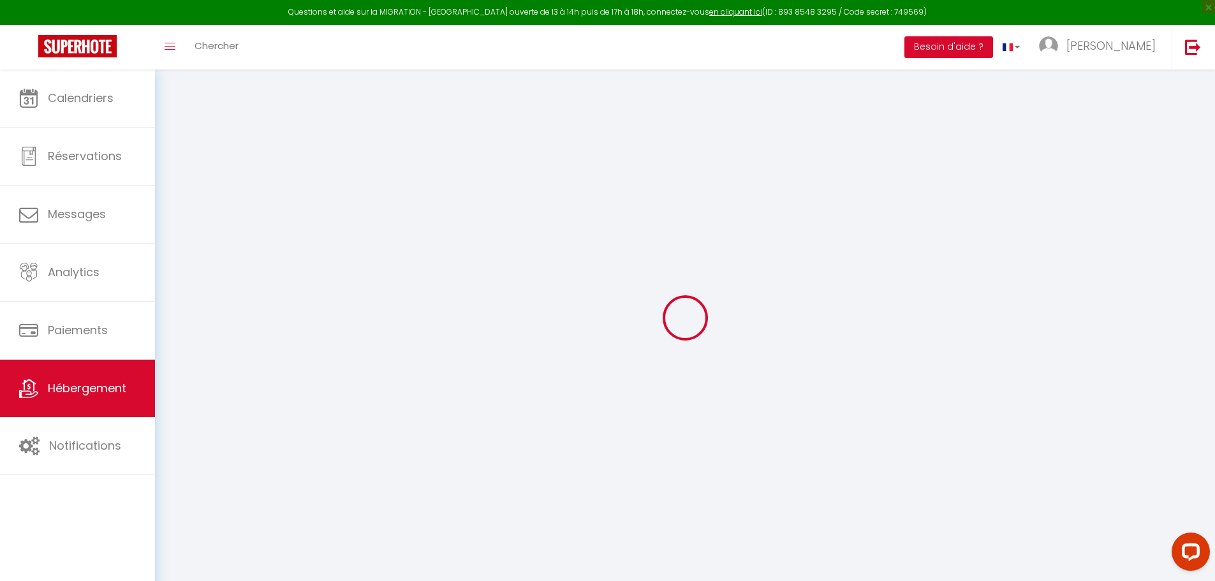
checkbox input "false"
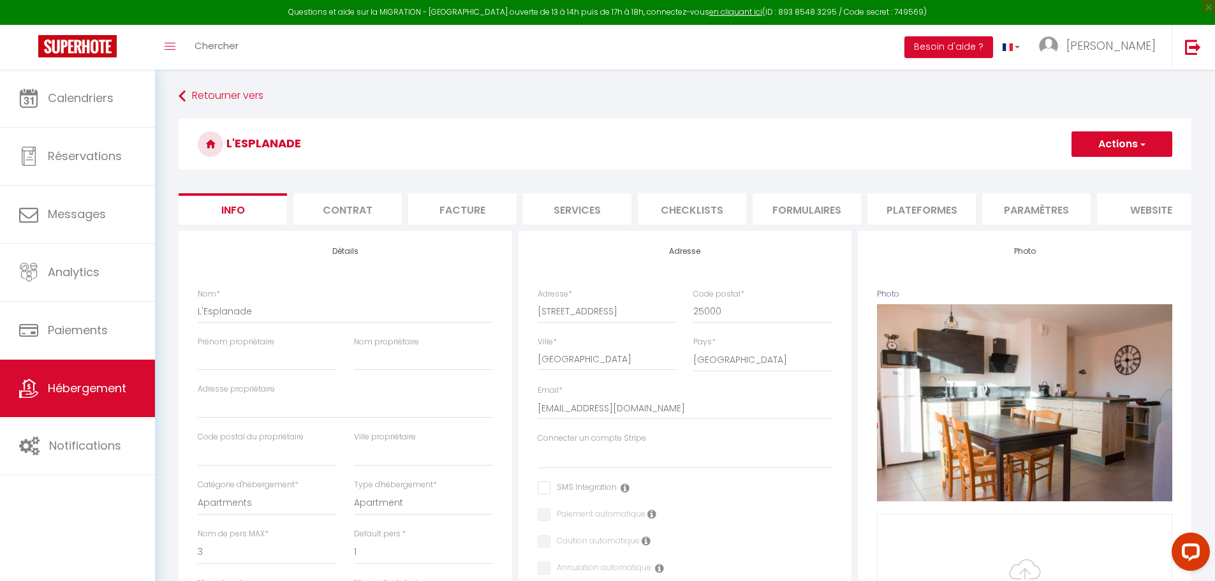
click at [923, 211] on li "Plateformes" at bounding box center [922, 208] width 108 height 31
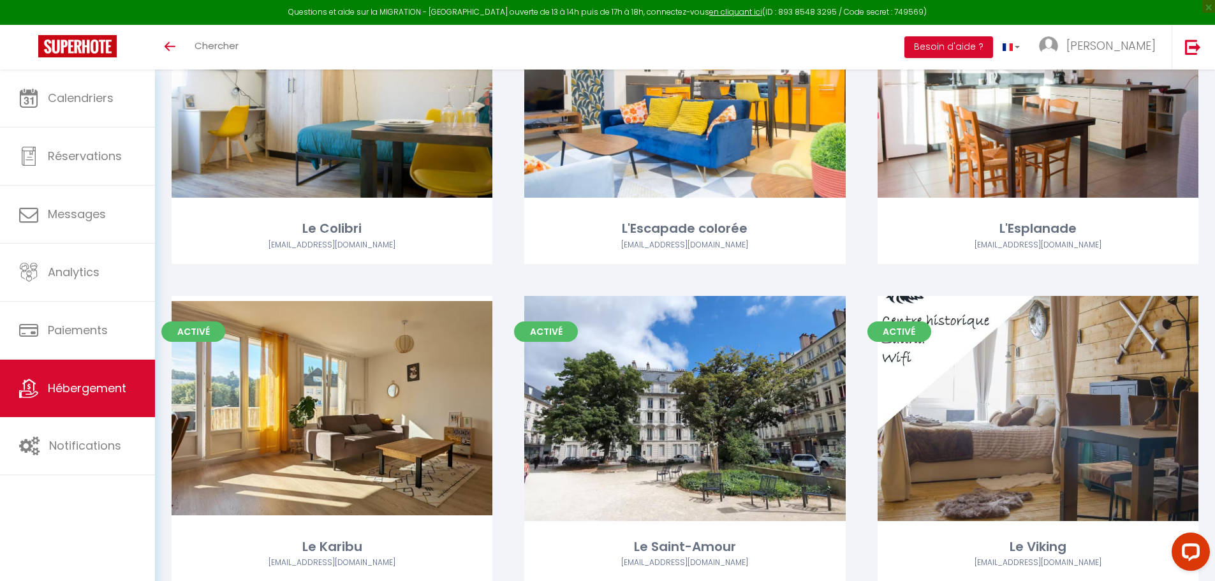
scroll to position [857, 0]
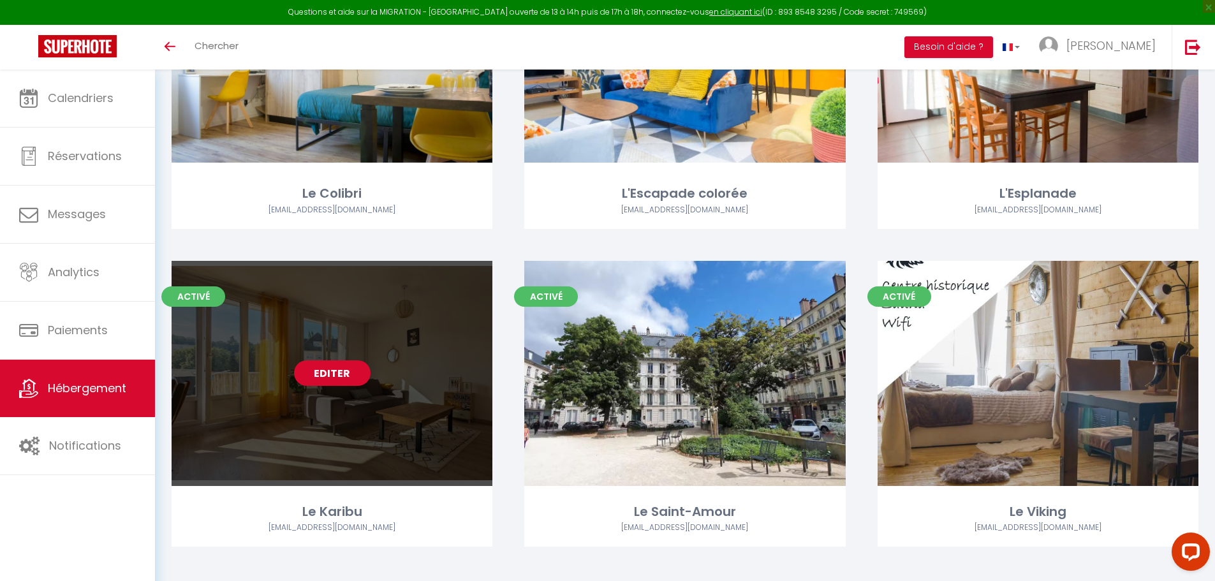
click at [330, 376] on link "Editer" at bounding box center [332, 373] width 77 height 26
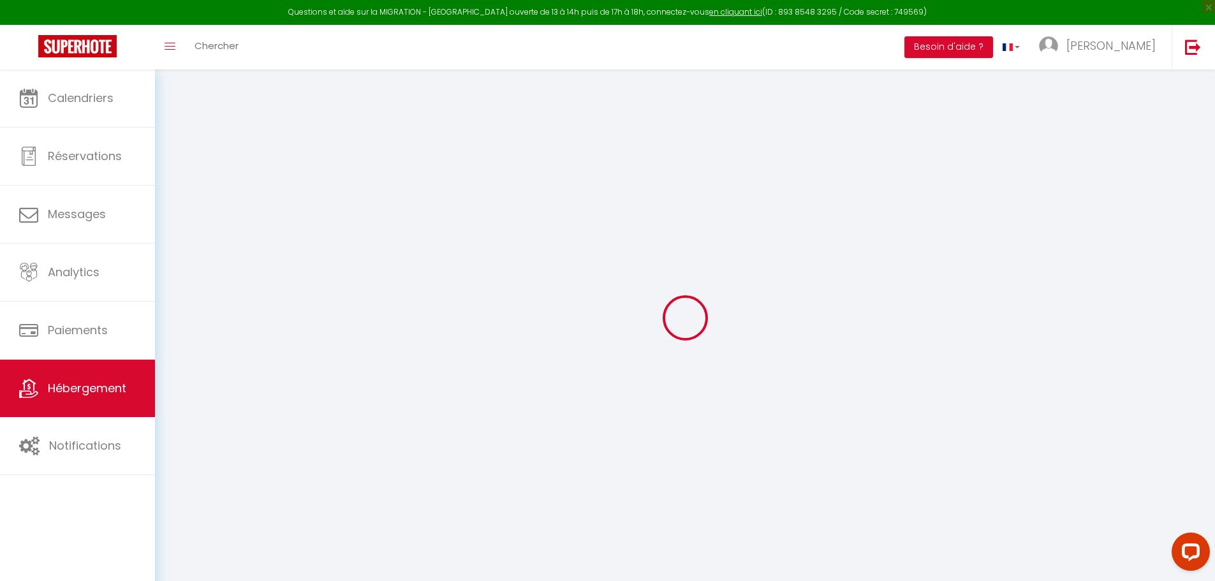
select select "15:00"
select select "23:45"
select select "10:00"
select select "15"
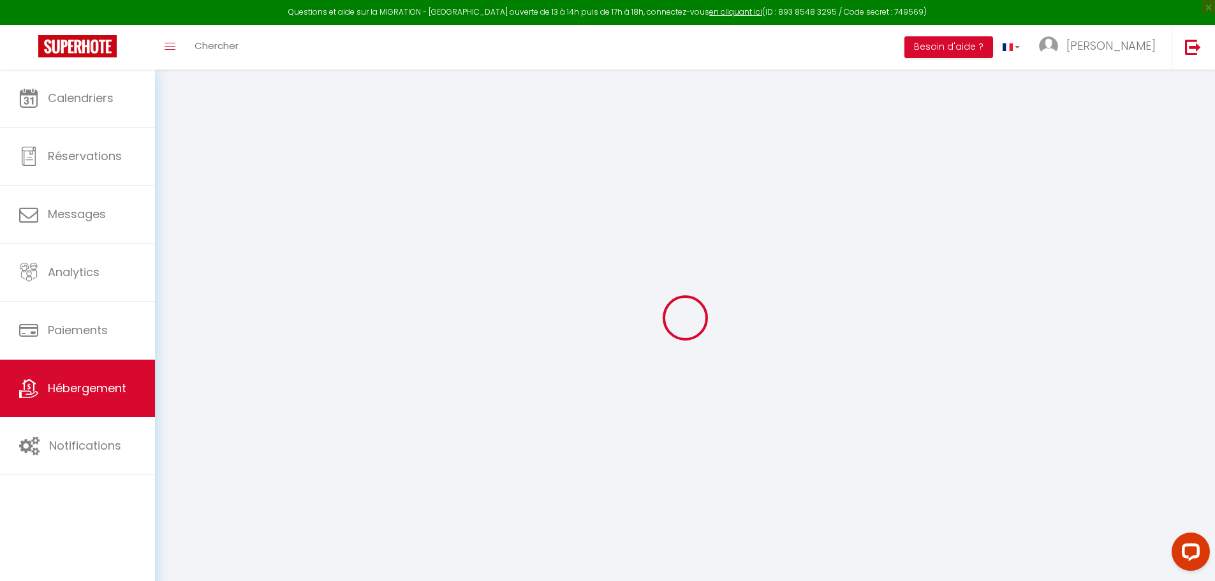
select select "21:00"
select select
select select "10746"
select select
checkbox input "false"
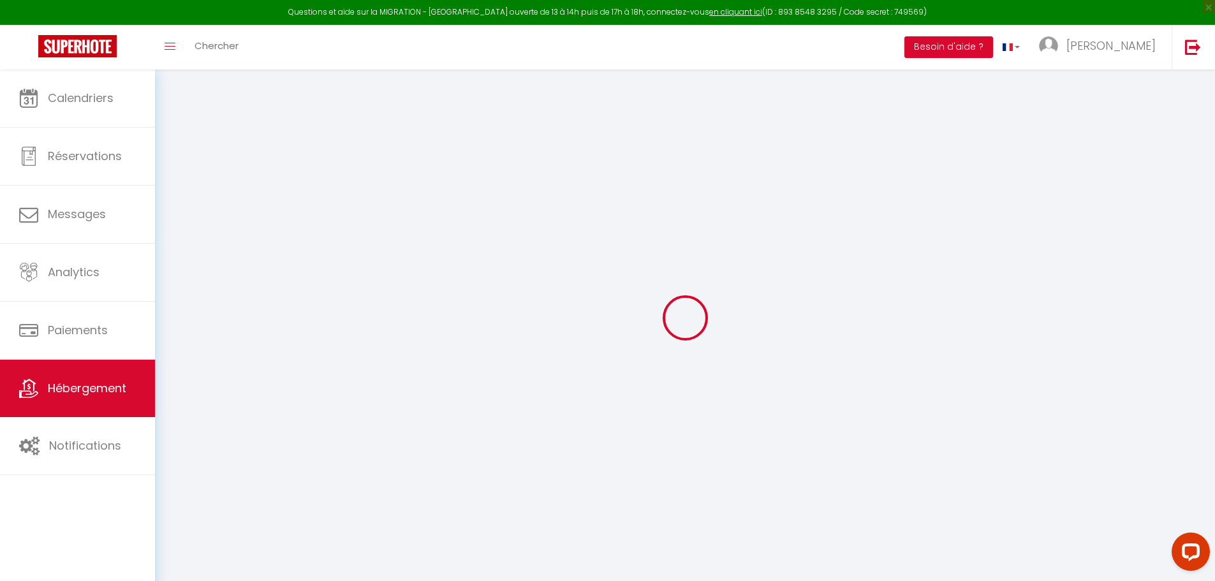
checkbox input "false"
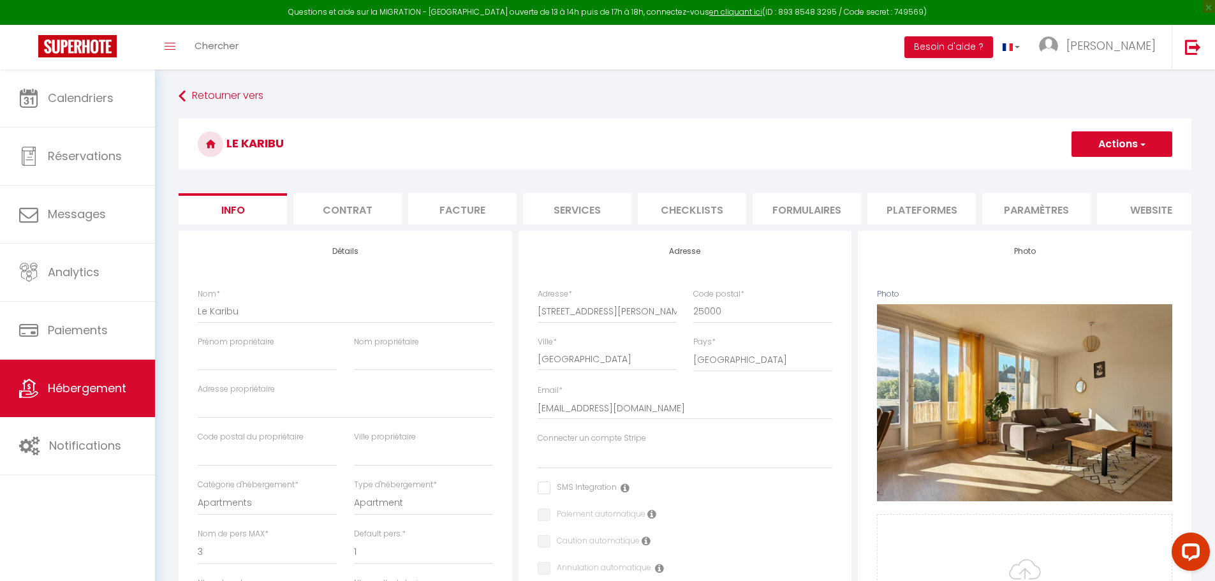
select select
checkbox input "false"
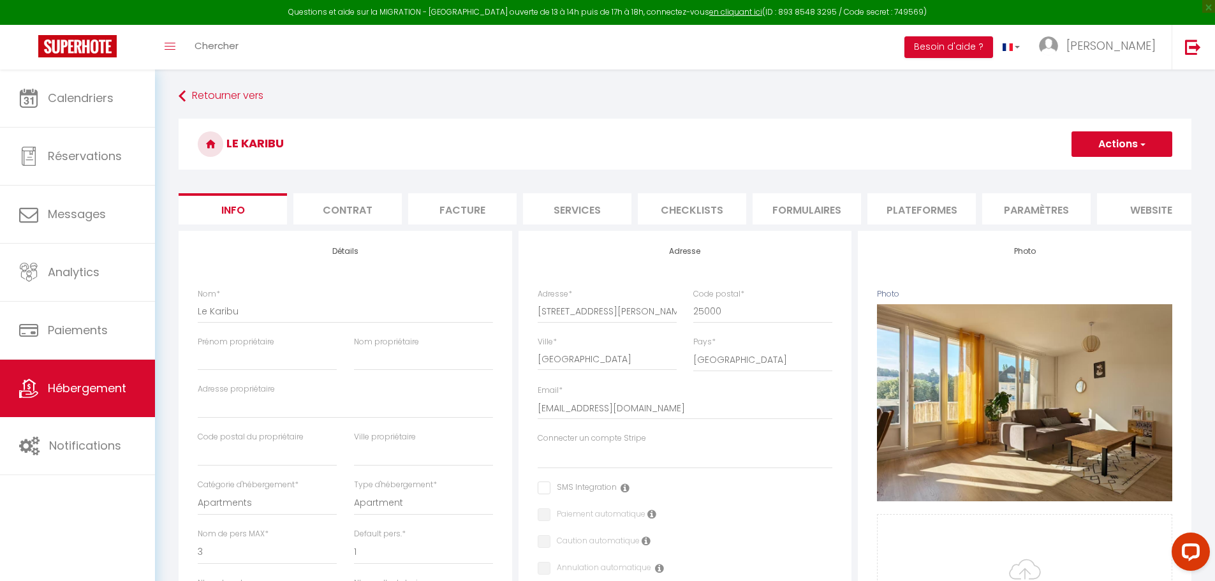
click at [924, 210] on li "Plateformes" at bounding box center [922, 208] width 108 height 31
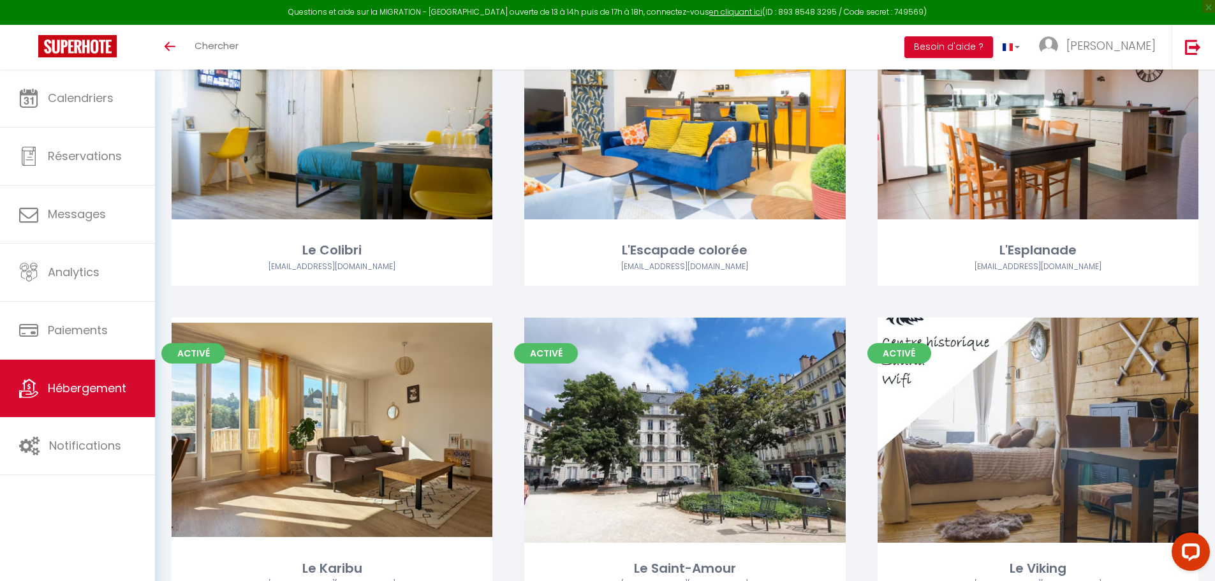
scroll to position [870, 0]
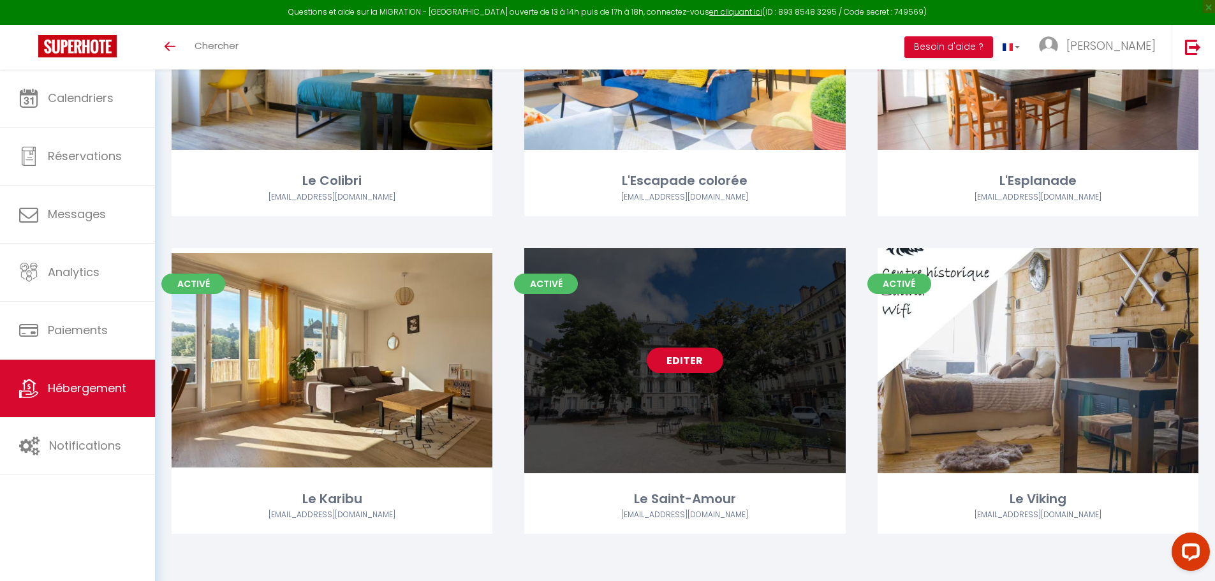
click at [678, 359] on link "Editer" at bounding box center [685, 361] width 77 height 26
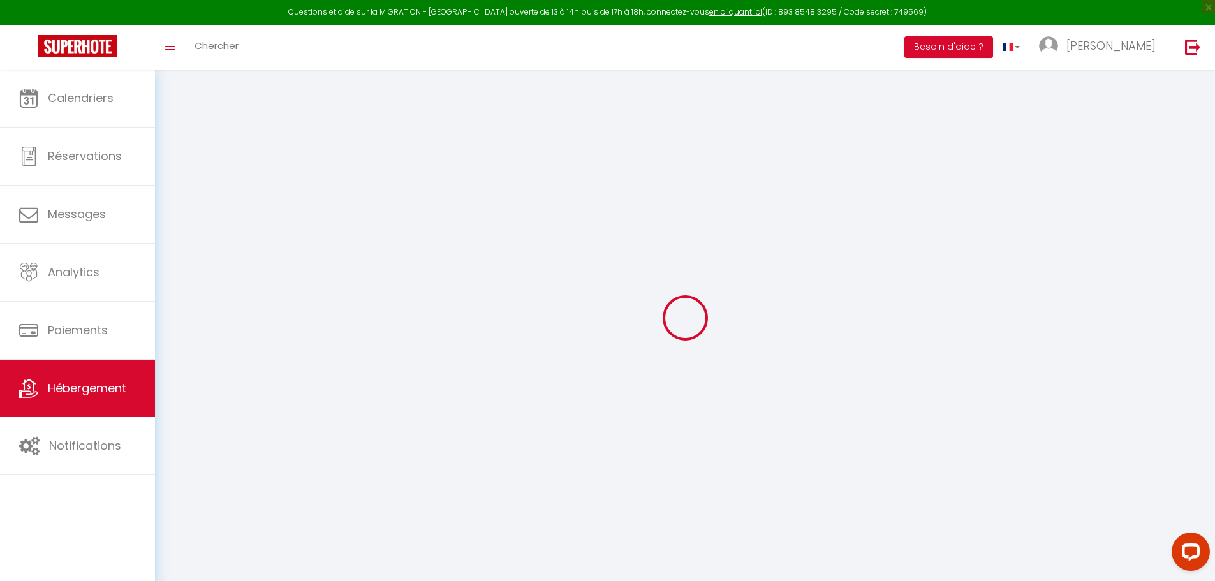
select select
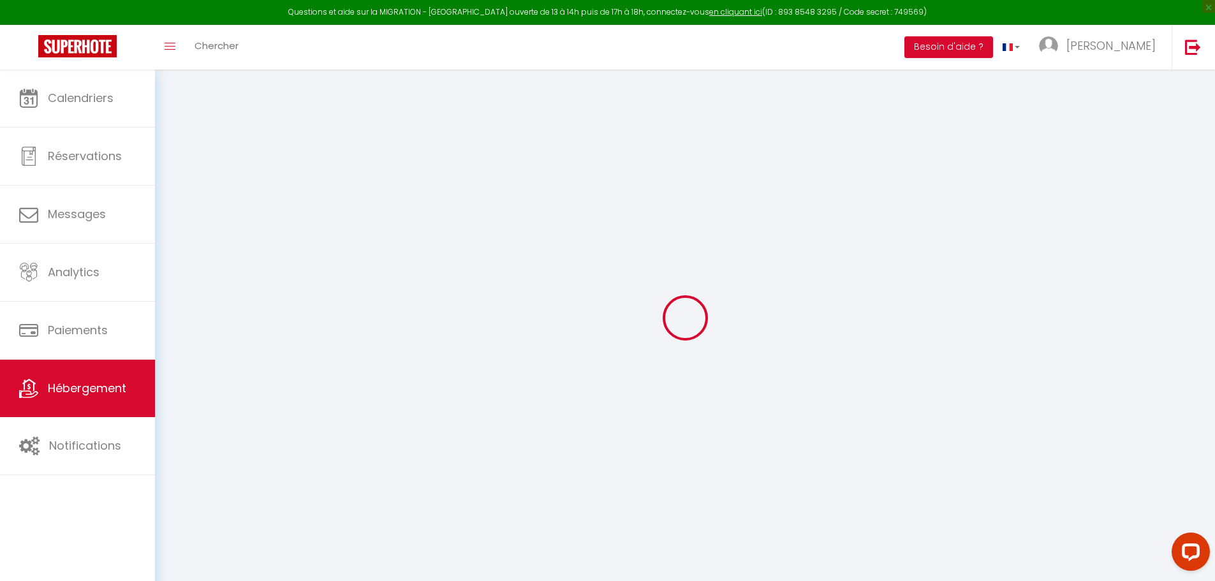
select select
checkbox input "false"
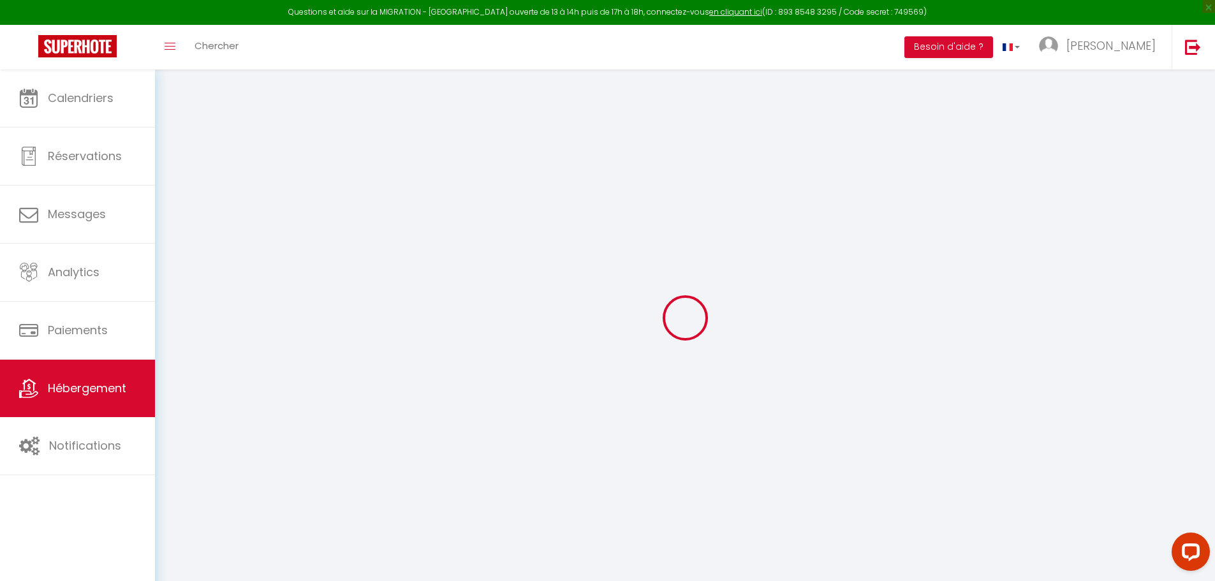
select select
type input "Le Saint-Amour"
select select "1"
select select "2"
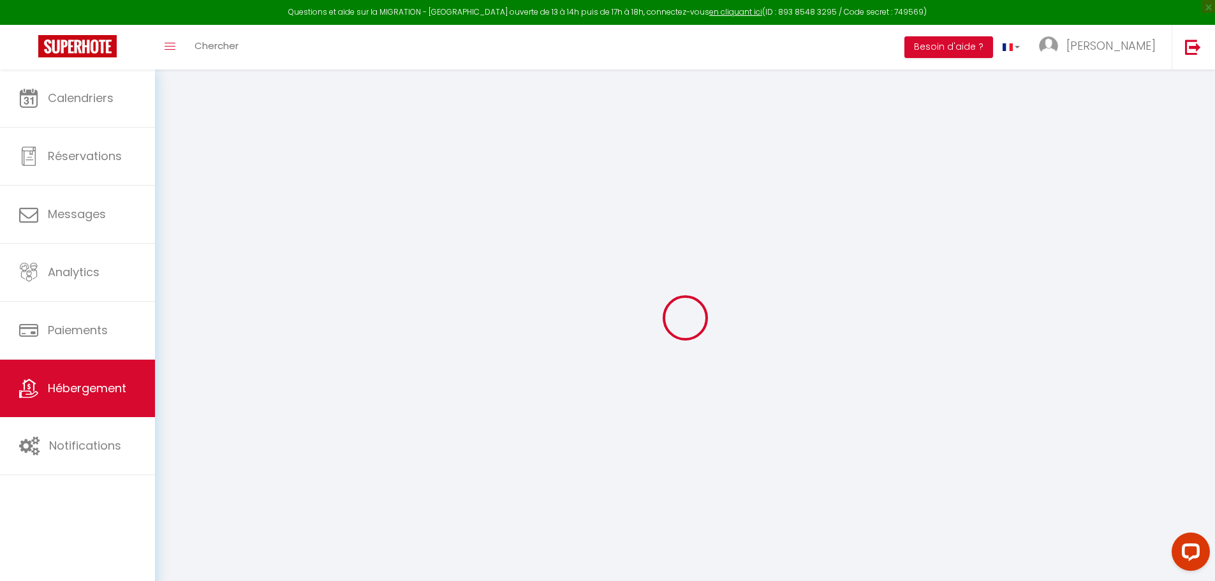
type input "105"
type input "49"
type input "5.5"
type input "100"
type input "300"
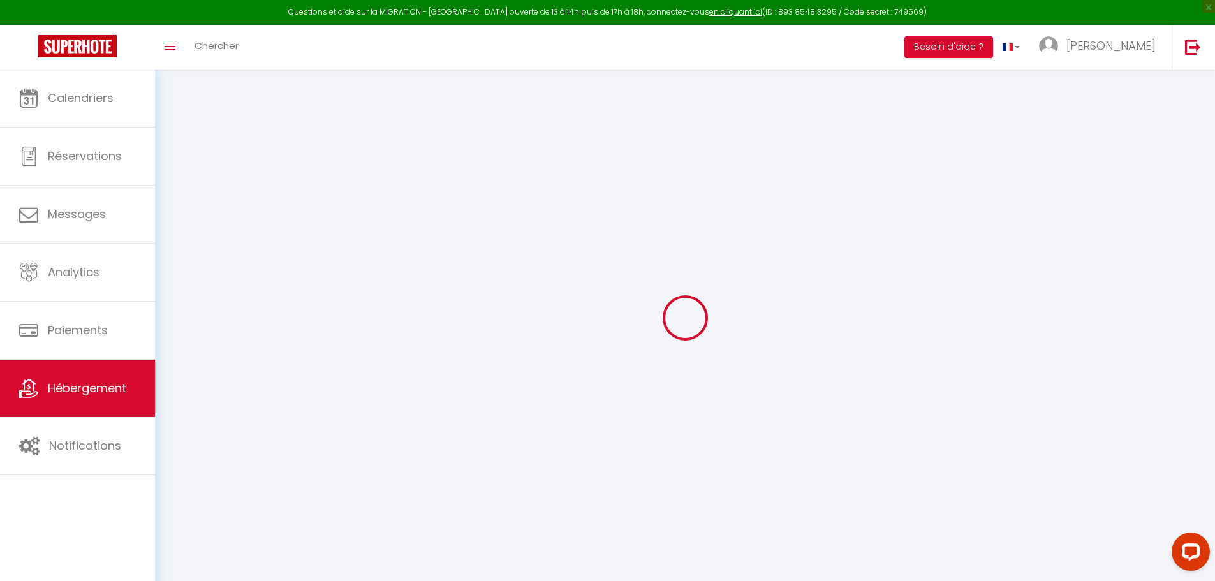
select select
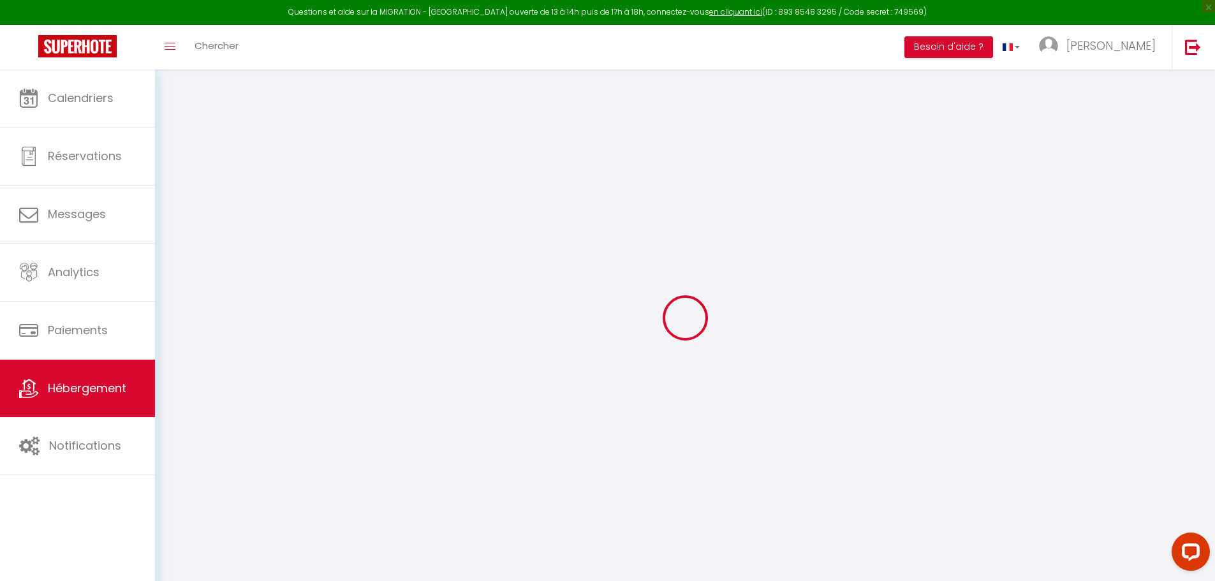
select select
type input "10 square Saint-AMour"
type input "25000"
type input "[GEOGRAPHIC_DATA]"
type input "[EMAIL_ADDRESS][DOMAIN_NAME]"
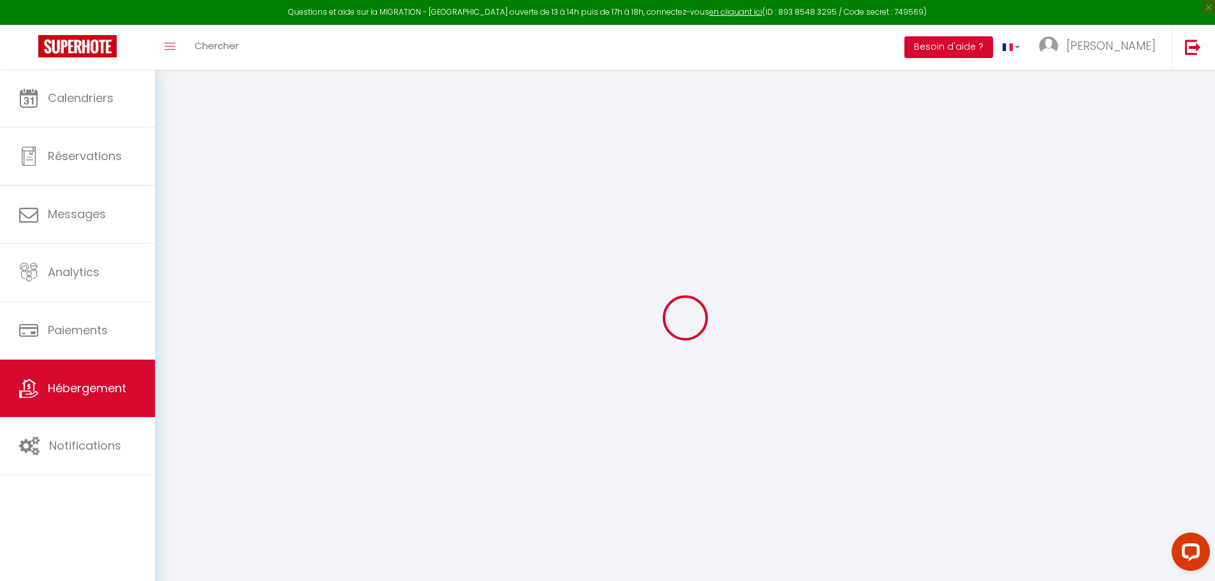
select select
checkbox input "false"
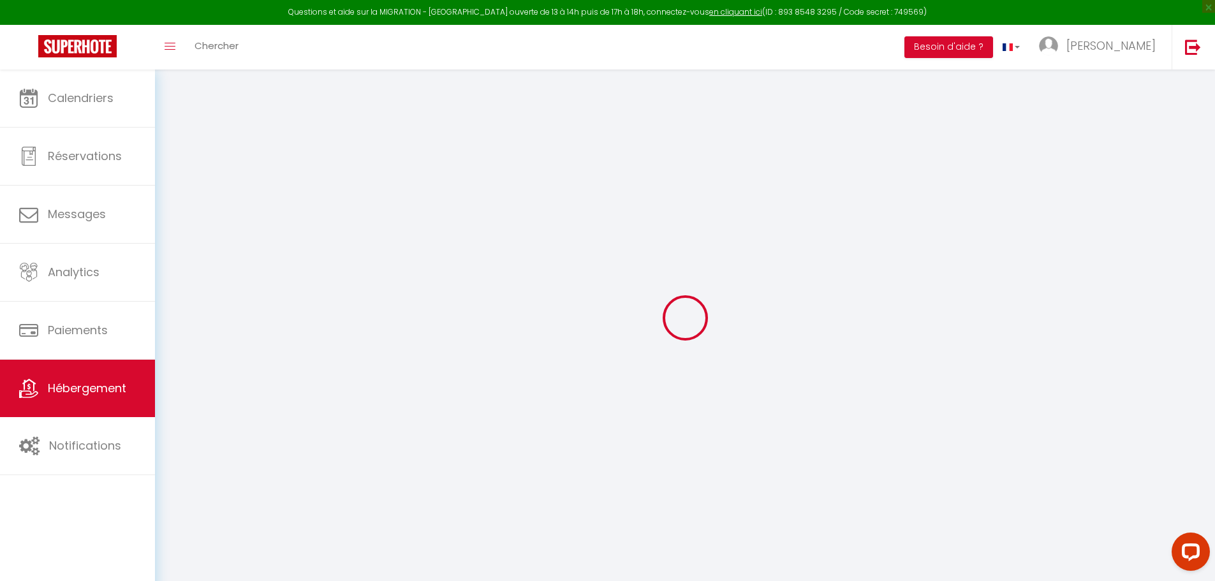
radio input "true"
type input "0"
select select "37453"
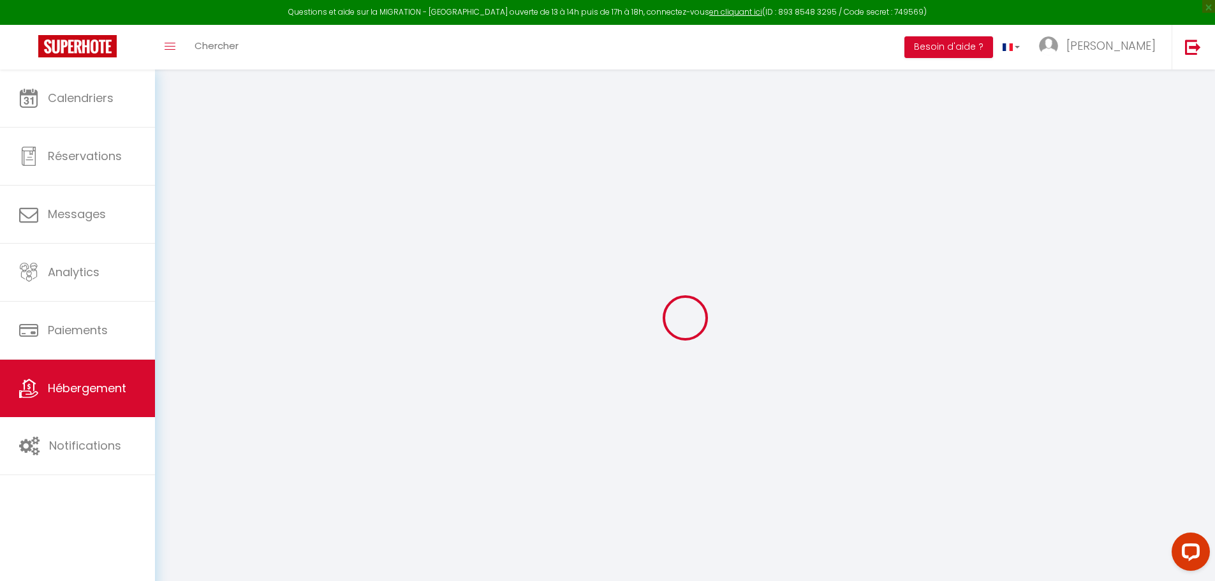
select select
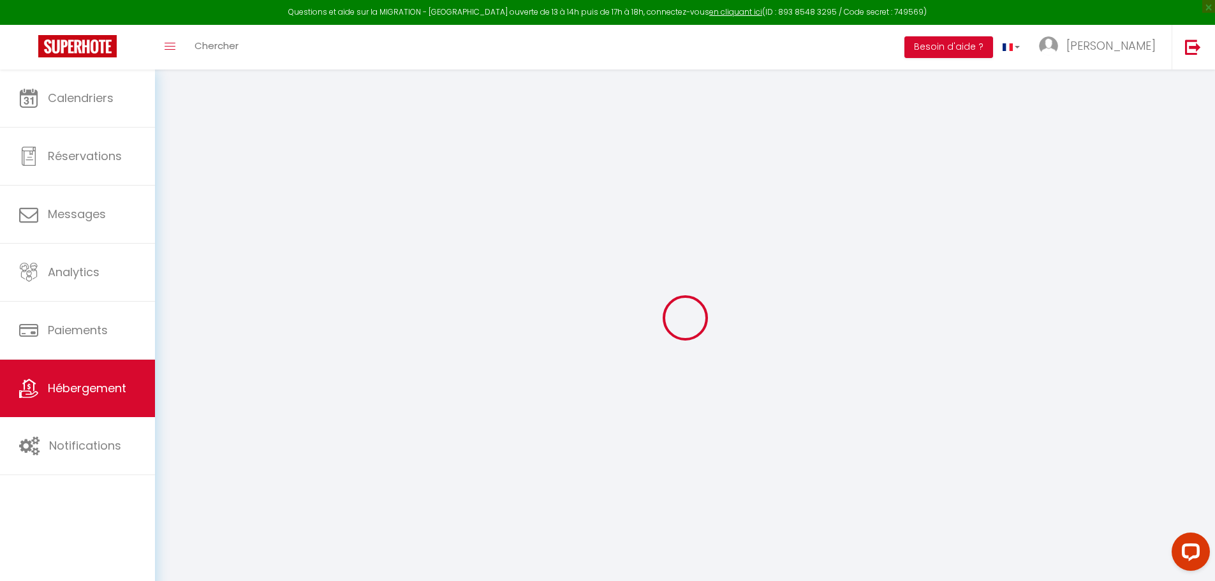
select select
checkbox input "false"
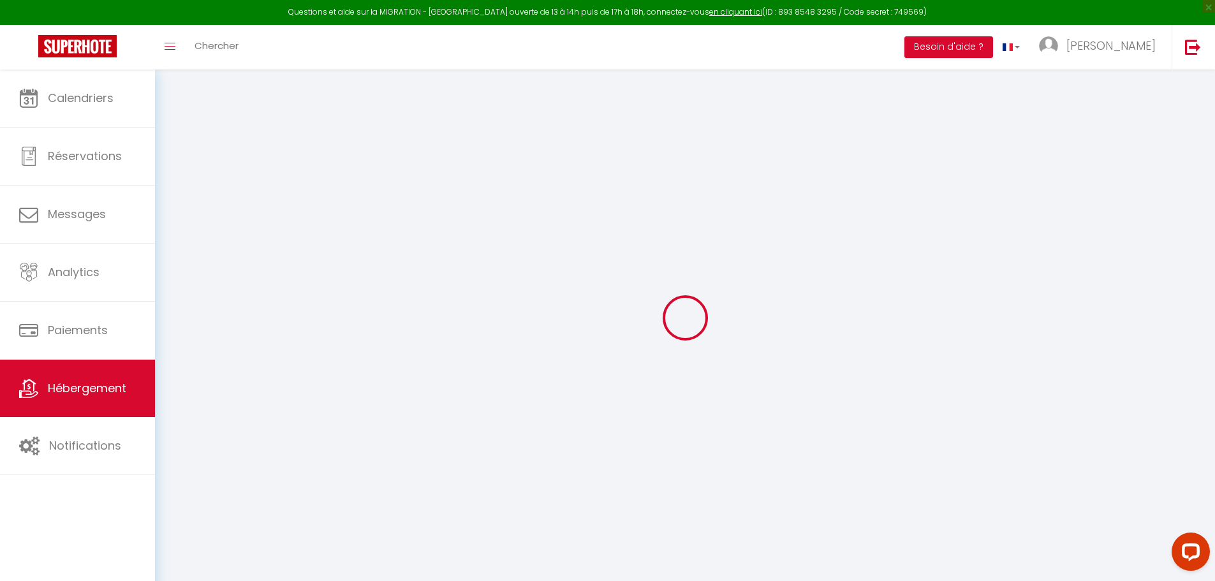
checkbox input "false"
select select
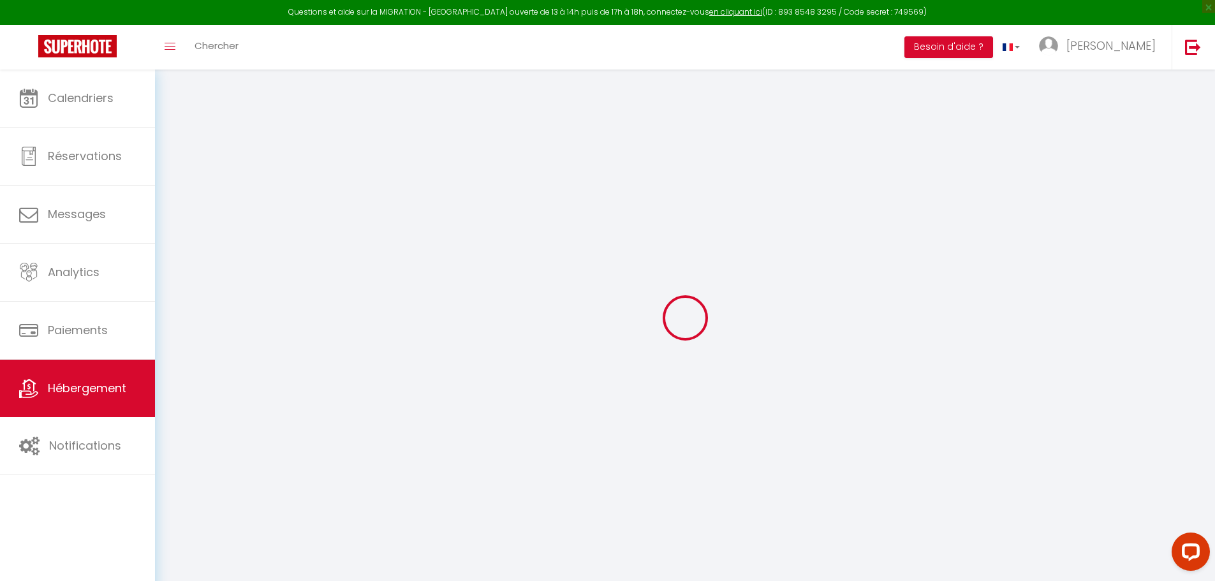
select select
checkbox input "false"
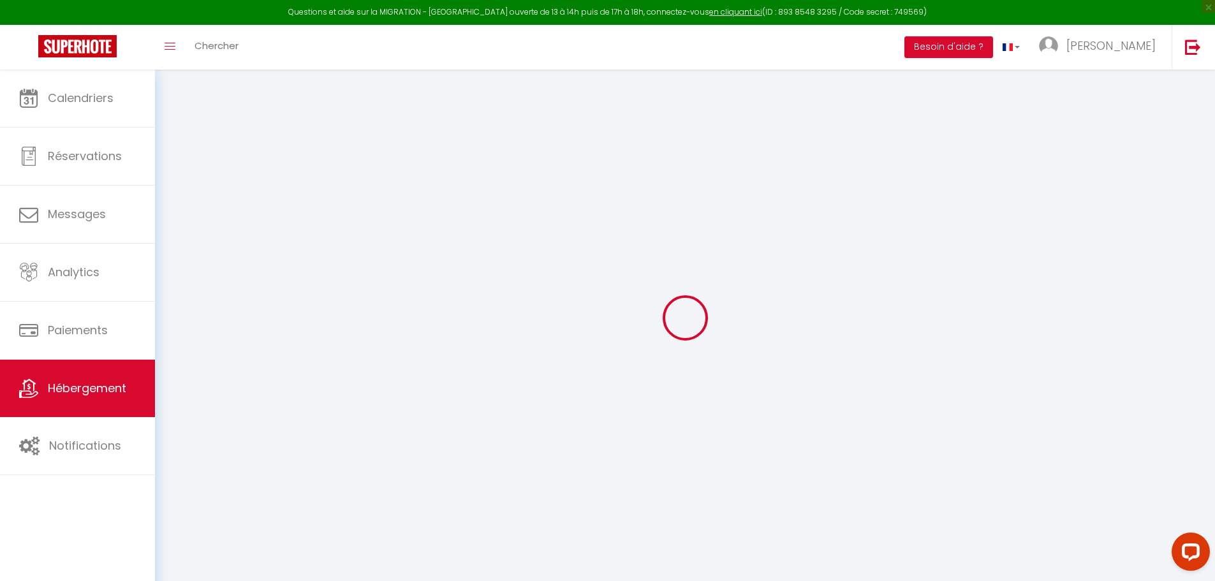
checkbox input "false"
select select
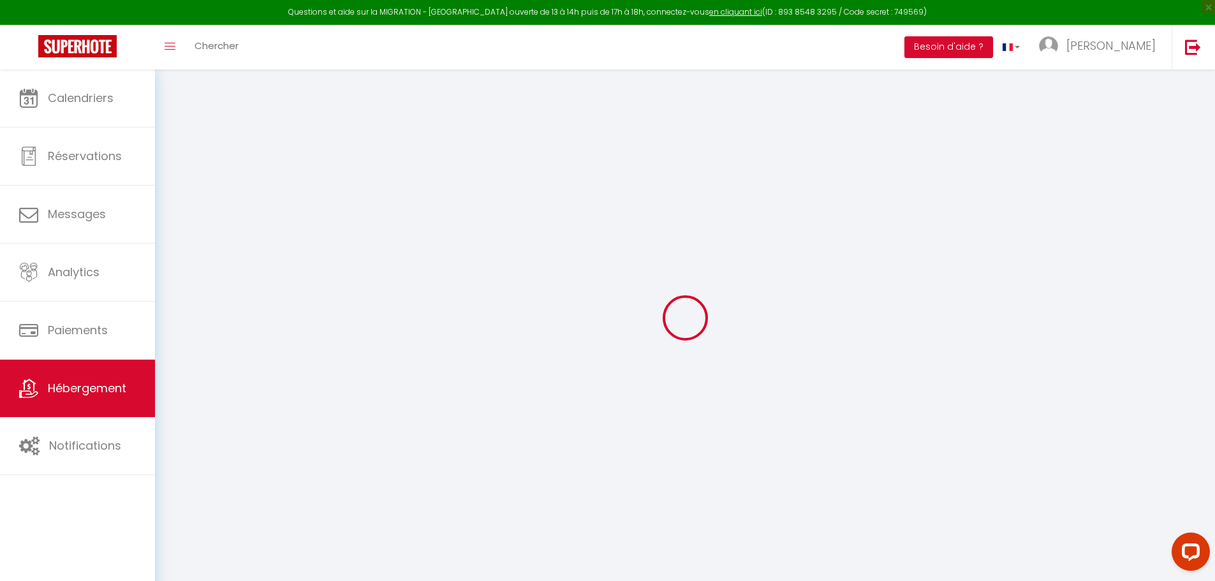
select select
checkbox input "false"
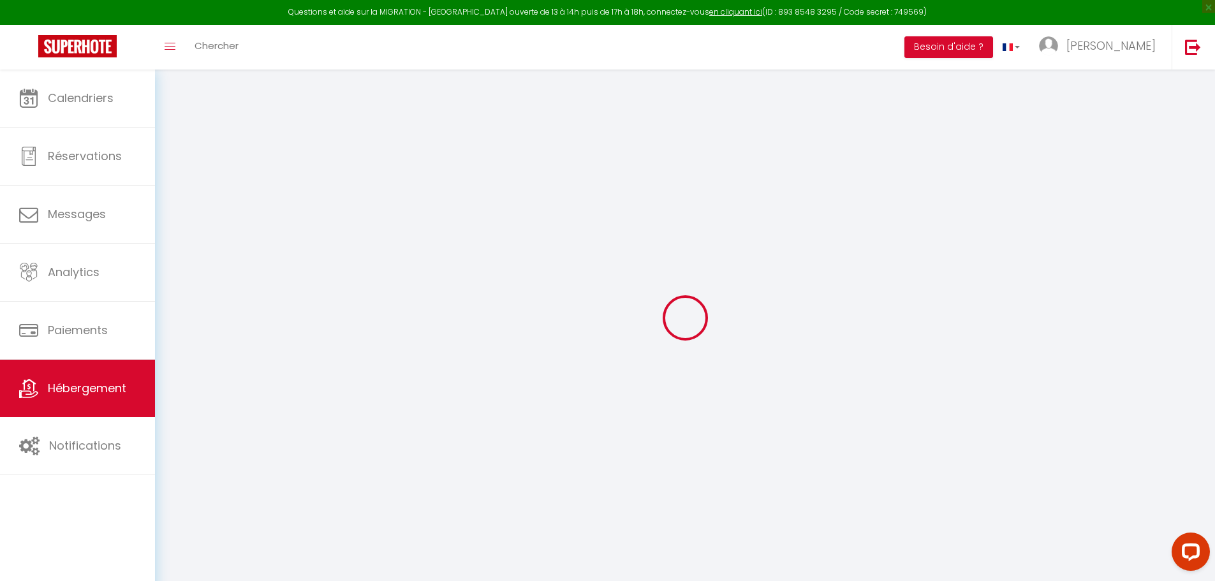
checkbox input "false"
select select
checkbox input "false"
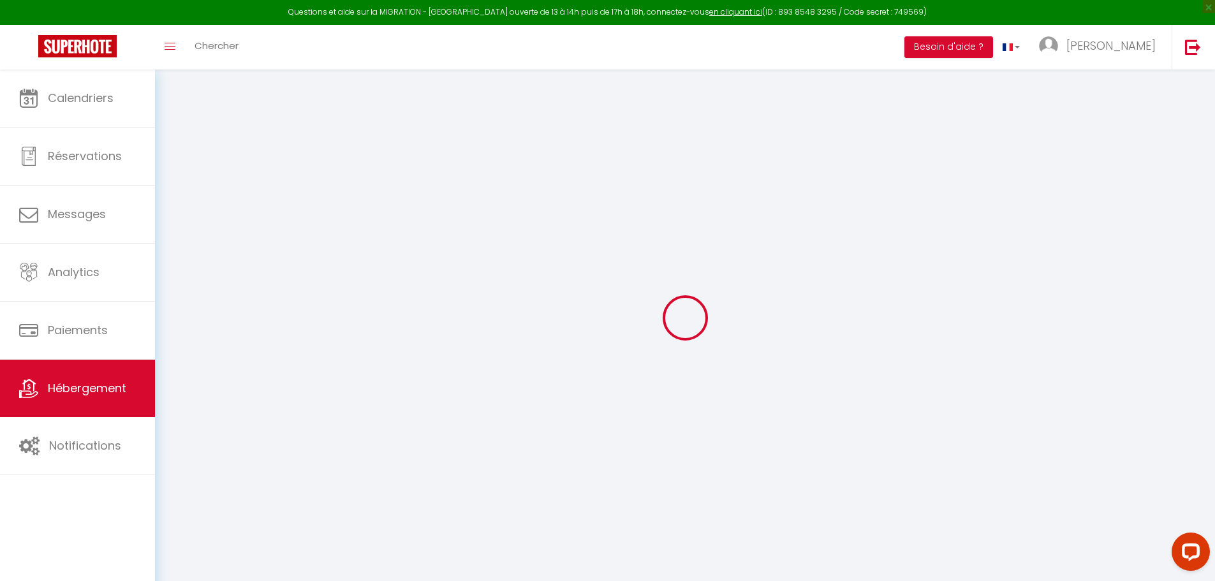
checkbox input "false"
select select
checkbox input "false"
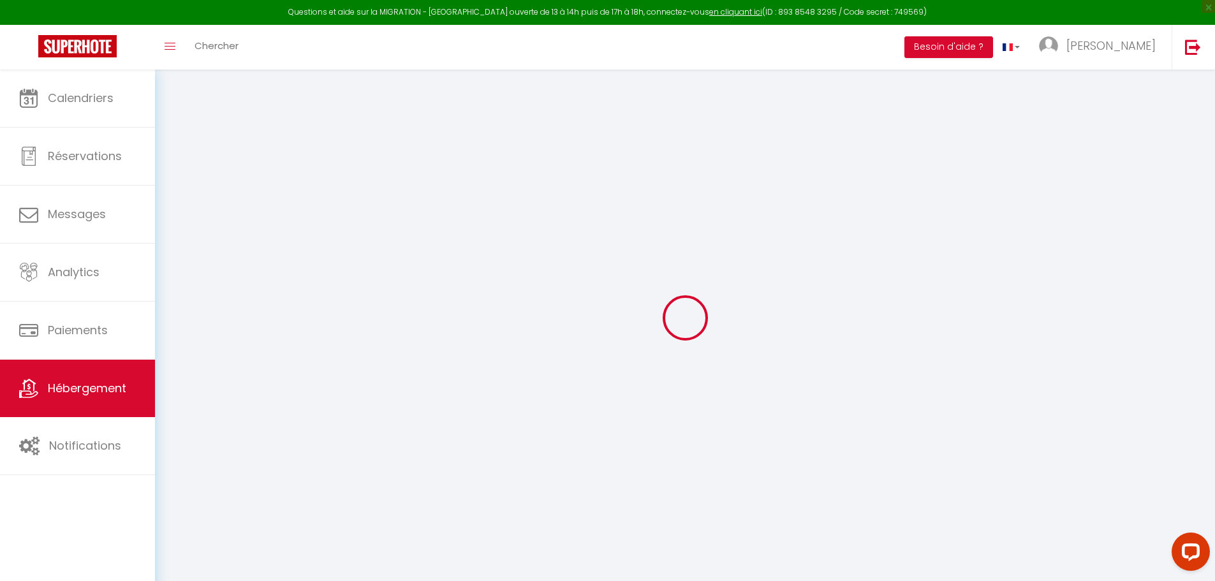
checkbox input "false"
select select "15:00"
select select "23:45"
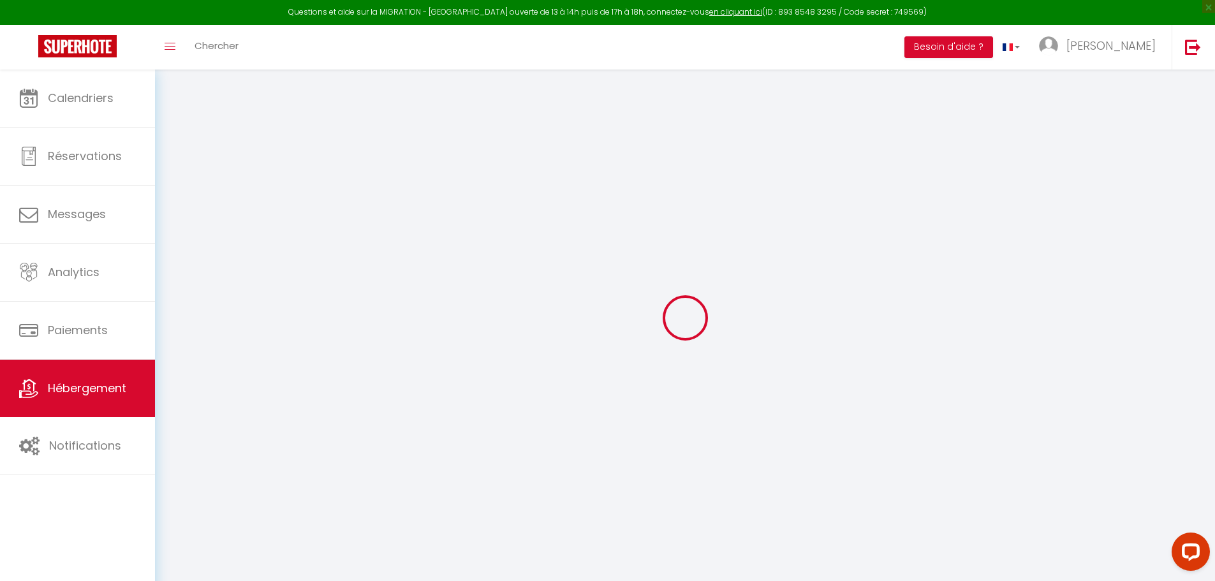
select select "10:00"
select select "15"
select select "21:00"
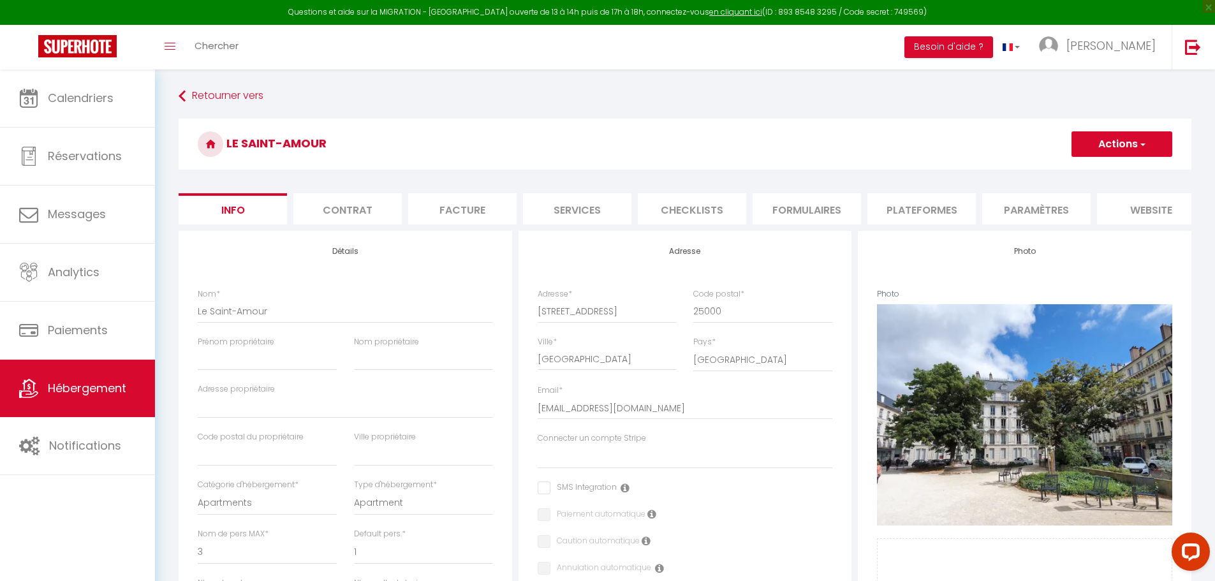
click at [917, 205] on li "Plateformes" at bounding box center [922, 208] width 108 height 31
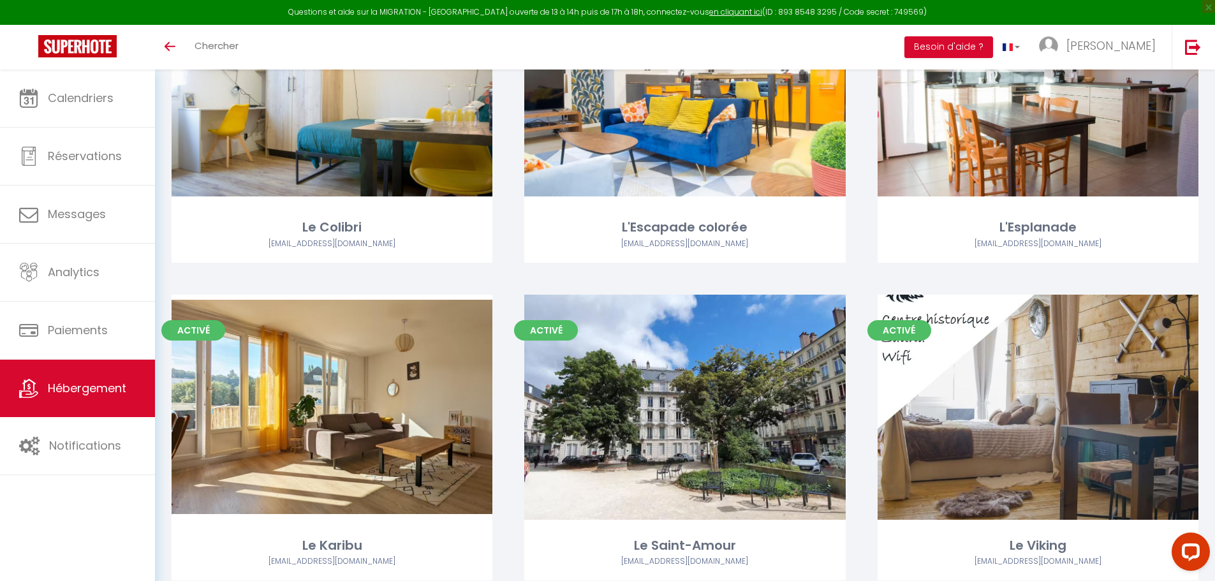
scroll to position [870, 0]
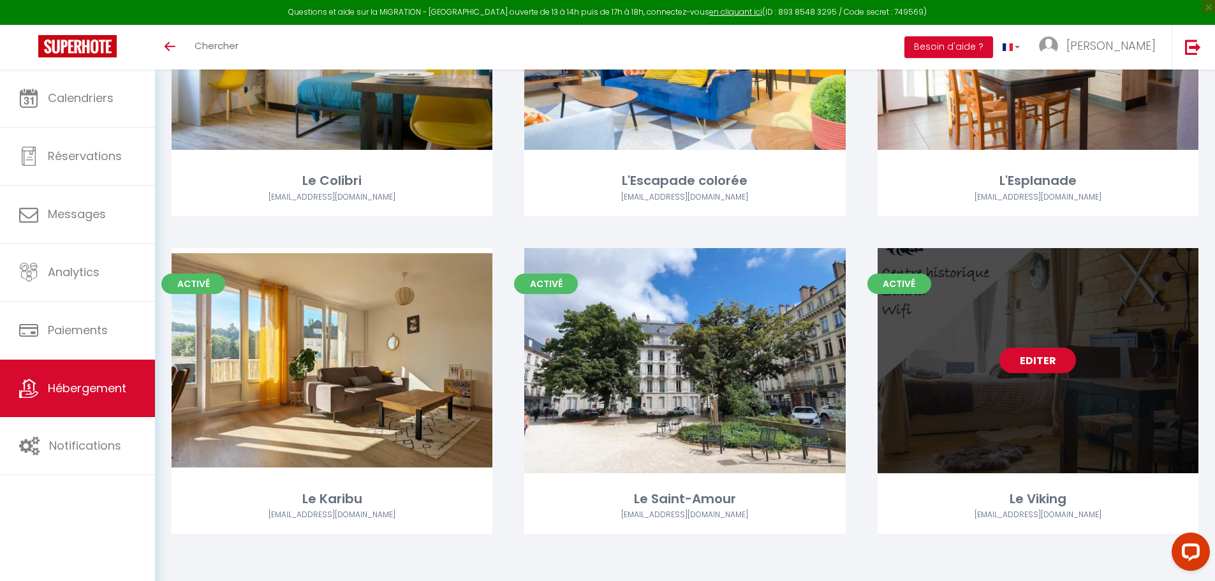
click at [1044, 354] on link "Editer" at bounding box center [1038, 361] width 77 height 26
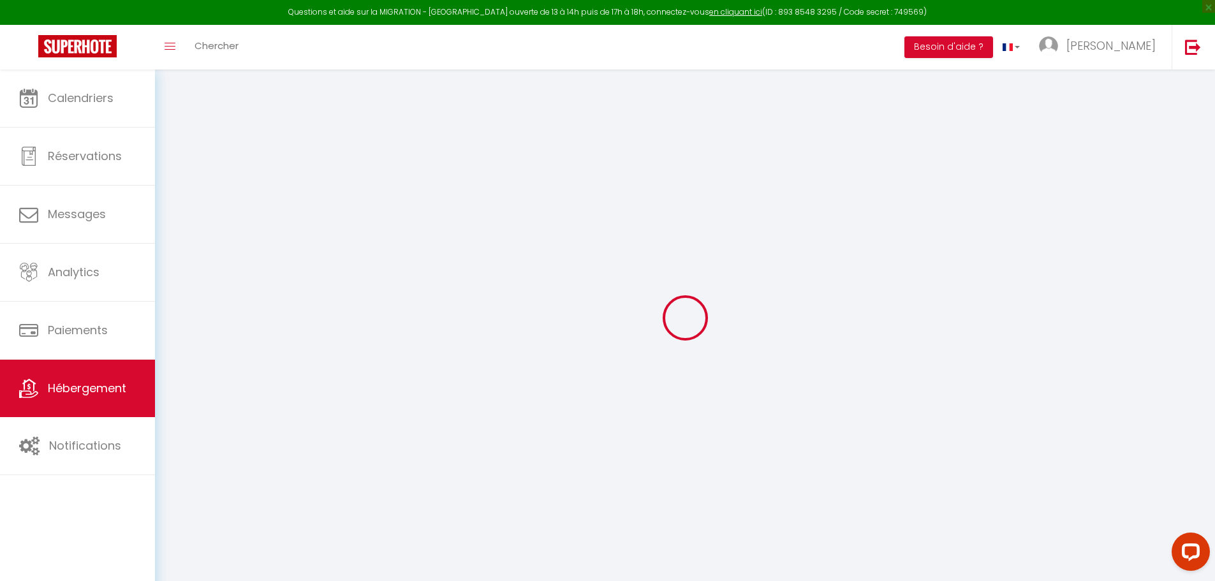
select select
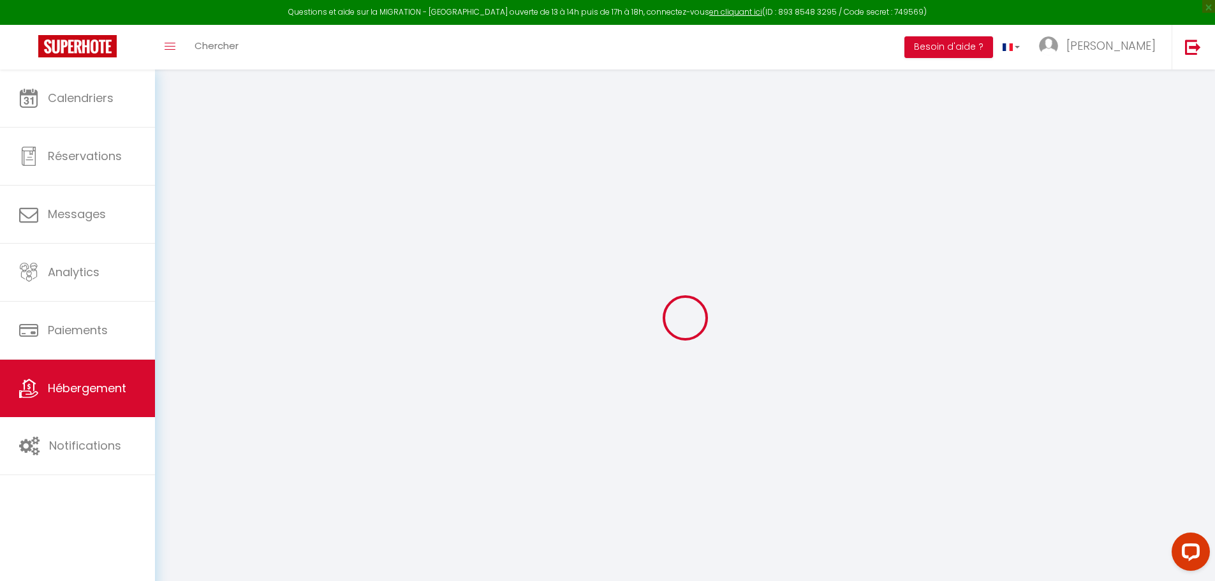
select select
checkbox input "false"
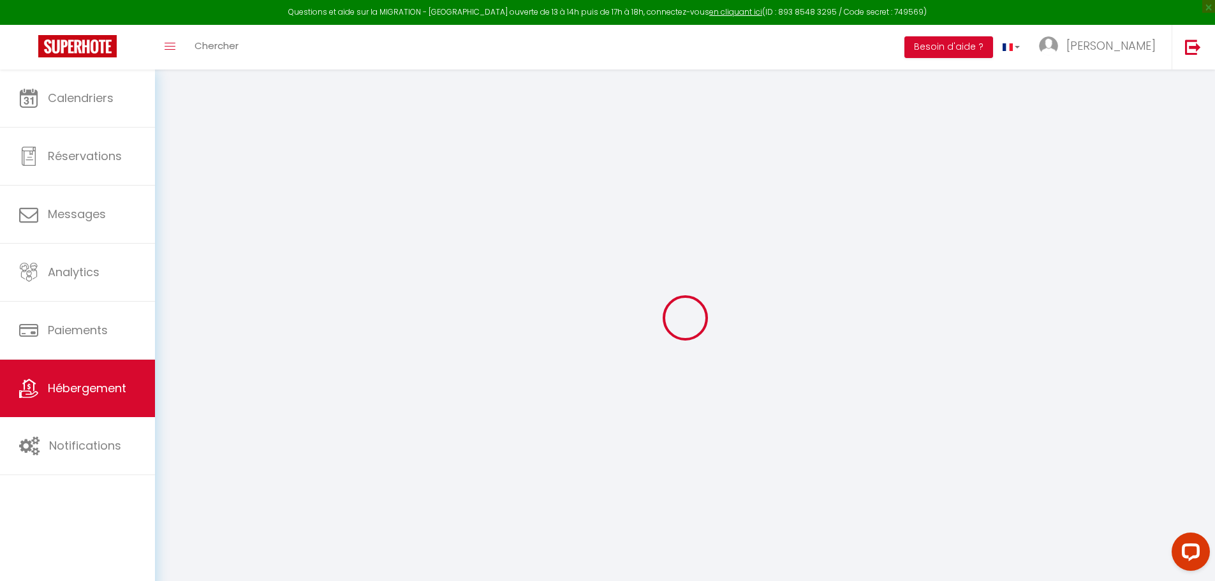
select select
type input "Le Viking"
select select "2"
select select "1"
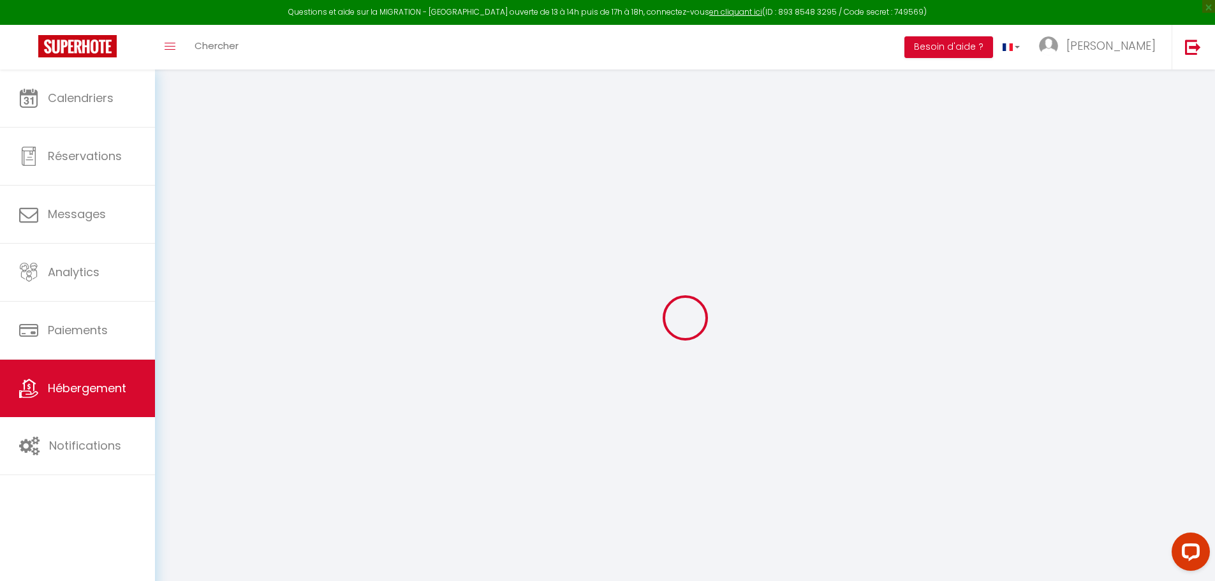
type input "86"
type input "30"
type input "5.5"
type input "100"
type input "300"
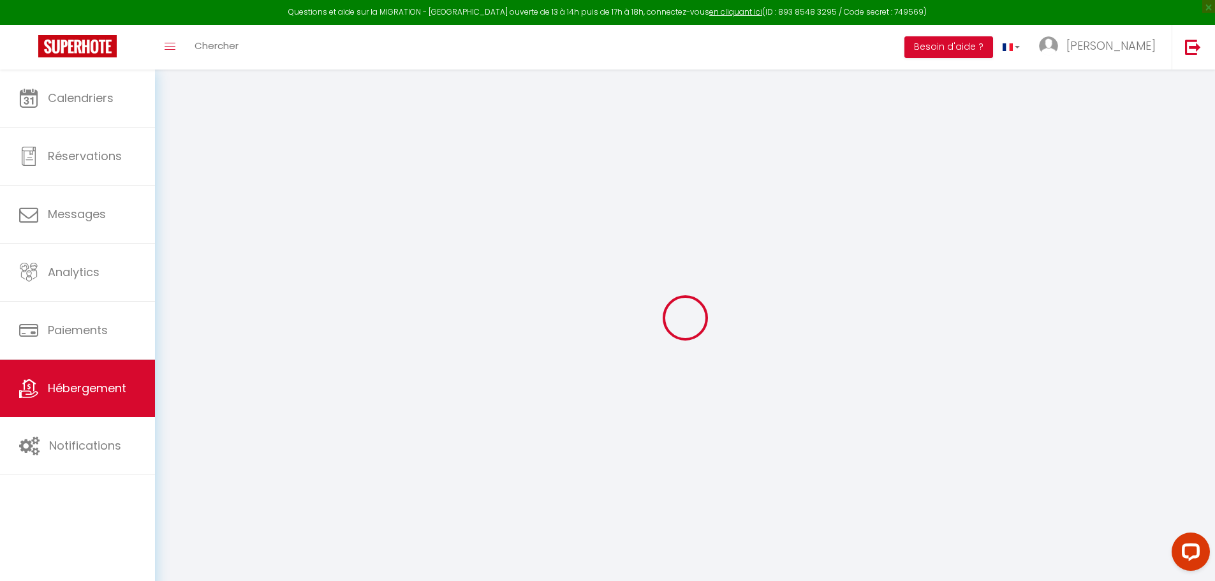
select select
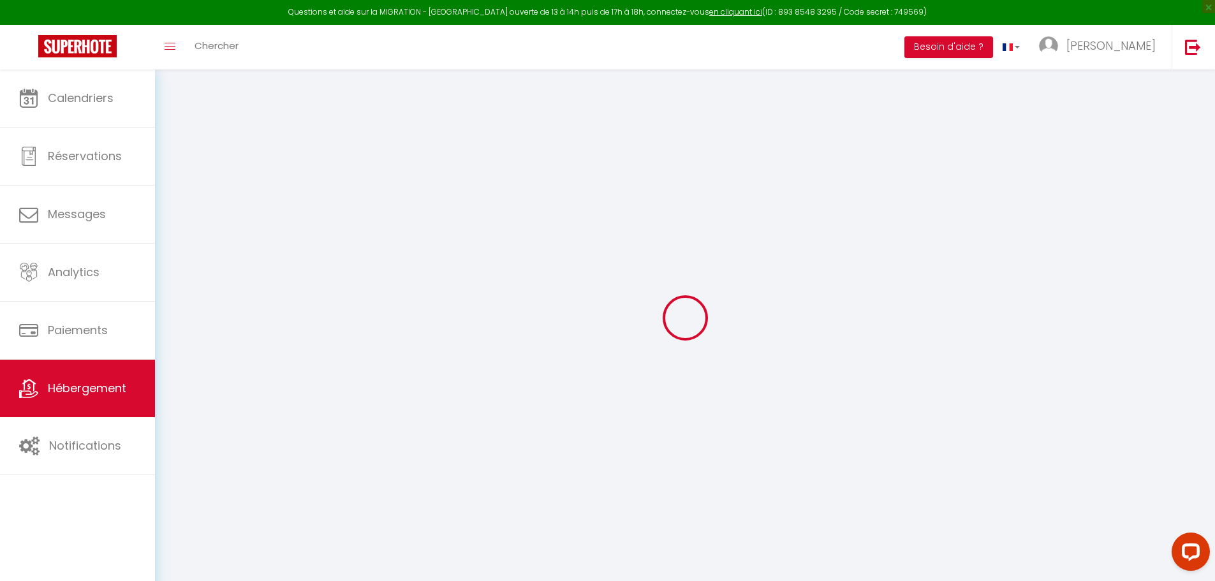
type input "[STREET_ADDRESS]"
type input "25000"
type input "[GEOGRAPHIC_DATA]"
type input "[EMAIL_ADDRESS][DOMAIN_NAME]"
select select
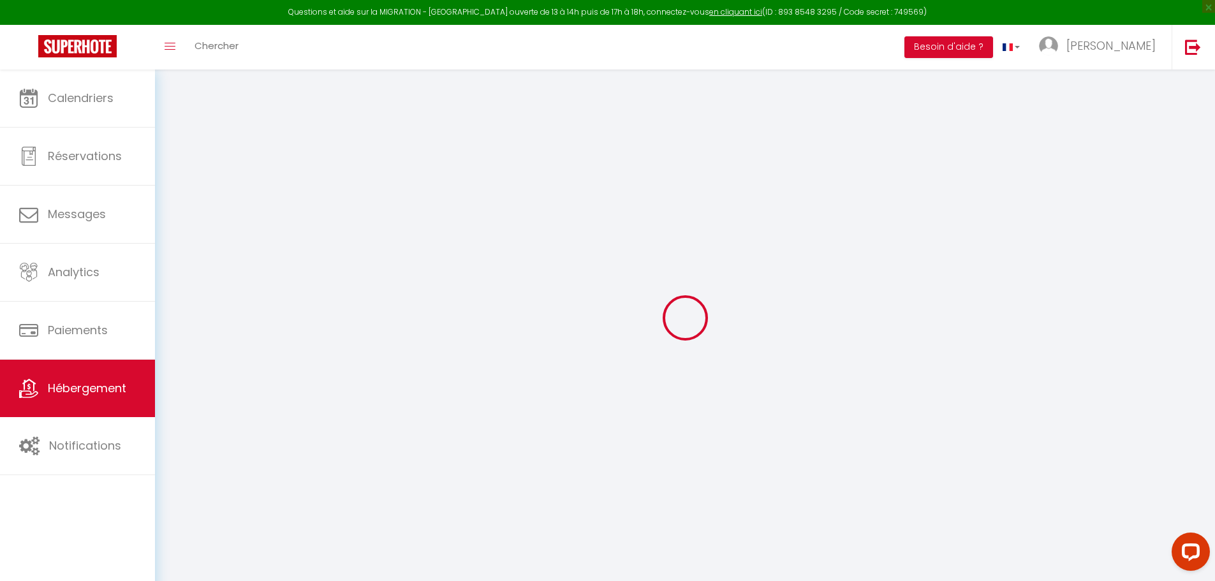
checkbox input "false"
radio input "true"
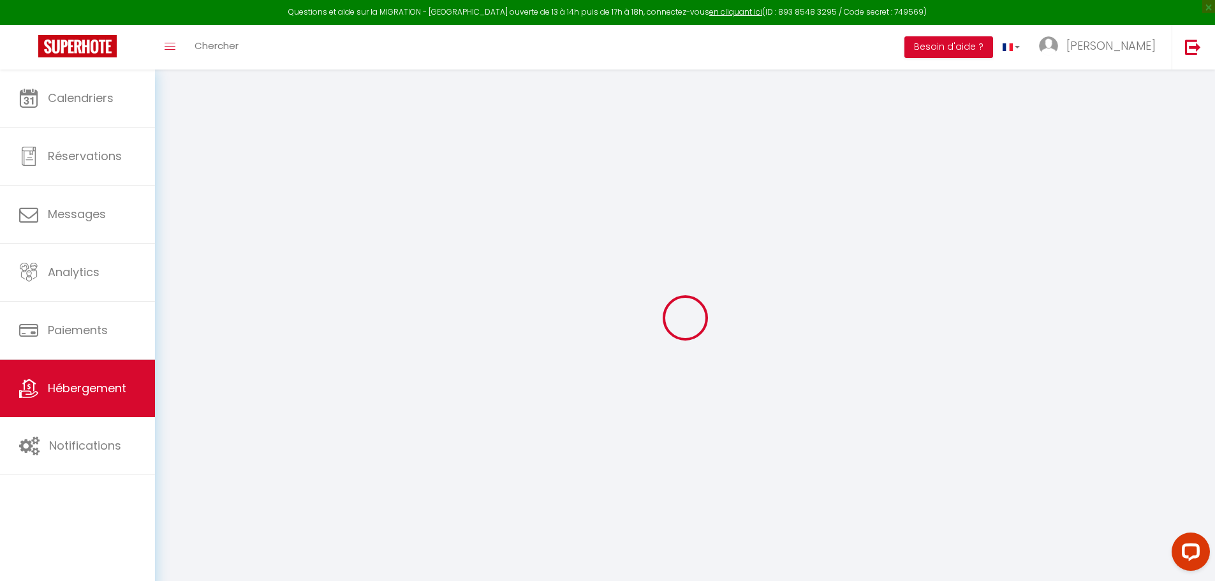
type input "0"
select select "37453"
select select
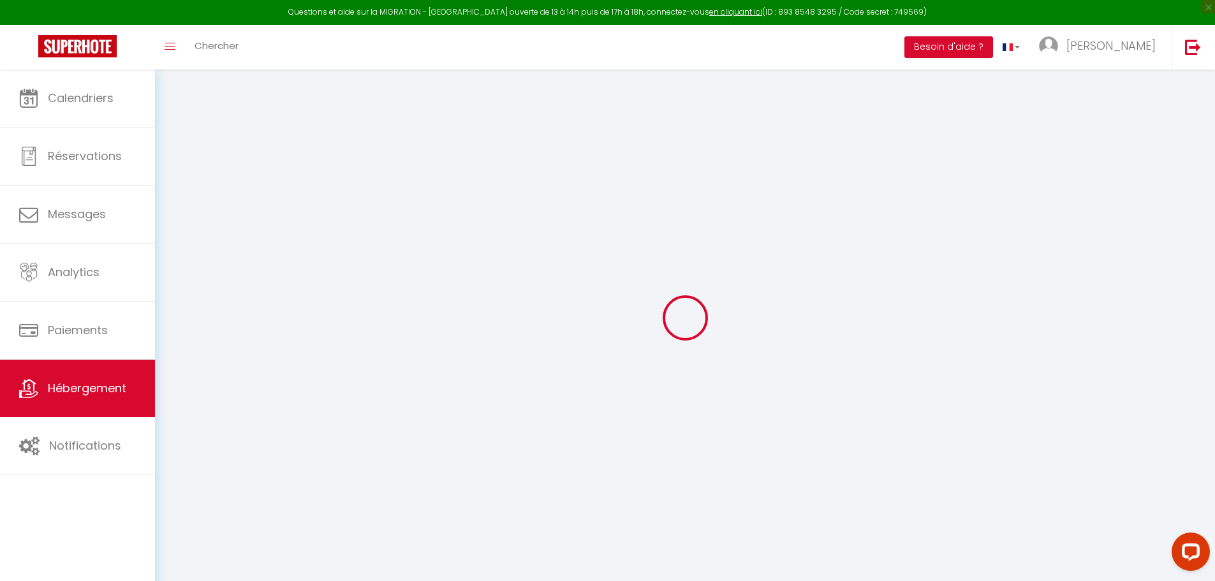
select select
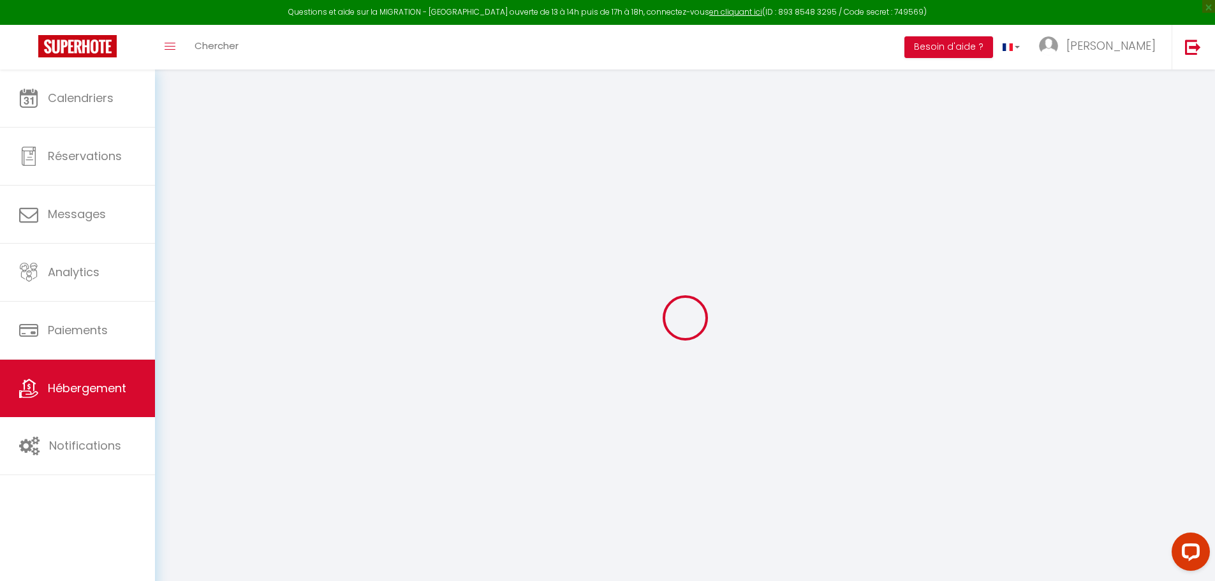
checkbox input "false"
select select
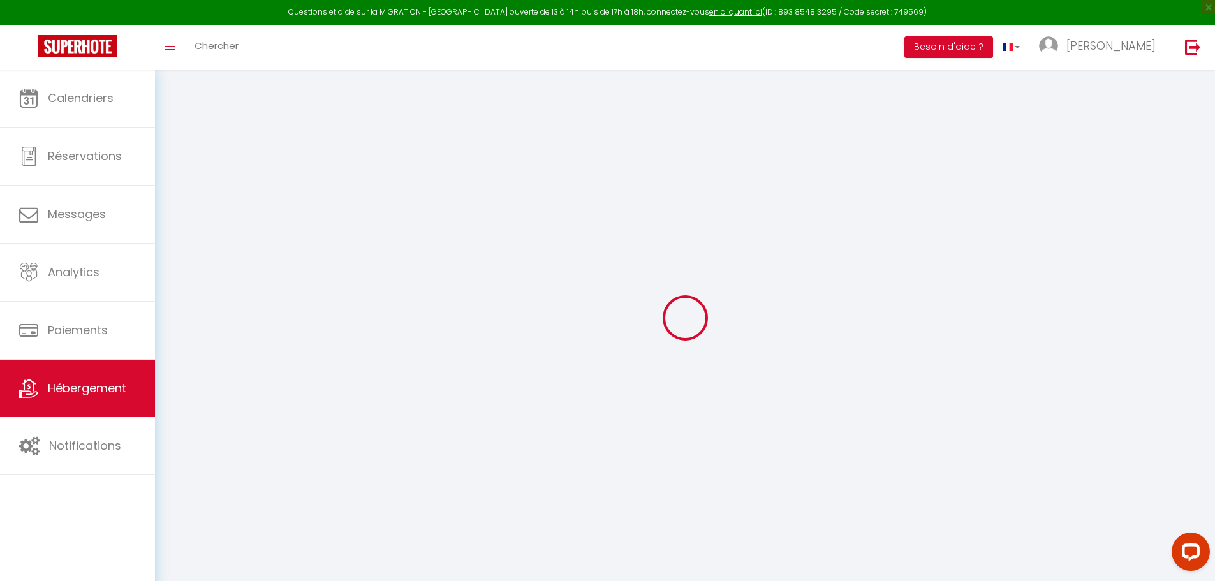
select select
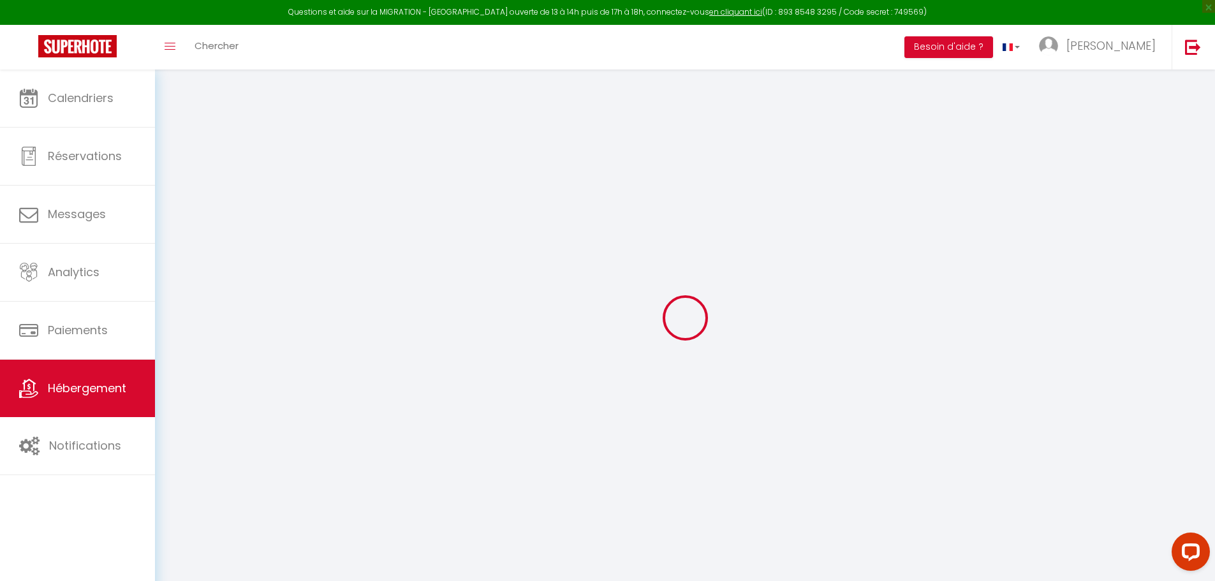
checkbox input "false"
select select
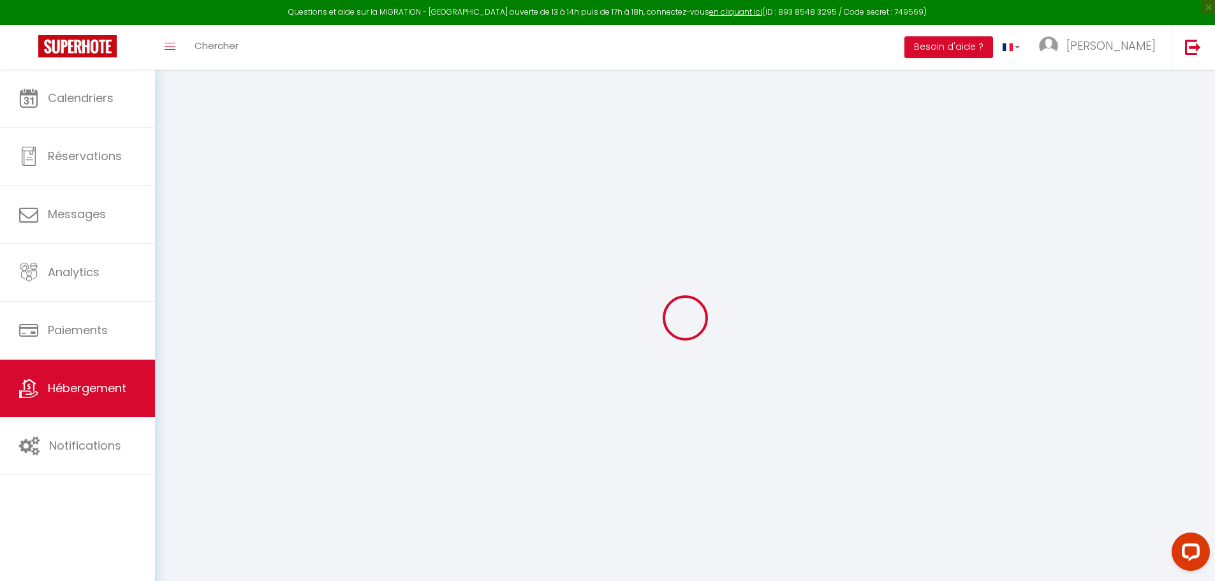
select select
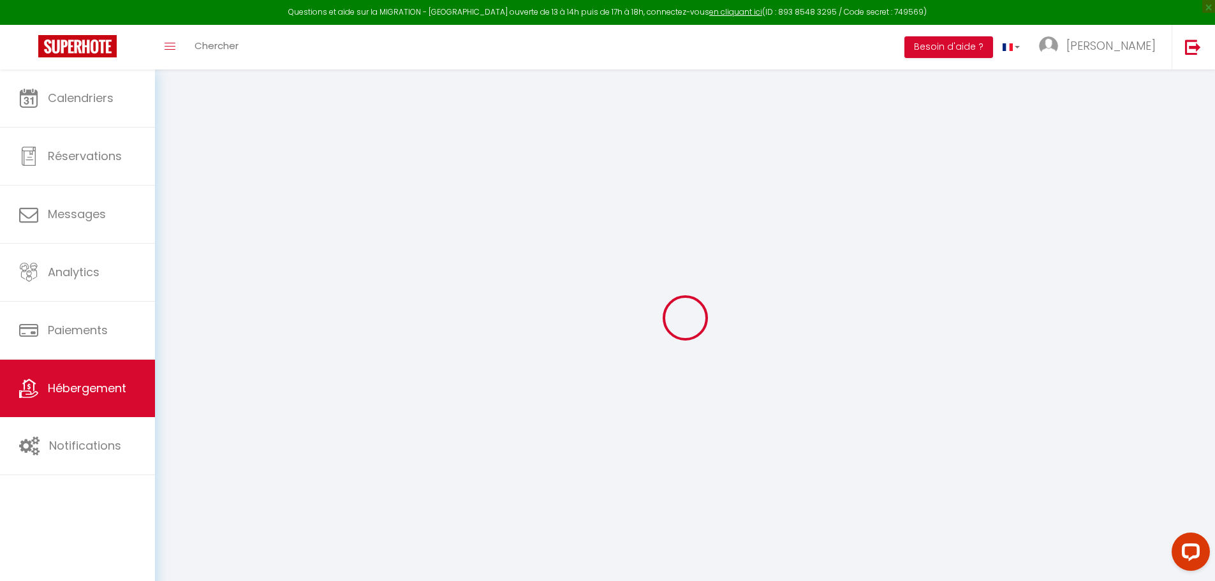
checkbox input "false"
select select
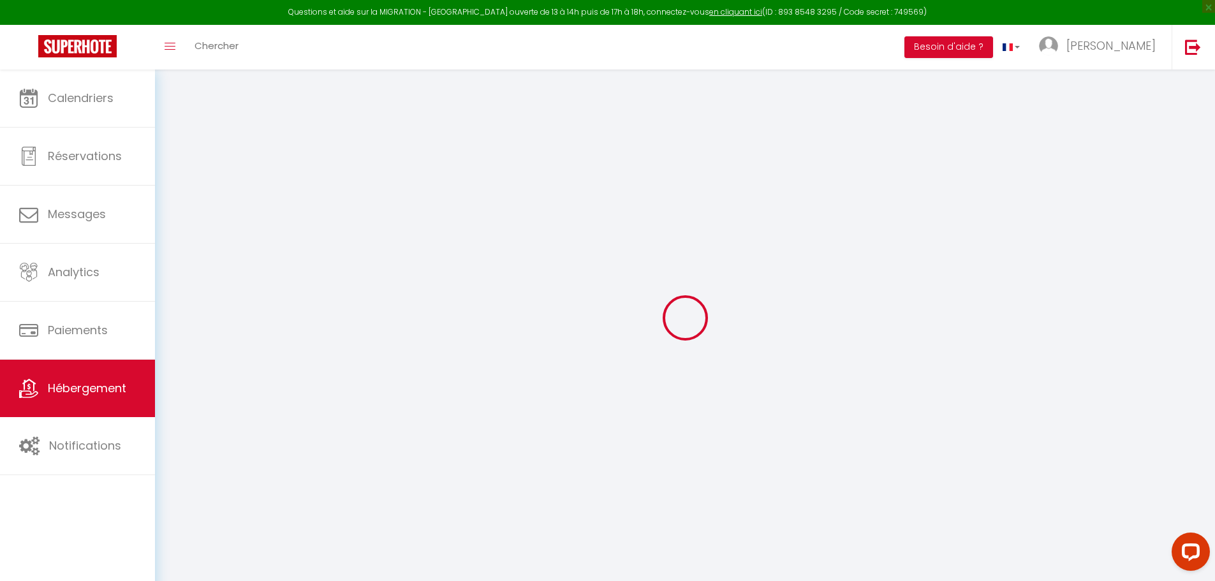
checkbox input "false"
select select "15:00"
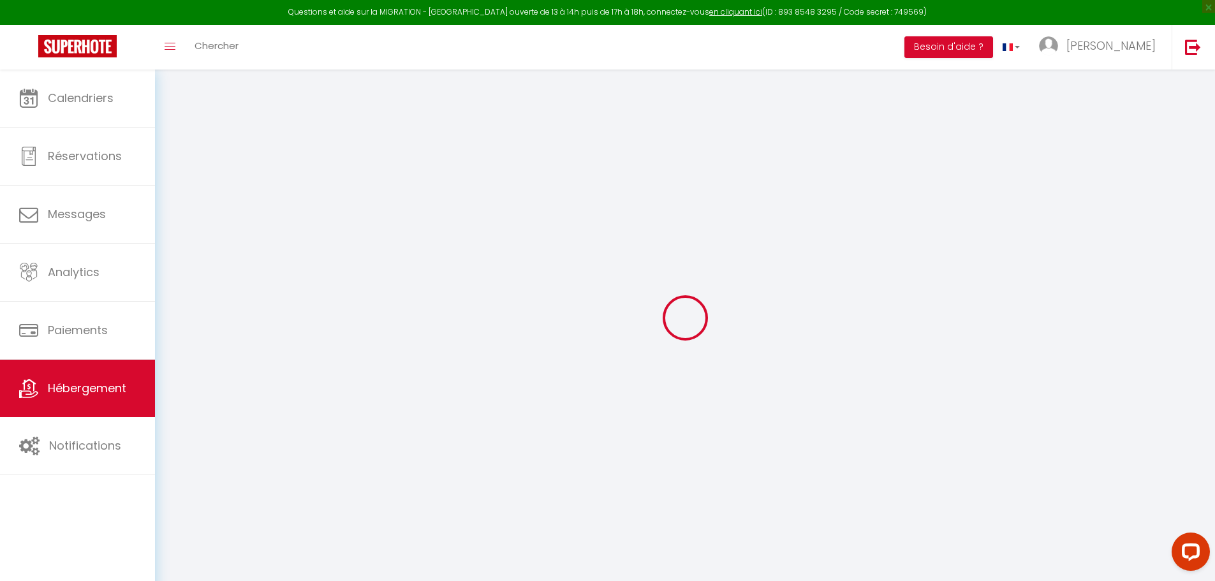
select select "23:45"
select select "10:00"
select select "15"
select select
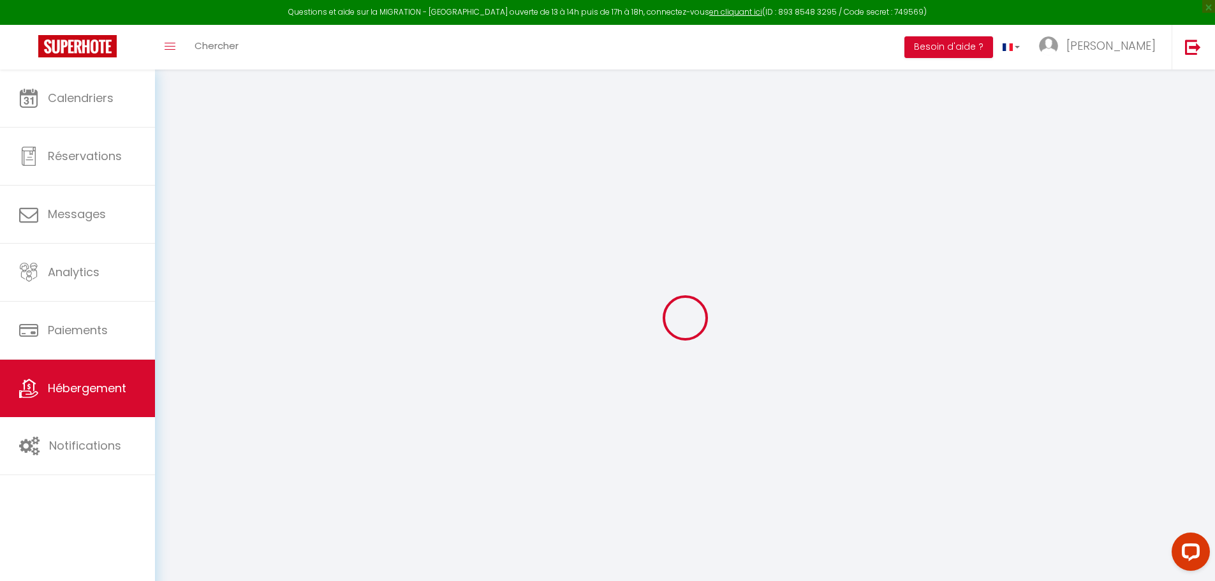
checkbox input "false"
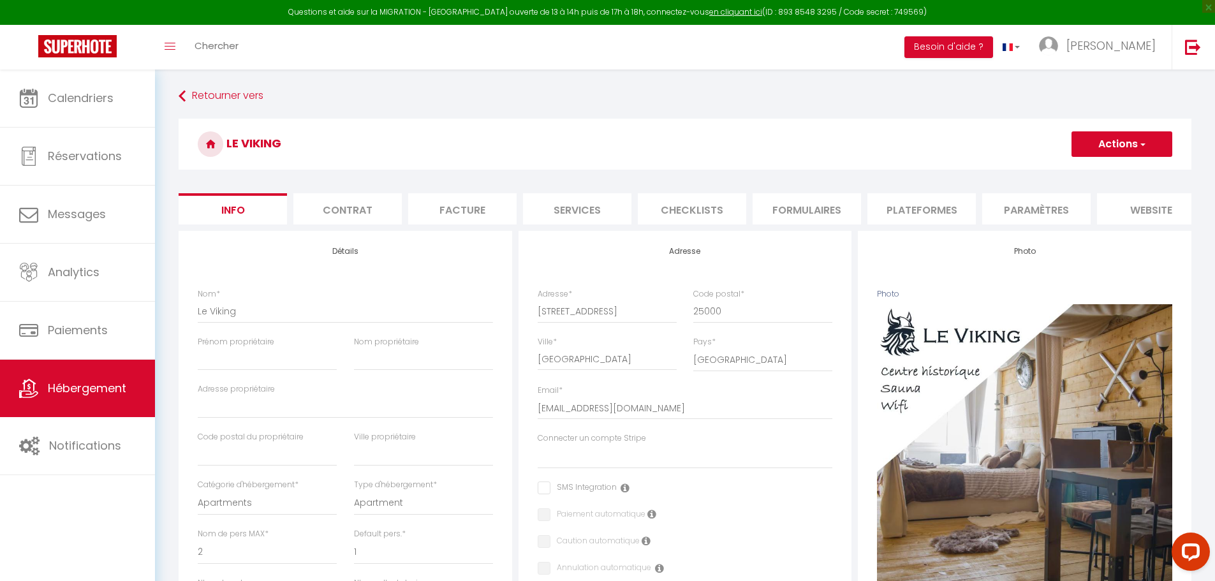
click at [928, 211] on li "Plateformes" at bounding box center [922, 208] width 108 height 31
